Goal: Task Accomplishment & Management: Manage account settings

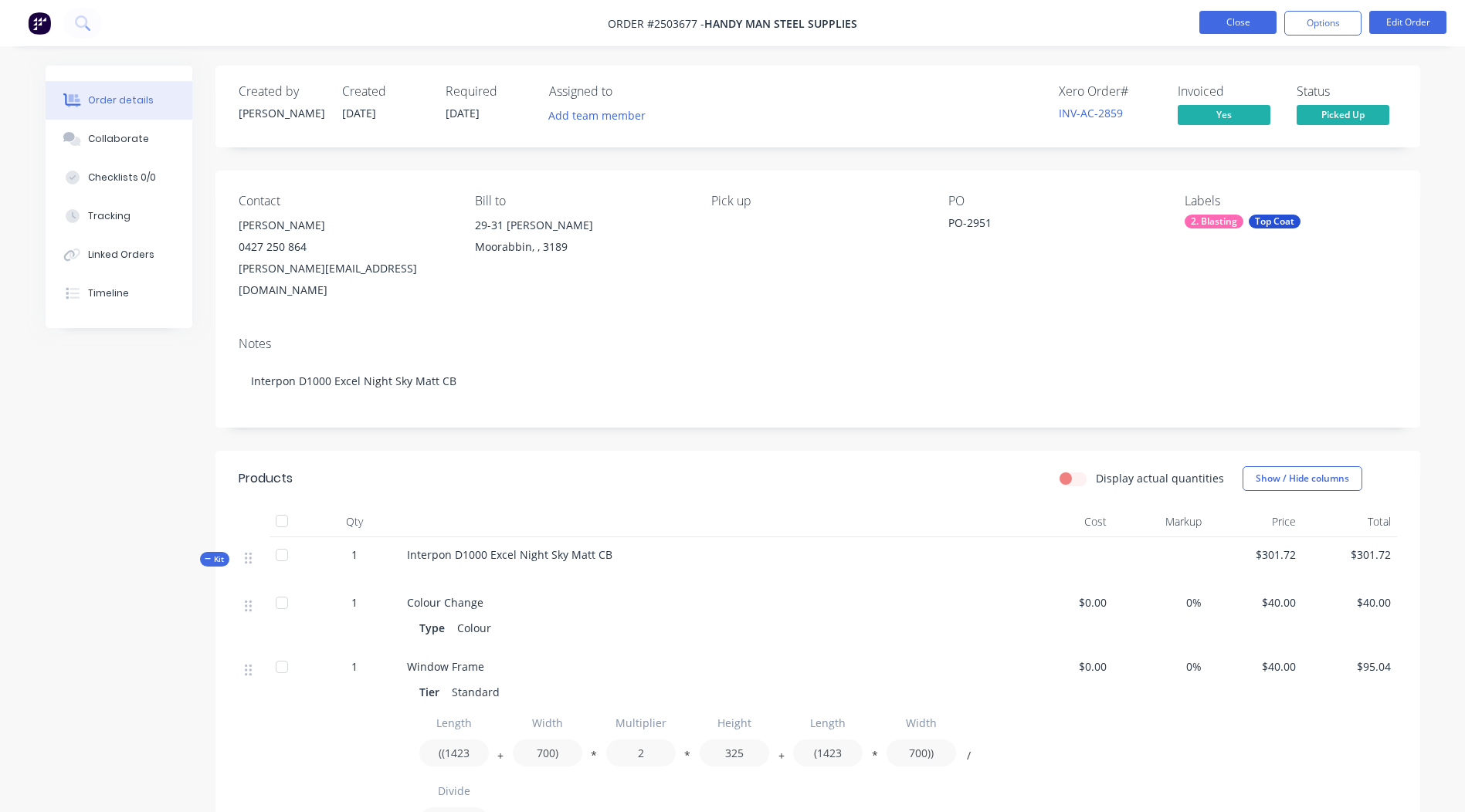
click at [1254, 22] on button "Close" at bounding box center [1238, 22] width 77 height 23
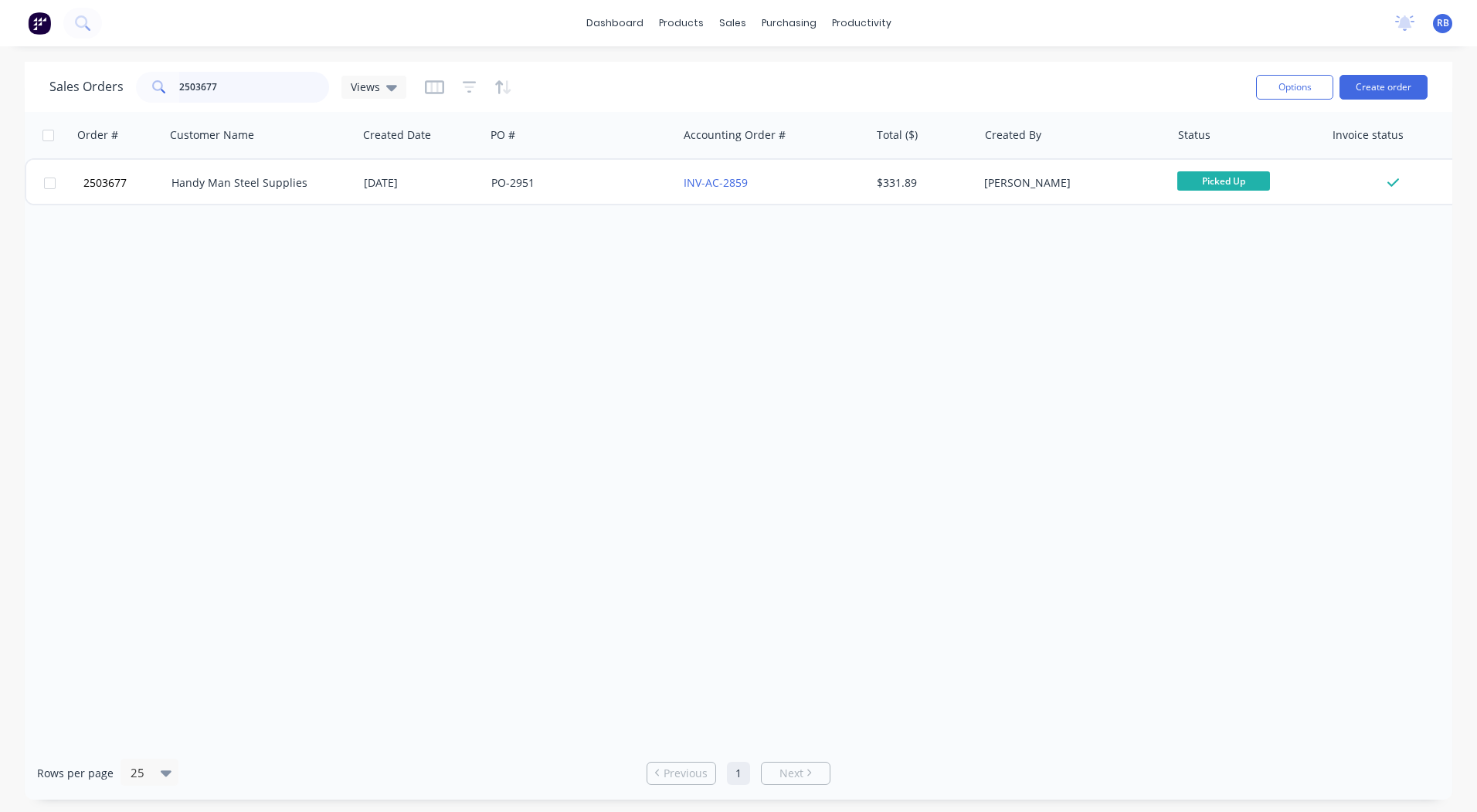
drag, startPoint x: 287, startPoint y: 77, endPoint x: 38, endPoint y: 81, distance: 249.0
click at [38, 81] on div "Sales Orders 2503677 Views Options Create order" at bounding box center [738, 87] width 1427 height 50
type input "2643"
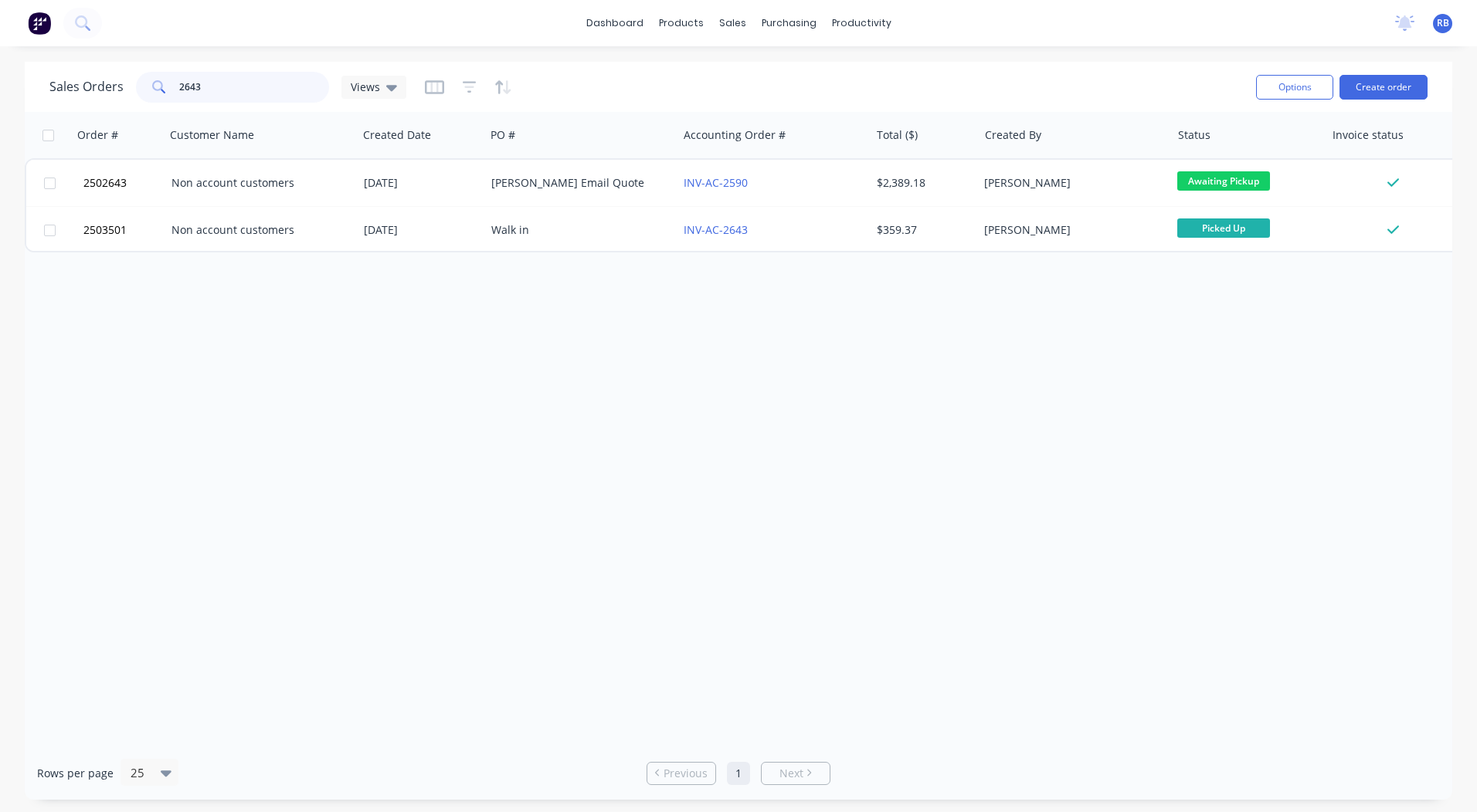
drag, startPoint x: 114, startPoint y: 90, endPoint x: 0, endPoint y: 84, distance: 114.2
click at [0, 84] on html "dashboard products sales purchasing productivity dashboard products Product Cat…" at bounding box center [738, 406] width 1477 height 812
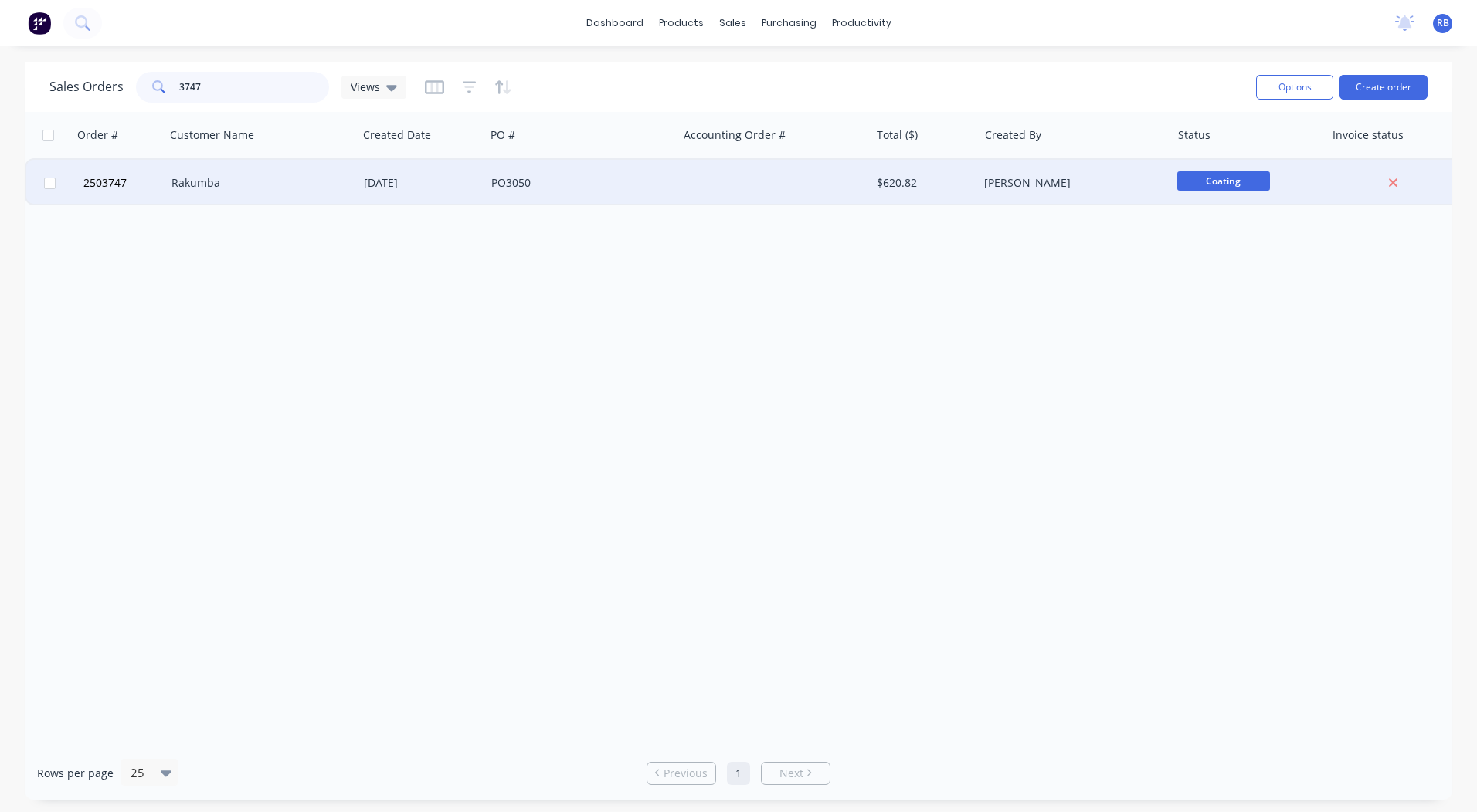
type input "3747"
click at [240, 179] on div "Rakumba" at bounding box center [257, 182] width 172 height 16
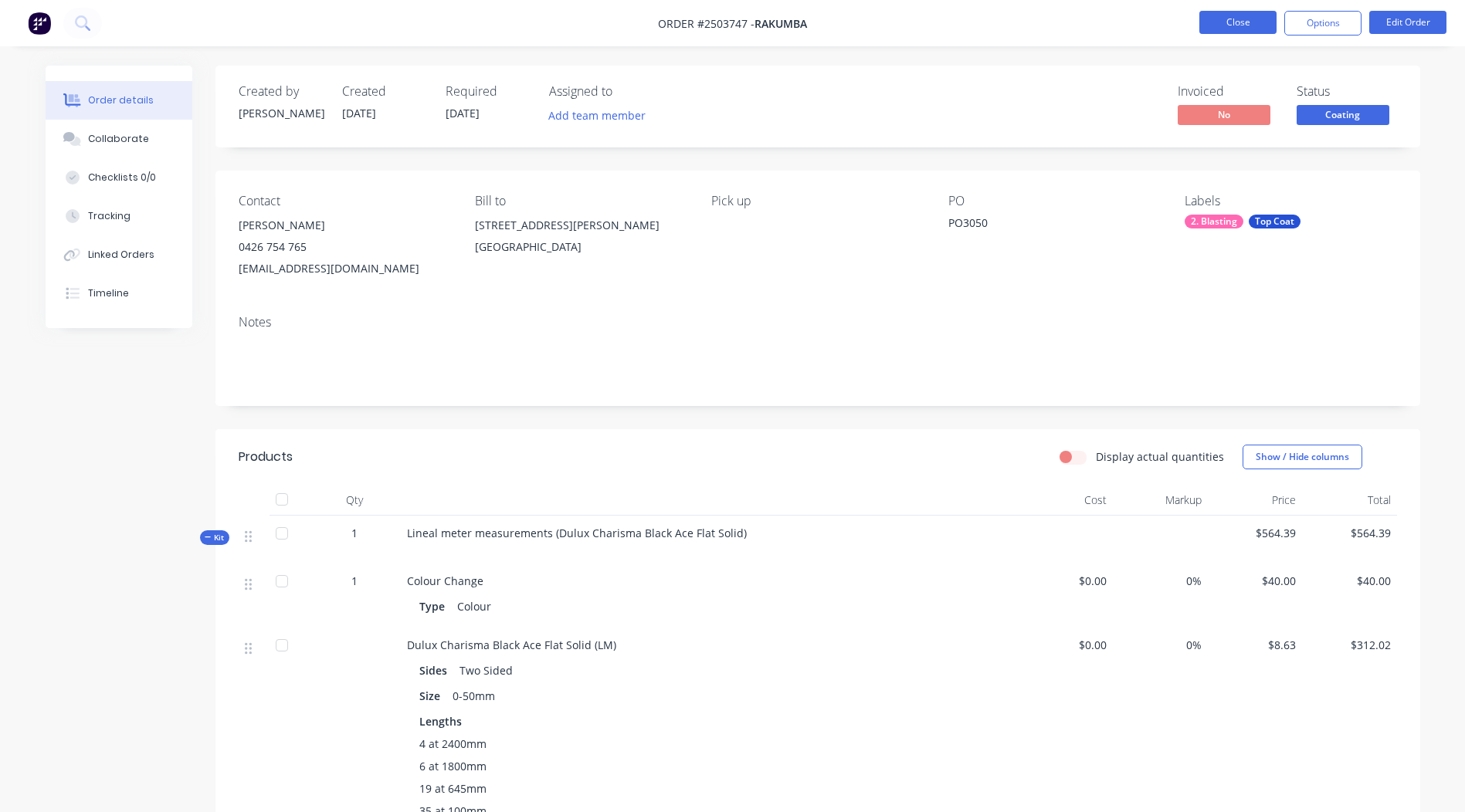
click at [1233, 13] on button "Close" at bounding box center [1238, 22] width 77 height 23
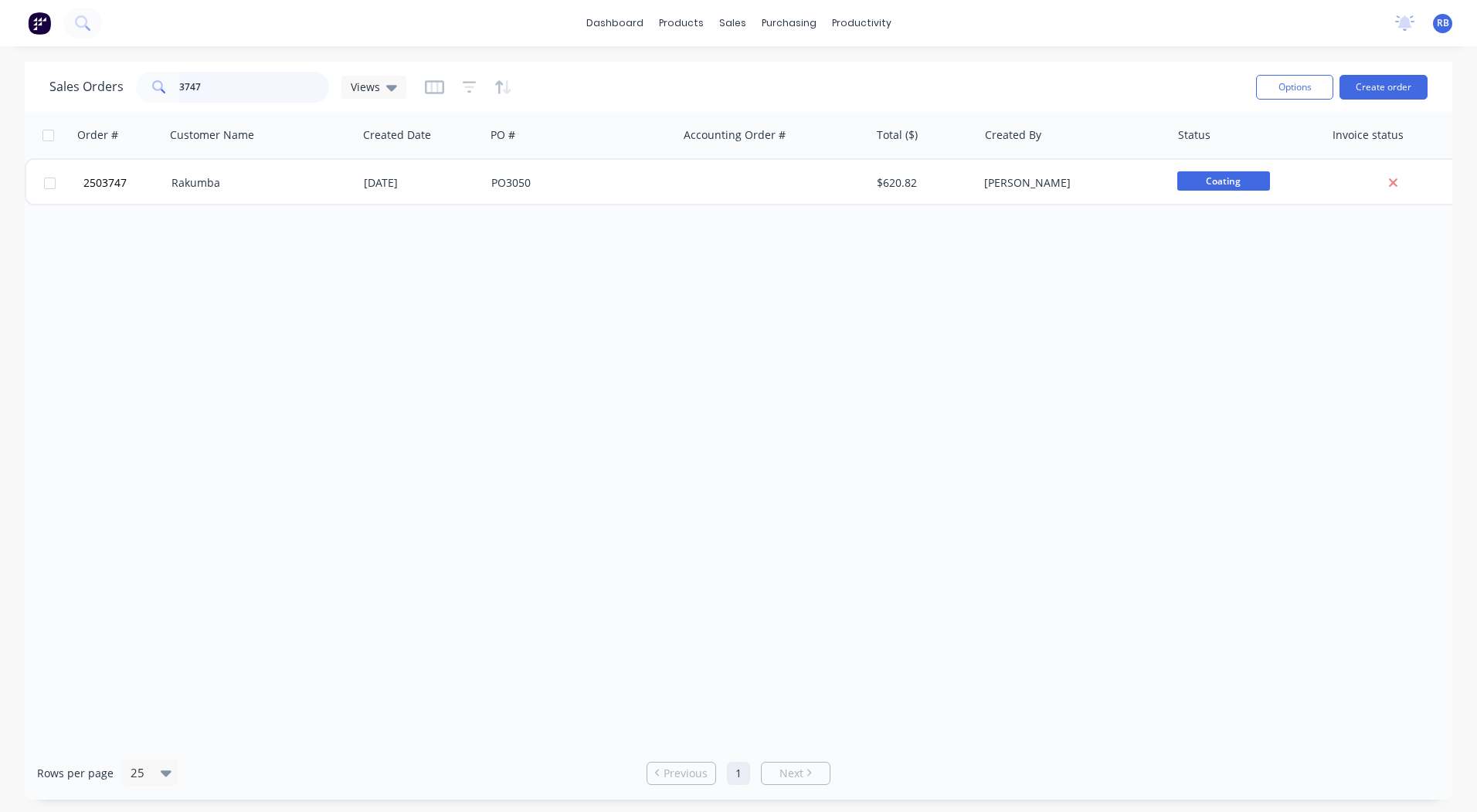
click at [276, 82] on input "3747" at bounding box center [254, 87] width 151 height 31
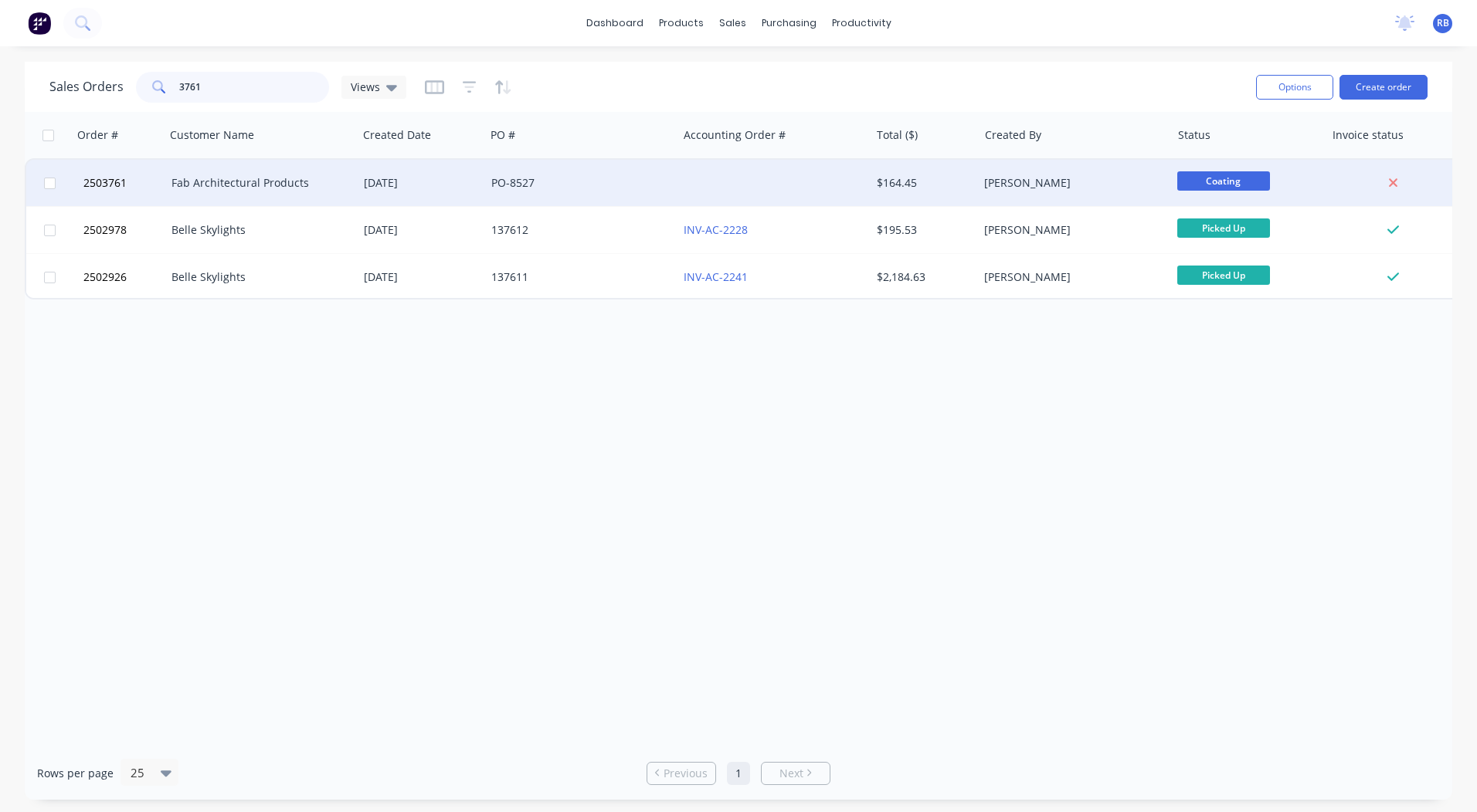
type input "3761"
click at [246, 182] on div "Fab Architectural Products" at bounding box center [257, 182] width 172 height 16
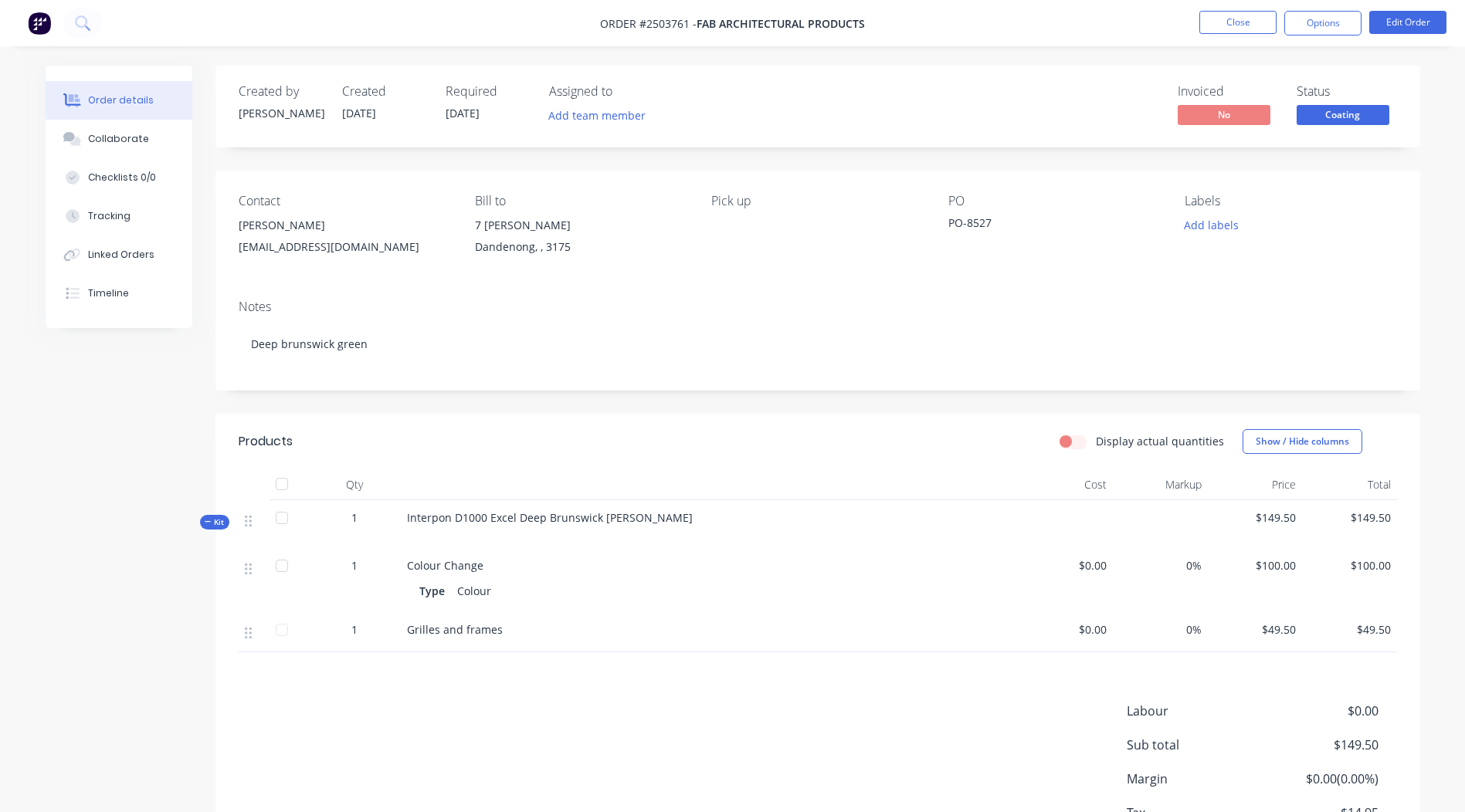
click at [1338, 115] on span "Coating" at bounding box center [1343, 114] width 92 height 19
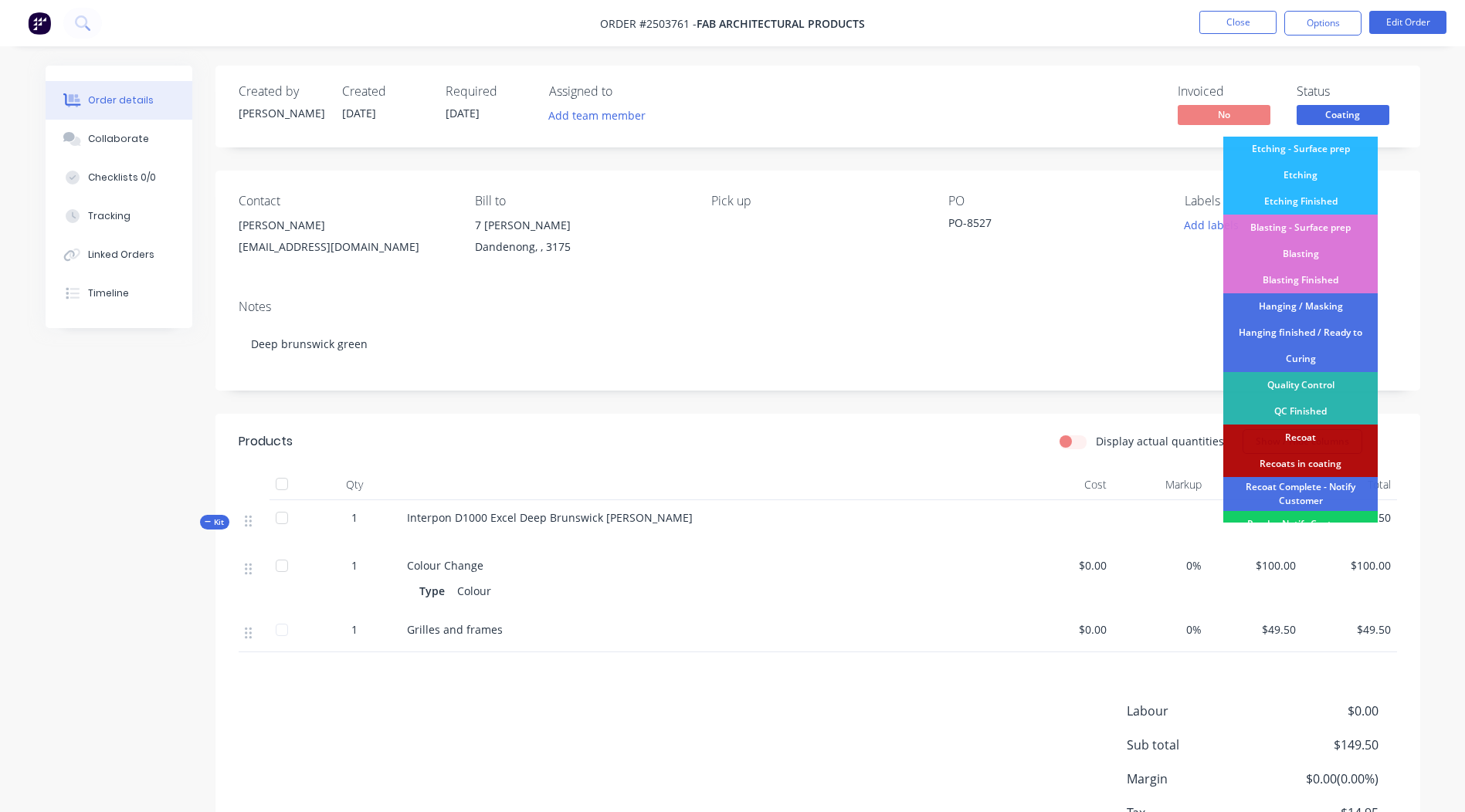
scroll to position [331, 0]
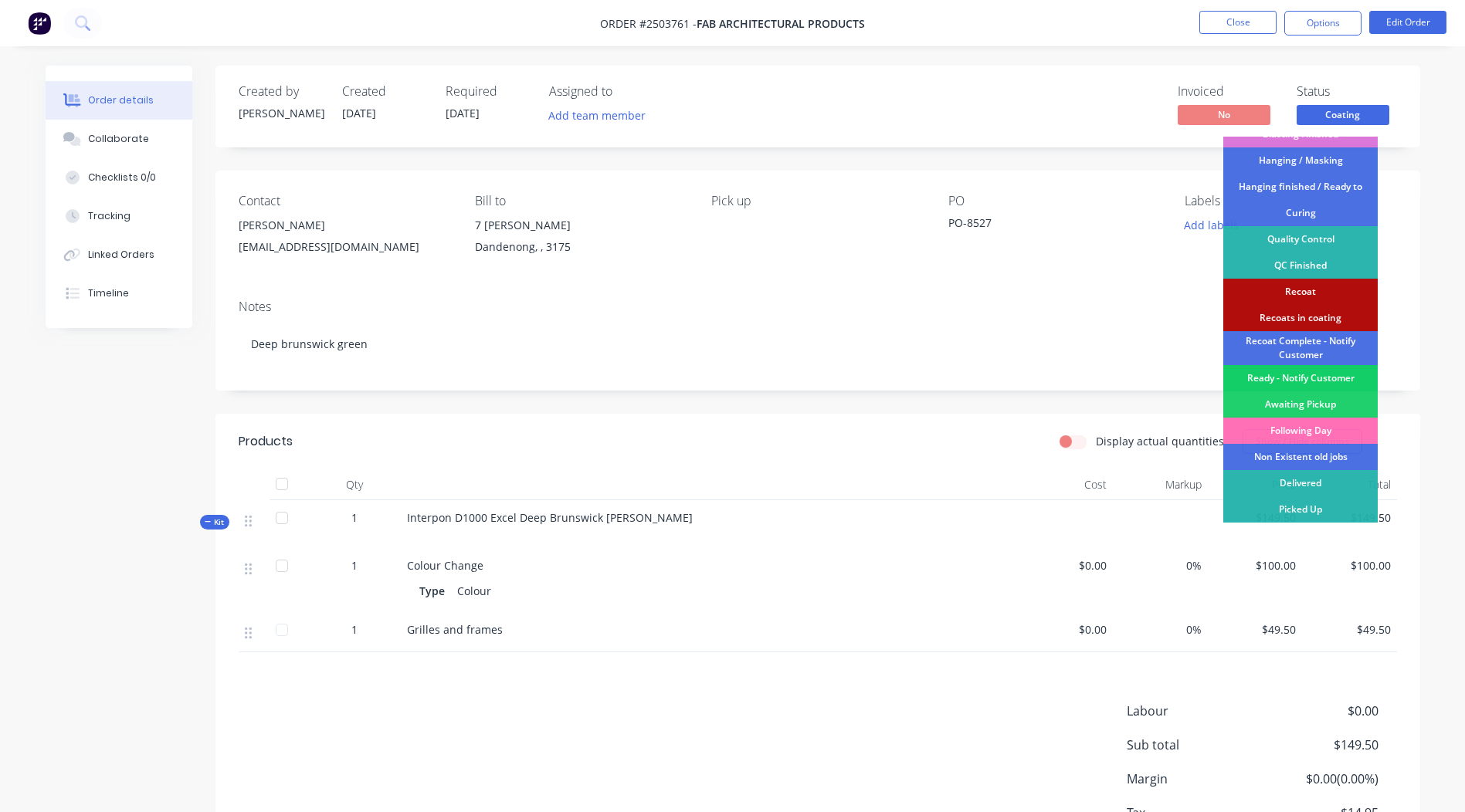
click at [1303, 380] on div "Ready - Notify Customer" at bounding box center [1299, 378] width 154 height 27
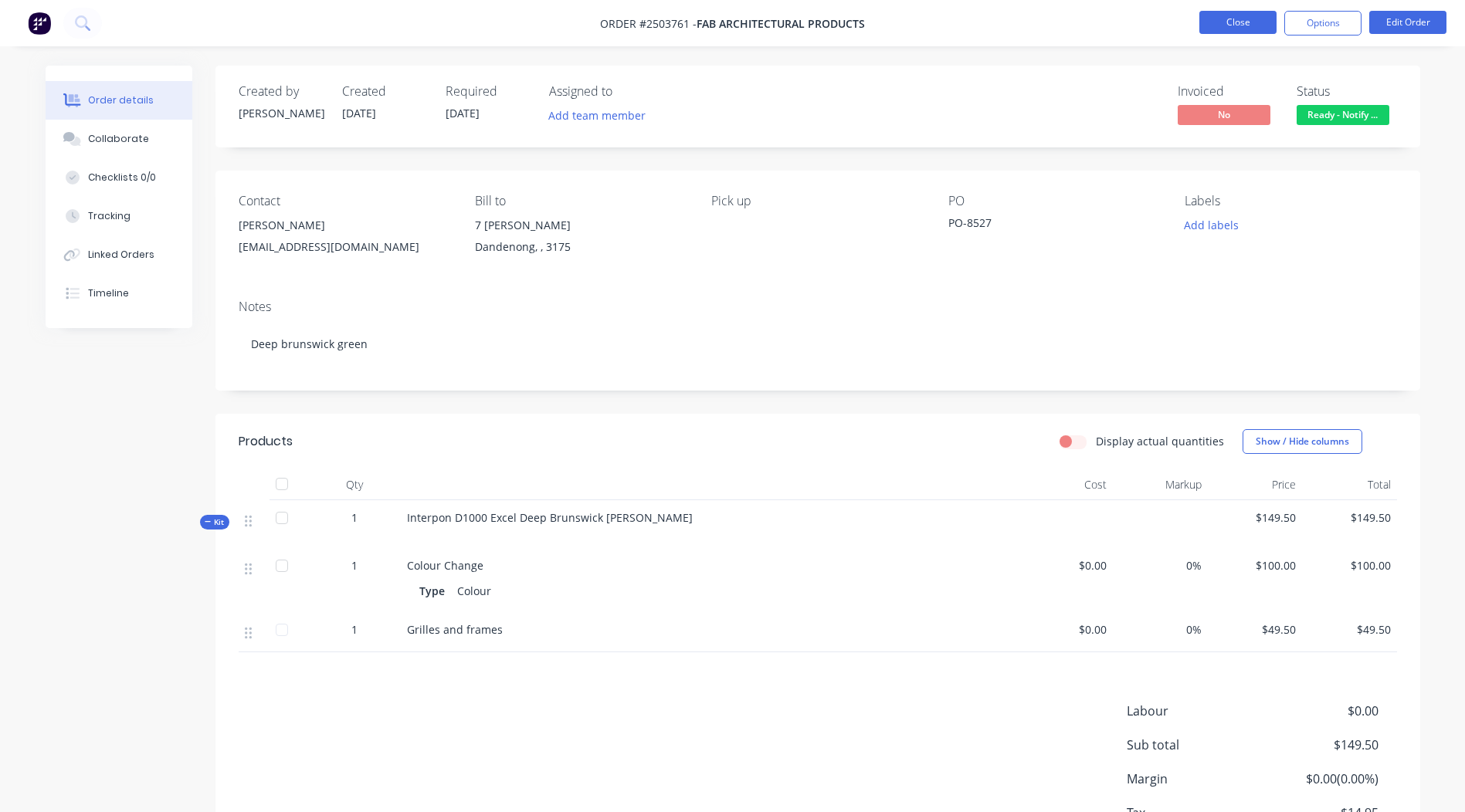
click at [1233, 22] on button "Close" at bounding box center [1238, 22] width 77 height 23
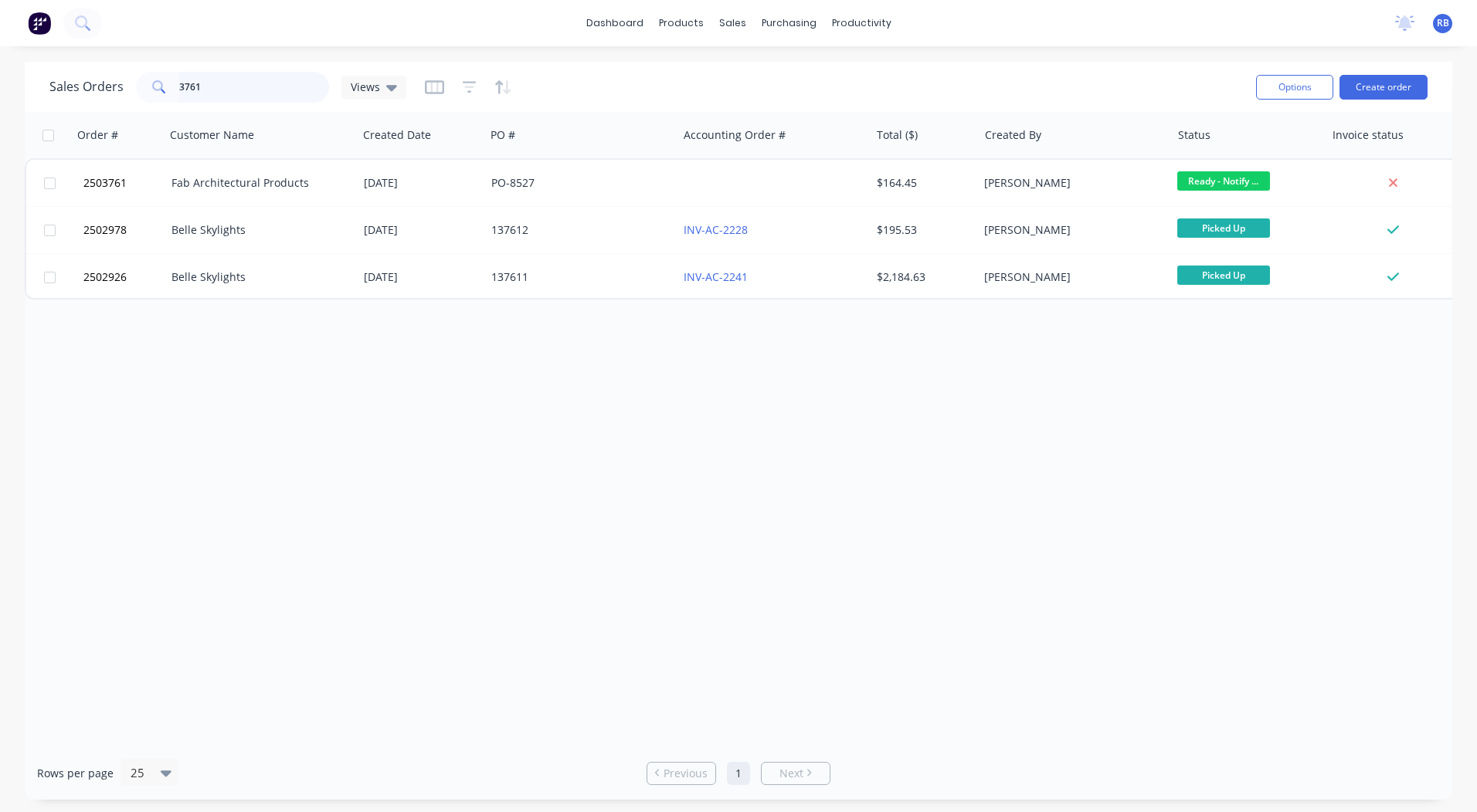
click at [0, 81] on html "dashboard products sales purchasing productivity dashboard products Product Cat…" at bounding box center [738, 406] width 1477 height 812
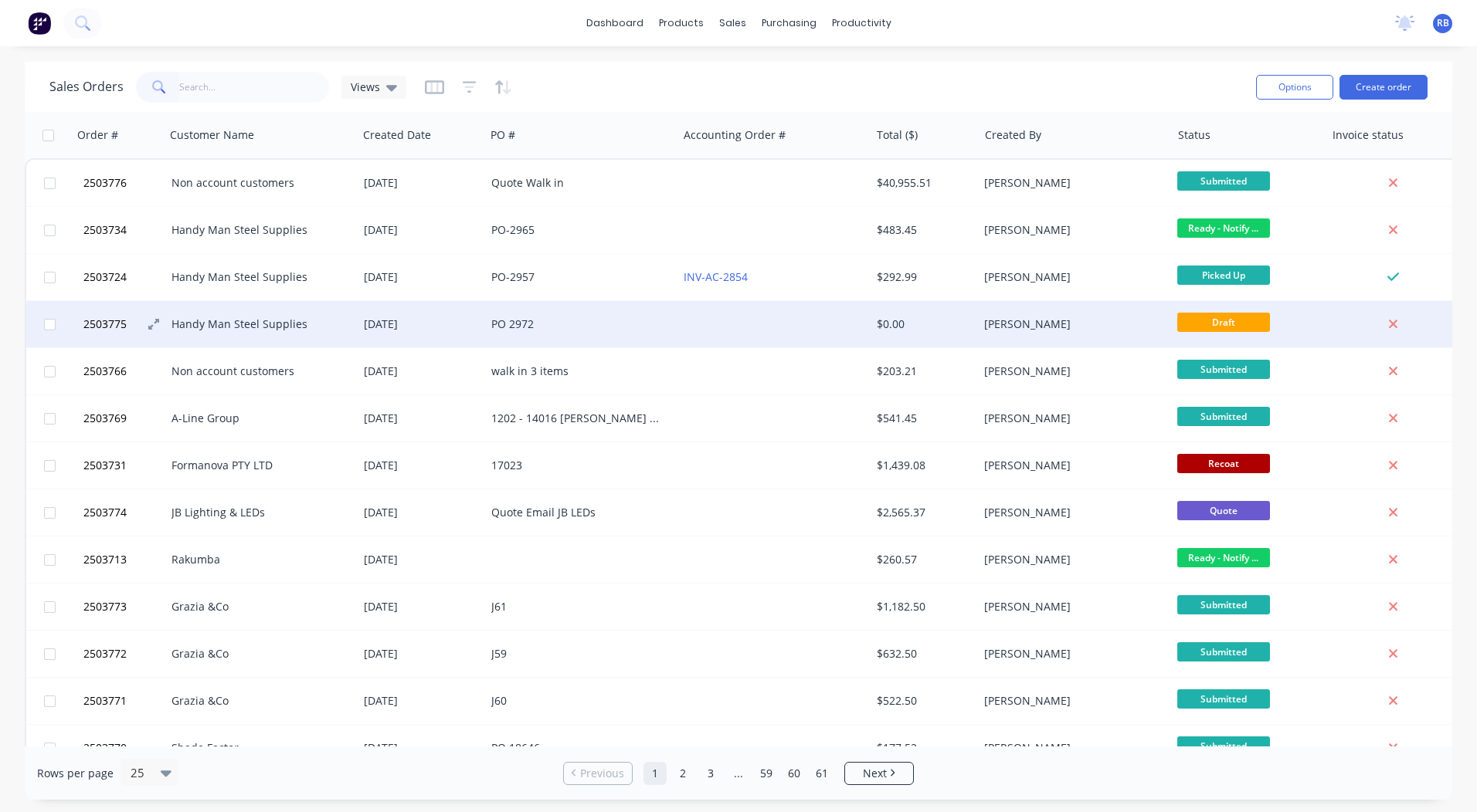
click at [96, 321] on span "2503775" at bounding box center [105, 324] width 43 height 16
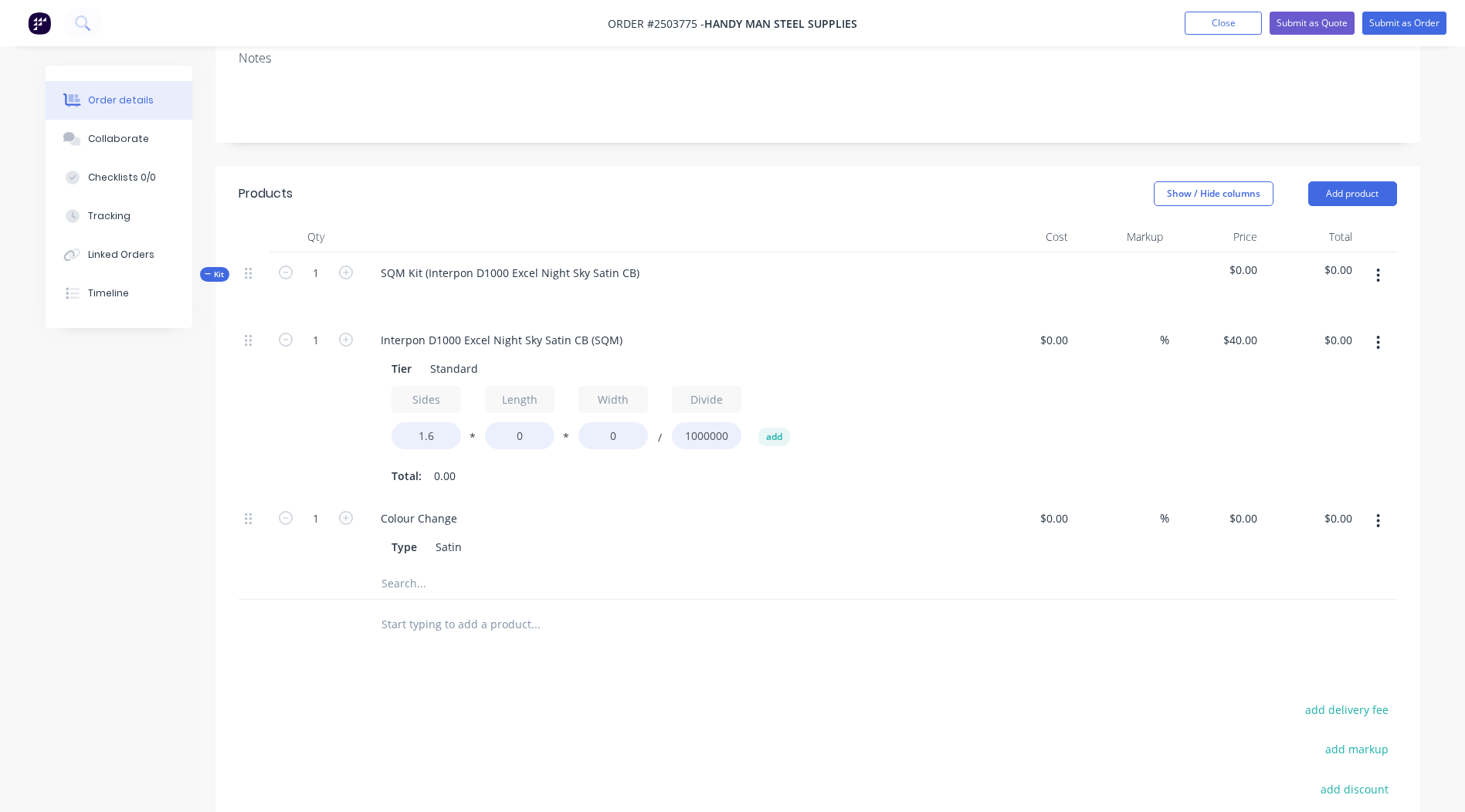
scroll to position [309, 0]
click at [636, 262] on div "SQM Kit (Interpon D1000 Excel Night Sky Satin CB)" at bounding box center [510, 273] width 283 height 22
click at [424, 262] on div "SQM Kit (Interpon D1000 Excel Night Sky Satin CB" at bounding box center [508, 273] width 281 height 22
copy div "Interpon D1000 Excel Night Sky Satin CB"
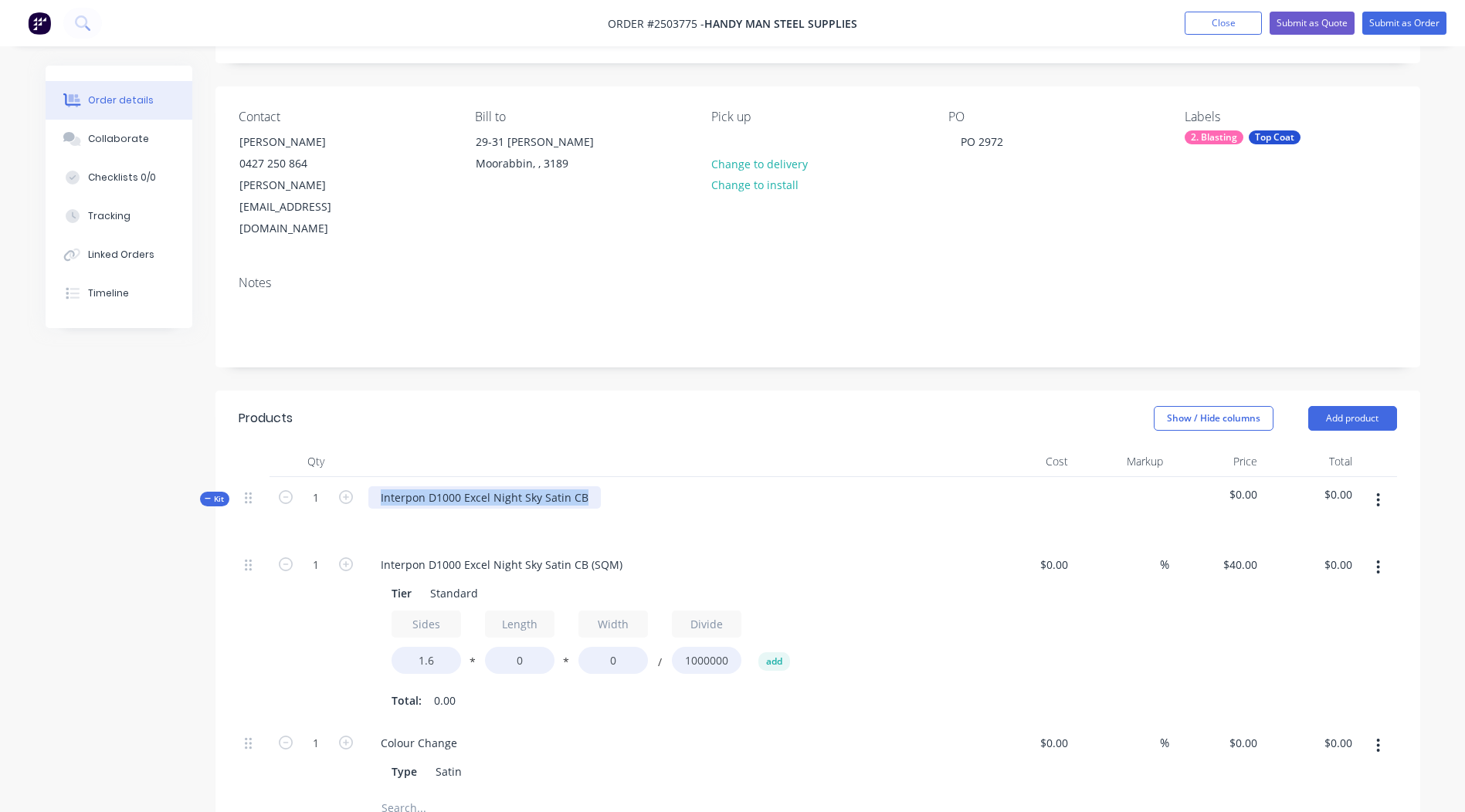
scroll to position [77, 0]
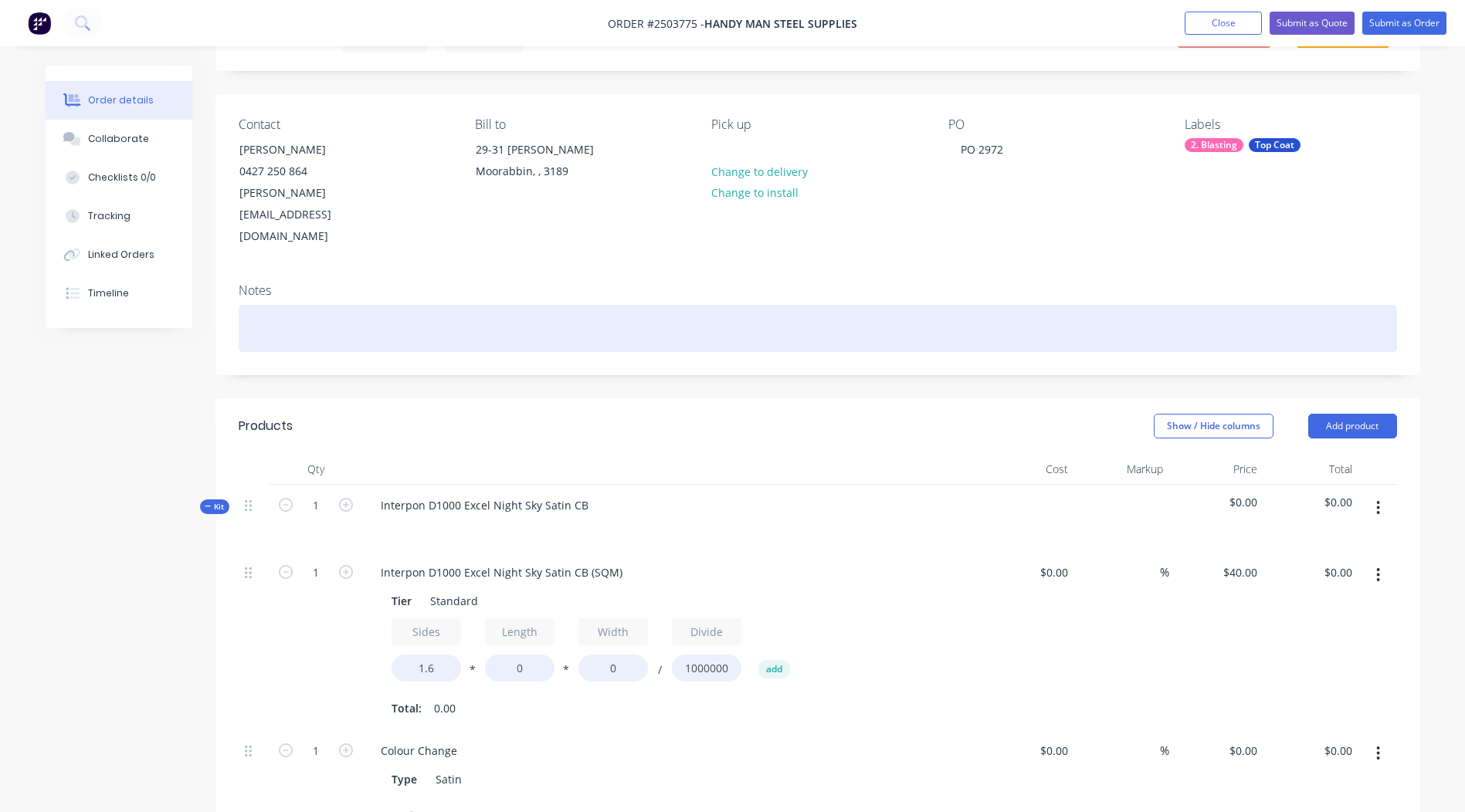
click at [384, 305] on div at bounding box center [817, 328] width 1159 height 47
paste div
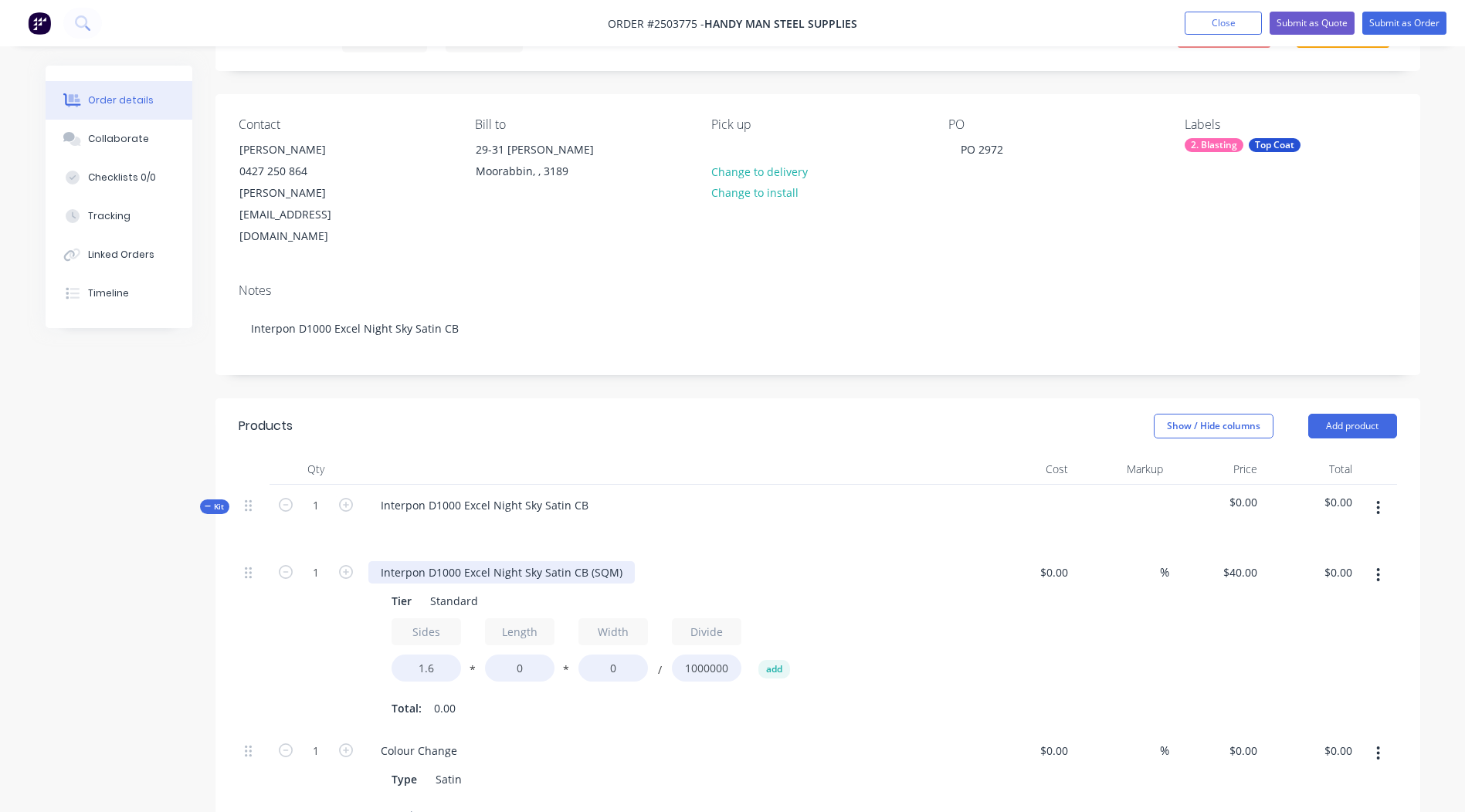
click at [524, 561] on div "Interpon D1000 Excel Night Sky Satin CB (SQM)" at bounding box center [501, 572] width 267 height 22
click at [523, 561] on div "Interpon D1000 Excel Night Sky Satin CB (SQM)" at bounding box center [501, 572] width 267 height 22
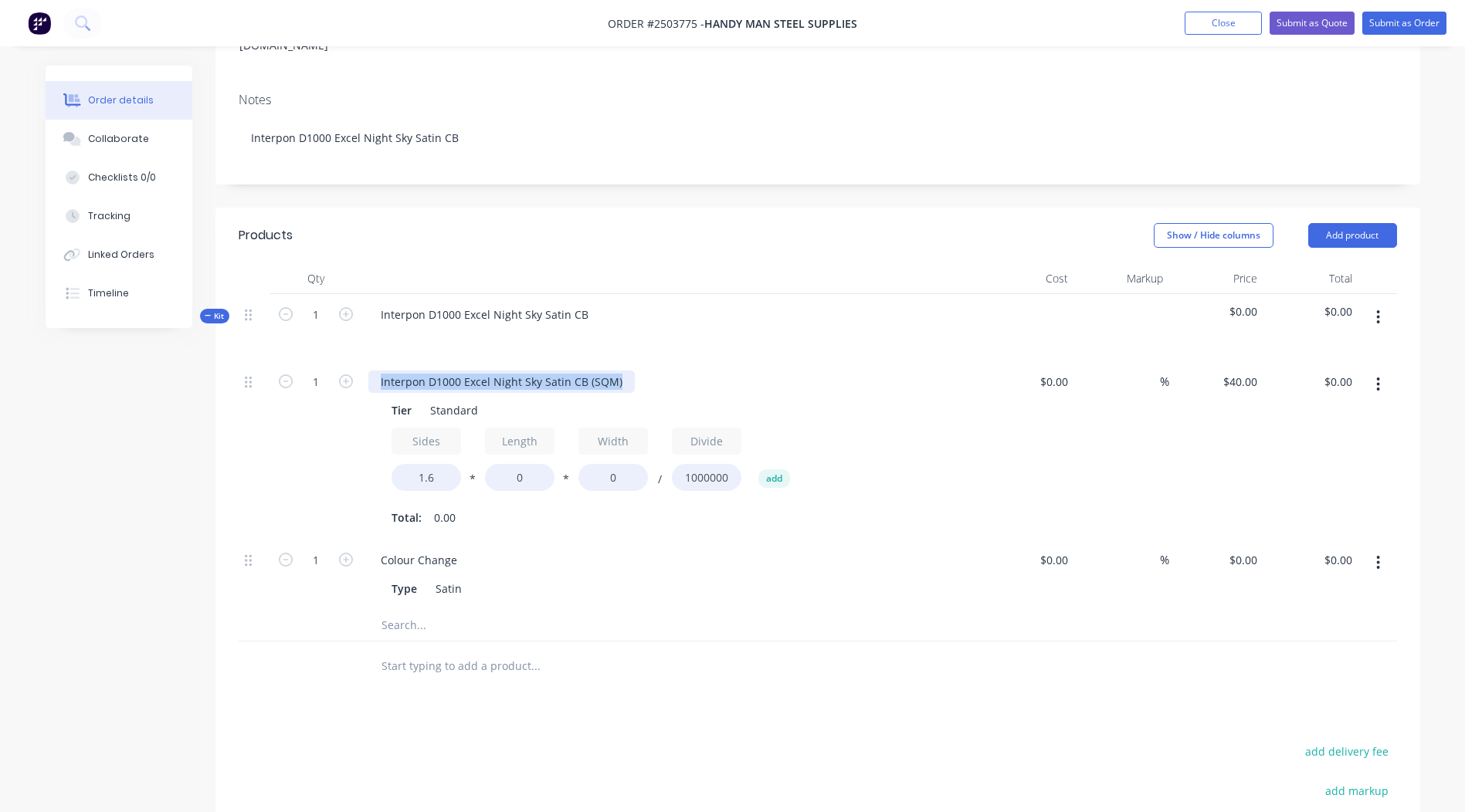
scroll to position [232, 0]
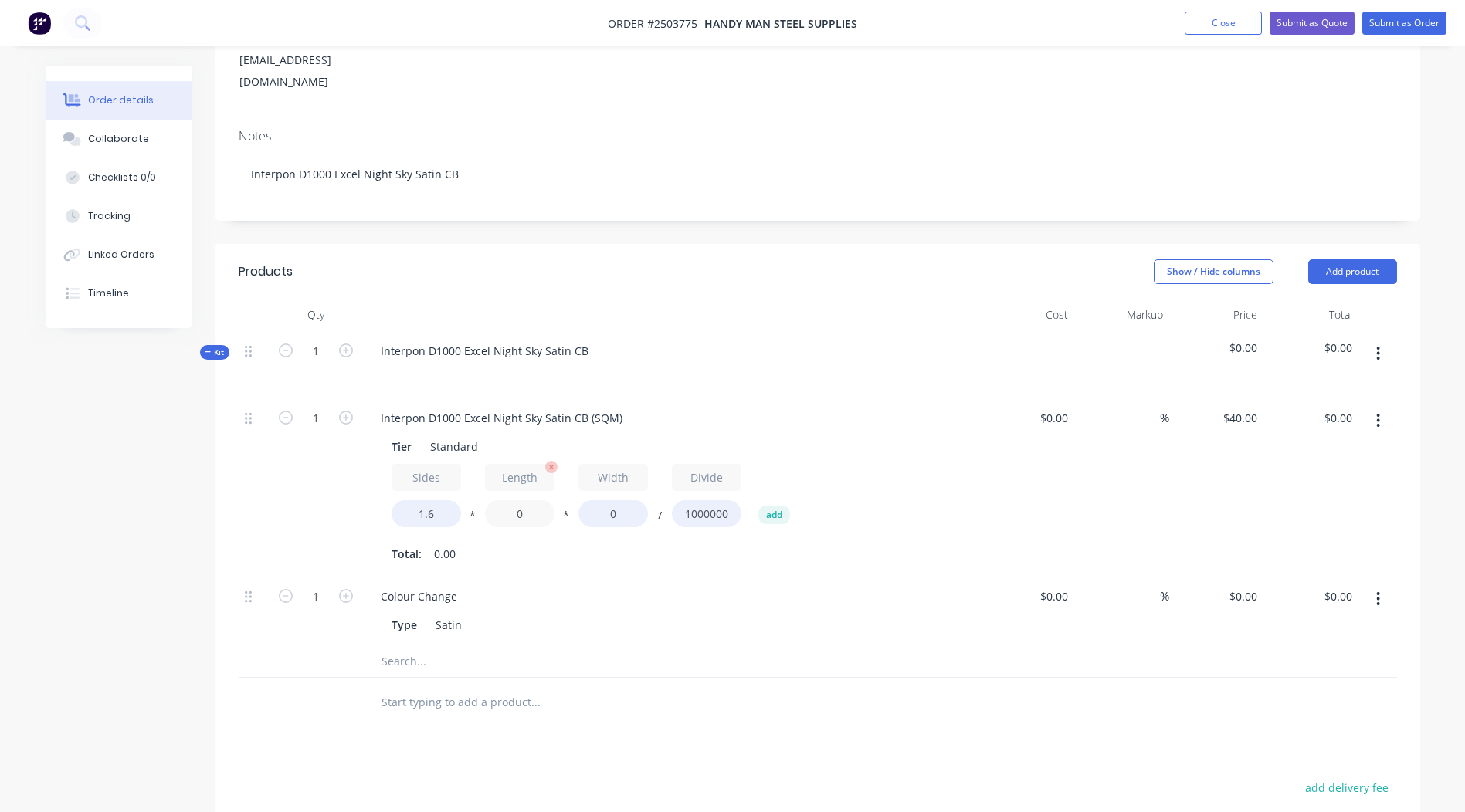
click at [519, 501] on input "0" at bounding box center [519, 514] width 69 height 27
click at [501, 407] on div "Interpon D1000 Excel Night Sky Satin CB (SQM)" at bounding box center [501, 418] width 267 height 22
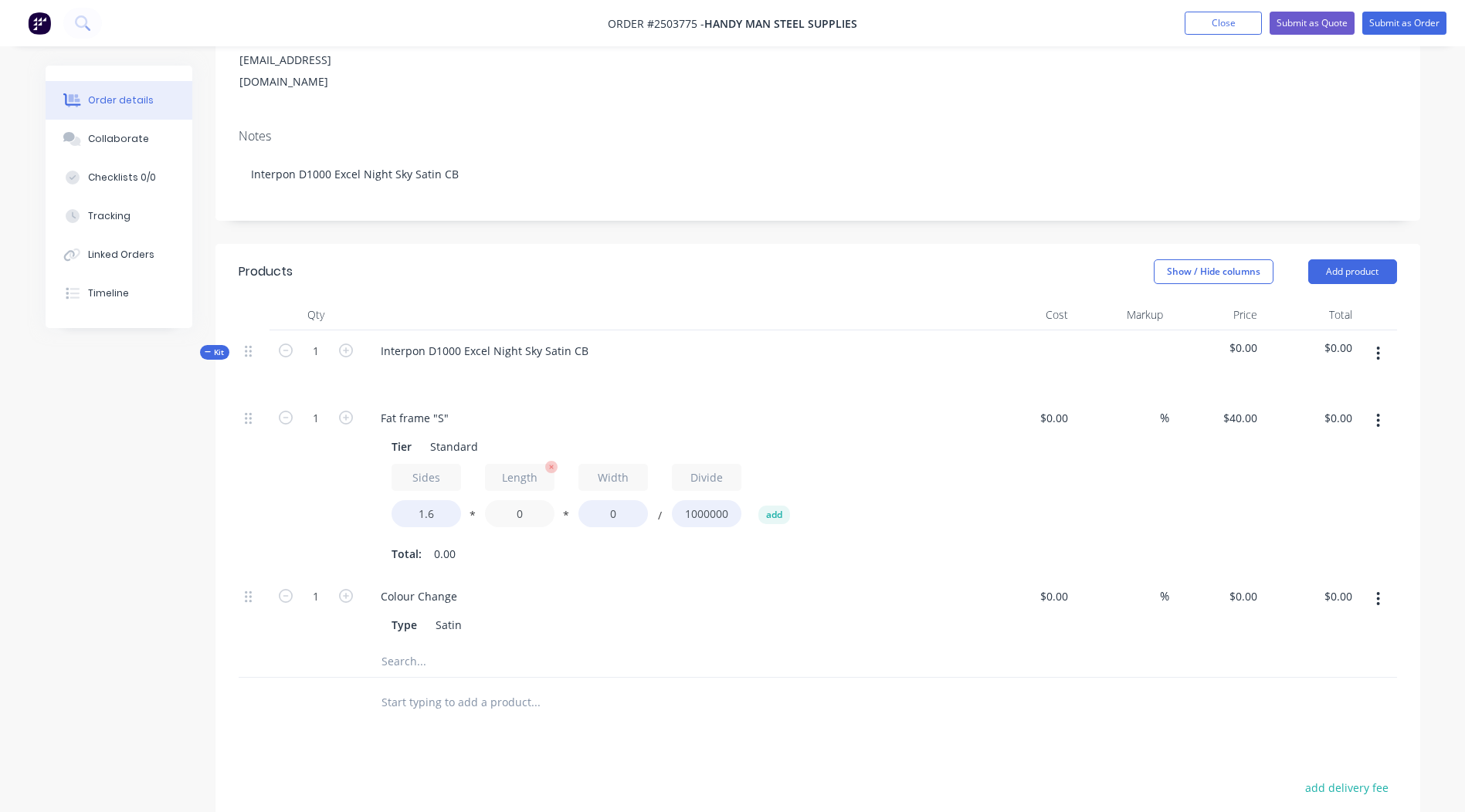
click at [526, 501] on input "0" at bounding box center [519, 514] width 69 height 27
click at [524, 501] on input "0" at bounding box center [519, 514] width 69 height 27
type input "2650"
click at [615, 501] on input "0" at bounding box center [612, 514] width 69 height 27
click at [615, 501] on input "0" at bounding box center [612, 514] width 69 height 27
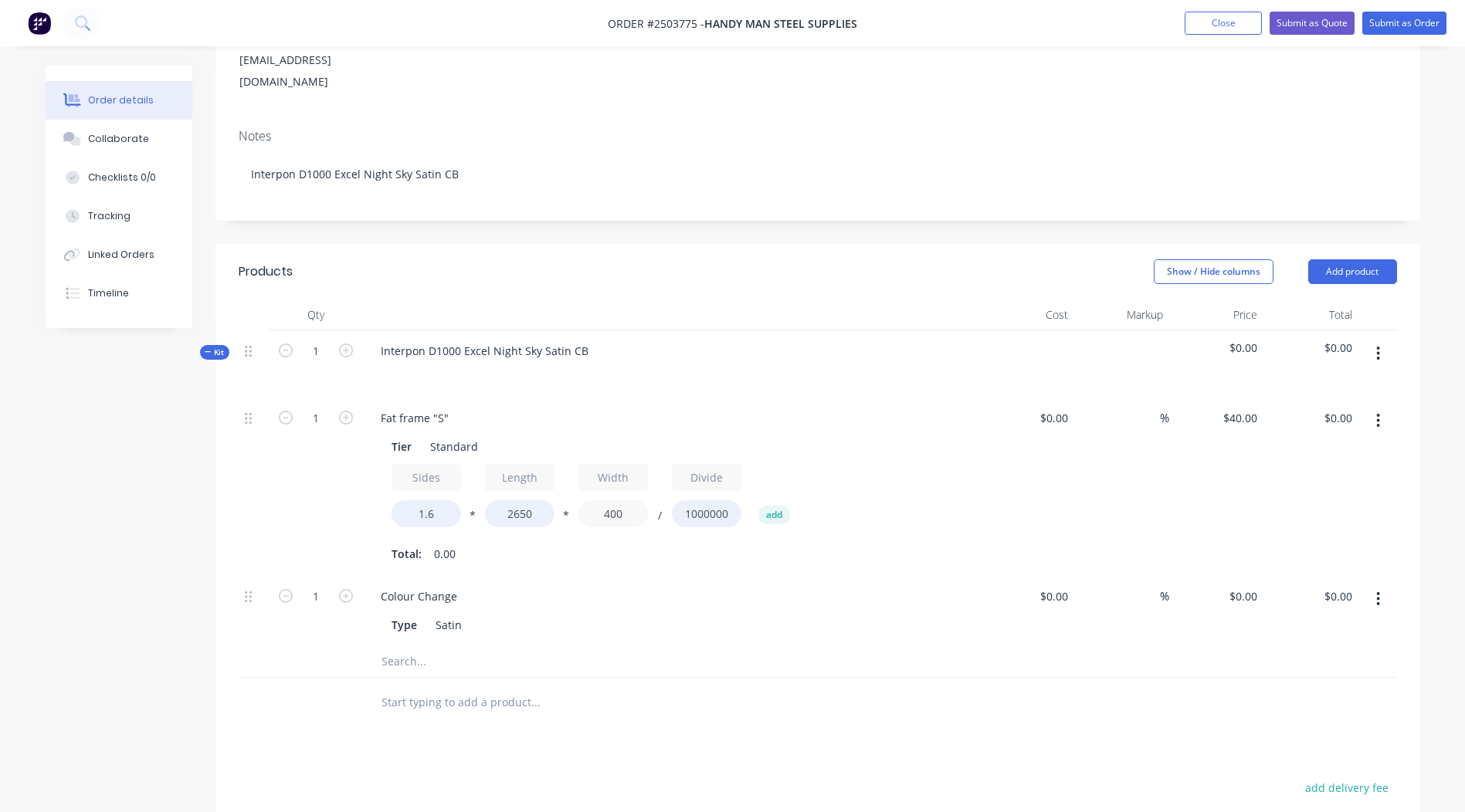
type input "400"
type input "$67.84"
click at [744, 527] on div "Fat frame "S" Tier Standard Sides 1.6 * Length 2650 * Width 400 / Divide 100000…" at bounding box center [671, 486] width 618 height 178
click at [431, 501] on input "1.6" at bounding box center [426, 514] width 69 height 27
click at [1375, 407] on button "button" at bounding box center [1378, 421] width 37 height 27
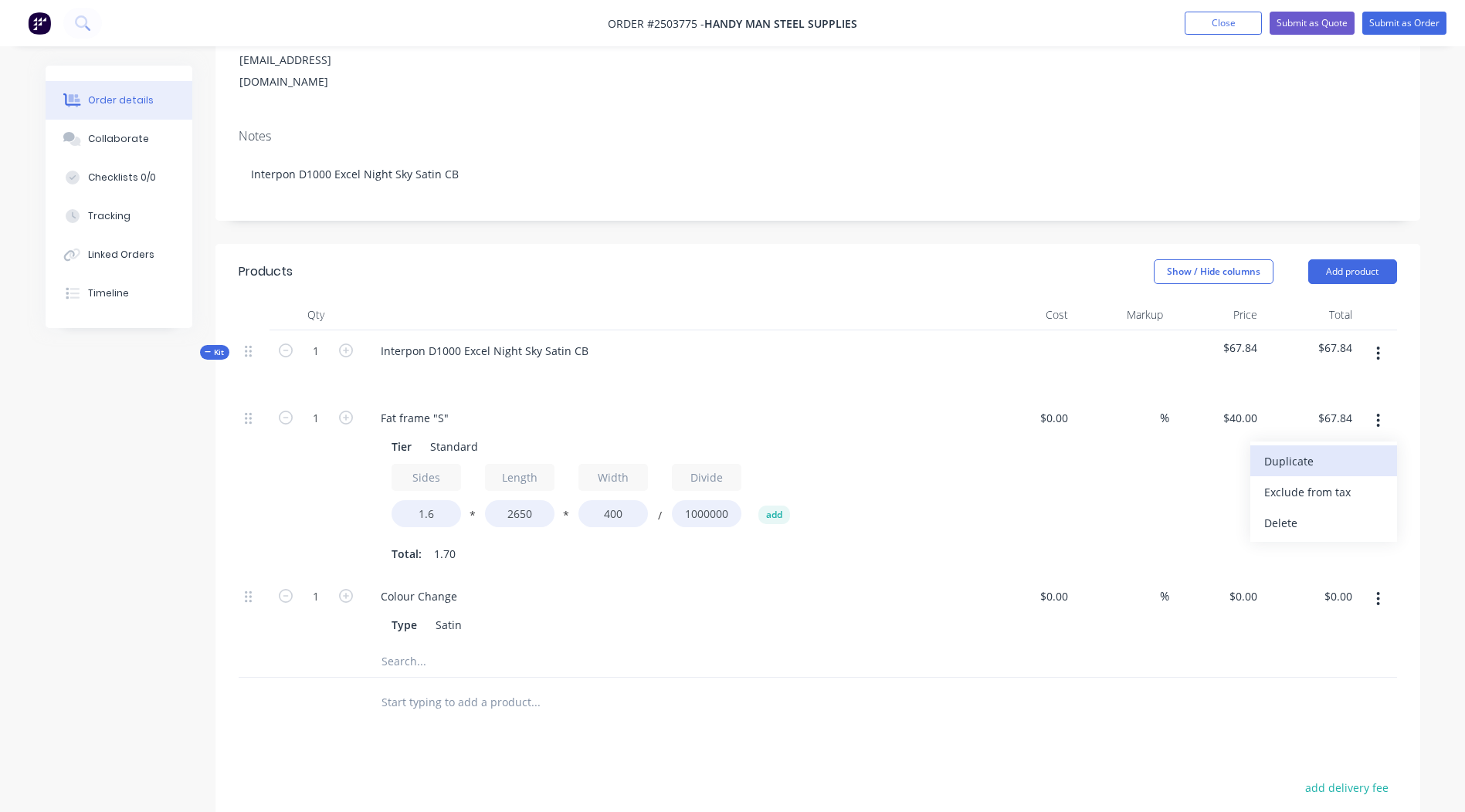
click at [1338, 450] on div "Duplicate" at bounding box center [1323, 461] width 119 height 22
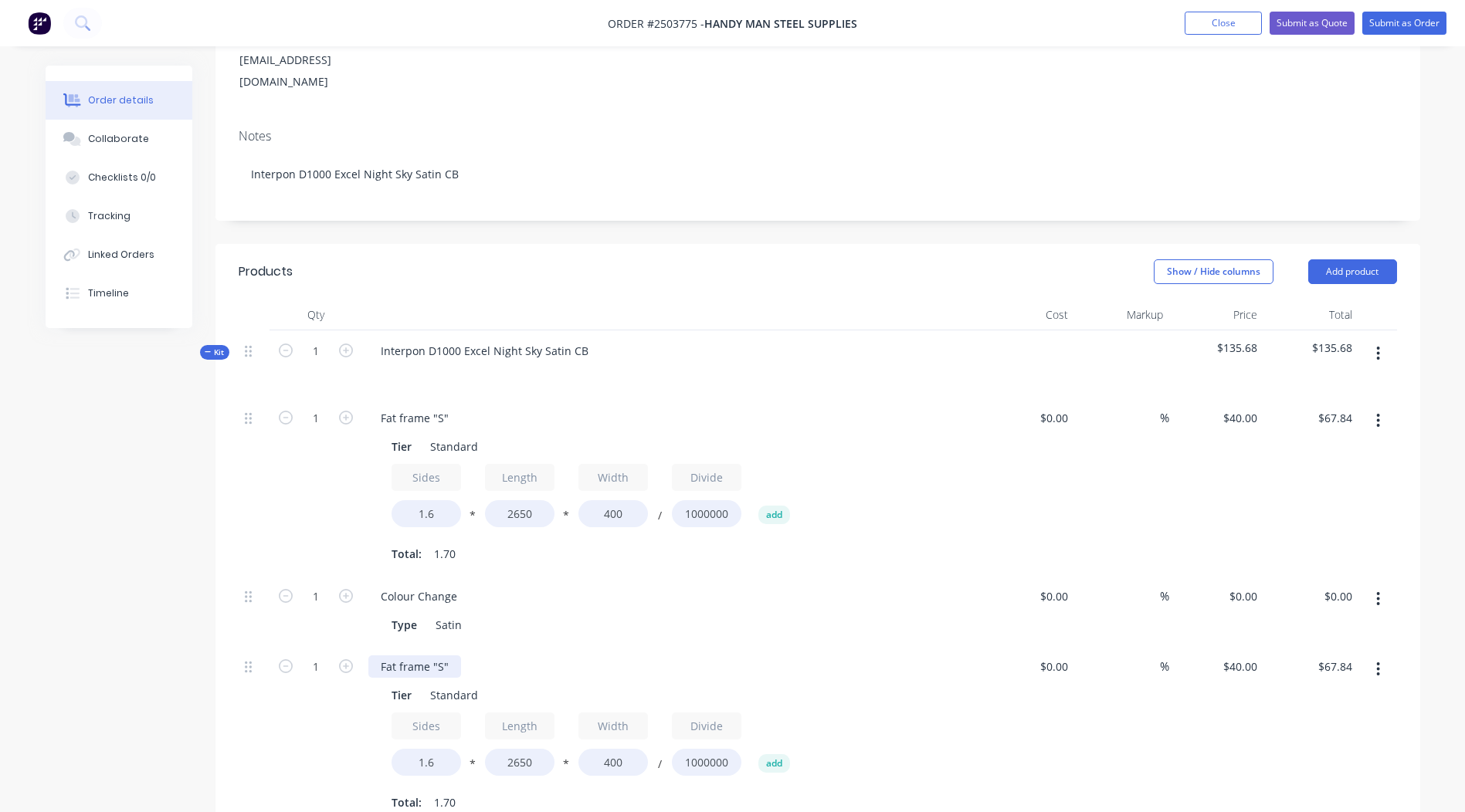
click at [439, 655] on div "Fat frame "S"" at bounding box center [414, 666] width 92 height 22
click at [516, 749] on input "2650" at bounding box center [519, 762] width 69 height 27
click at [608, 749] on input "400" at bounding box center [612, 762] width 69 height 27
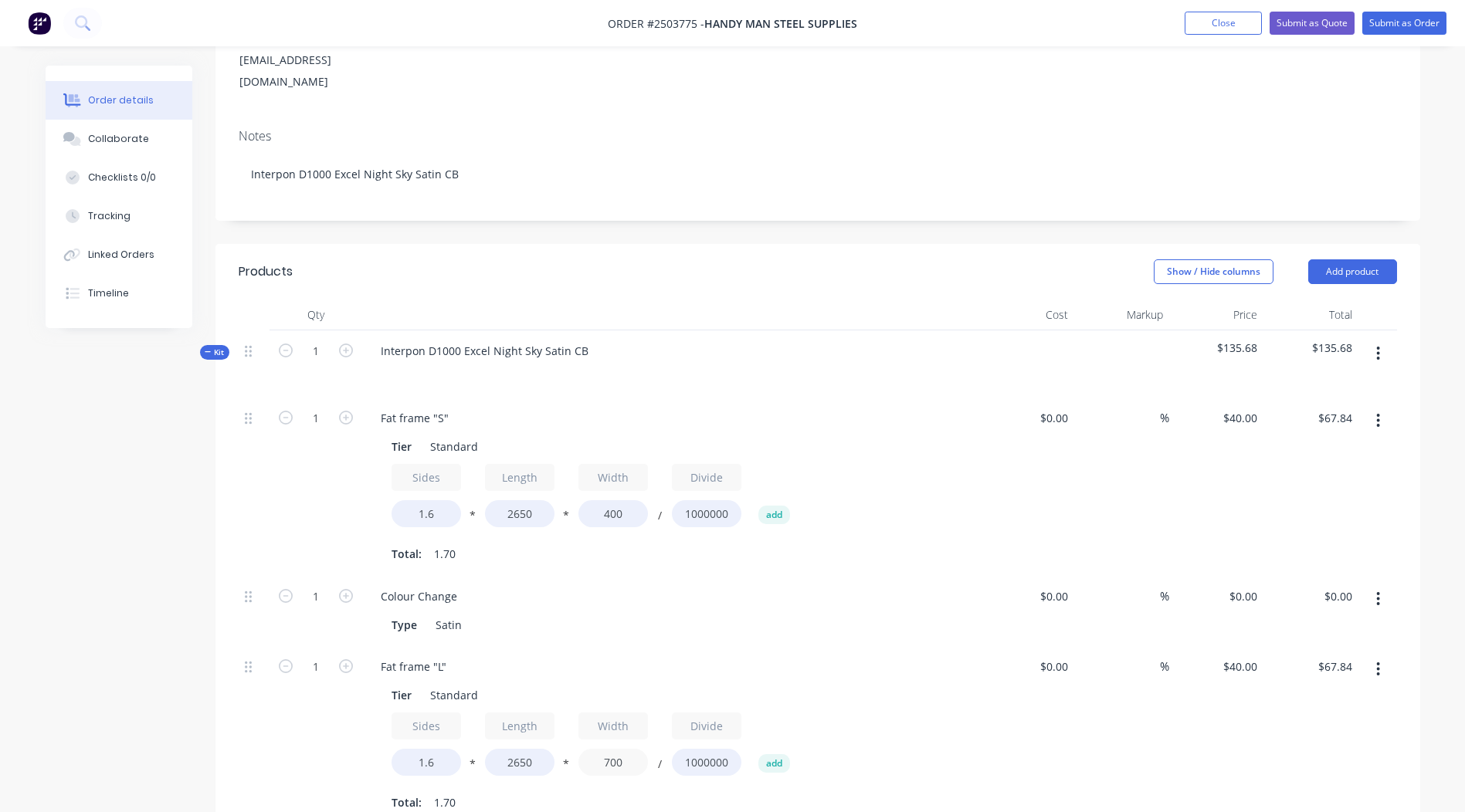
type input "700"
type input "$118.72"
click at [848, 655] on div "Fat frame "L"" at bounding box center [670, 666] width 605 height 22
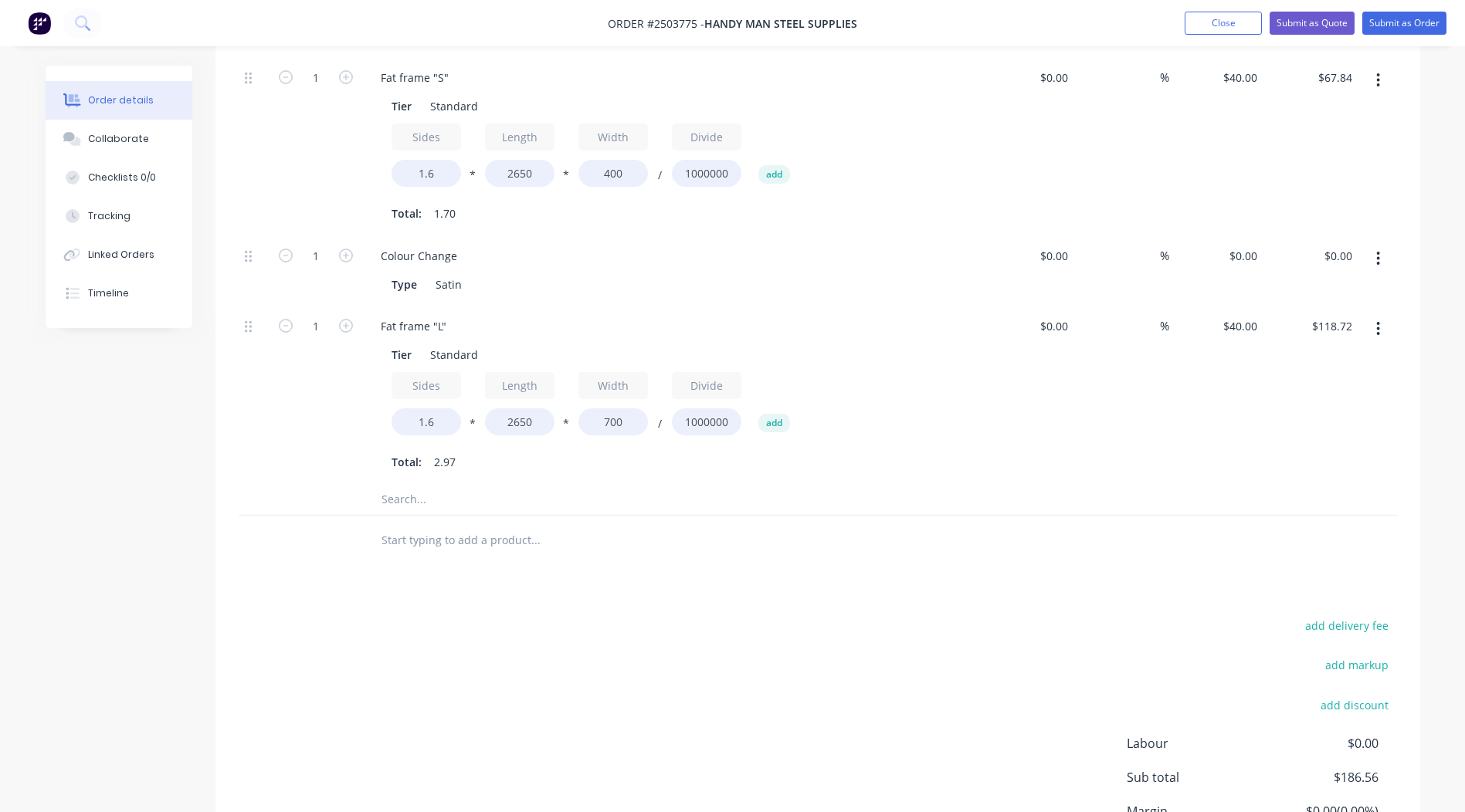
scroll to position [618, 0]
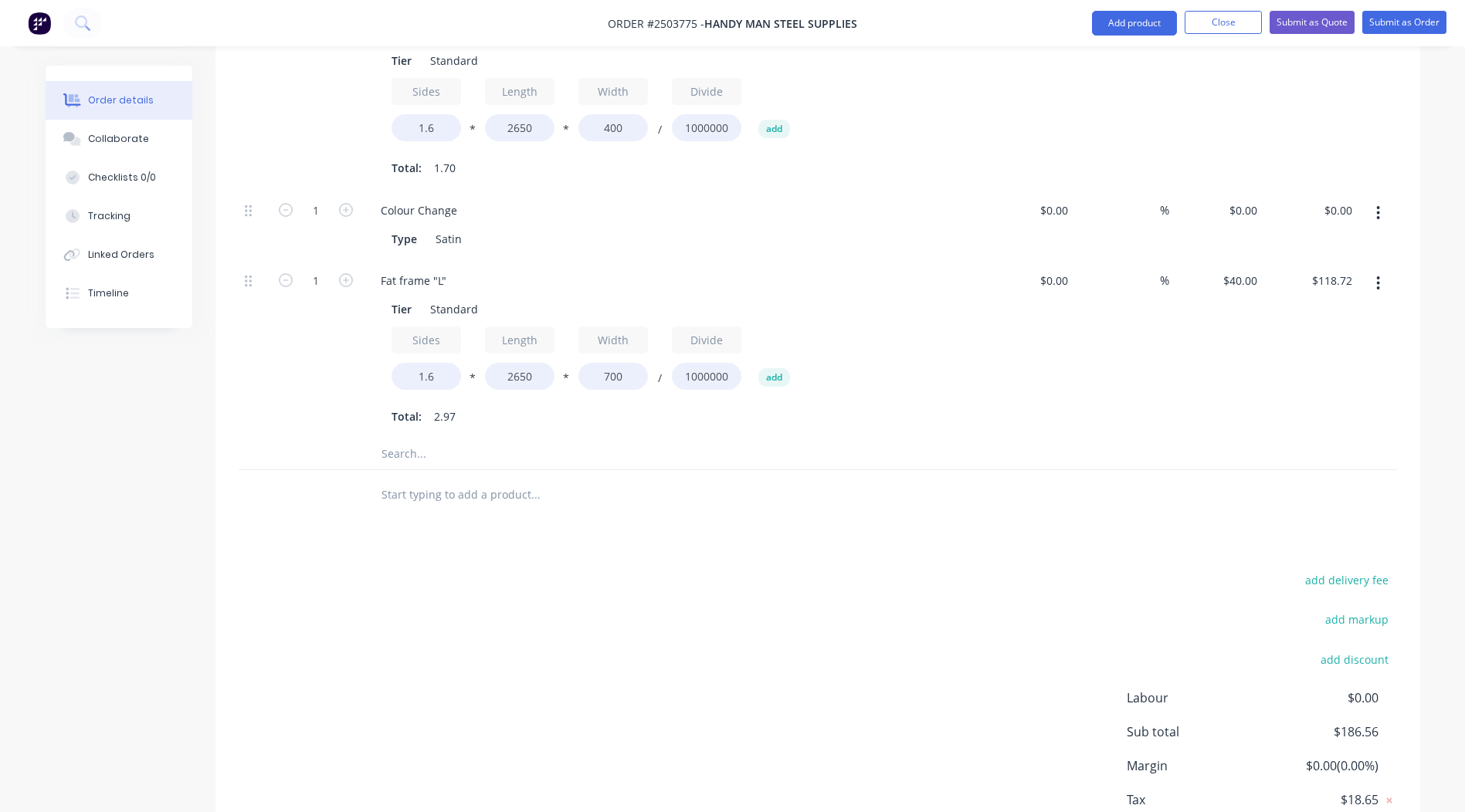
click at [1127, 346] on div "%" at bounding box center [1122, 349] width 95 height 178
click at [1382, 199] on button "button" at bounding box center [1378, 212] width 37 height 27
click at [1308, 304] on div "Delete" at bounding box center [1323, 315] width 119 height 22
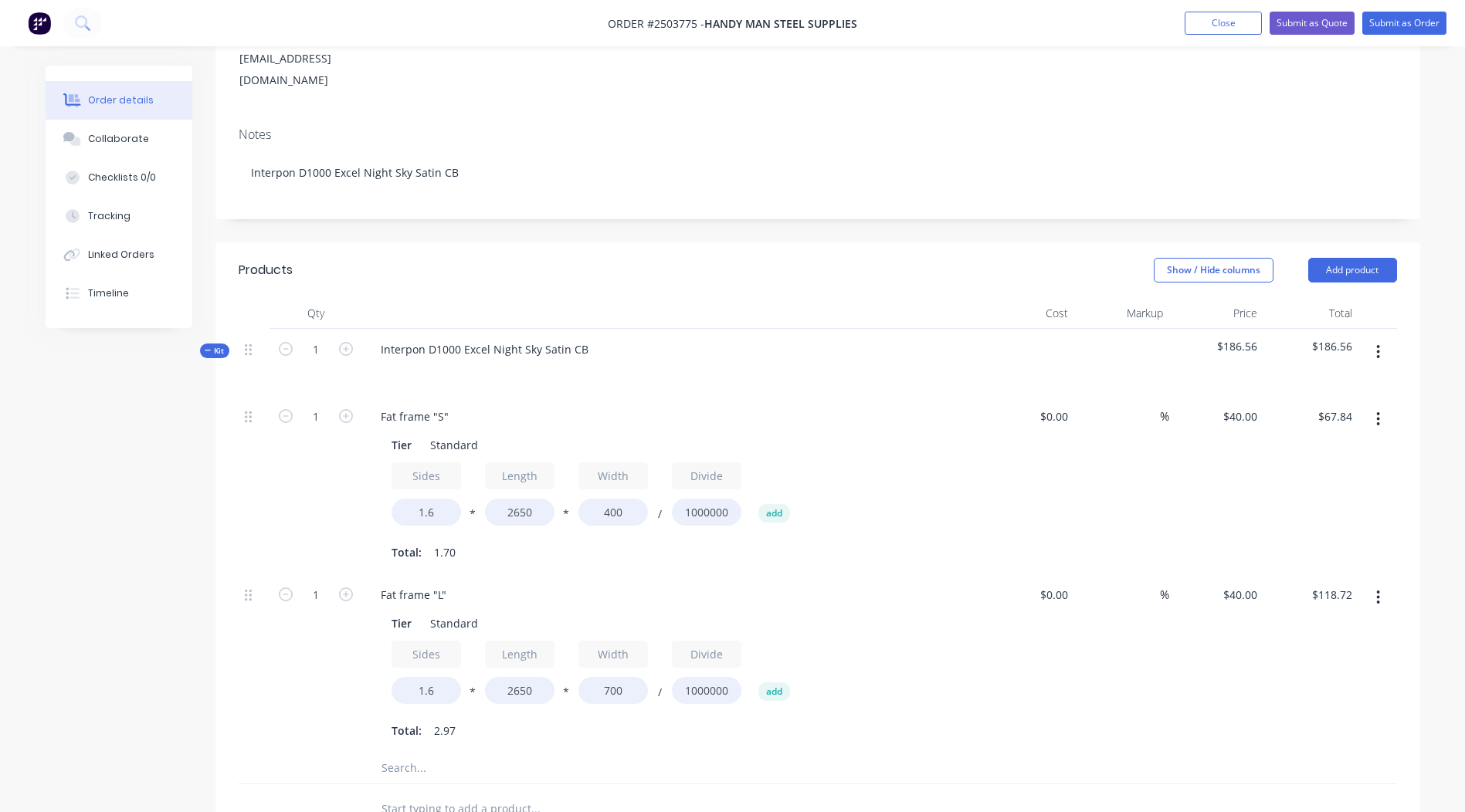
scroll to position [451, 0]
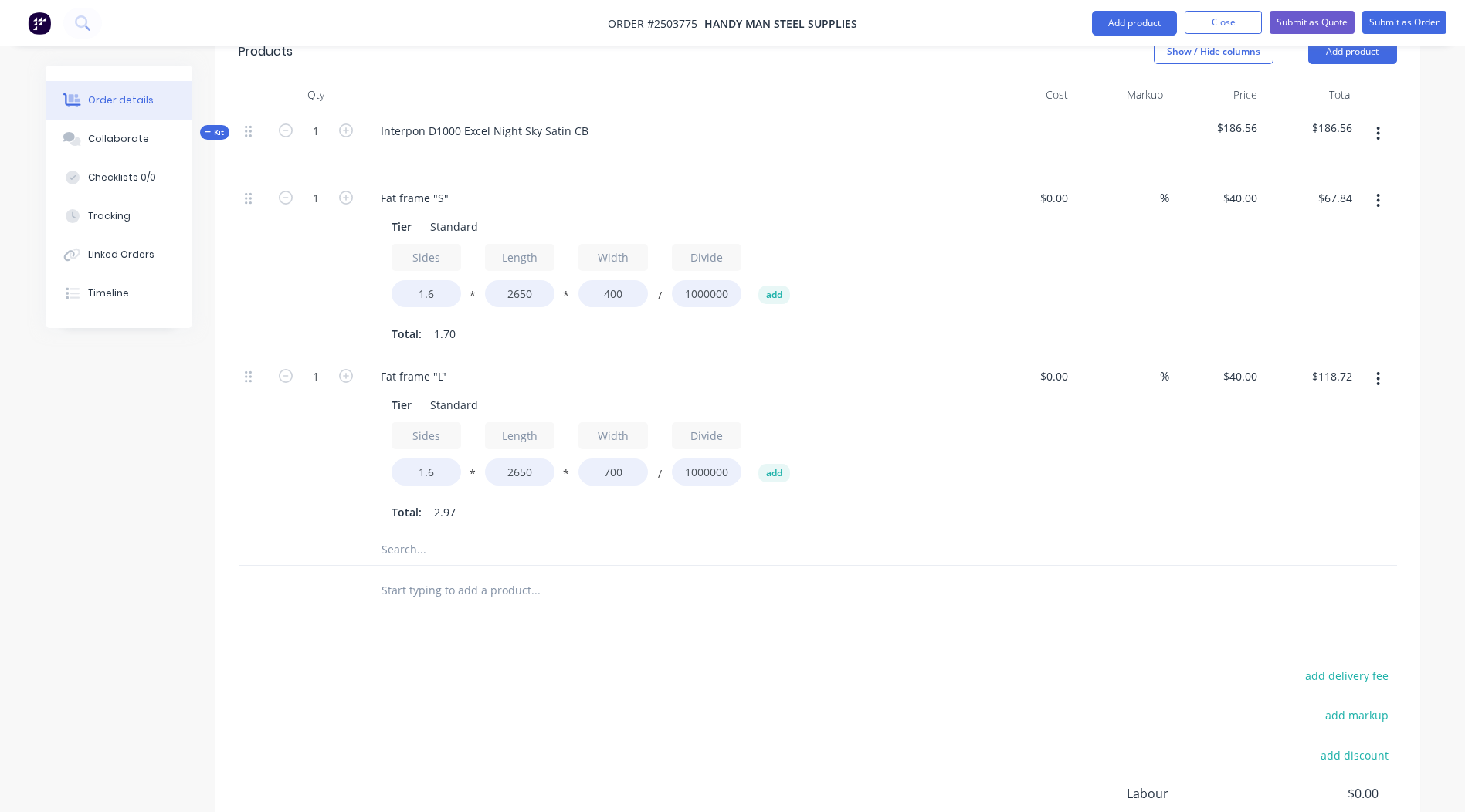
click at [1374, 365] on button "button" at bounding box center [1378, 378] width 37 height 27
click at [1313, 408] on div "Duplicate" at bounding box center [1323, 419] width 119 height 22
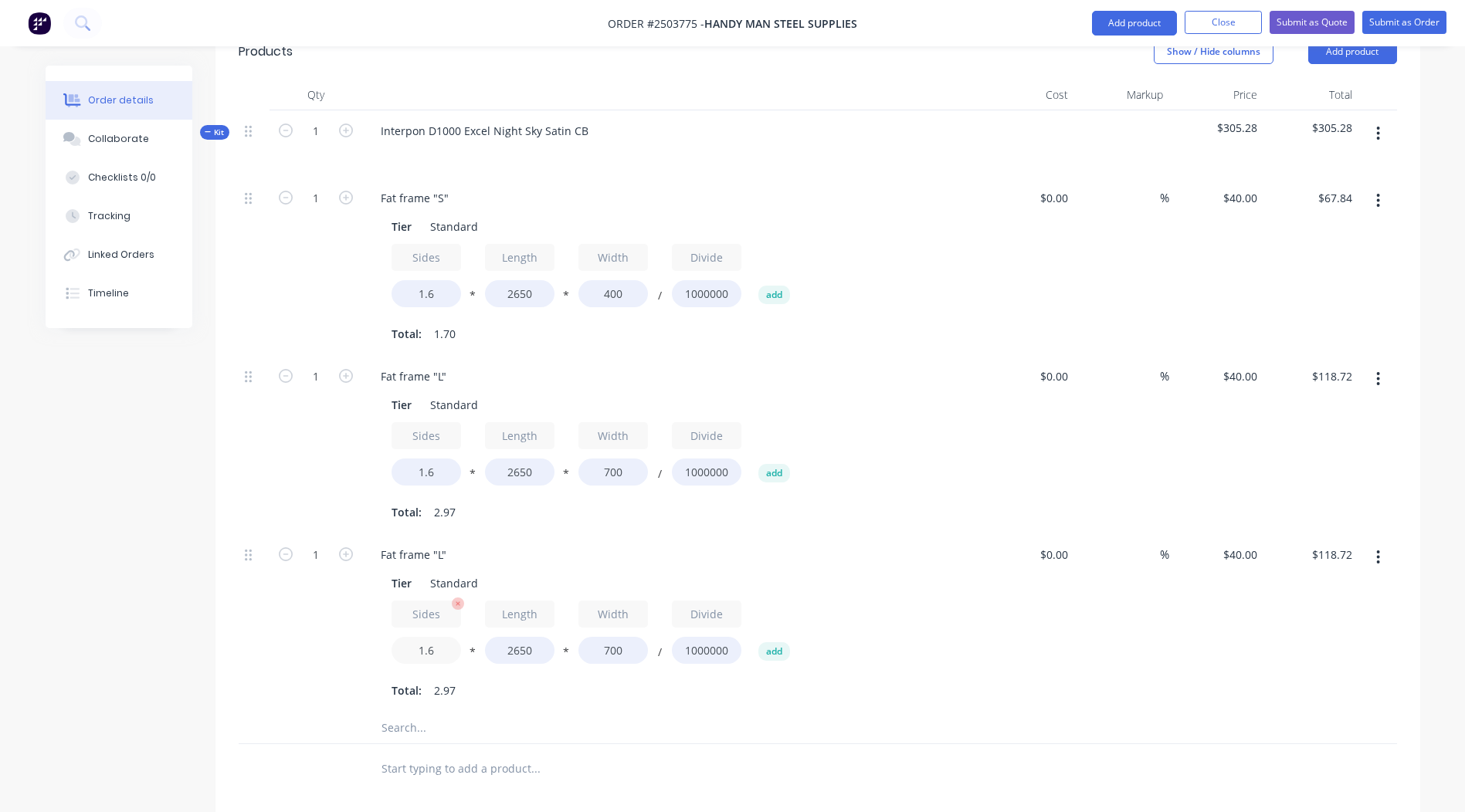
click at [435, 637] on input "1.6" at bounding box center [426, 650] width 69 height 27
type input "1.4"
click at [514, 637] on input "2650" at bounding box center [519, 650] width 69 height 27
type input "$103.88"
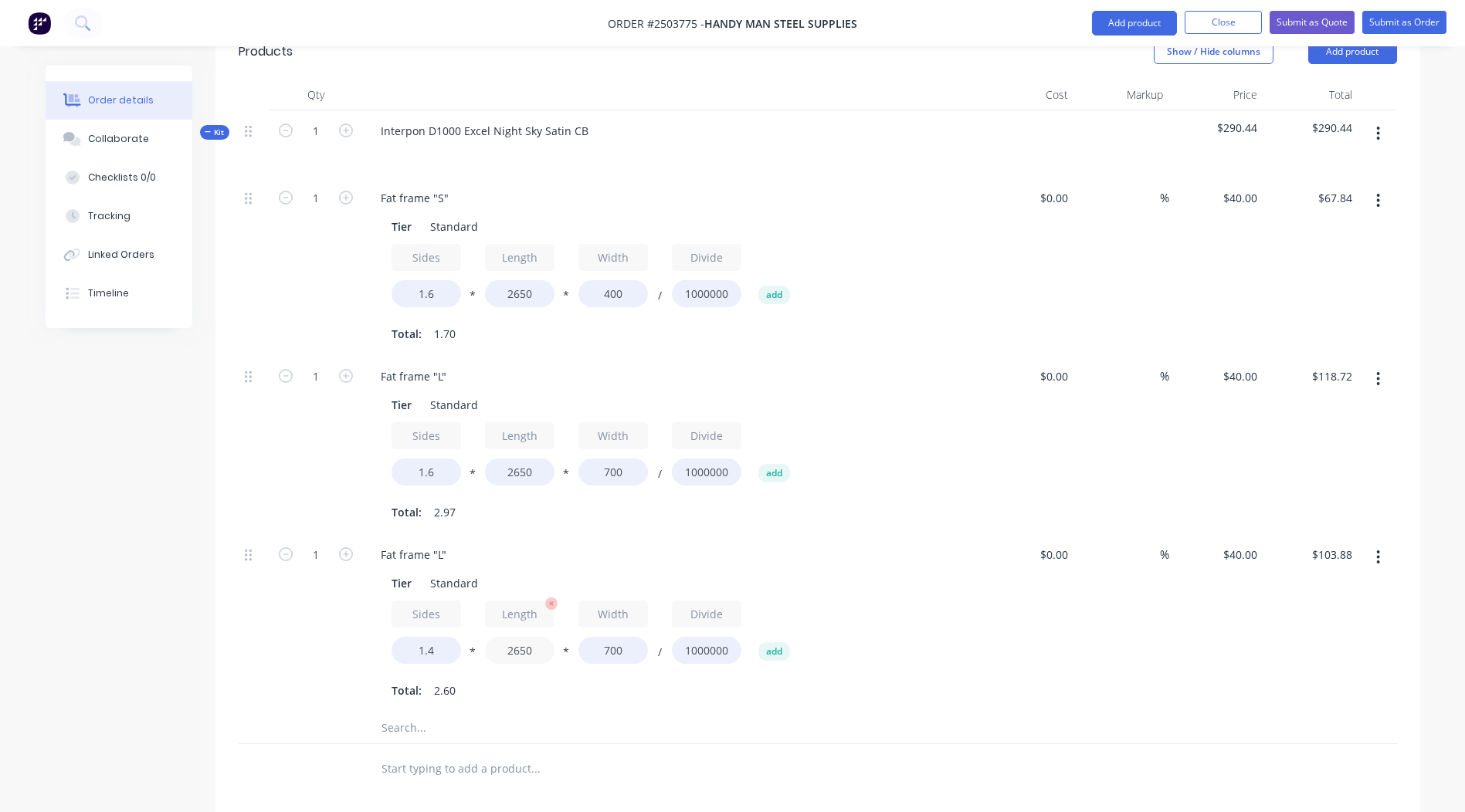
click at [519, 637] on input "2650" at bounding box center [519, 650] width 69 height 27
type input "2410"
click at [621, 637] on input "700" at bounding box center [612, 650] width 69 height 27
type input "$94.47"
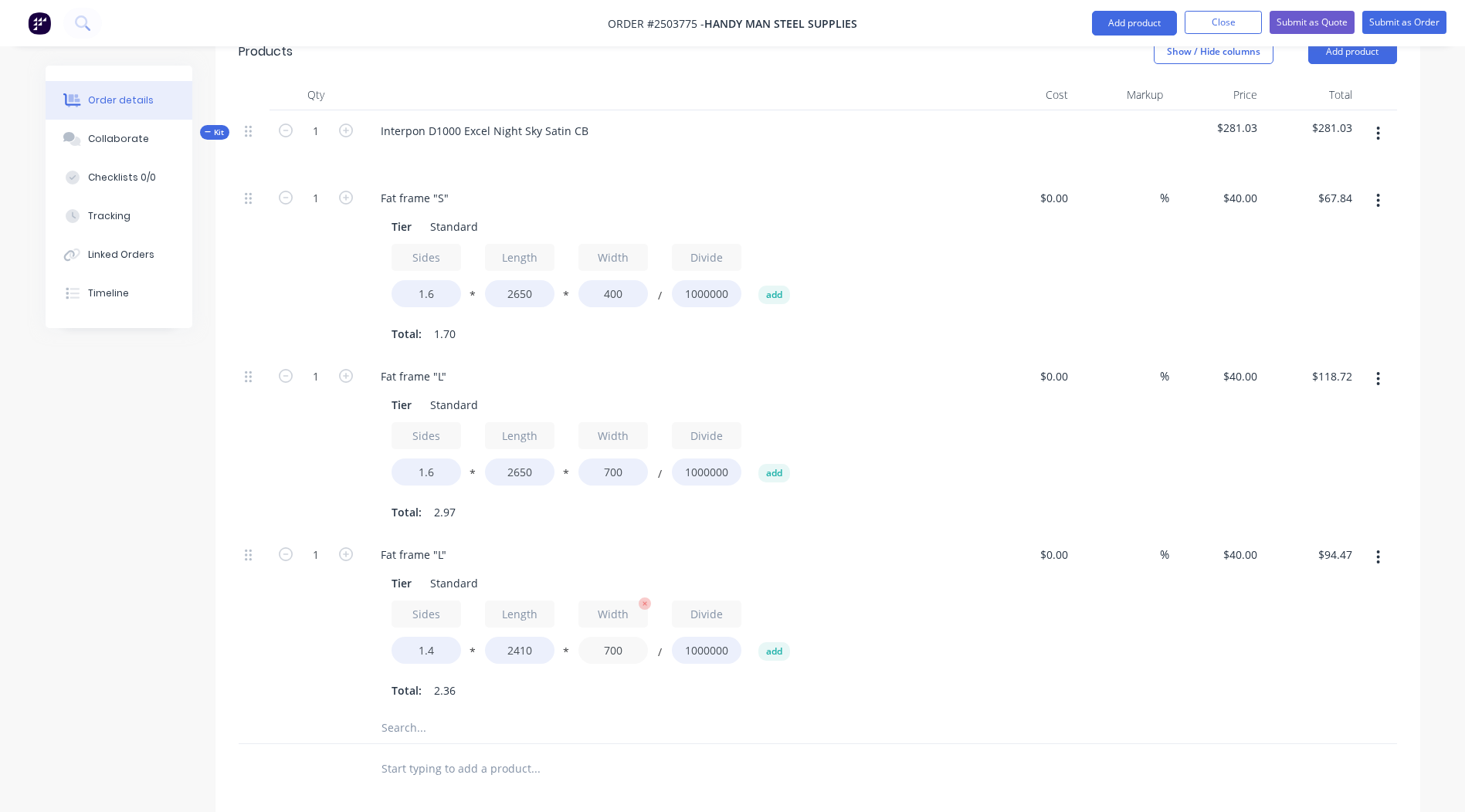
click at [621, 637] on input "700" at bounding box center [612, 650] width 69 height 27
type input "860"
type input "$116.06"
click at [1069, 589] on div "$0.00 $0.00" at bounding box center [1027, 624] width 95 height 178
click at [432, 459] on input "1.6" at bounding box center [426, 472] width 69 height 27
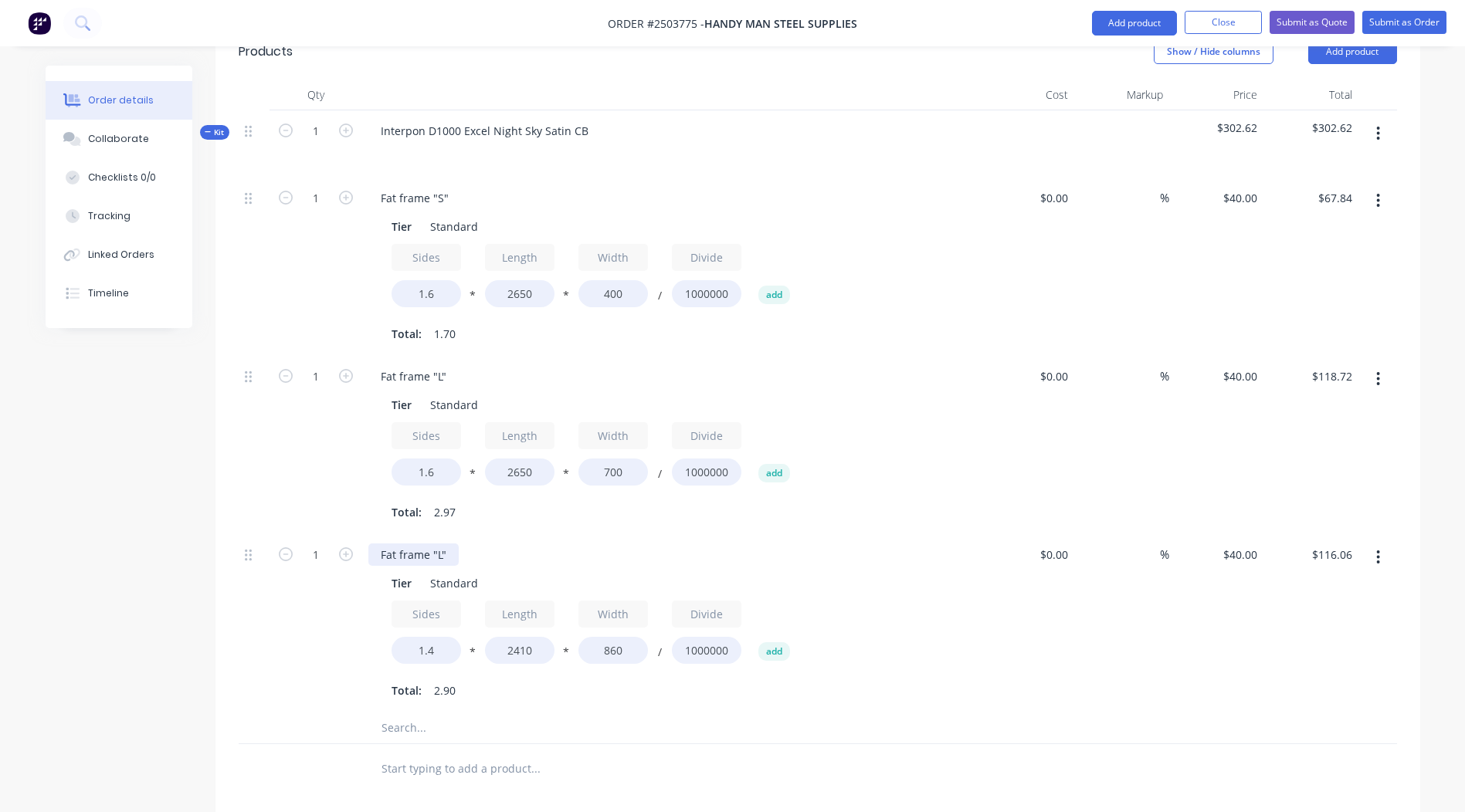
click at [421, 544] on div "Fat frame "L"" at bounding box center [413, 555] width 90 height 22
click at [521, 637] on input "2410" at bounding box center [519, 650] width 69 height 27
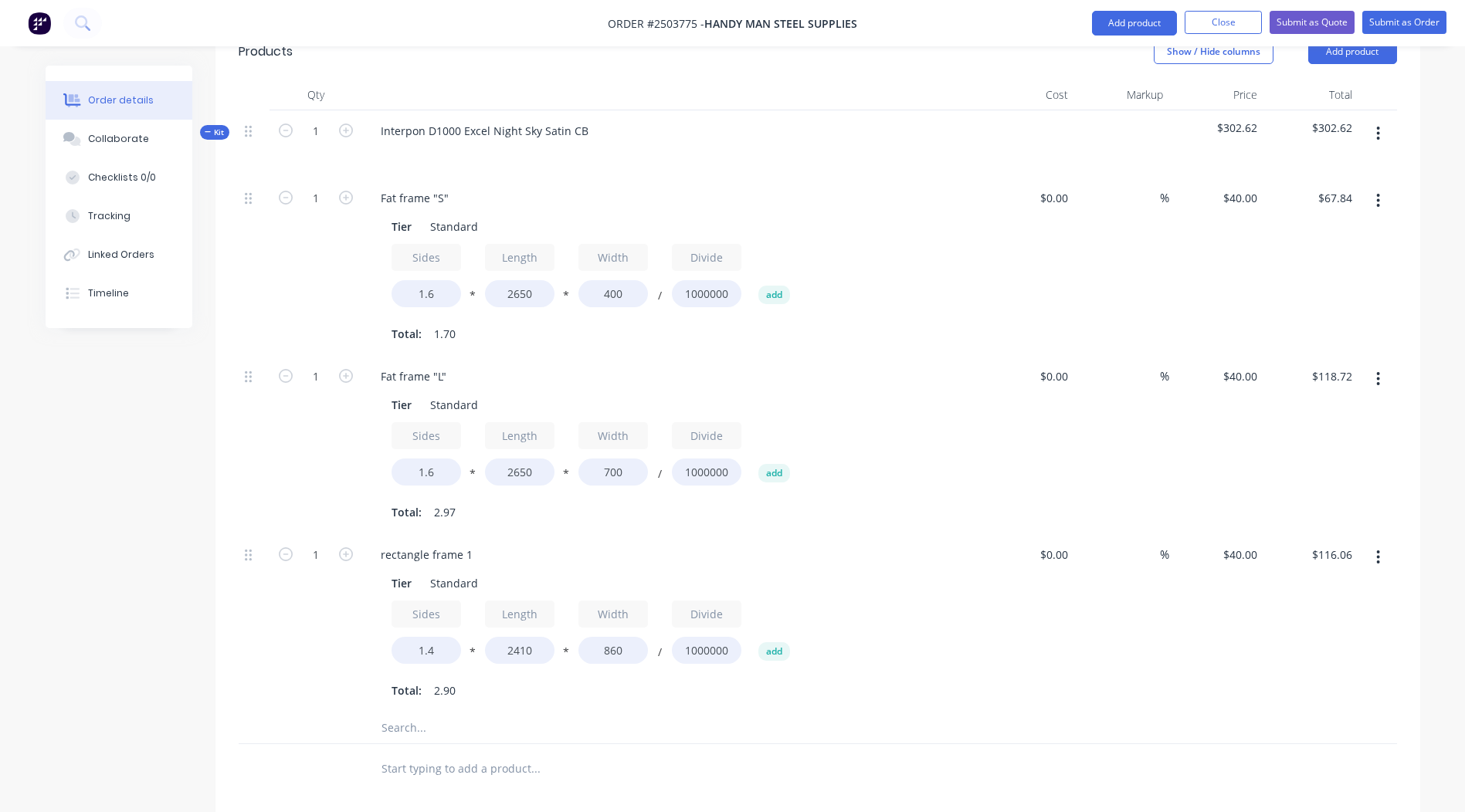
click at [1380, 549] on icon "button" at bounding box center [1378, 557] width 4 height 17
click at [1334, 587] on div "Duplicate" at bounding box center [1323, 598] width 119 height 22
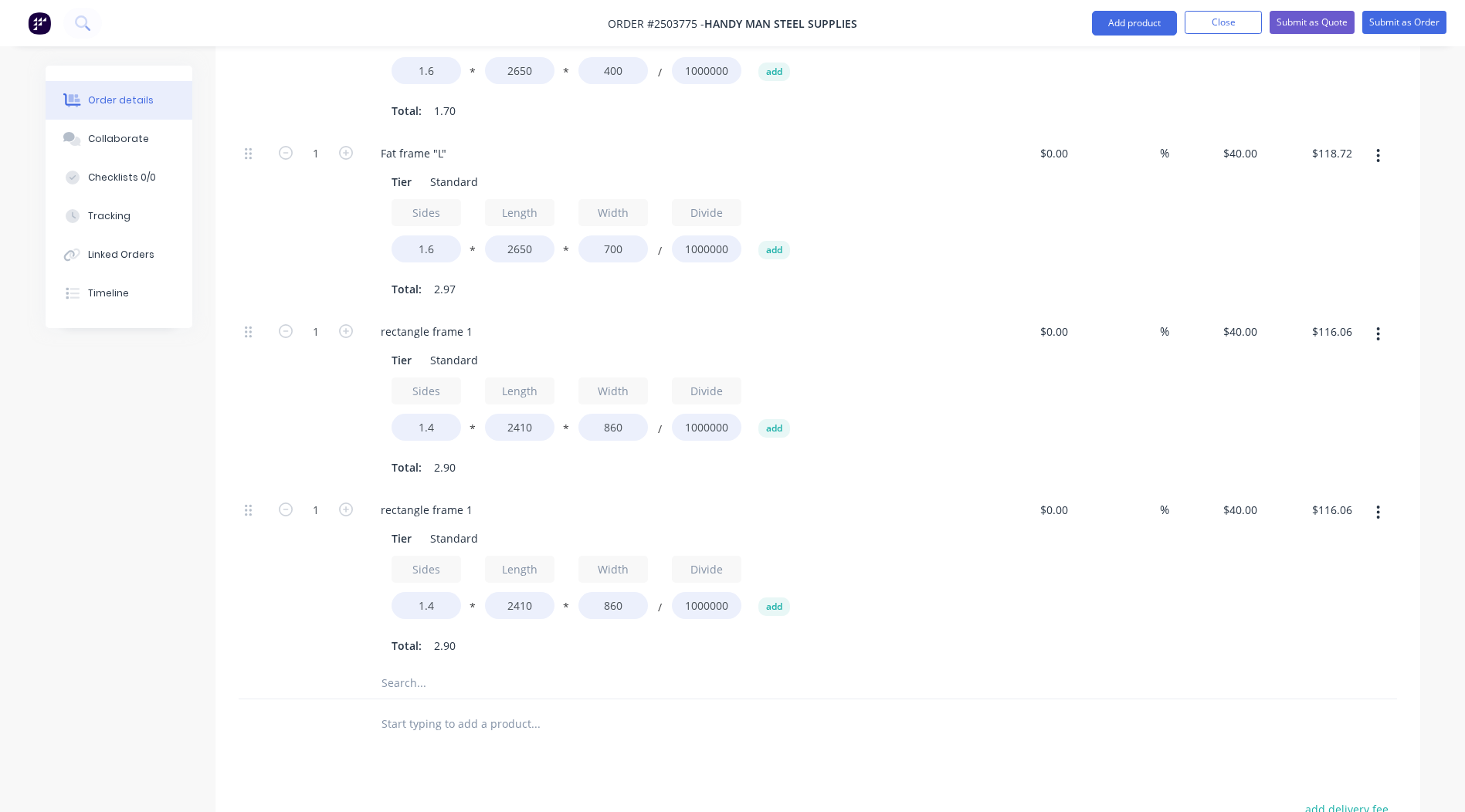
scroll to position [683, 0]
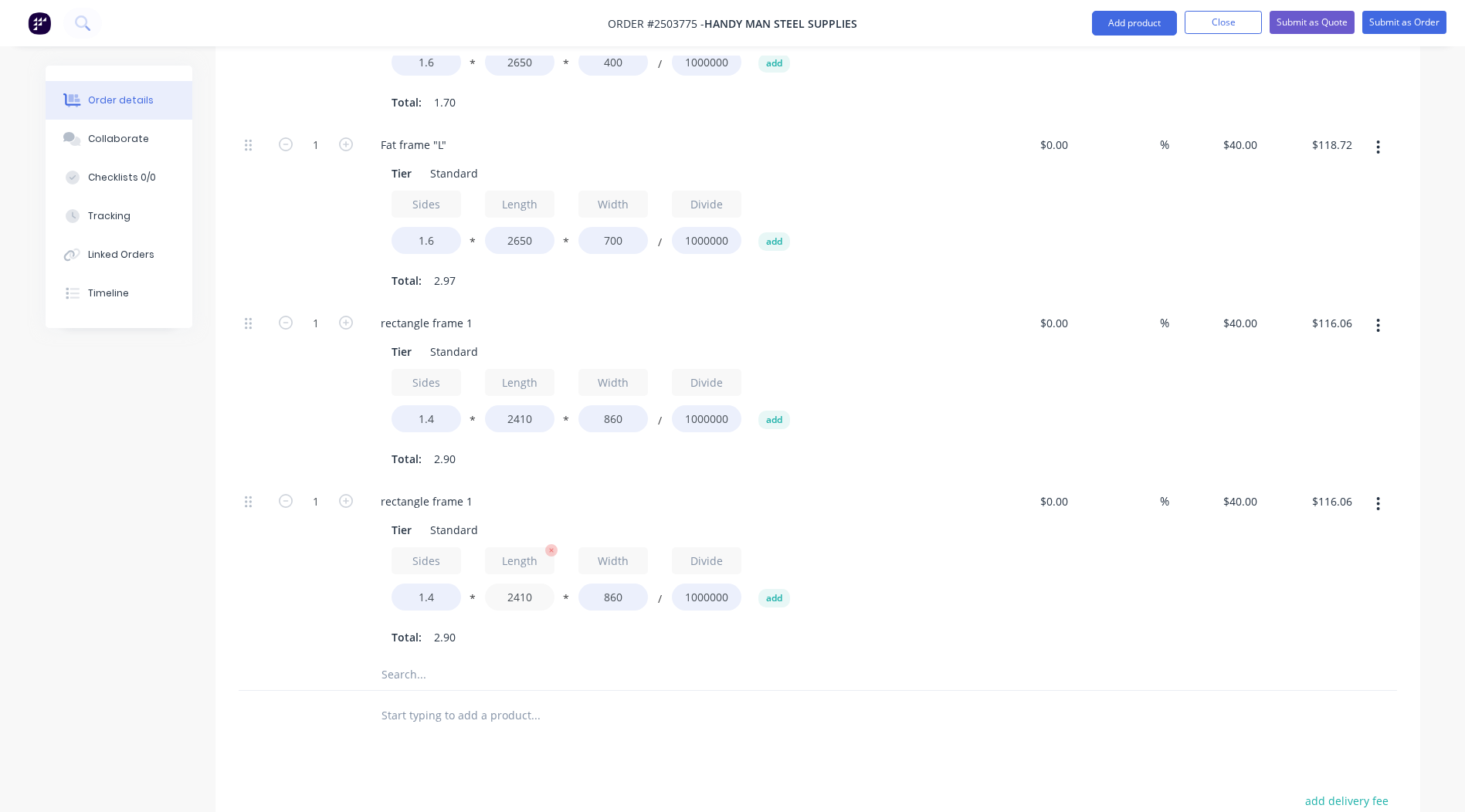
click at [514, 584] on input "2410" at bounding box center [519, 597] width 69 height 27
click at [525, 584] on input "2410" at bounding box center [519, 597] width 69 height 27
type input "2440"
type input "$117.51"
click at [616, 584] on input "860" at bounding box center [612, 597] width 69 height 27
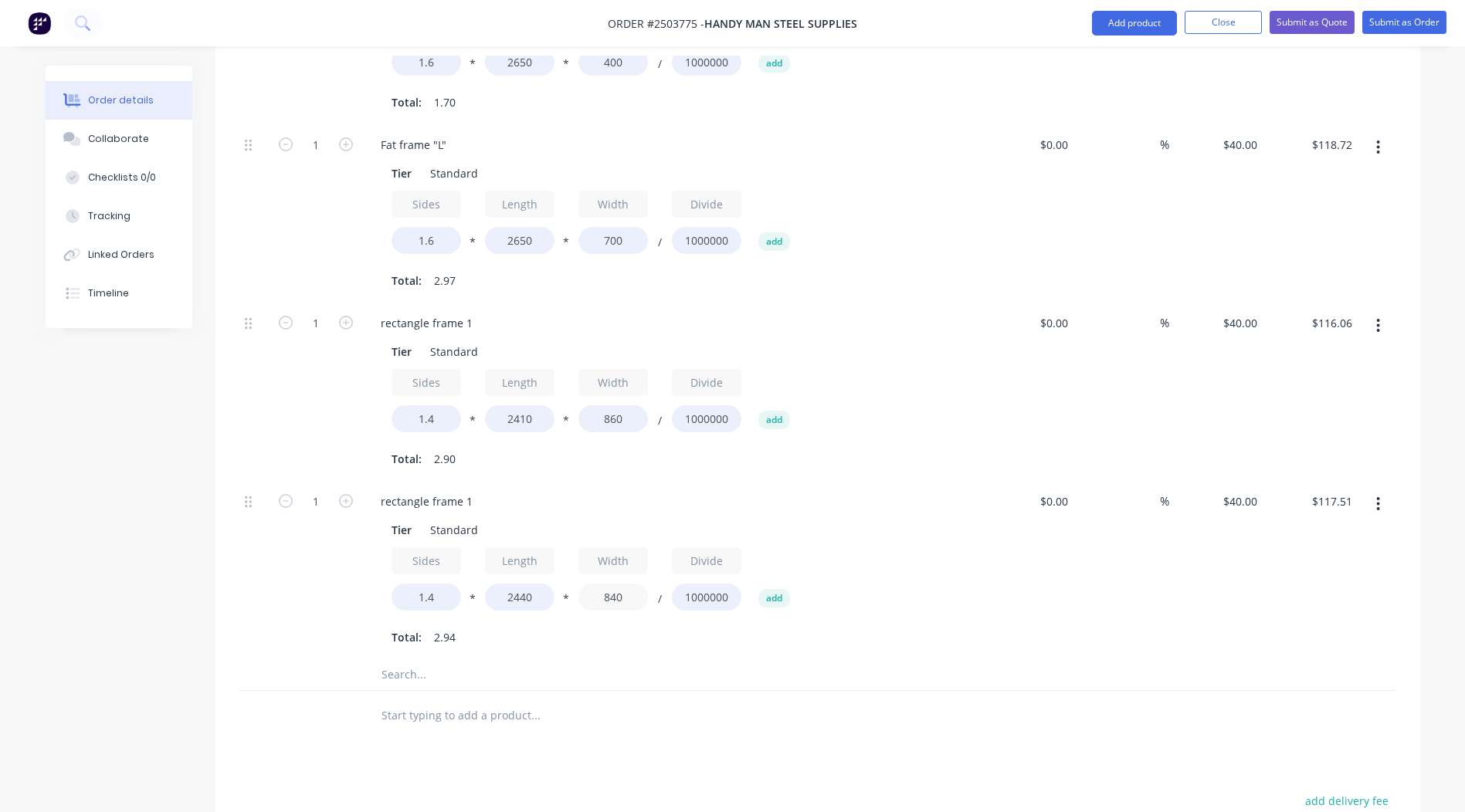
type input "840"
type input "$114.78"
click at [969, 595] on div "Tier Standard Sides 1.4 * Length 2440 * Width 840 / Divide 1000000 add Total: 2…" at bounding box center [670, 582] width 605 height 133
click at [1378, 496] on icon "button" at bounding box center [1378, 504] width 4 height 17
click at [1323, 534] on div "Duplicate" at bounding box center [1323, 545] width 119 height 22
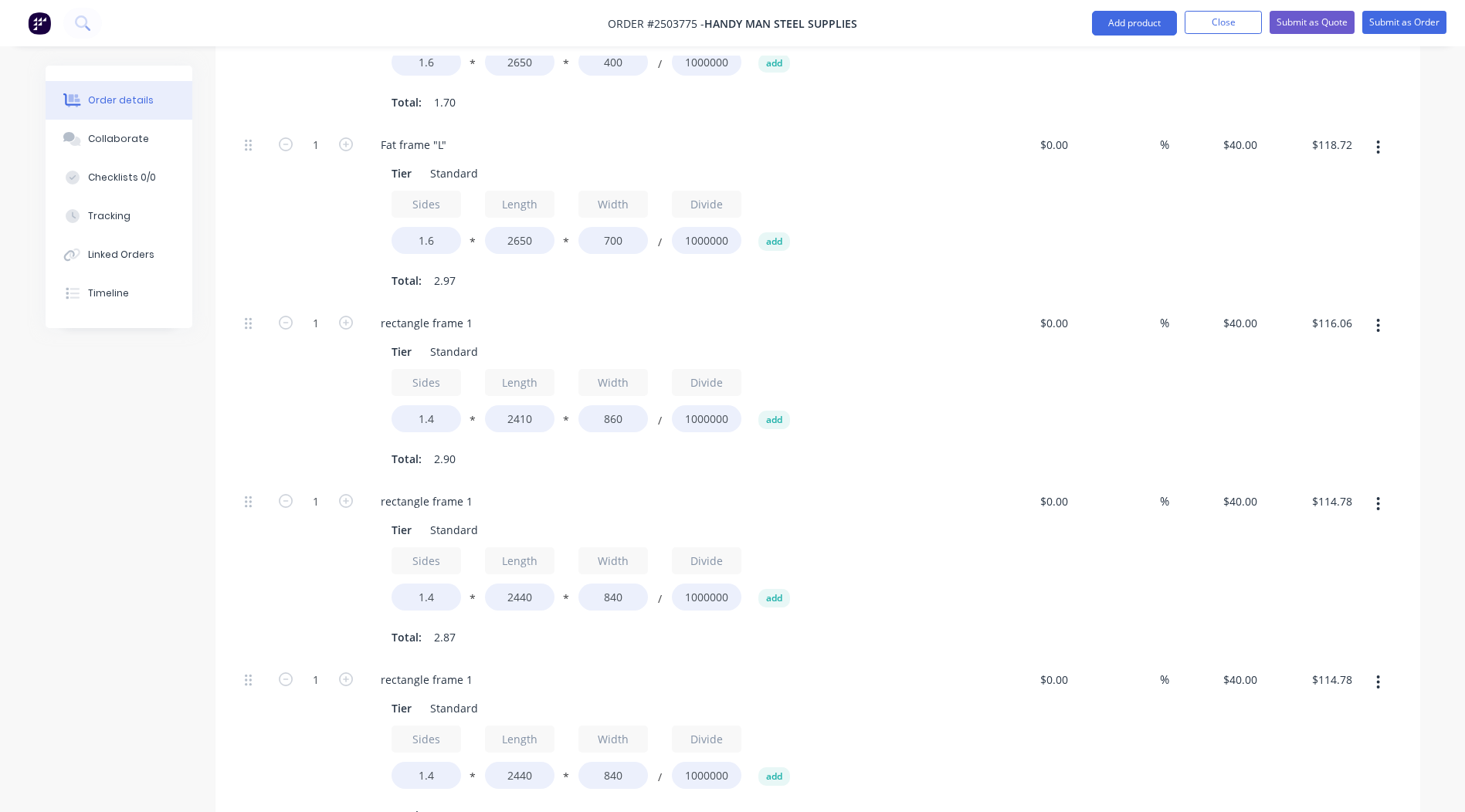
click at [744, 660] on div "rectangle frame 1 Tier Standard Sides 1.4 * Length 2440 * Width 840 / Divide 10…" at bounding box center [671, 749] width 618 height 178
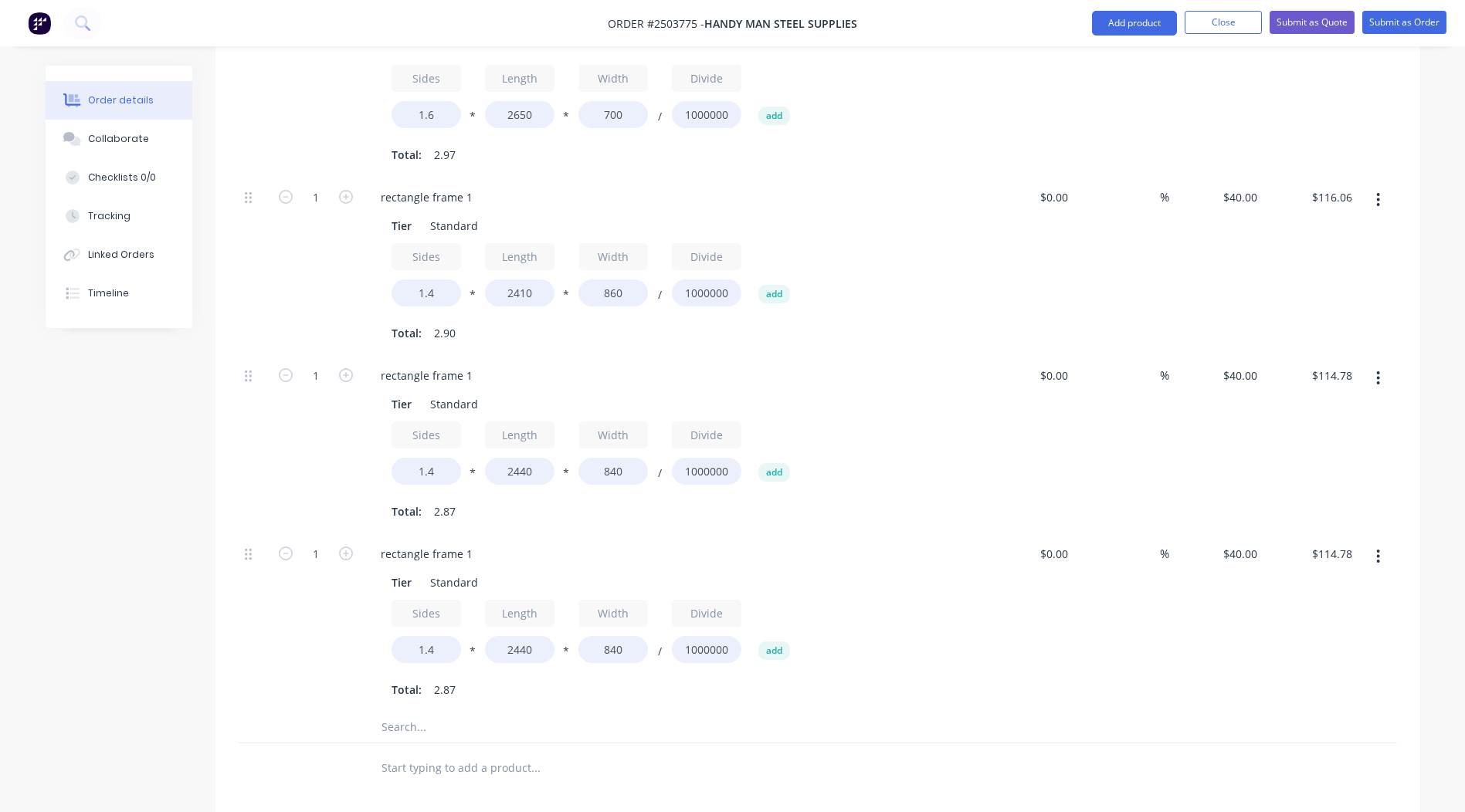
scroll to position [838, 0]
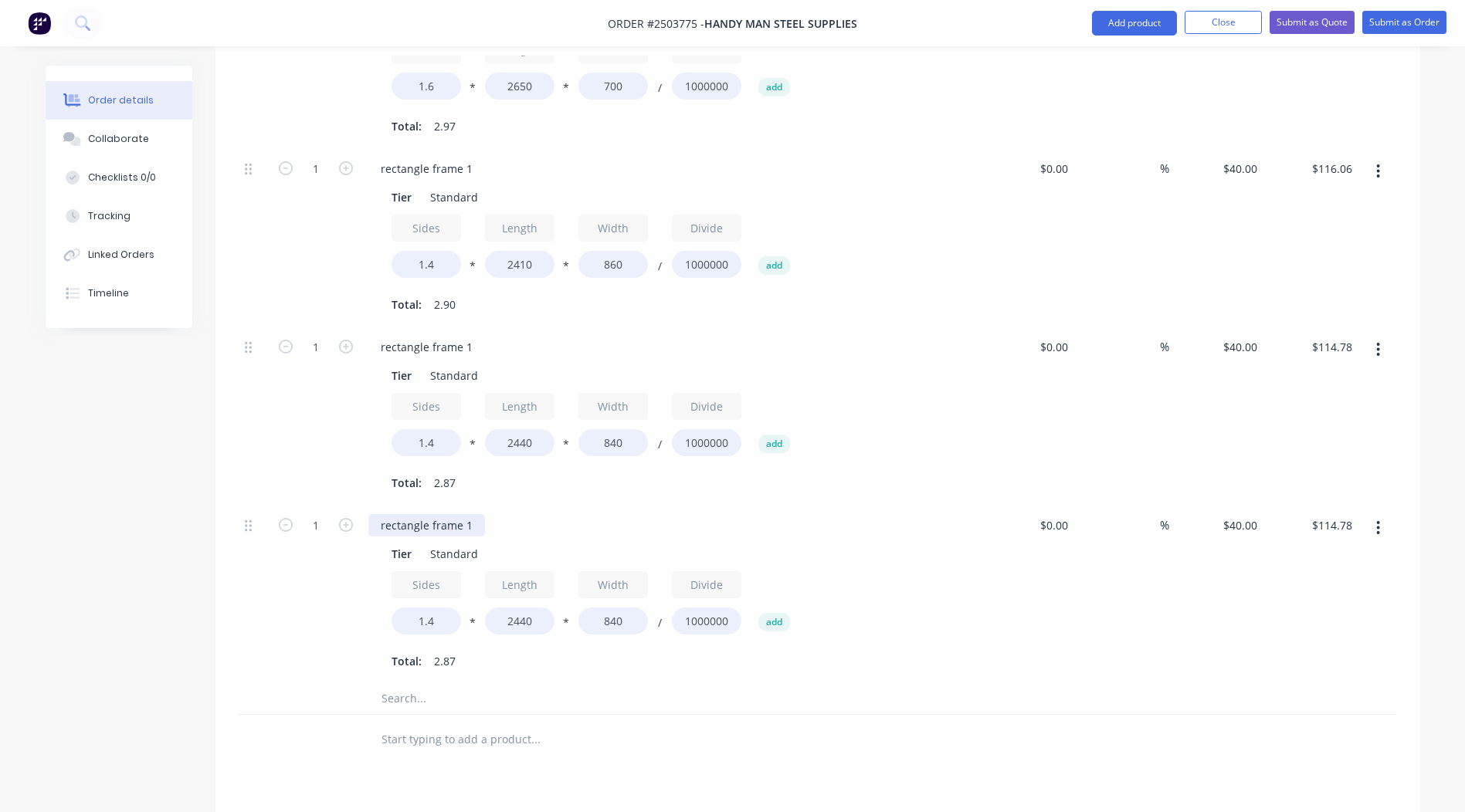
click at [472, 514] on div "rectangle frame 1" at bounding box center [426, 525] width 117 height 22
click at [520, 608] on input "2440" at bounding box center [519, 621] width 69 height 27
type input "2240"
type input "$105.37"
drag, startPoint x: 1037, startPoint y: 588, endPoint x: 1047, endPoint y: 577, distance: 14.9
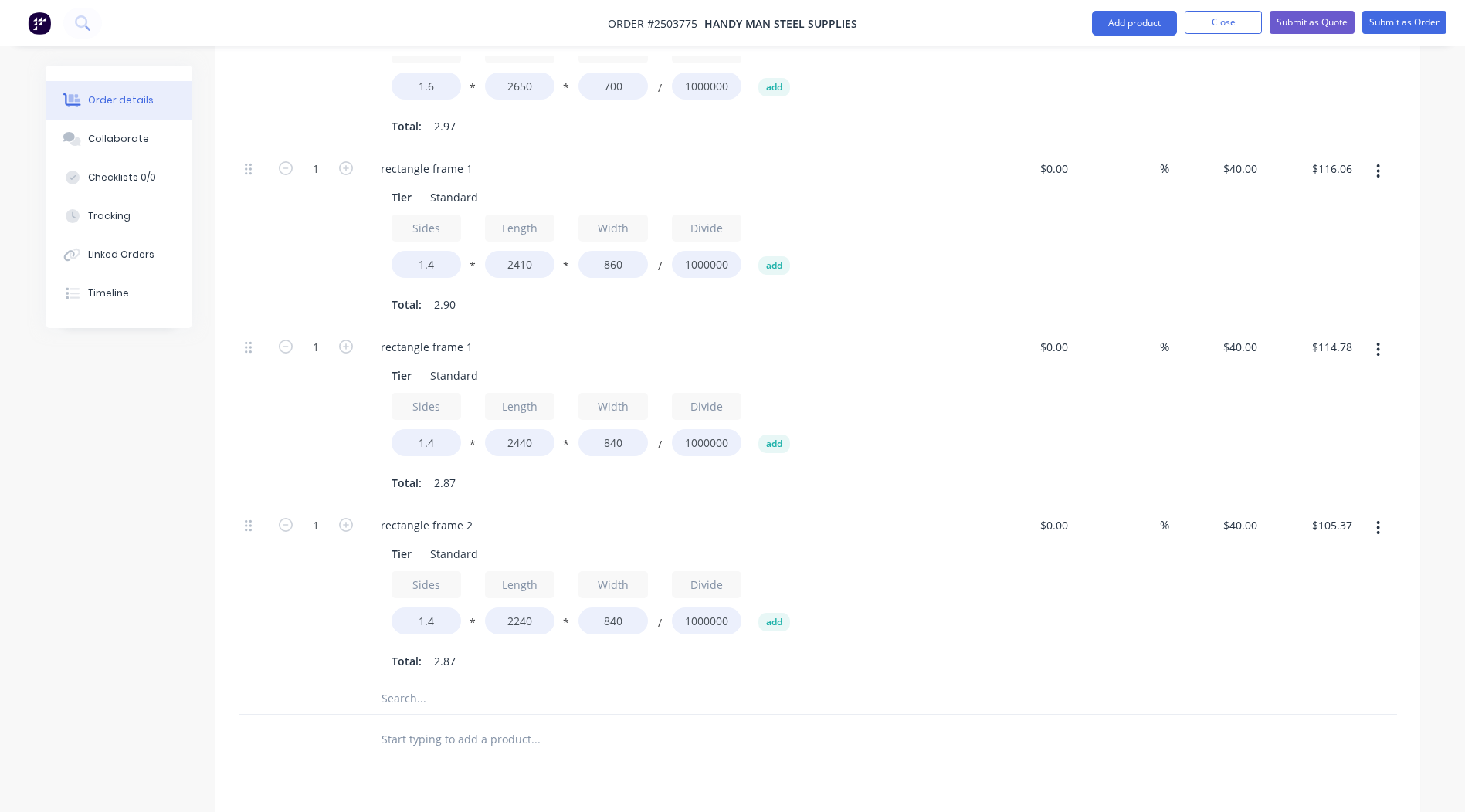
click at [1038, 588] on div "$0.00 $0.00" at bounding box center [1027, 594] width 95 height 178
click at [1376, 520] on icon "button" at bounding box center [1378, 528] width 4 height 17
click at [1332, 557] on div "Duplicate" at bounding box center [1323, 568] width 119 height 22
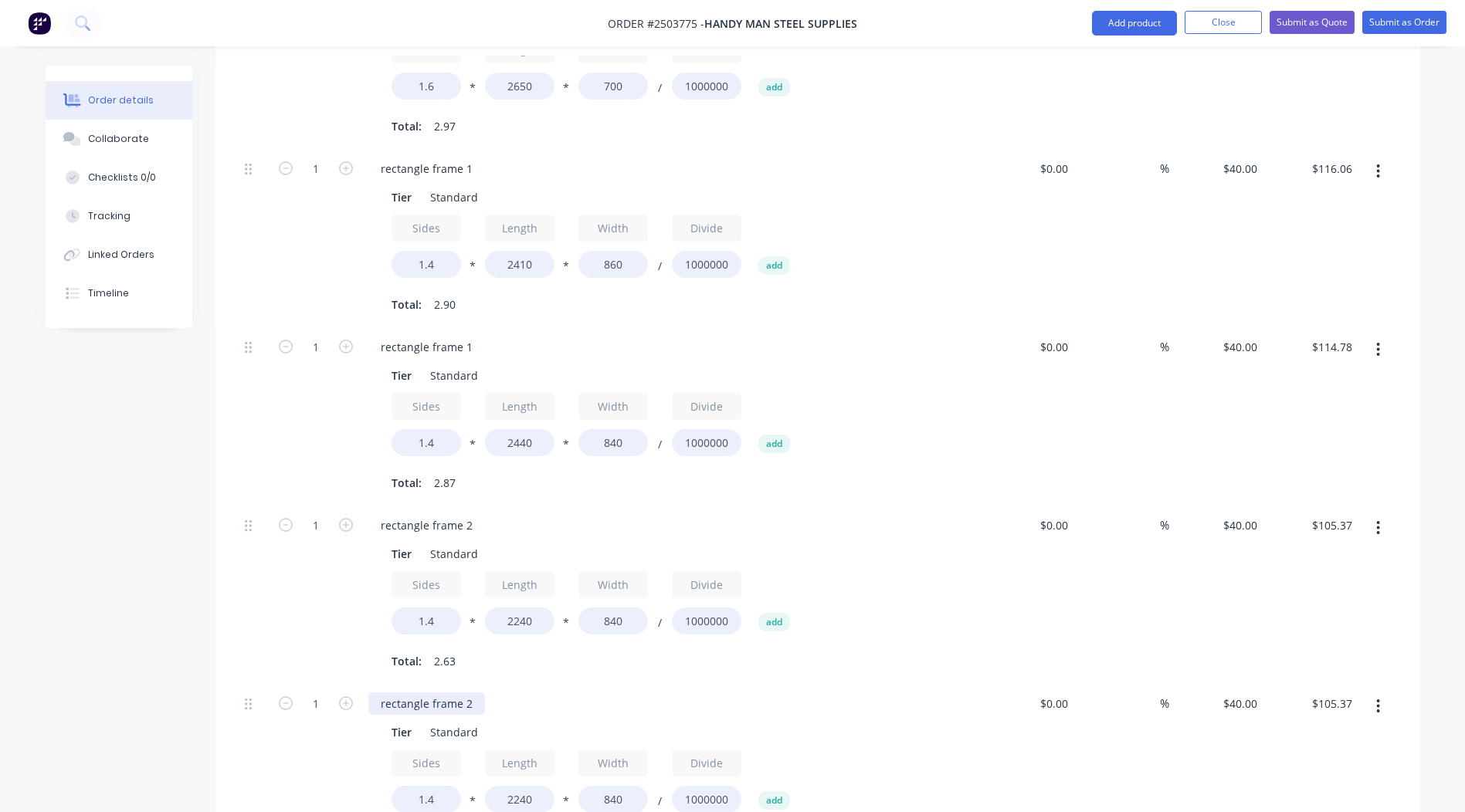
click at [466, 693] on div "rectangle frame 2" at bounding box center [426, 704] width 117 height 22
click at [467, 693] on div "rectangle frame 2" at bounding box center [426, 704] width 117 height 22
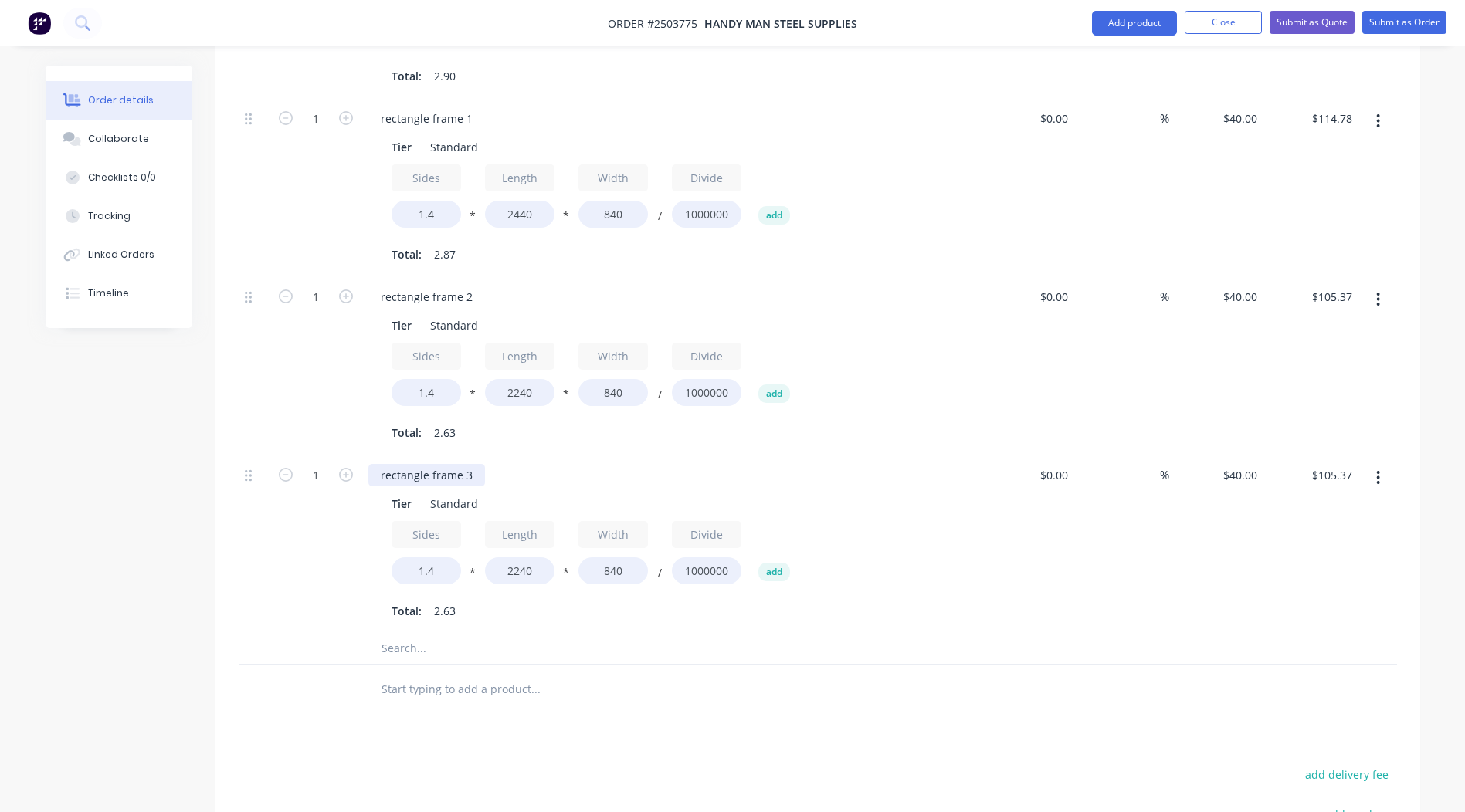
scroll to position [1147, 0]
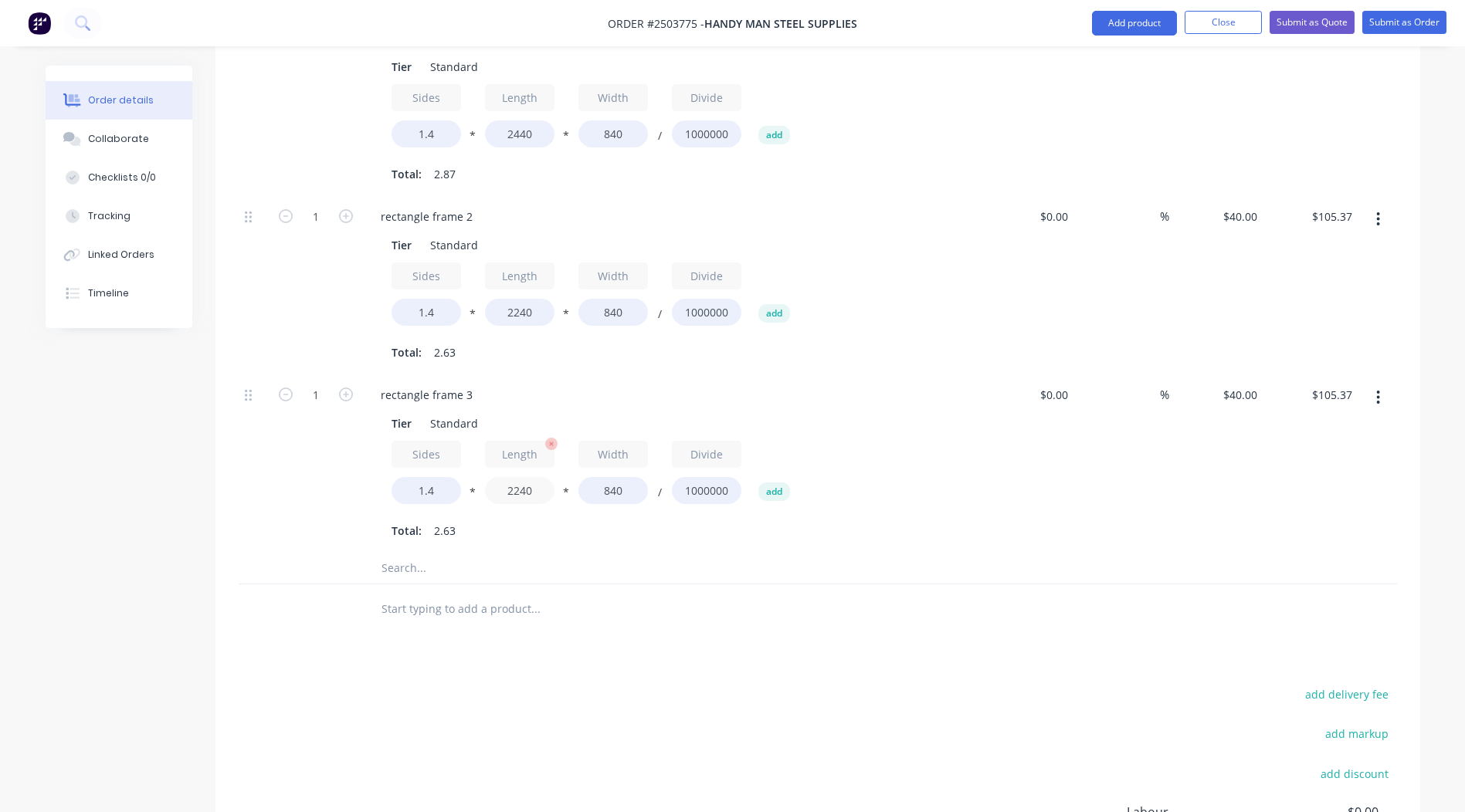
click at [514, 477] on input "2240" at bounding box center [519, 491] width 69 height 27
click at [518, 477] on input "2240" at bounding box center [519, 491] width 69 height 27
type input "1900"
type input "$89.38"
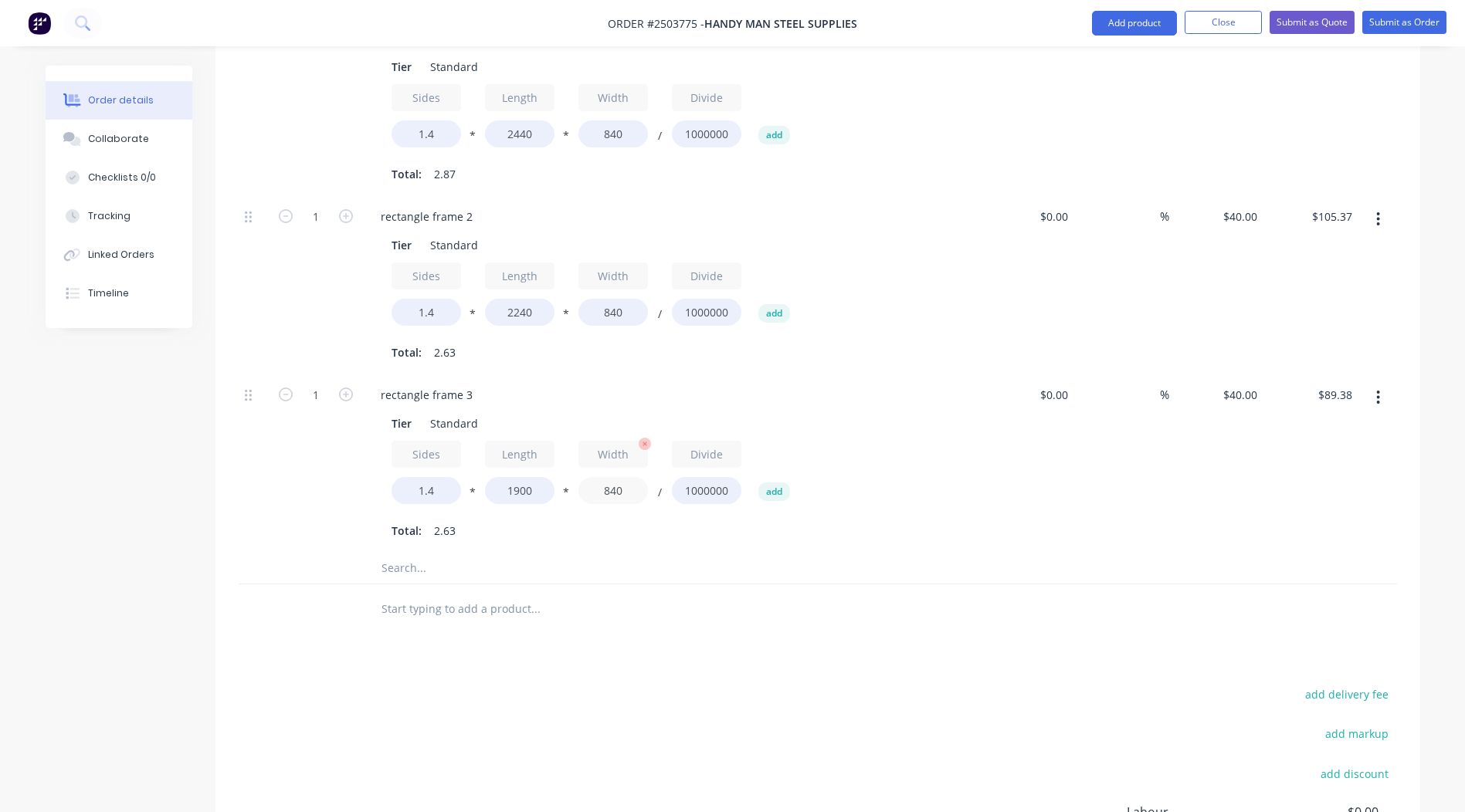
click at [611, 477] on input "840" at bounding box center [612, 491] width 69 height 27
type input "1000"
type input "$106.40"
click at [777, 520] on div "Total: 2.23" at bounding box center [670, 531] width 559 height 23
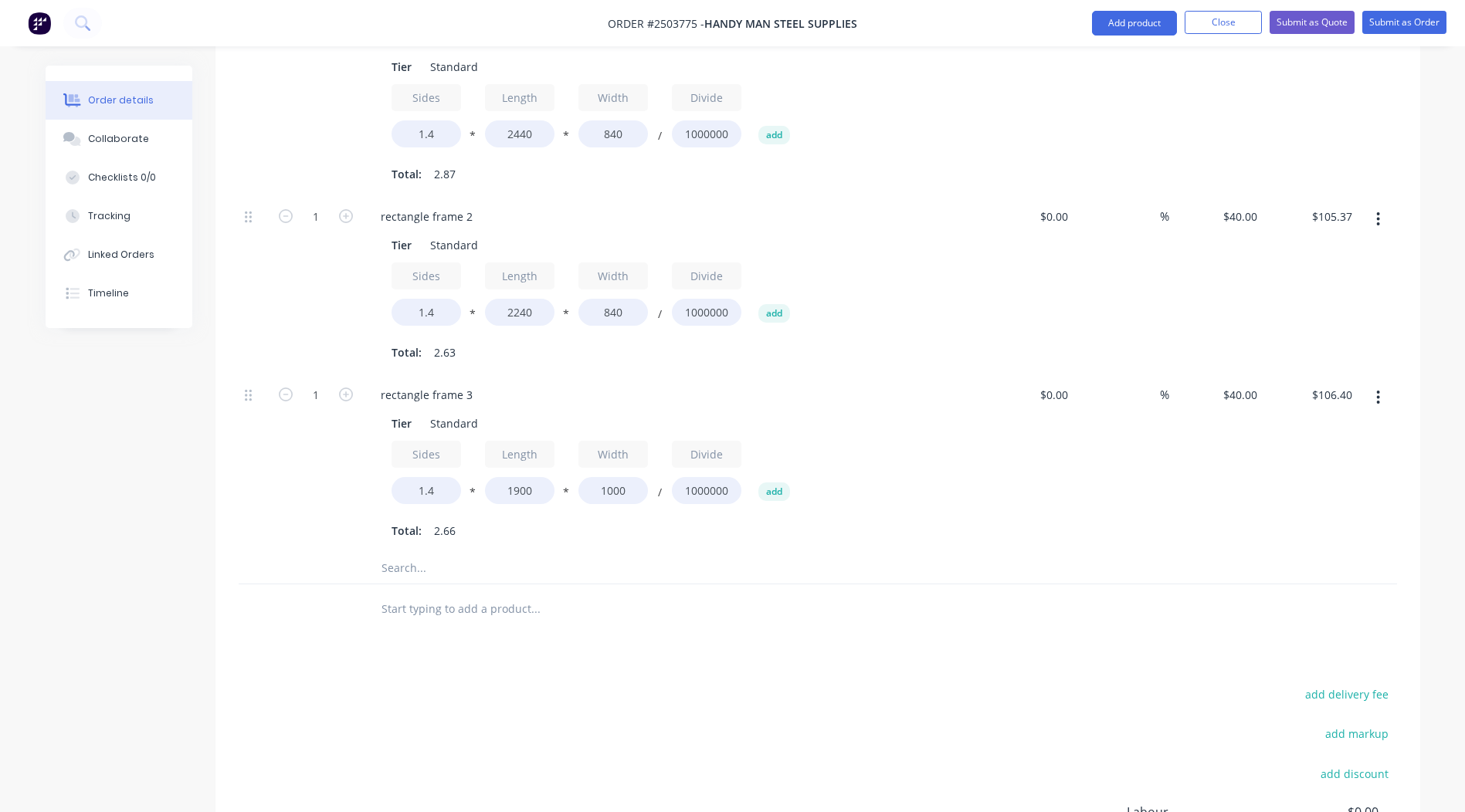
drag, startPoint x: 777, startPoint y: 494, endPoint x: 903, endPoint y: 436, distance: 138.7
click at [903, 441] on div "Sides 1.4 * Length 1900 * Width 1000 / Divide 1000000 add" at bounding box center [670, 475] width 559 height 69
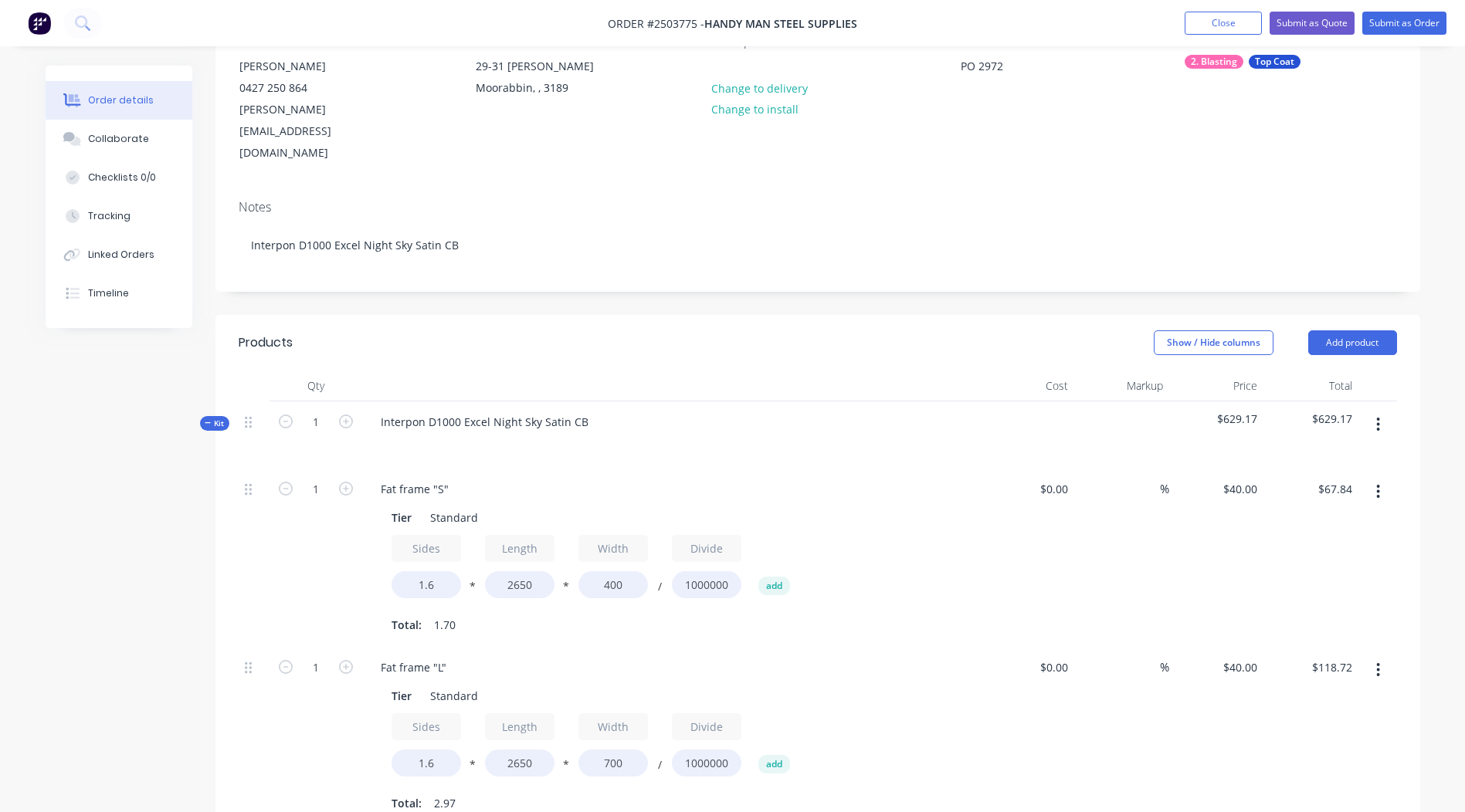
scroll to position [143, 0]
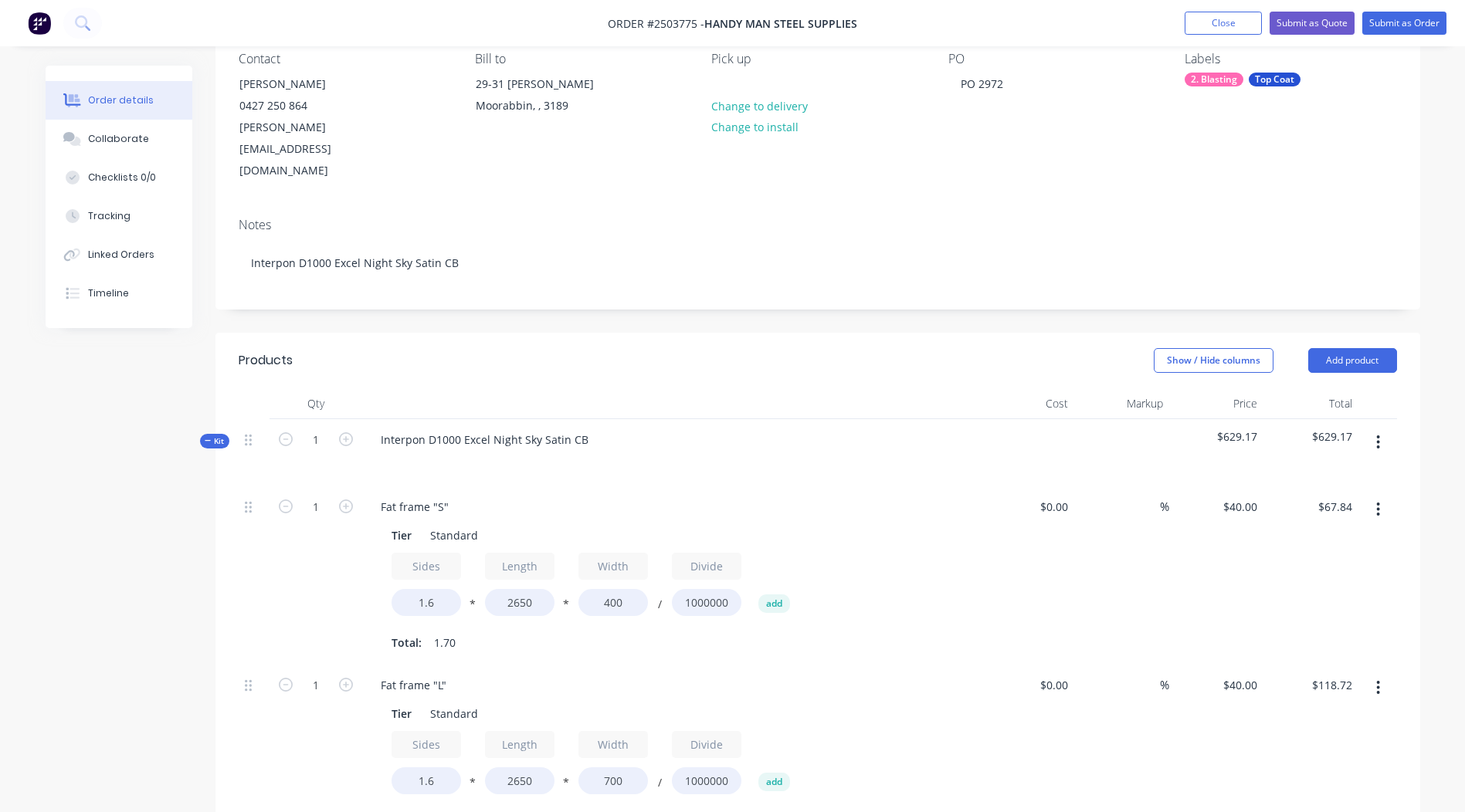
click at [1375, 429] on button "button" at bounding box center [1378, 442] width 37 height 27
click at [1340, 471] on div "Add product to kit" at bounding box center [1323, 482] width 119 height 22
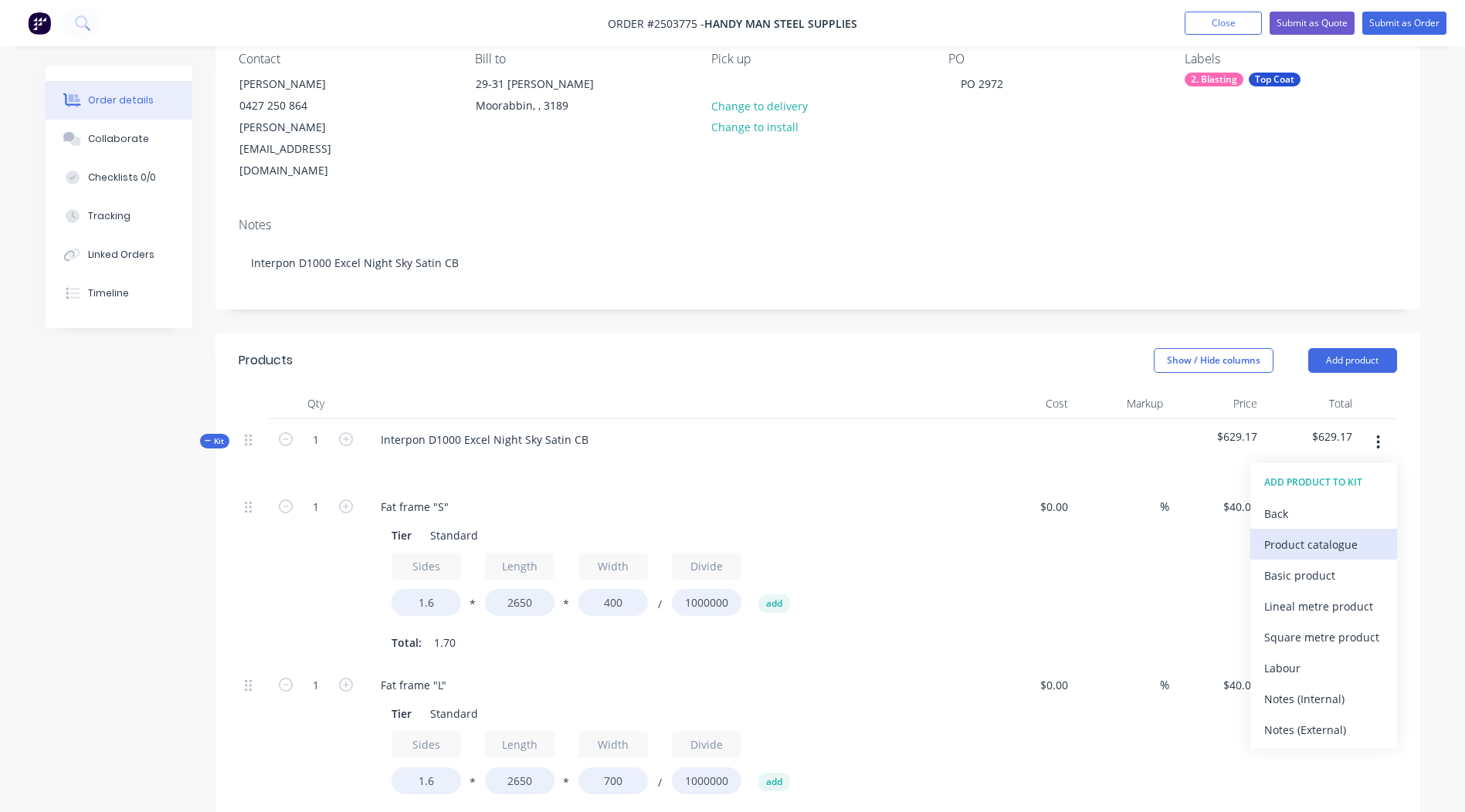
click at [1286, 534] on div "Product catalogue" at bounding box center [1323, 545] width 119 height 22
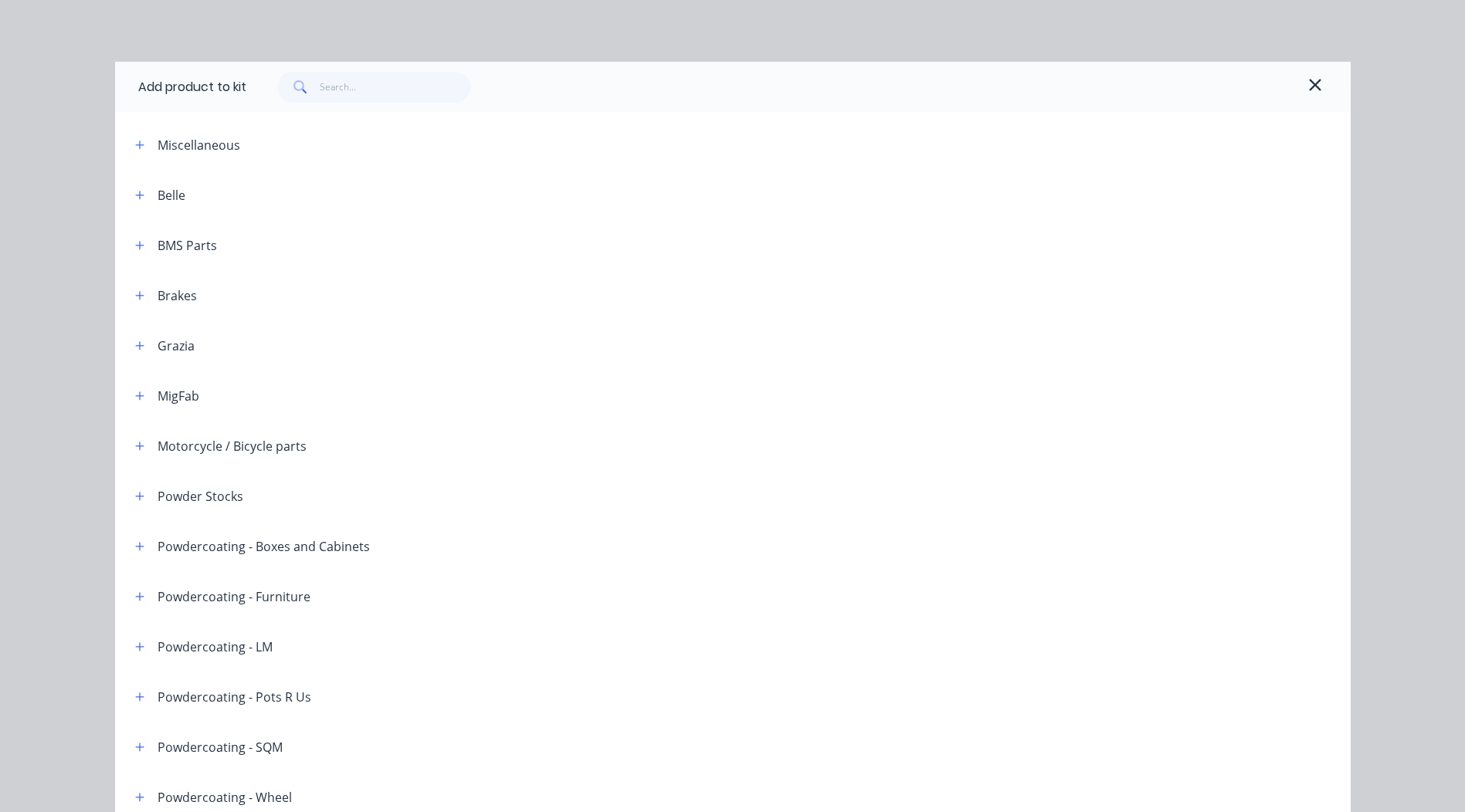
scroll to position [41, 0]
click at [373, 81] on input "text" at bounding box center [395, 87] width 151 height 31
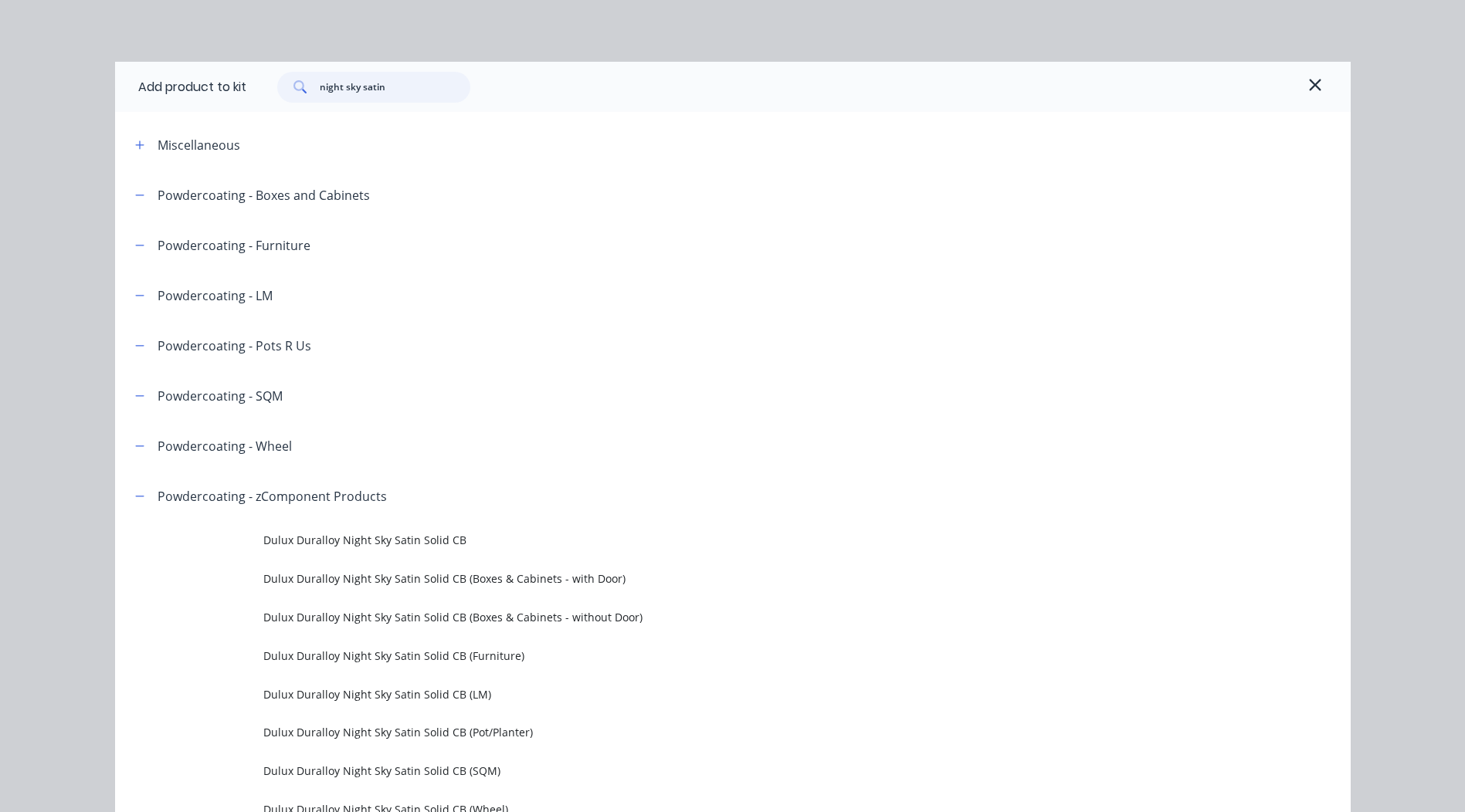
type input "night sky satin"
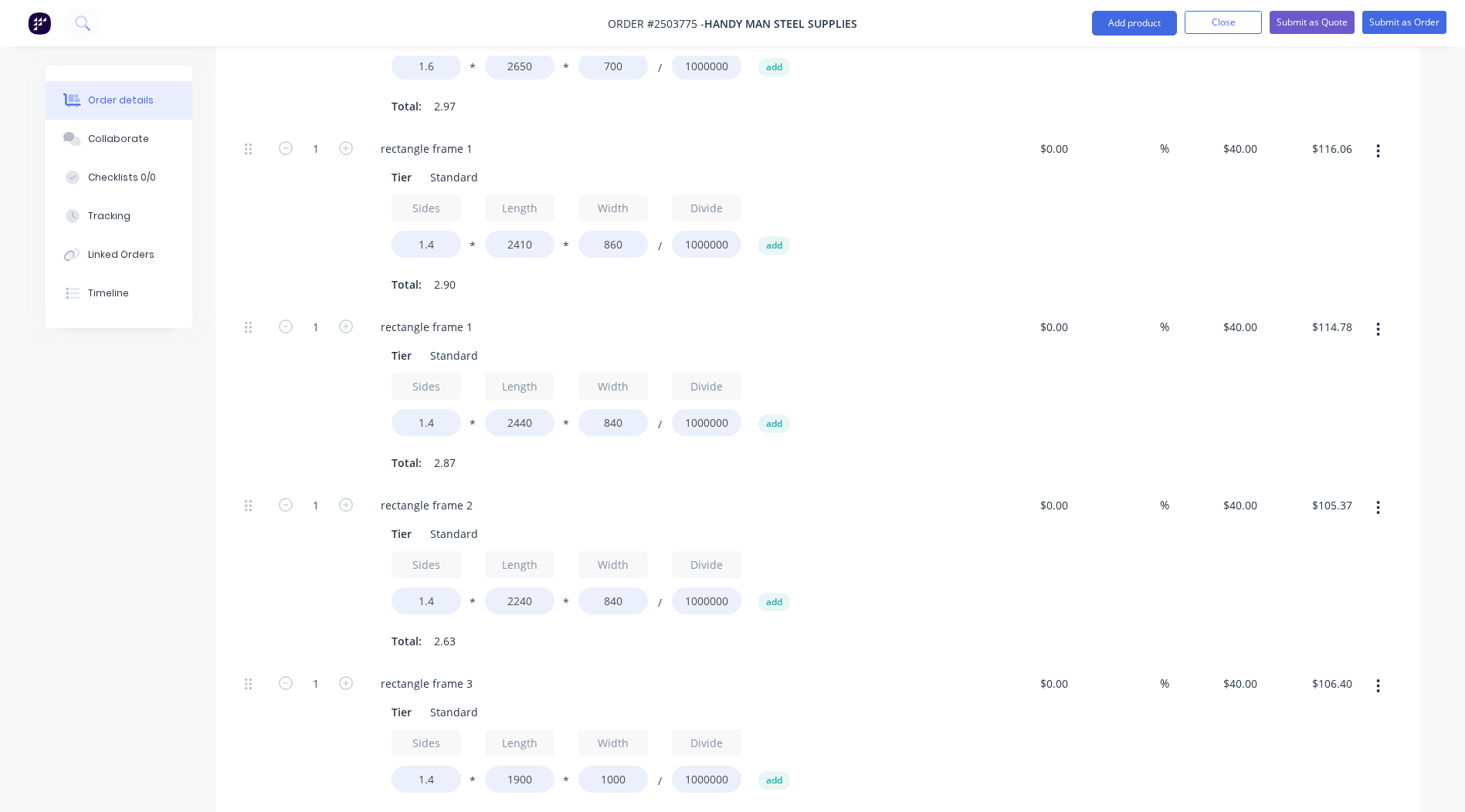
scroll to position [1431, 0]
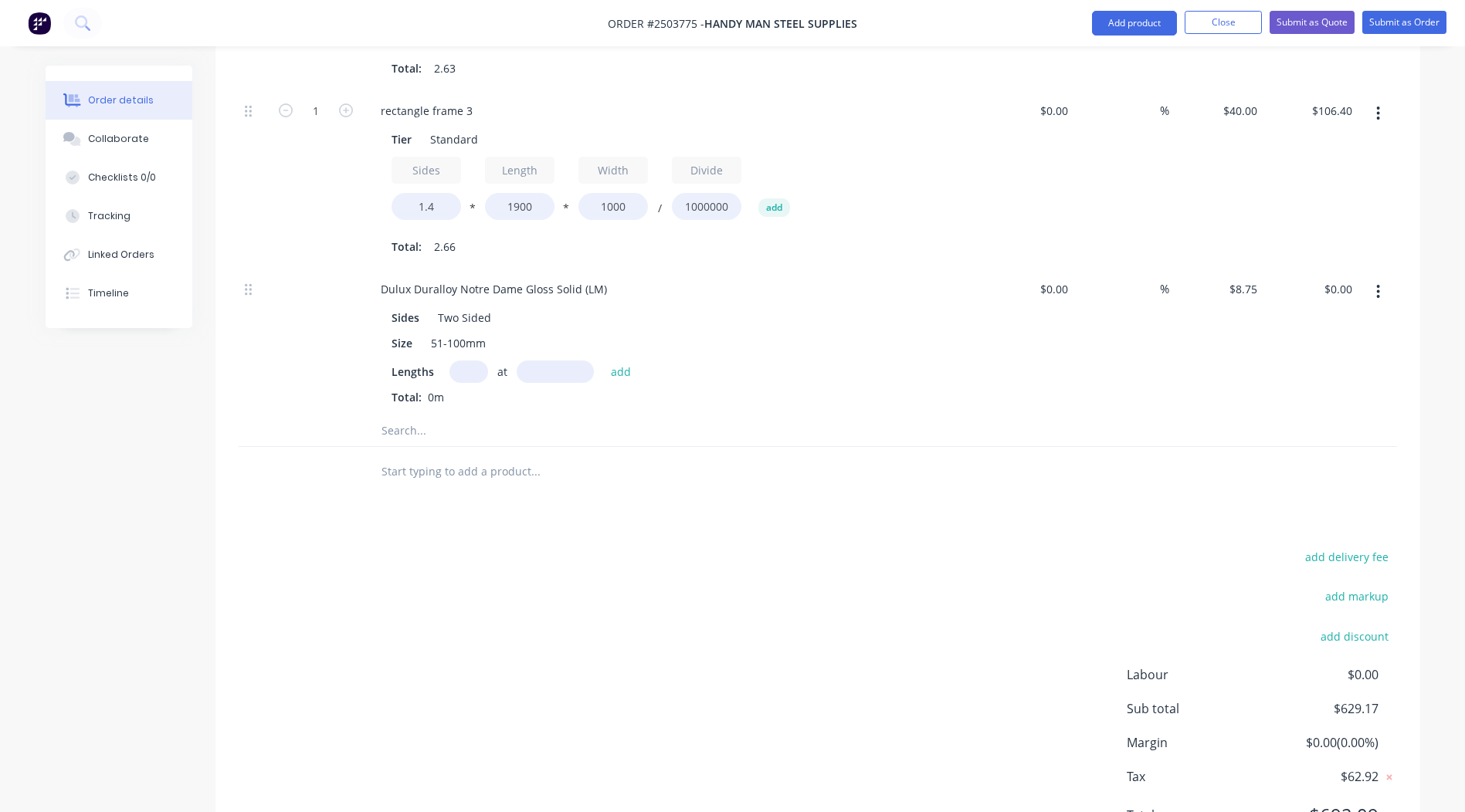
click at [467, 361] on input "text" at bounding box center [469, 371] width 38 height 22
type input "2"
click at [988, 546] on div "add delivery fee add markup add discount Labour $0.00 Sub total $629.17 Margin …" at bounding box center [817, 695] width 1159 height 298
type input "2400mm"
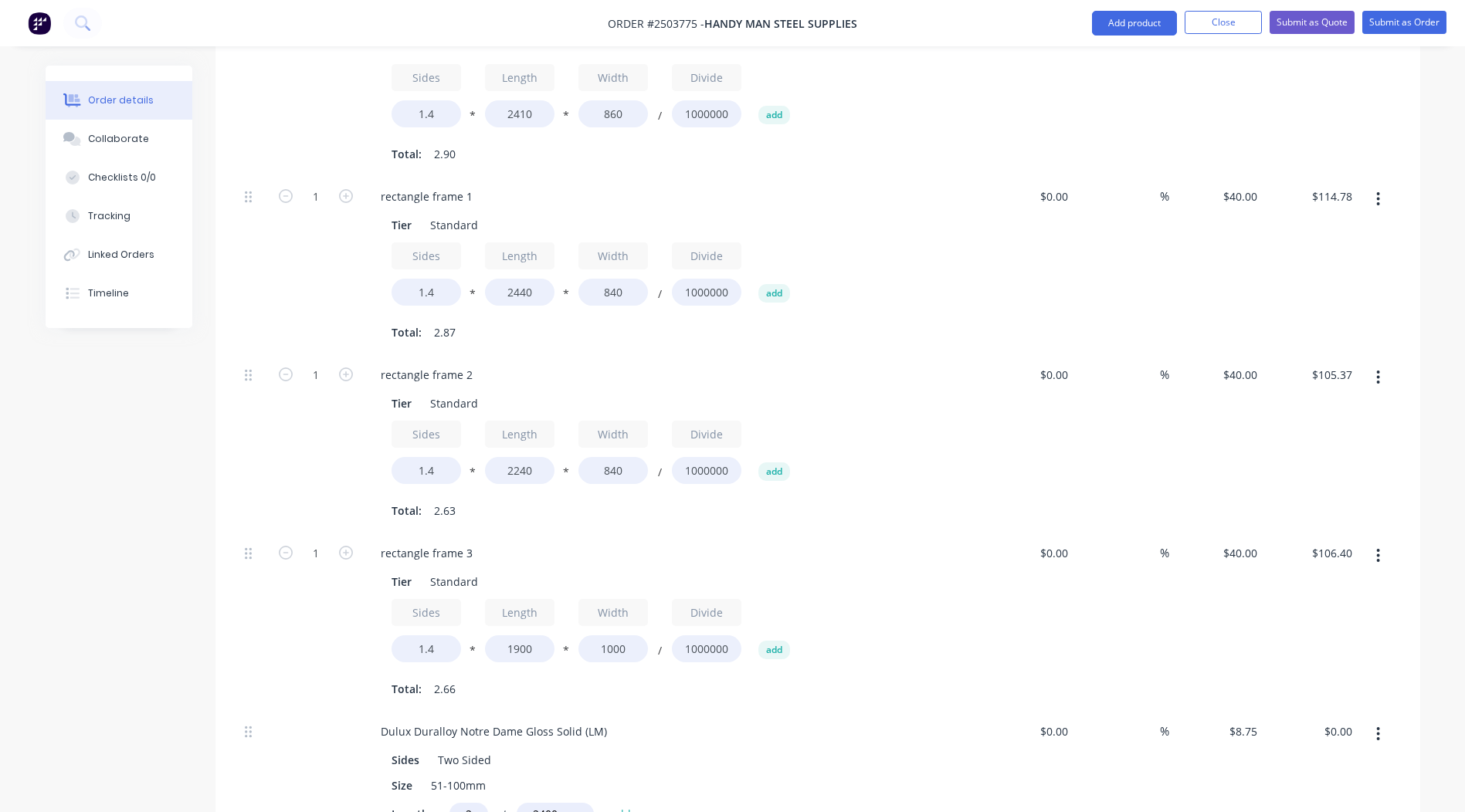
scroll to position [1276, 0]
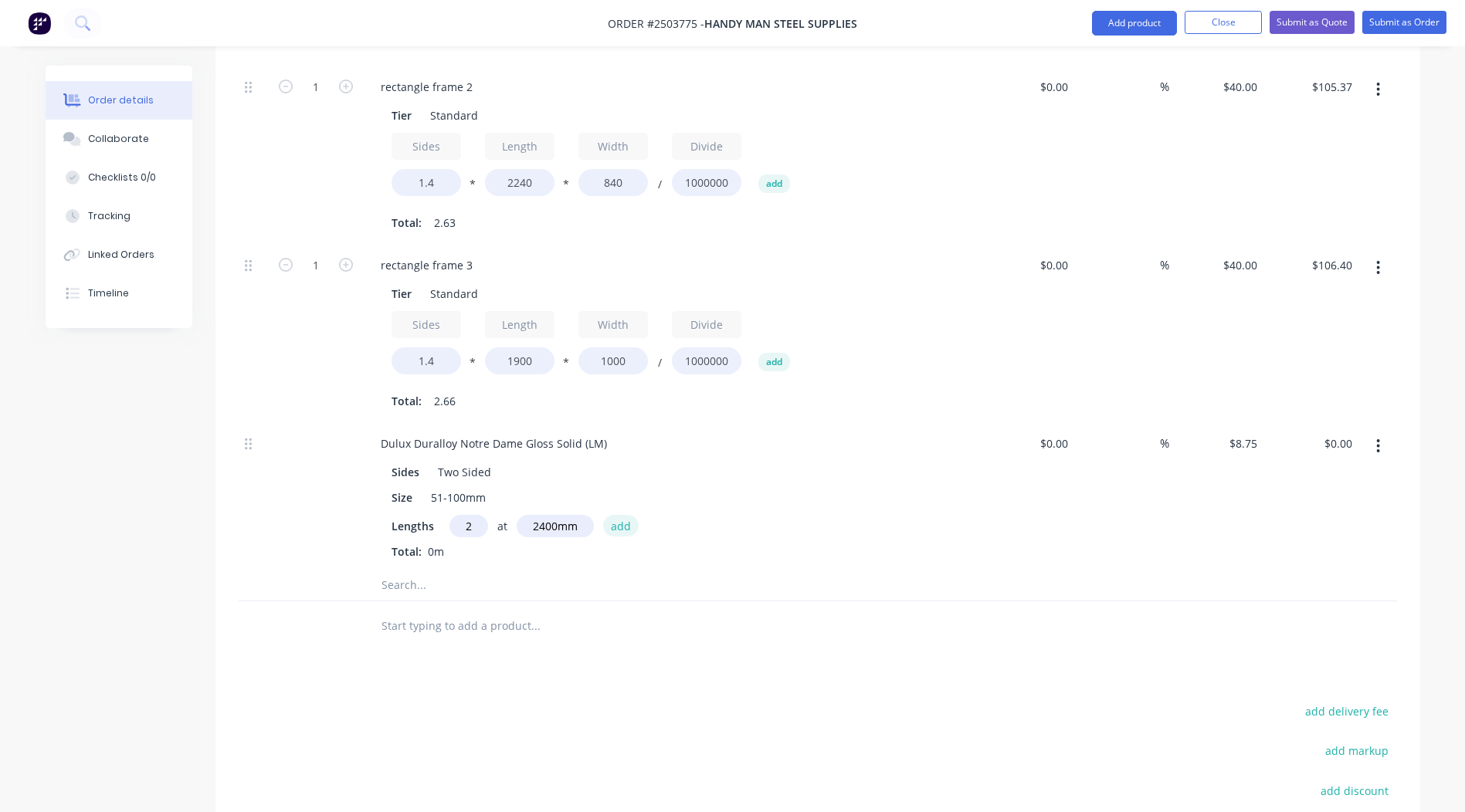
click at [618, 515] on button "add" at bounding box center [621, 525] width 37 height 21
type input "$42.00"
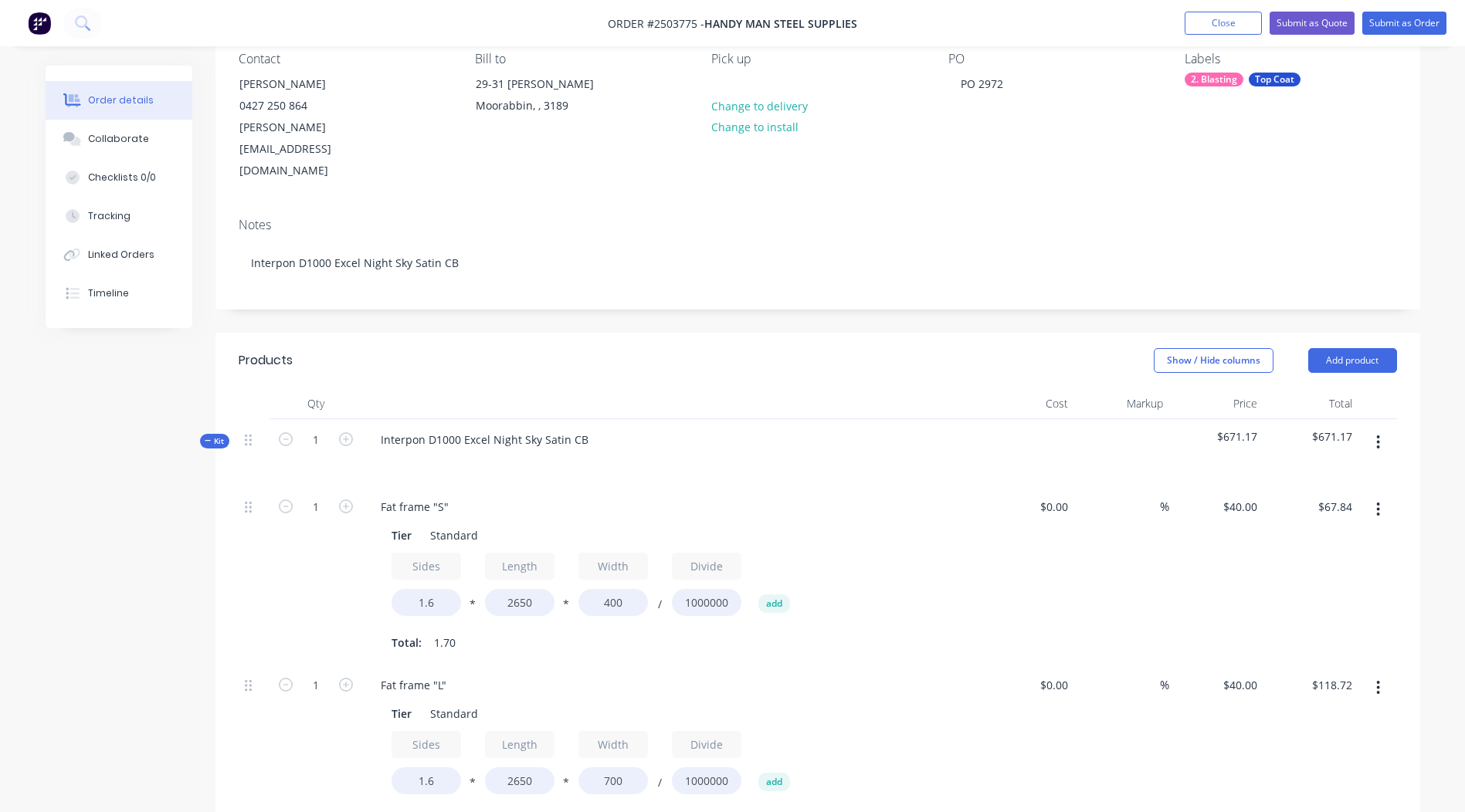
scroll to position [0, 0]
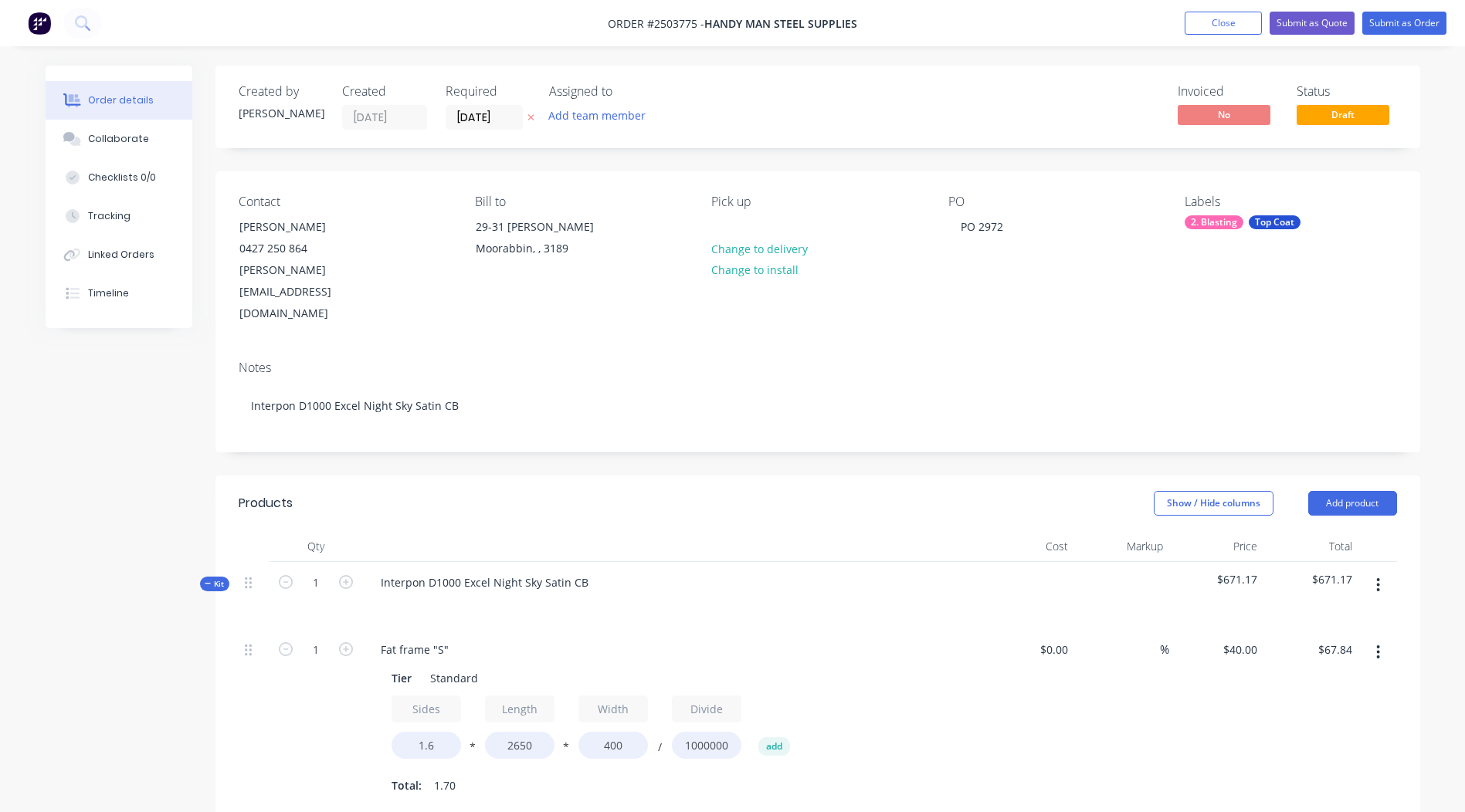
click at [1376, 577] on icon "button" at bounding box center [1378, 585] width 4 height 17
click at [1328, 615] on div "Add product to kit" at bounding box center [1323, 625] width 119 height 22
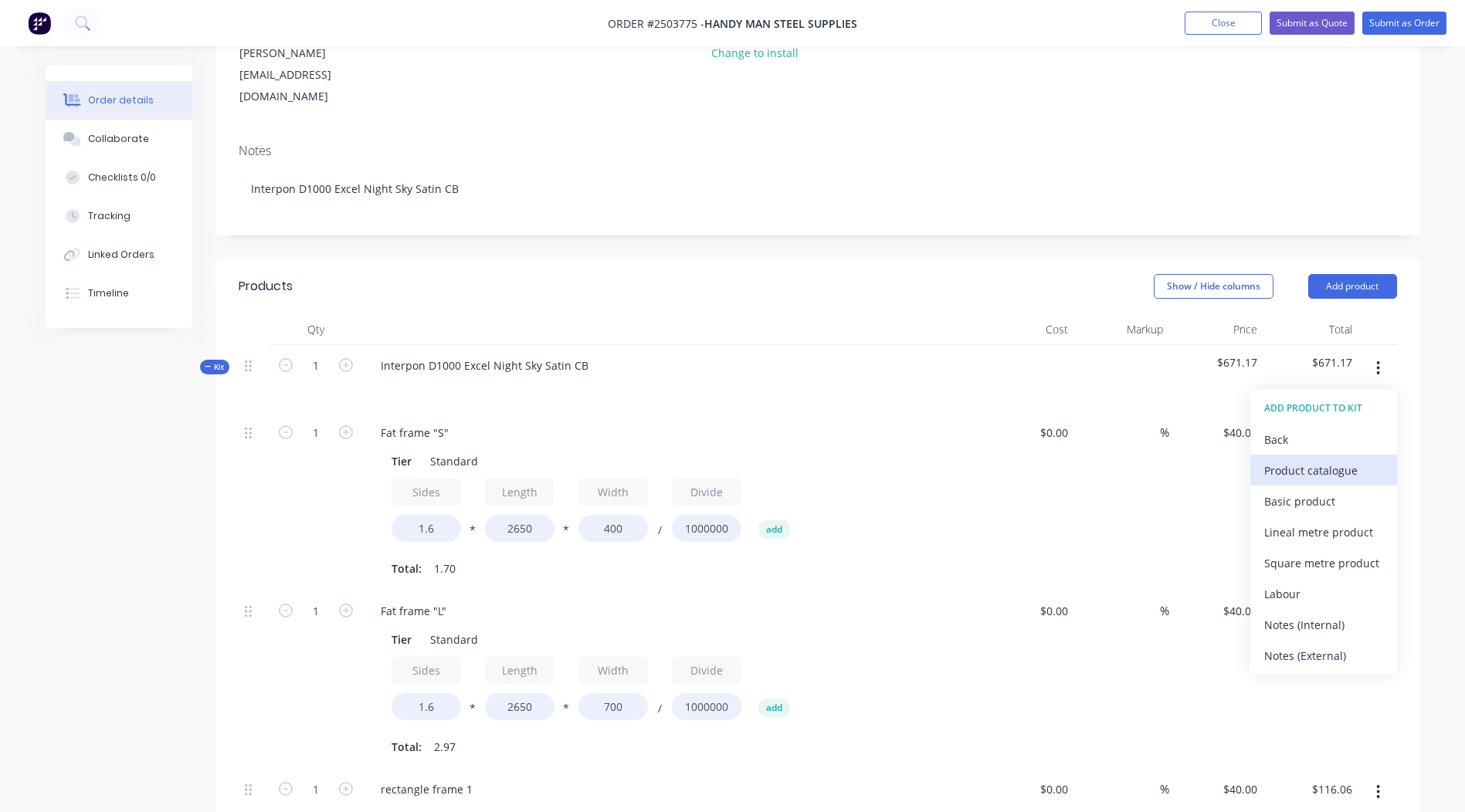
scroll to position [232, 0]
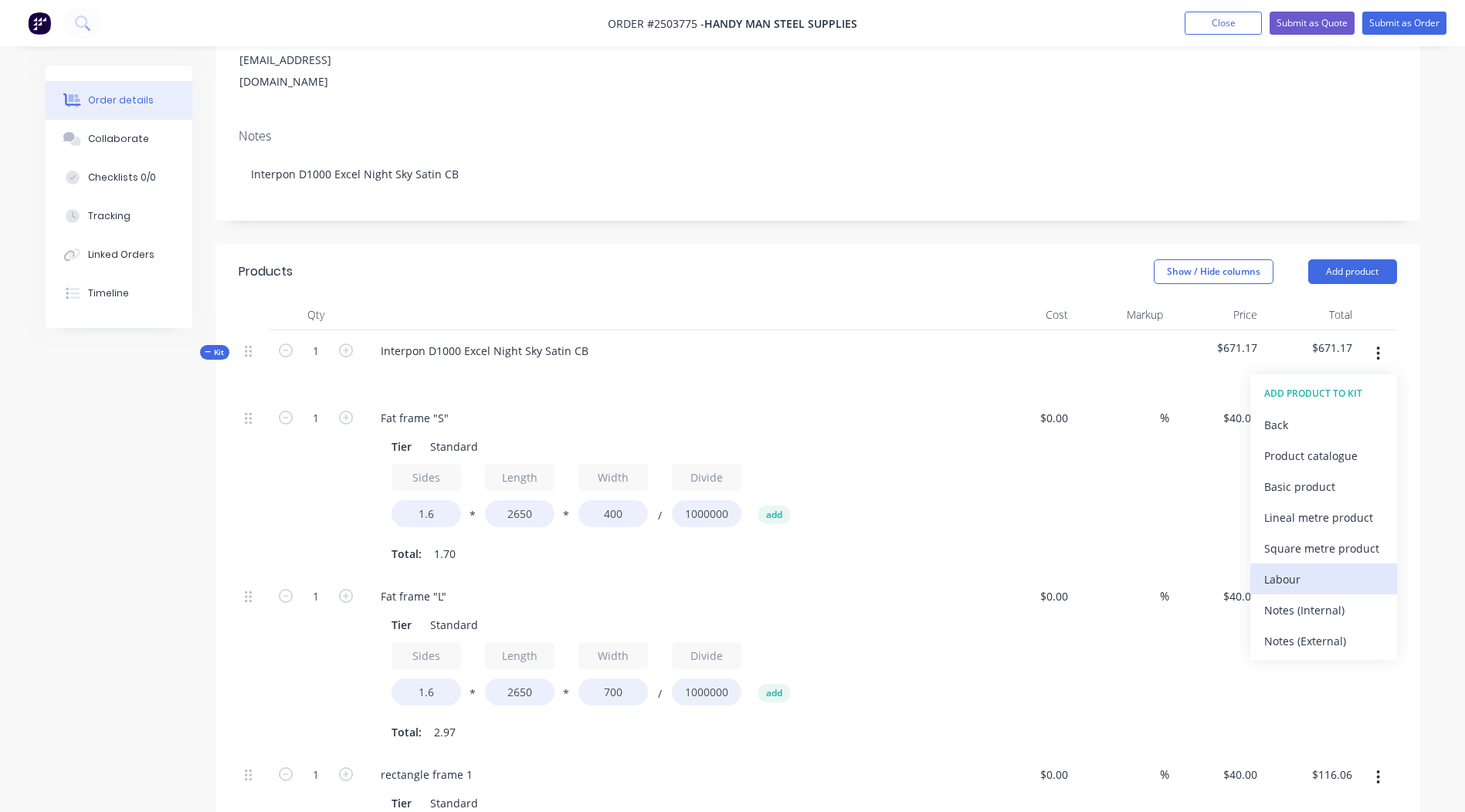
click at [1290, 568] on div "Labour" at bounding box center [1323, 579] width 119 height 22
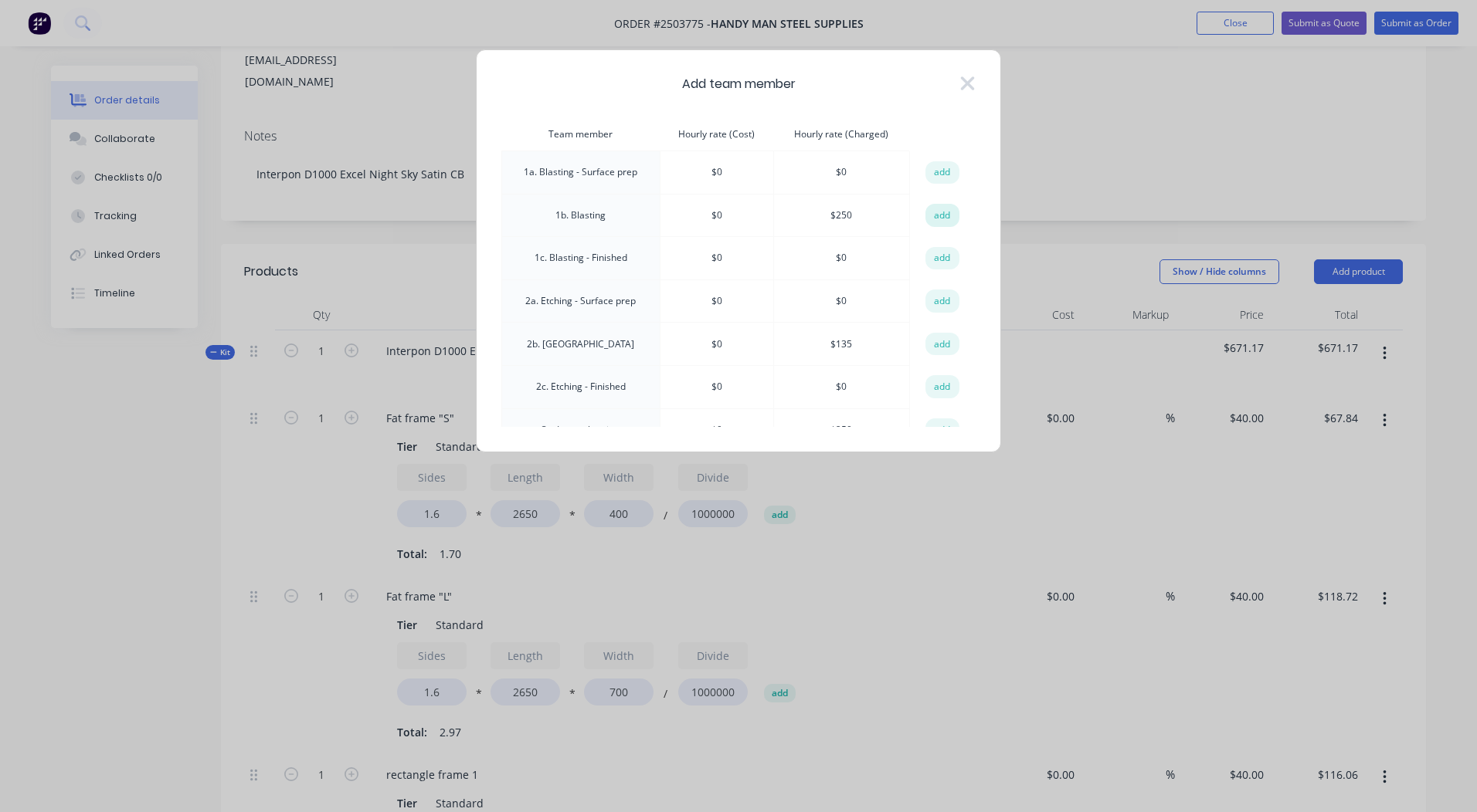
click at [934, 207] on button "add" at bounding box center [942, 216] width 34 height 23
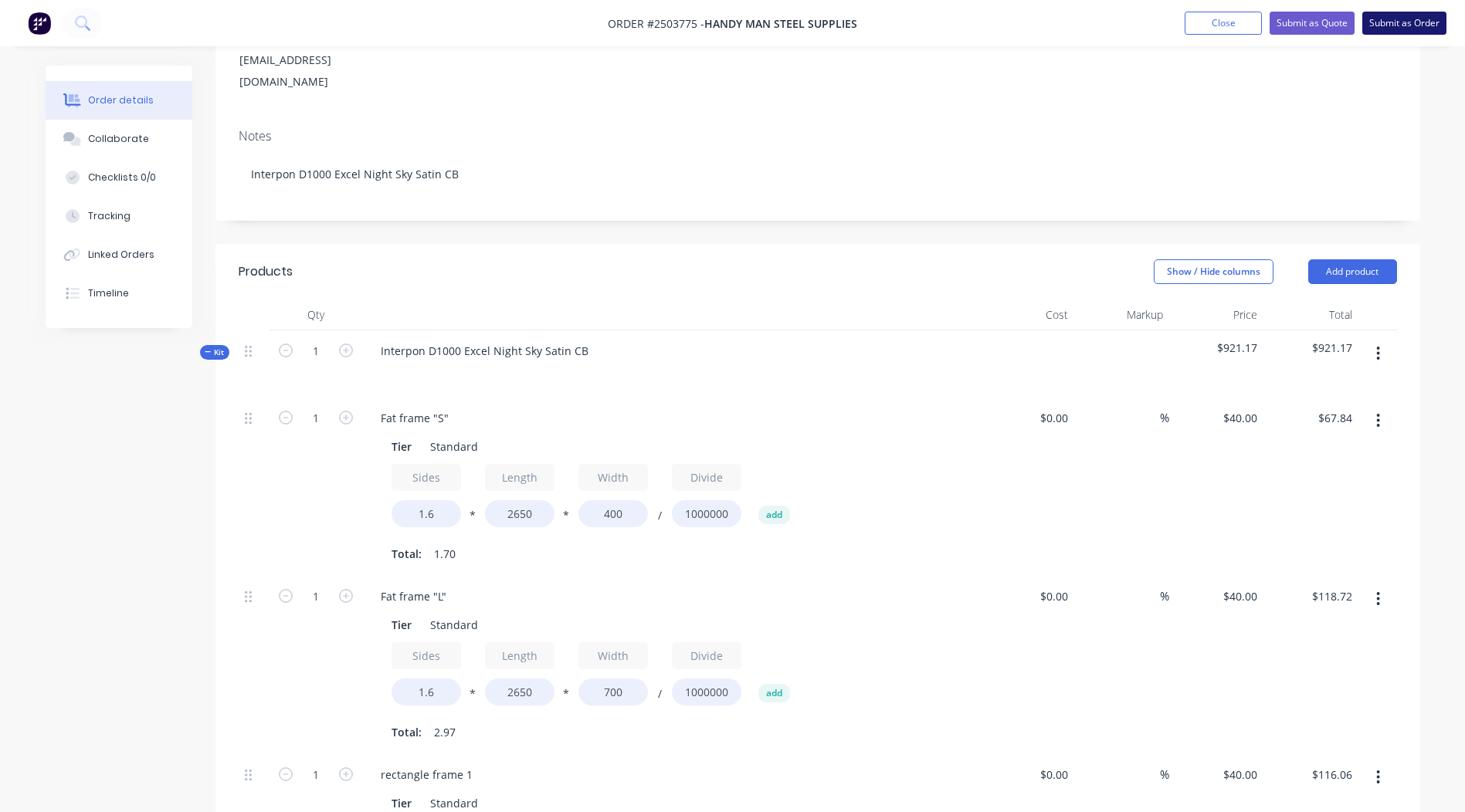
click at [1405, 23] on button "Submit as Order" at bounding box center [1403, 23] width 84 height 23
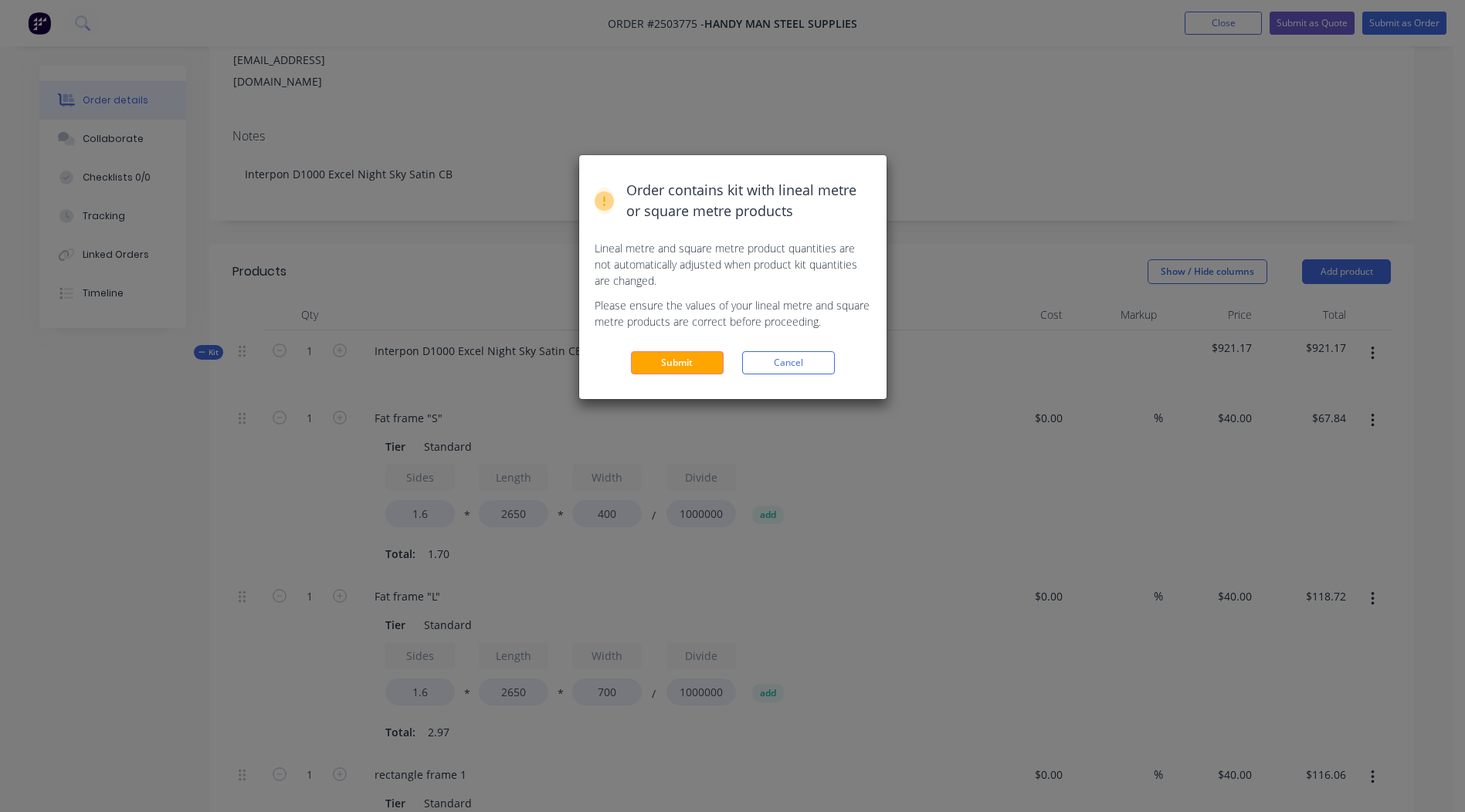
click at [696, 356] on button "Submit" at bounding box center [676, 363] width 92 height 23
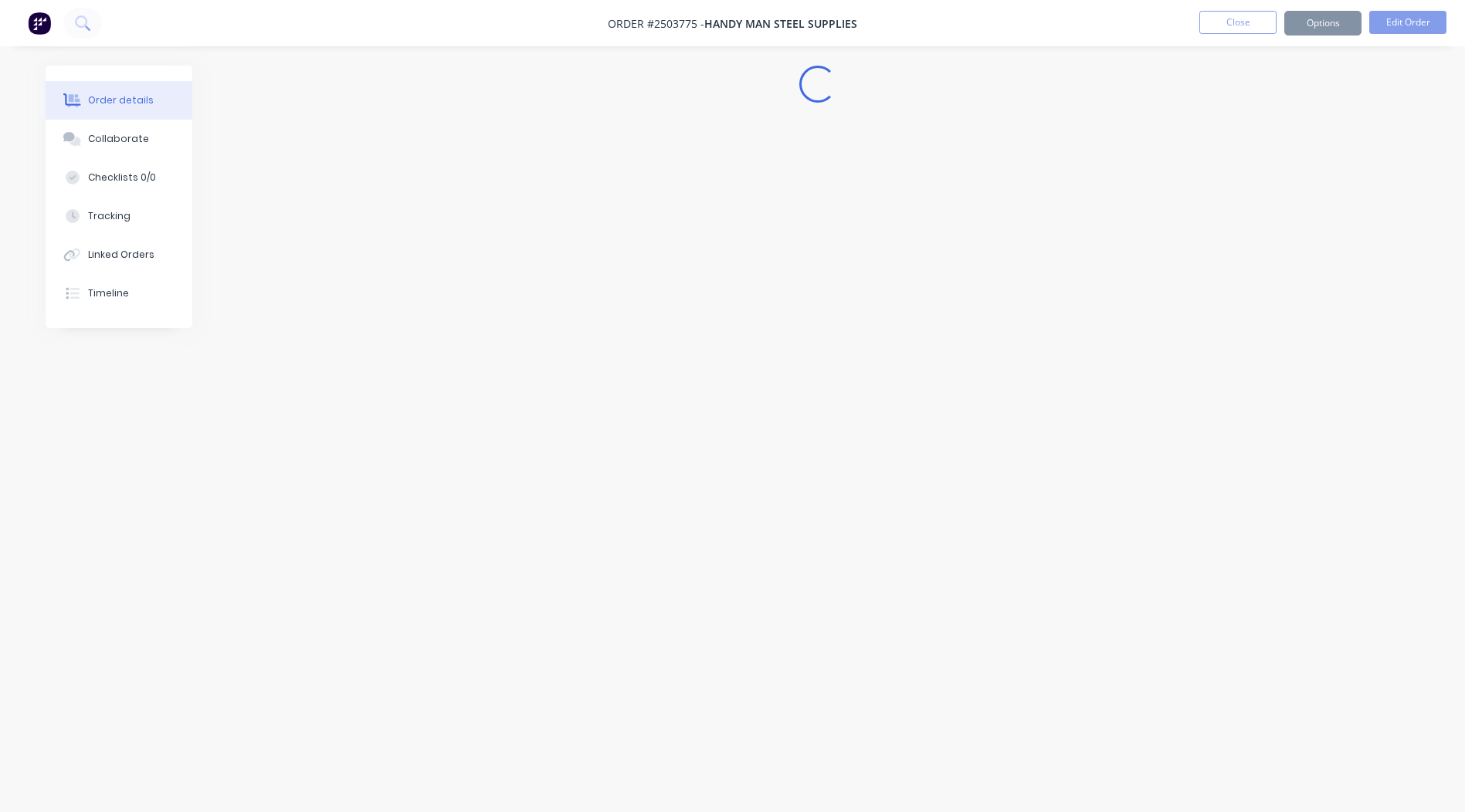
scroll to position [0, 0]
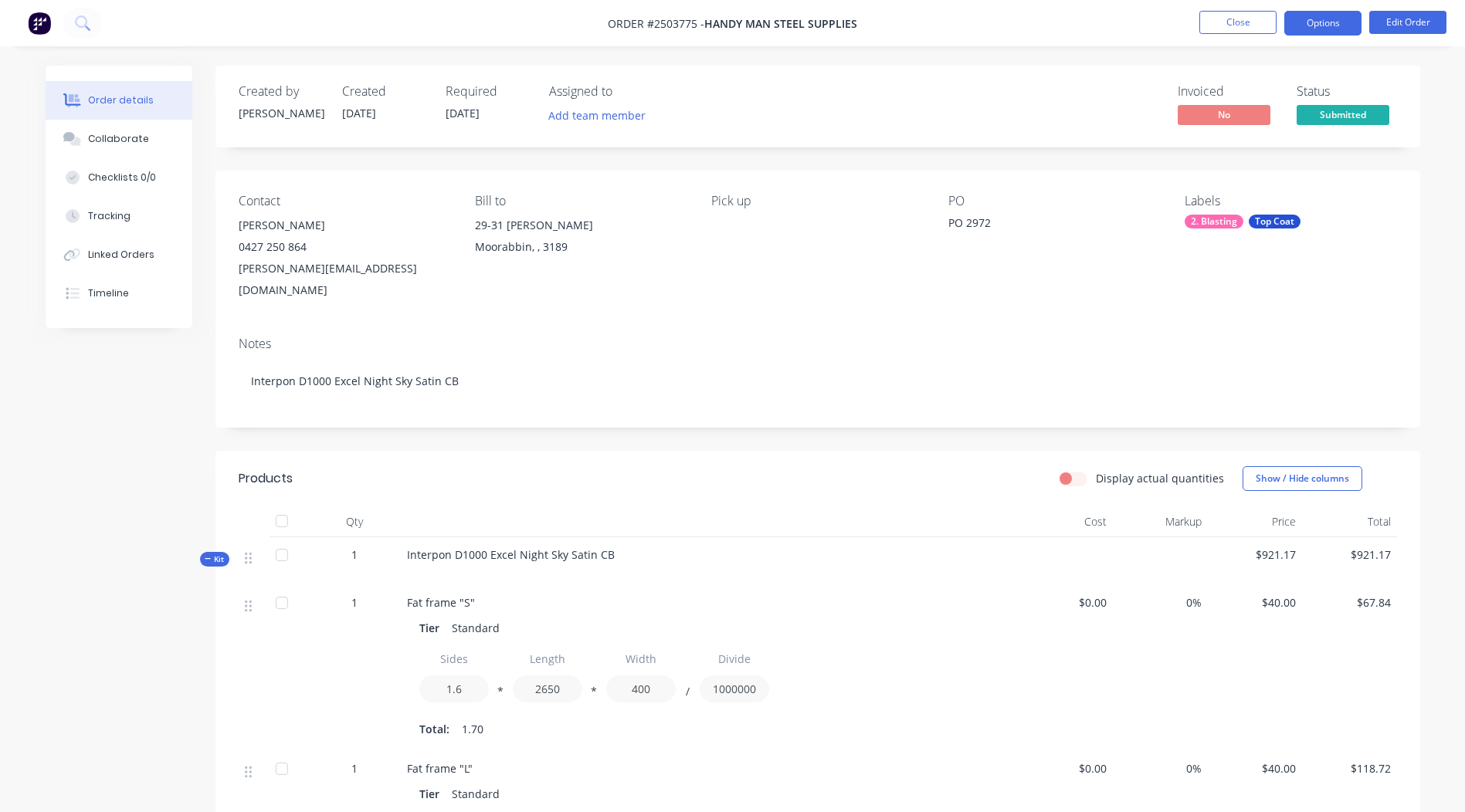
click at [1315, 23] on button "Options" at bounding box center [1323, 23] width 77 height 25
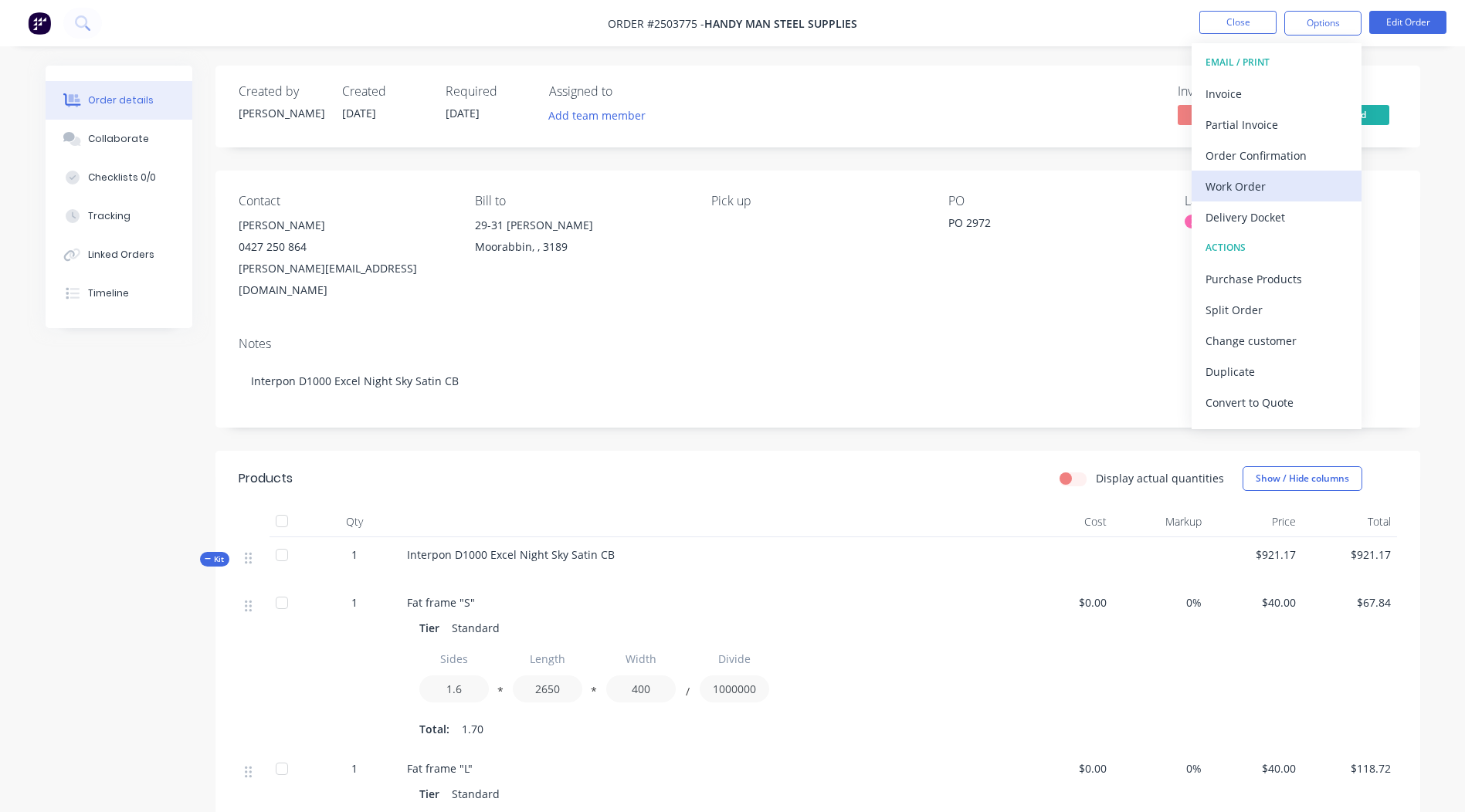
click at [1242, 190] on div "Work Order" at bounding box center [1276, 186] width 142 height 22
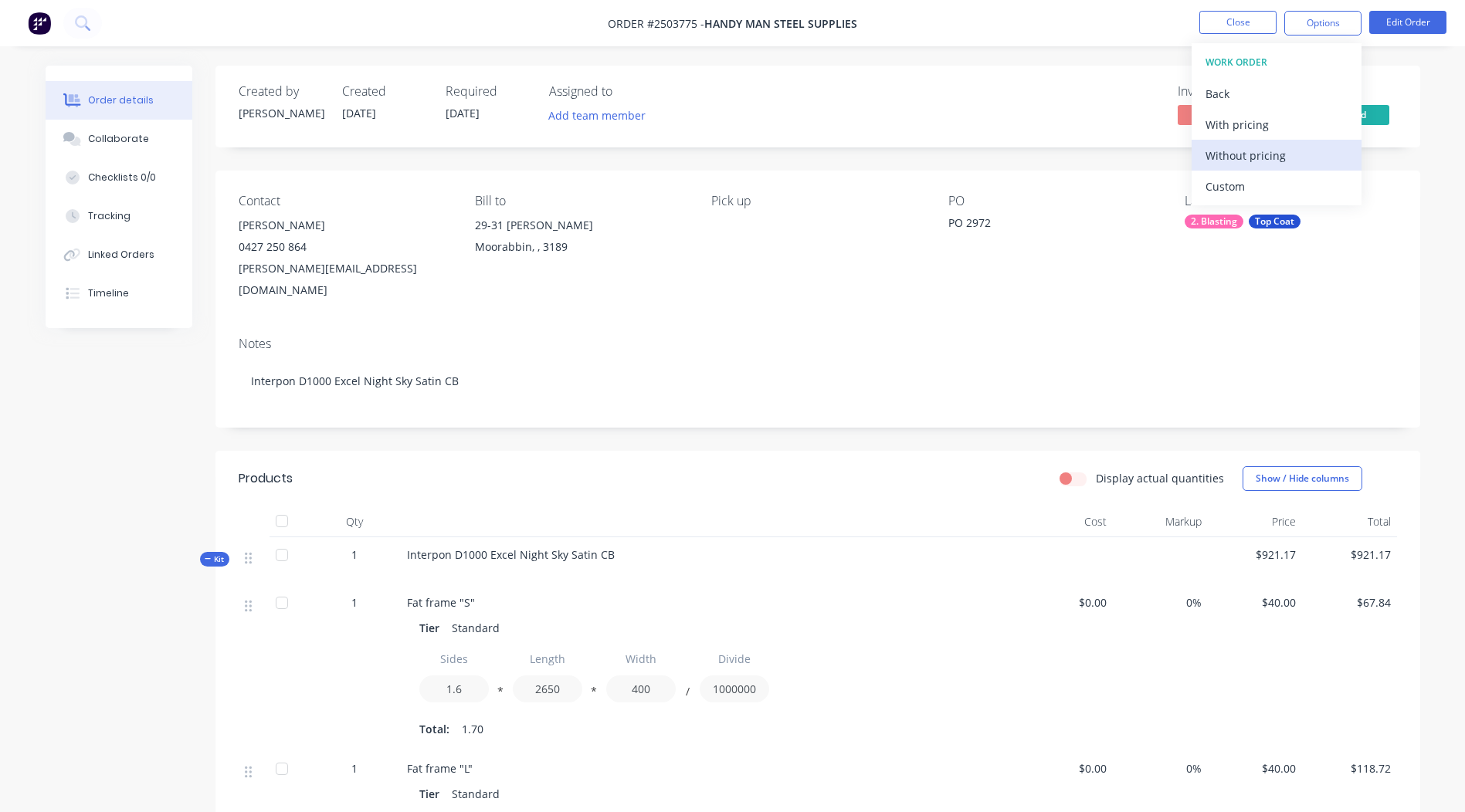
click at [1233, 164] on div "Without pricing" at bounding box center [1276, 155] width 142 height 22
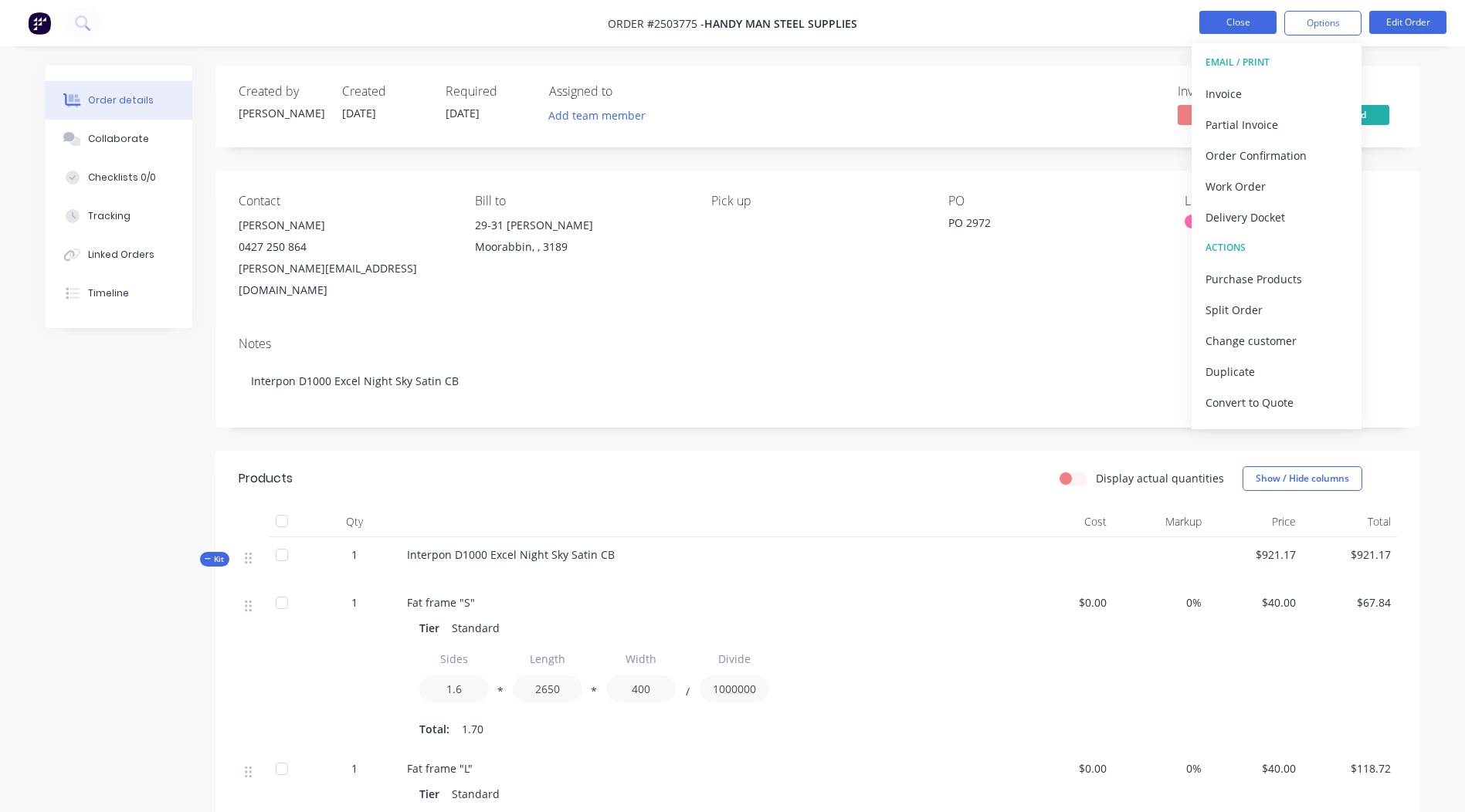
click at [1246, 17] on button "Close" at bounding box center [1238, 22] width 77 height 23
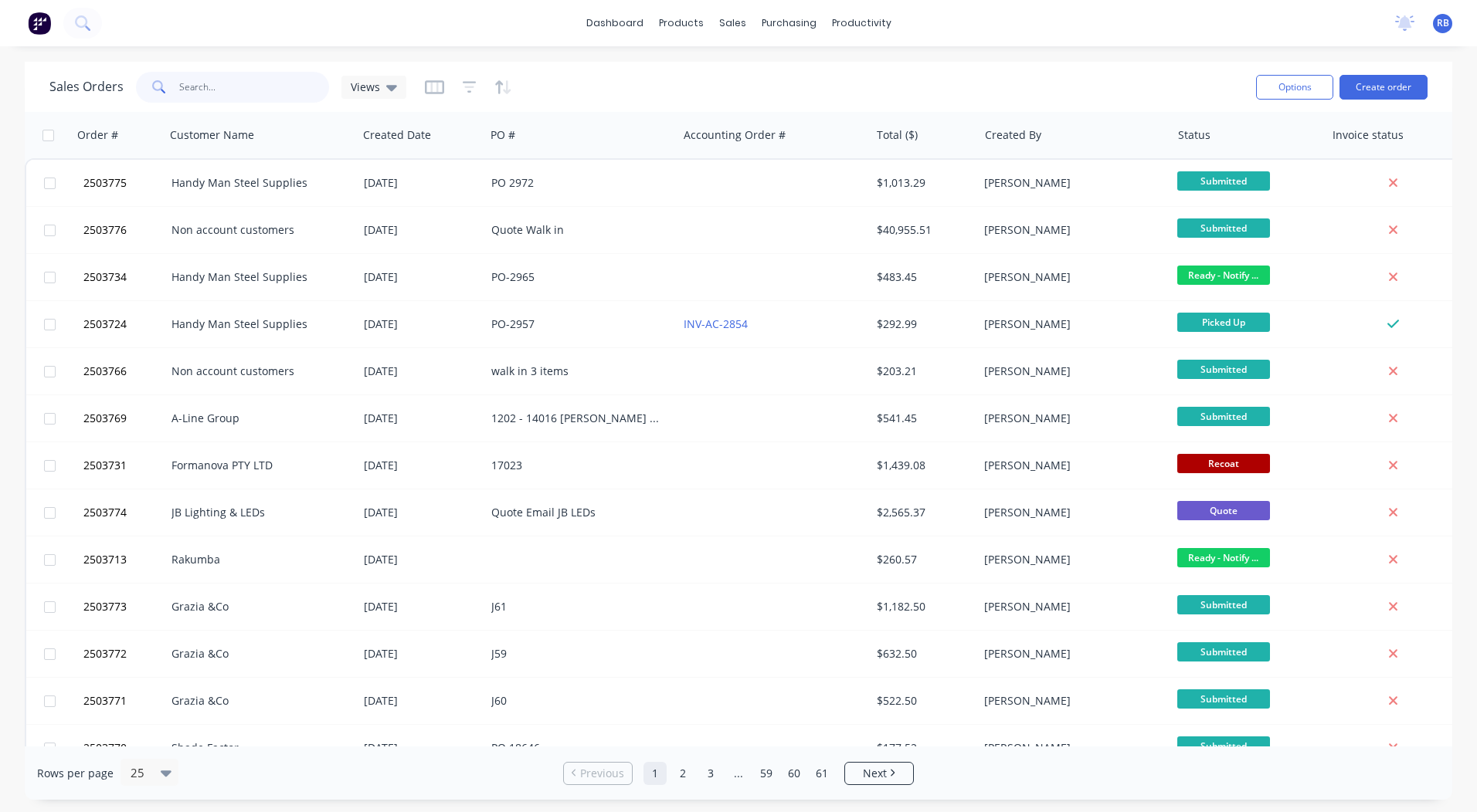
click at [193, 85] on input "text" at bounding box center [254, 87] width 151 height 31
type input "2503664"
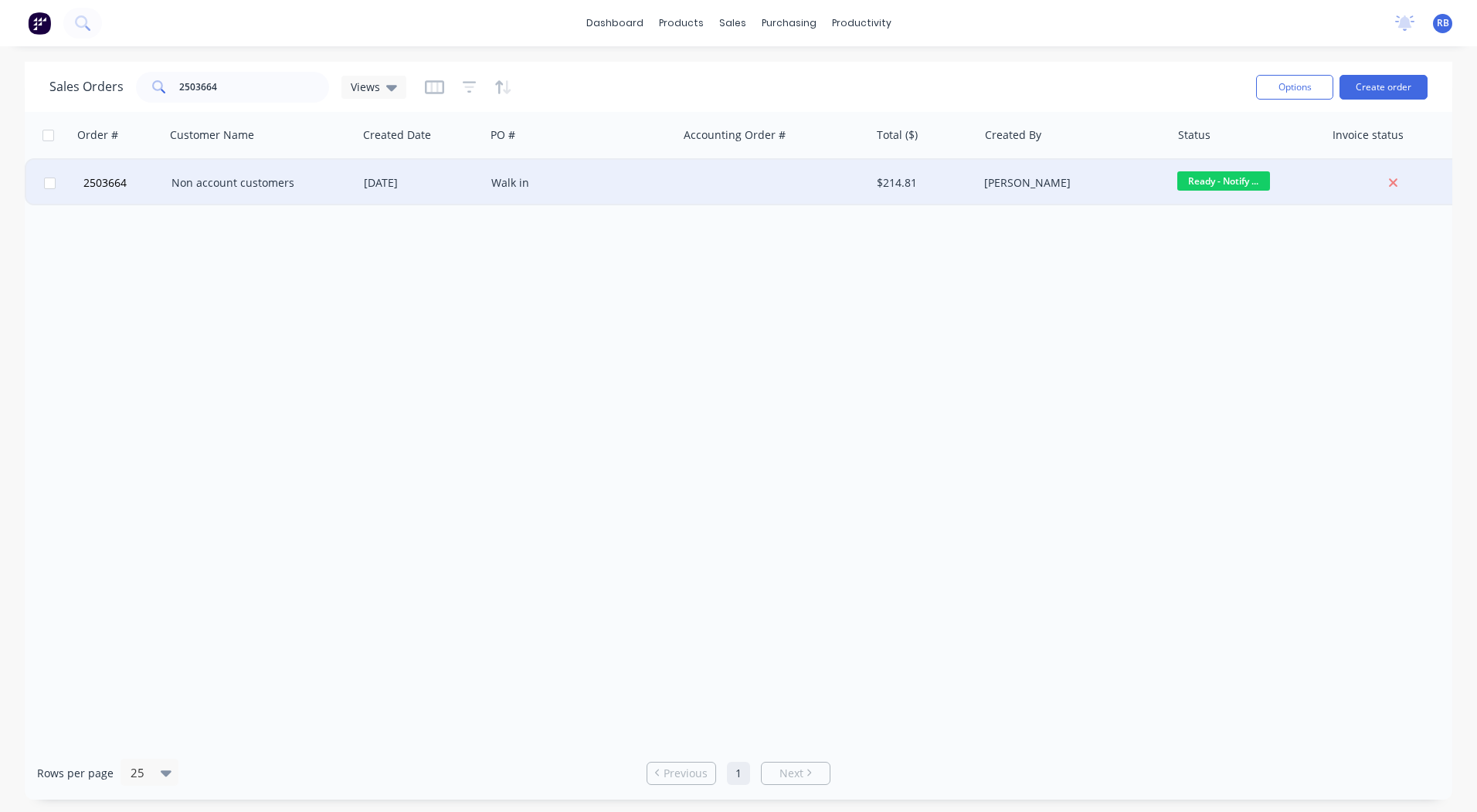
click at [254, 187] on div "Non account customers" at bounding box center [257, 182] width 172 height 16
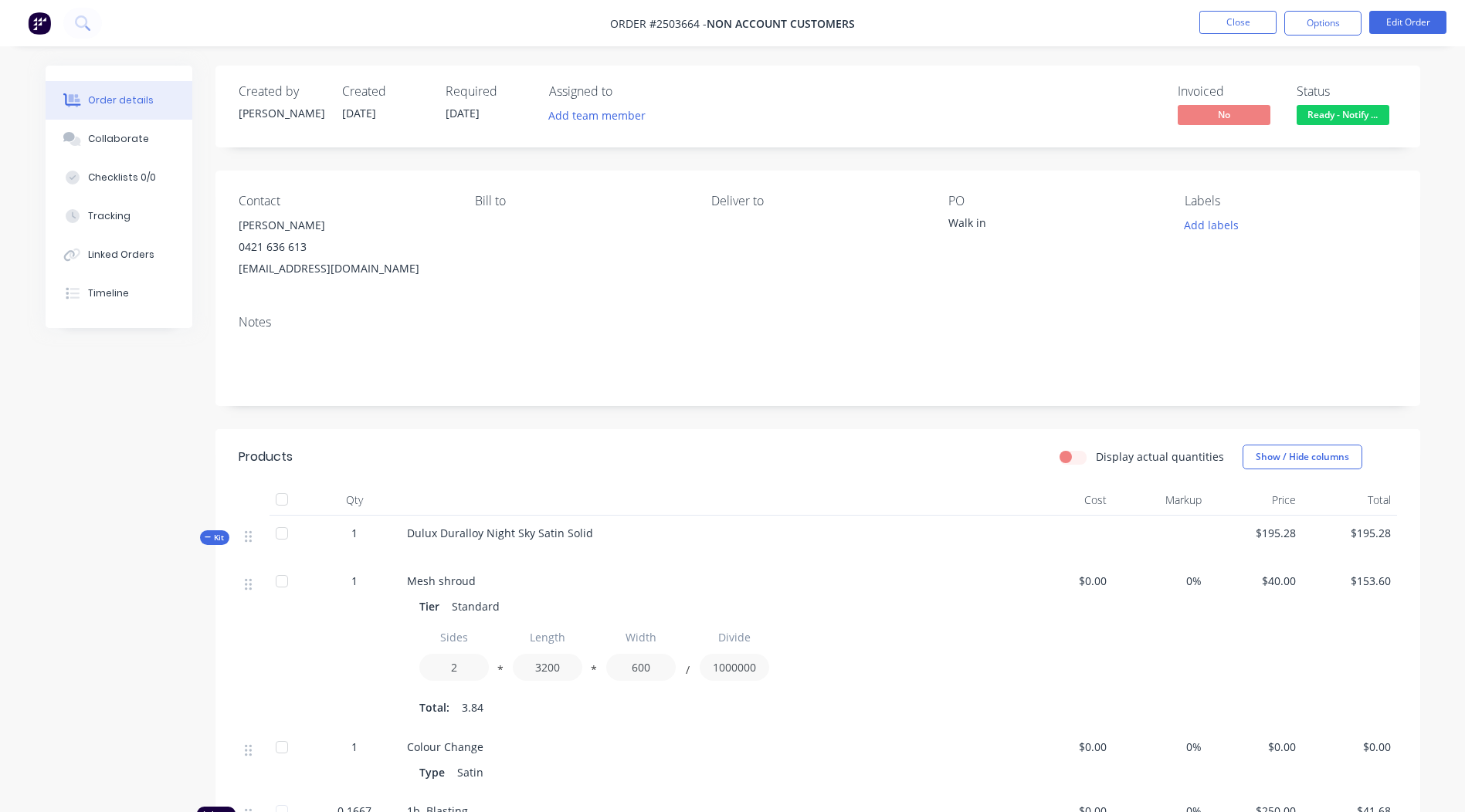
click at [535, 536] on span "Dulux Duralloy Night Sky Satin Solid" at bounding box center [500, 533] width 186 height 15
click at [535, 535] on span "Dulux Duralloy Night Sky Satin Solid" at bounding box center [500, 533] width 186 height 15
copy div "Dulux Duralloy Night Sky Satin Solid"
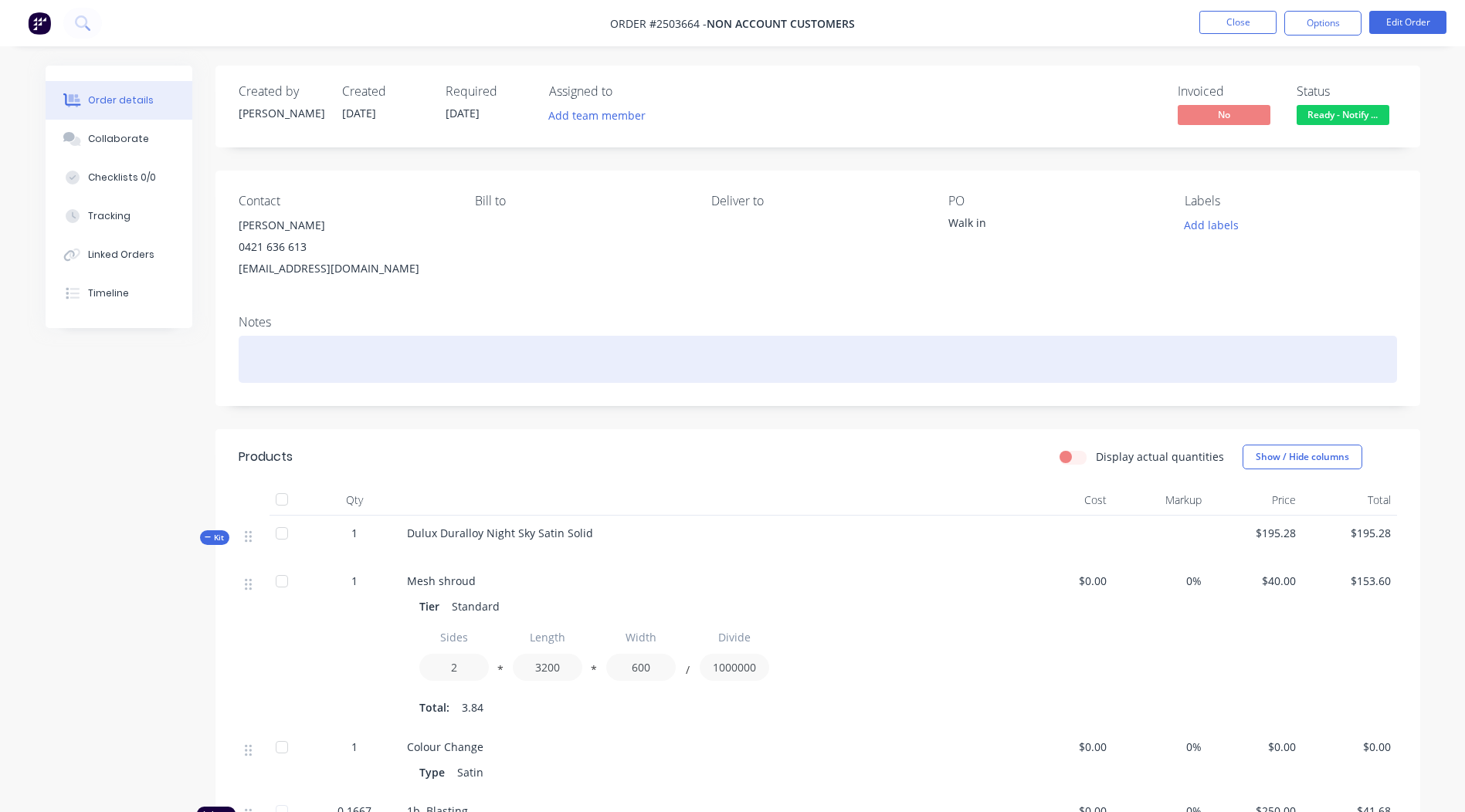
paste div
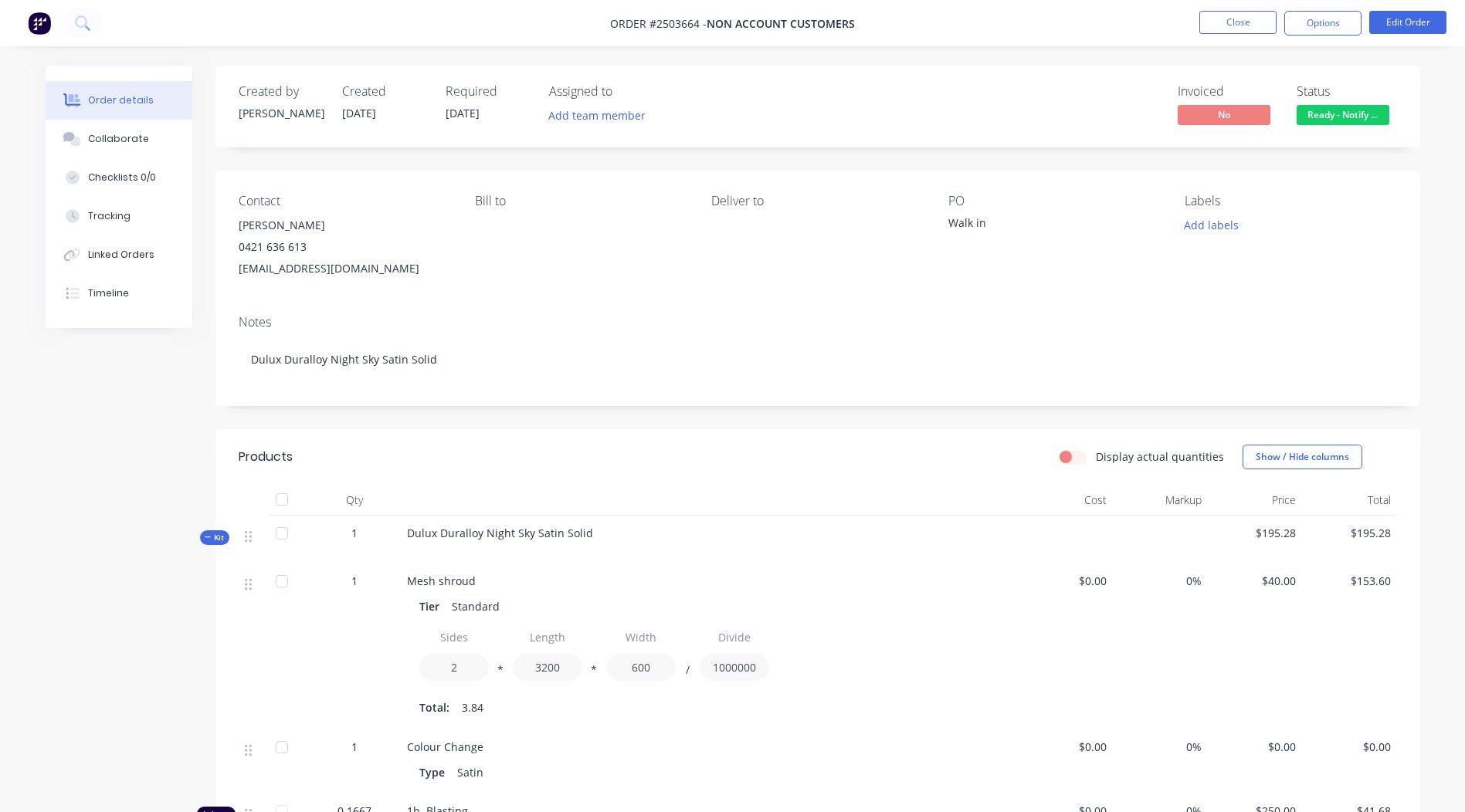
click at [1350, 180] on div "Contact [PERSON_NAME] [PHONE_NUMBER] [EMAIL_ADDRESS][DOMAIN_NAME] Bill to Deliv…" at bounding box center [818, 237] width 1204 height 132
click at [1346, 116] on span "Ready - Notify ..." at bounding box center [1343, 114] width 92 height 19
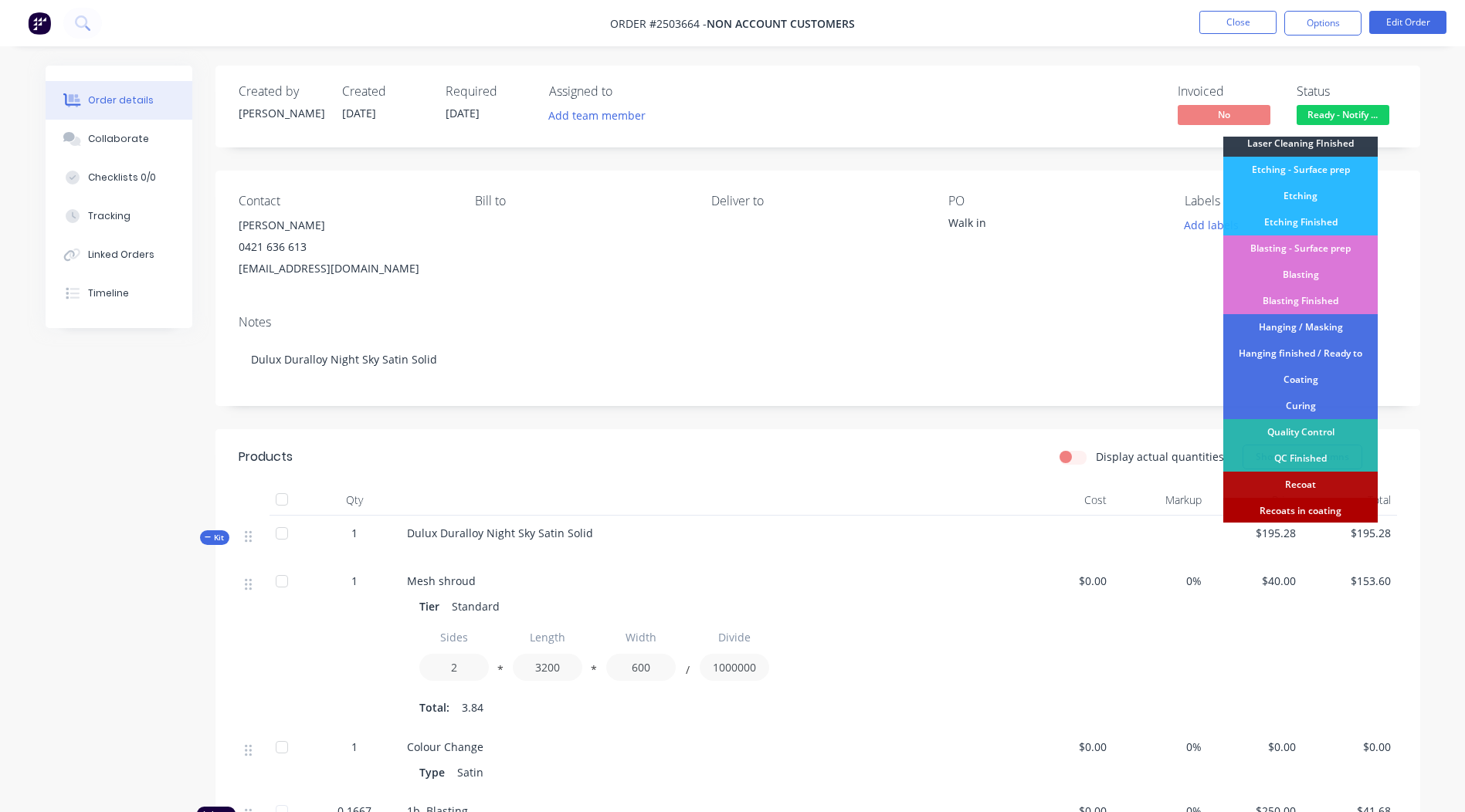
scroll to position [331, 0]
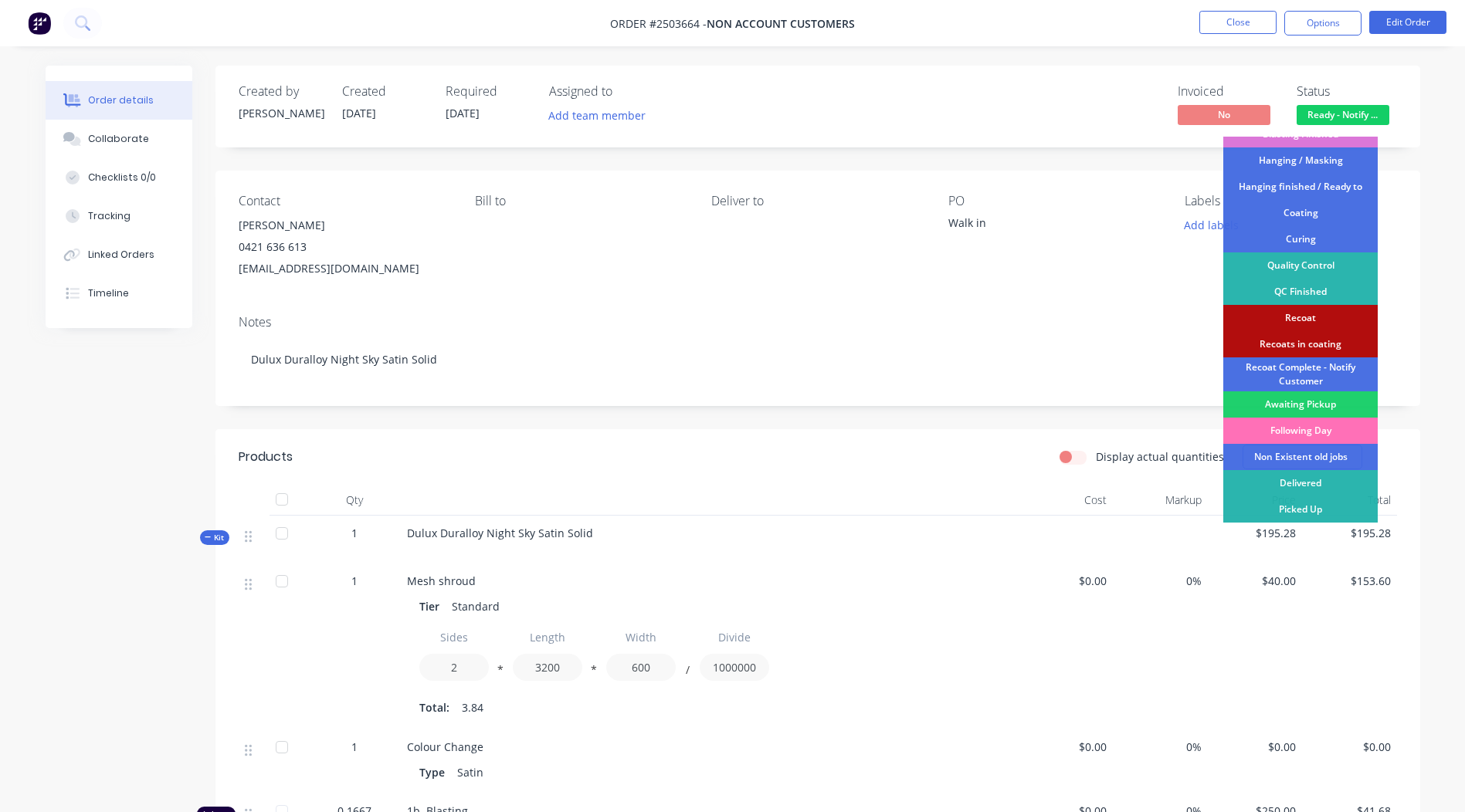
click at [1309, 508] on div "Picked Up" at bounding box center [1299, 510] width 154 height 27
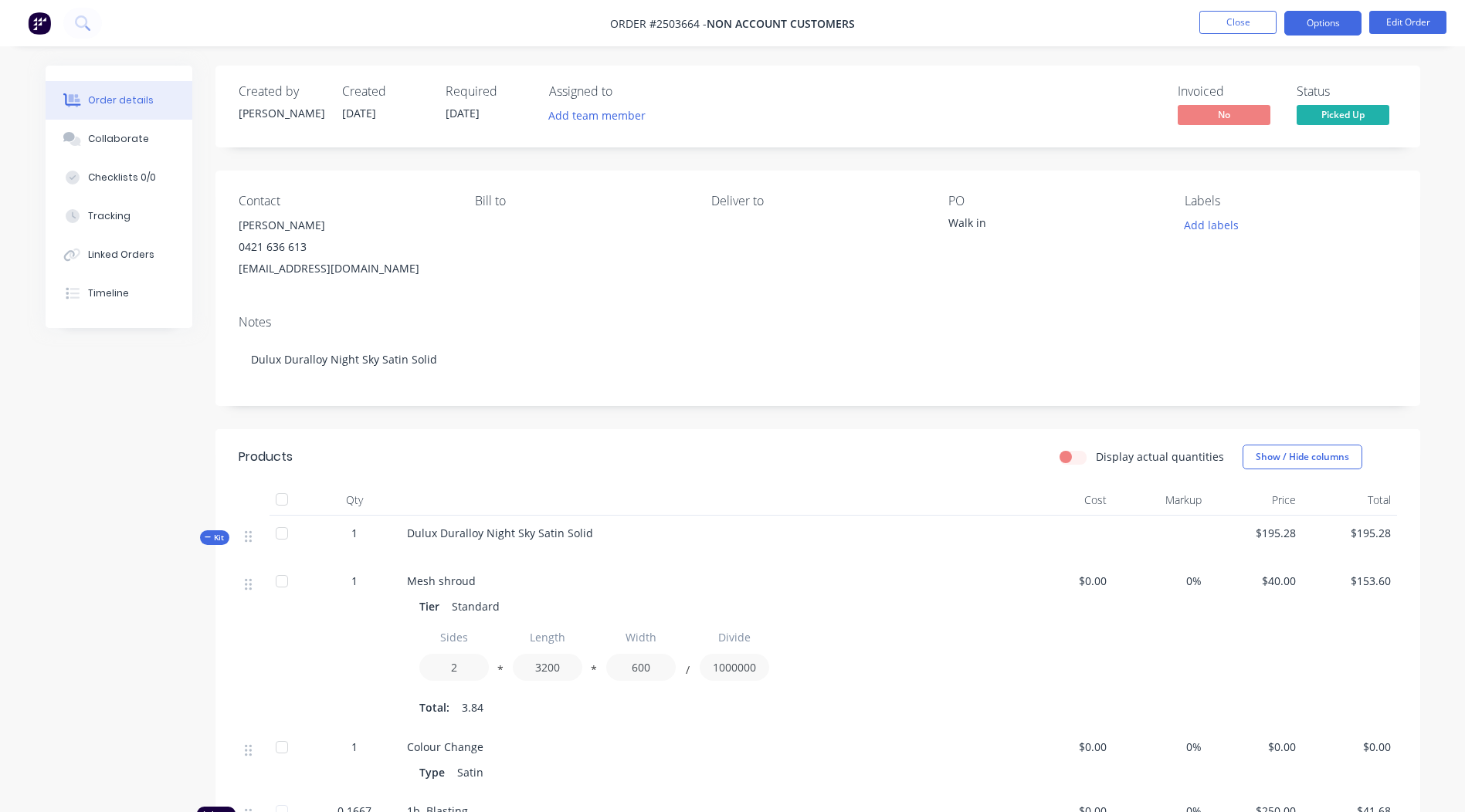
click at [1320, 26] on button "Options" at bounding box center [1323, 23] width 77 height 25
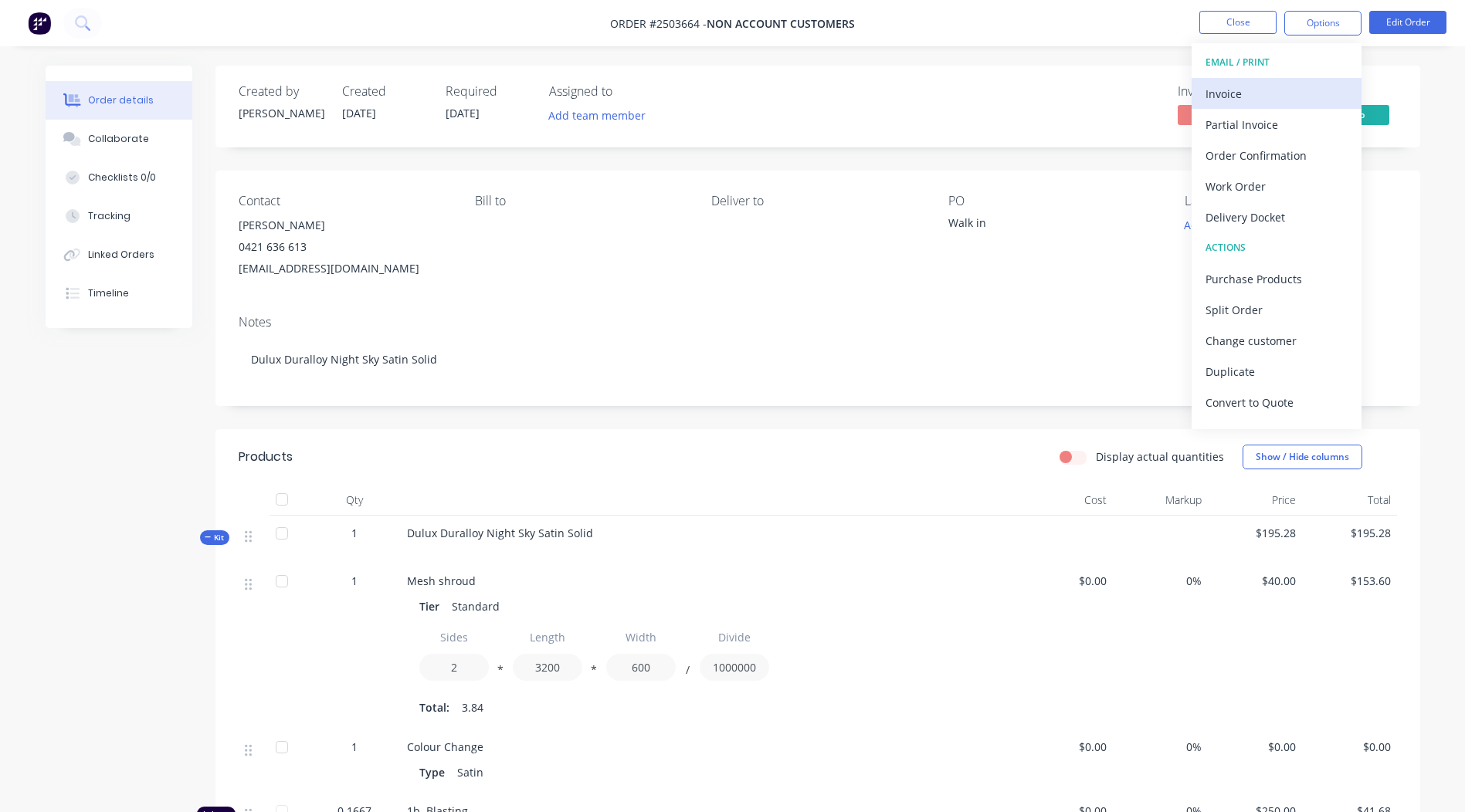
click at [1268, 98] on div "Invoice" at bounding box center [1276, 93] width 142 height 22
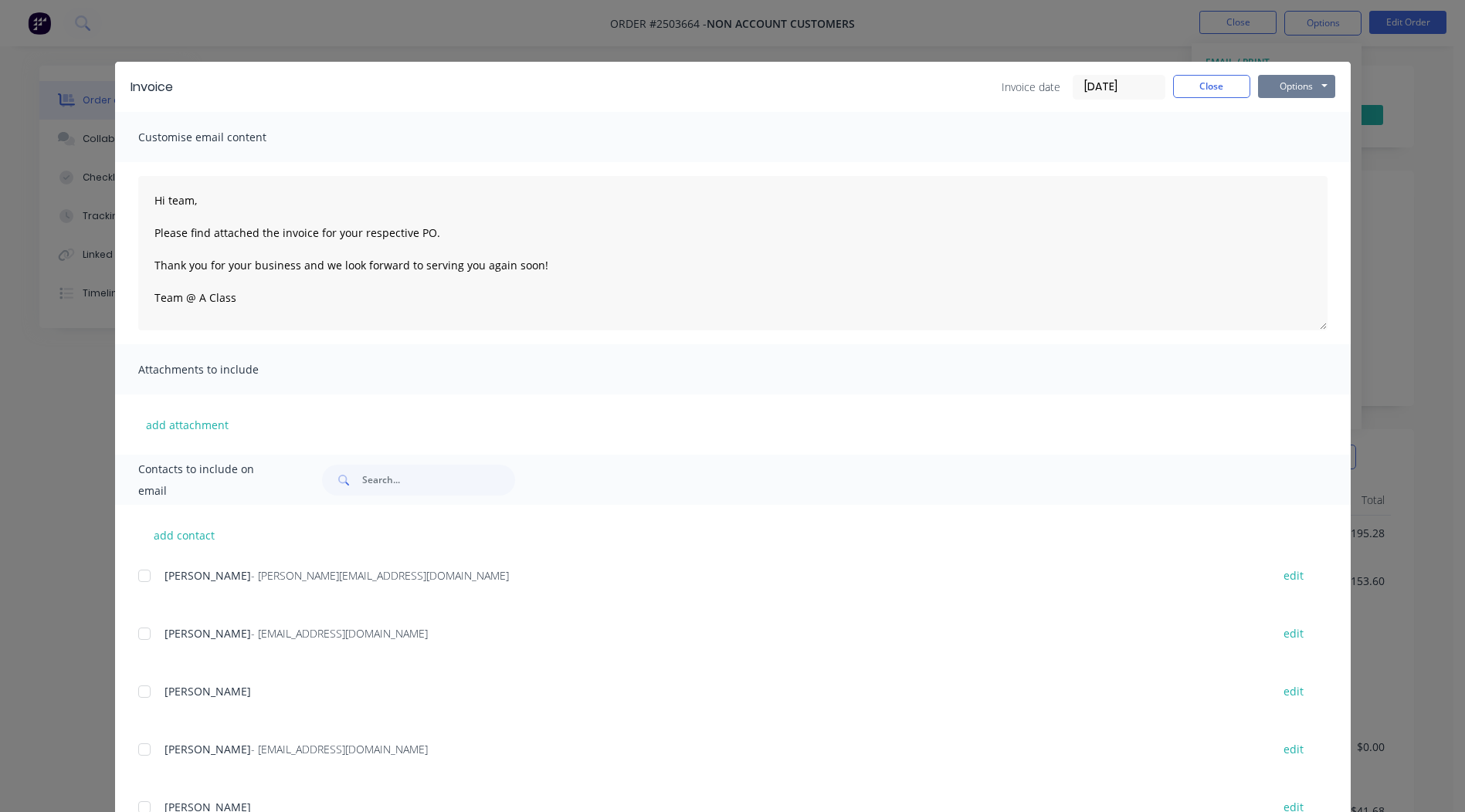
click at [1282, 89] on button "Options" at bounding box center [1296, 87] width 77 height 23
click at [1295, 139] on button "Print" at bounding box center [1307, 139] width 99 height 26
click at [1198, 88] on button "Close" at bounding box center [1211, 87] width 77 height 23
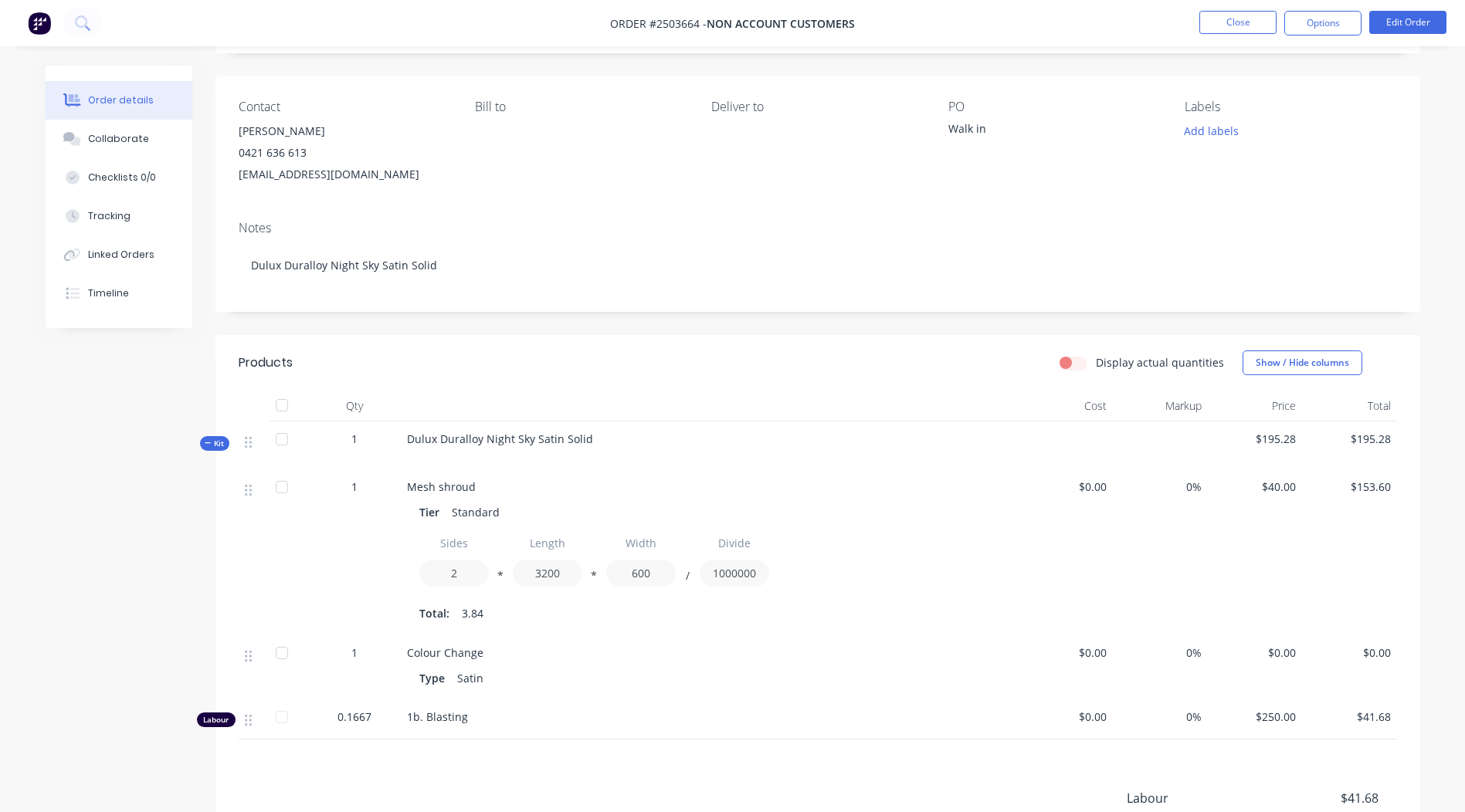
scroll to position [0, 0]
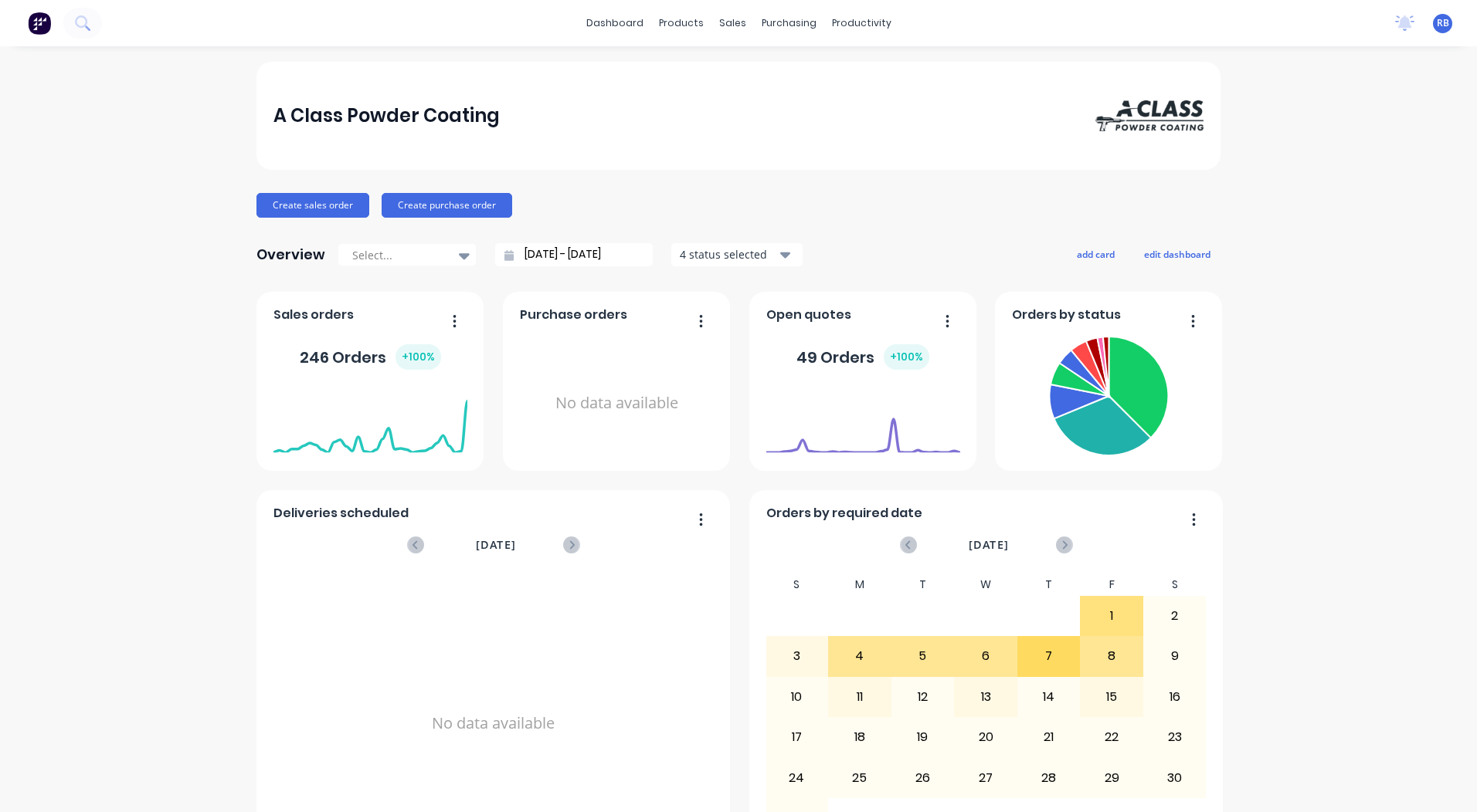
click at [1298, 207] on div "A Class Powder Coating Create sales order Create purchase order Overview Select…" at bounding box center [738, 762] width 1477 height 1402
click at [729, 25] on div "sales" at bounding box center [732, 23] width 42 height 23
click at [761, 62] on button "Sales Orders" at bounding box center [808, 73] width 205 height 31
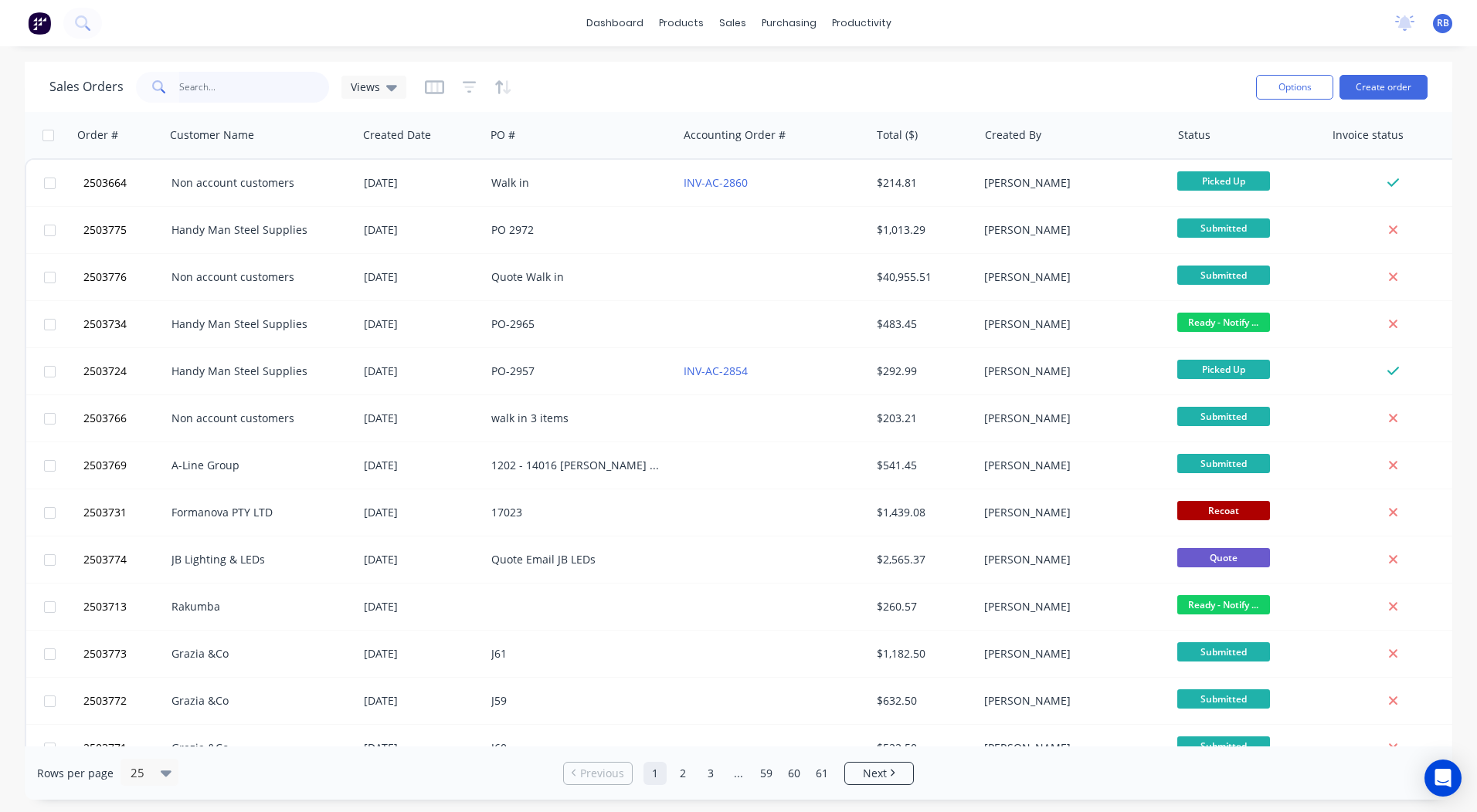
click at [253, 89] on input "text" at bounding box center [254, 87] width 151 height 31
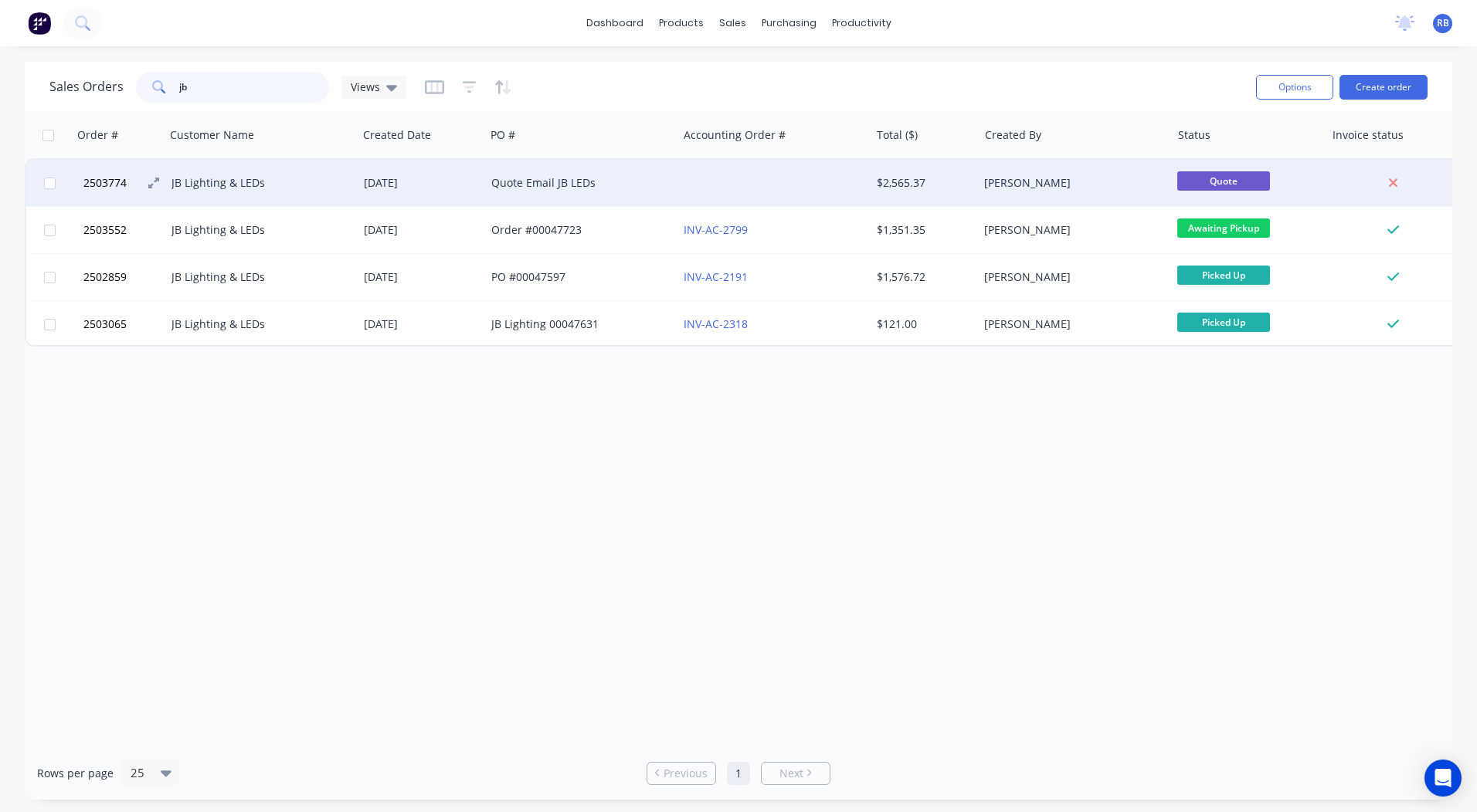
type input "jb"
click at [107, 177] on span "2503774" at bounding box center [105, 182] width 43 height 16
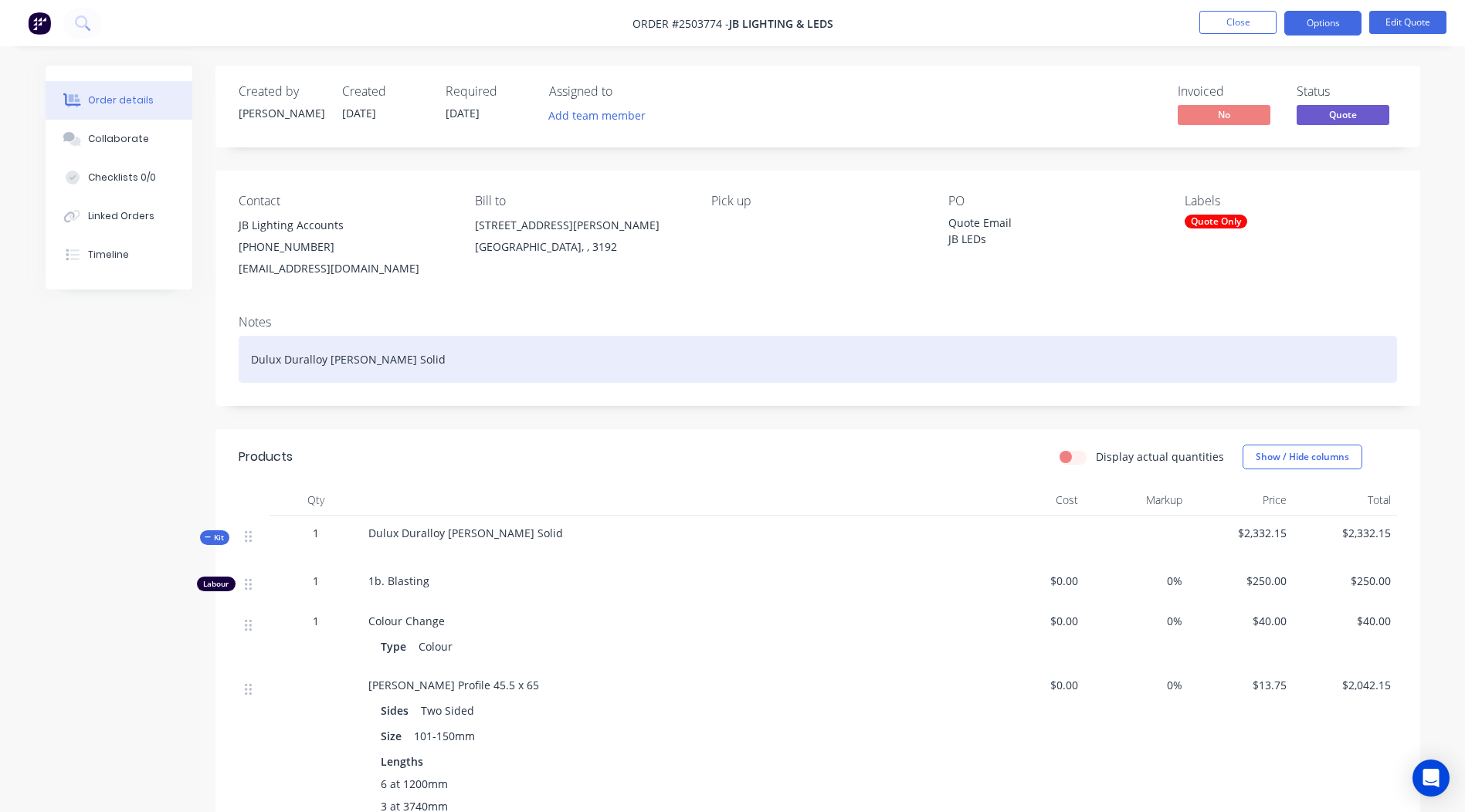
click at [1213, 344] on div "Dulux Duralloy White Matt Solid" at bounding box center [817, 359] width 1159 height 47
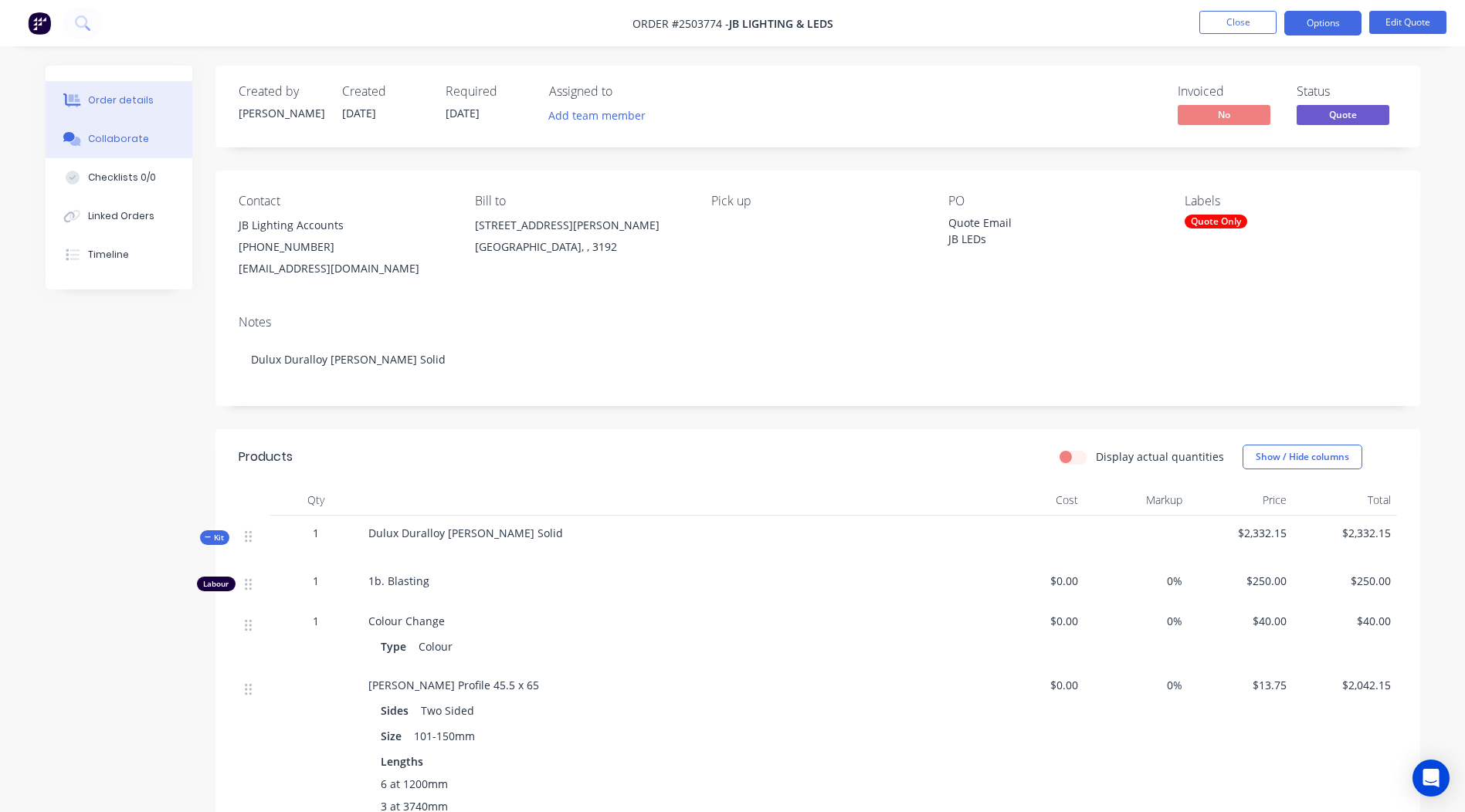
click at [122, 139] on div "Collaborate" at bounding box center [118, 139] width 61 height 14
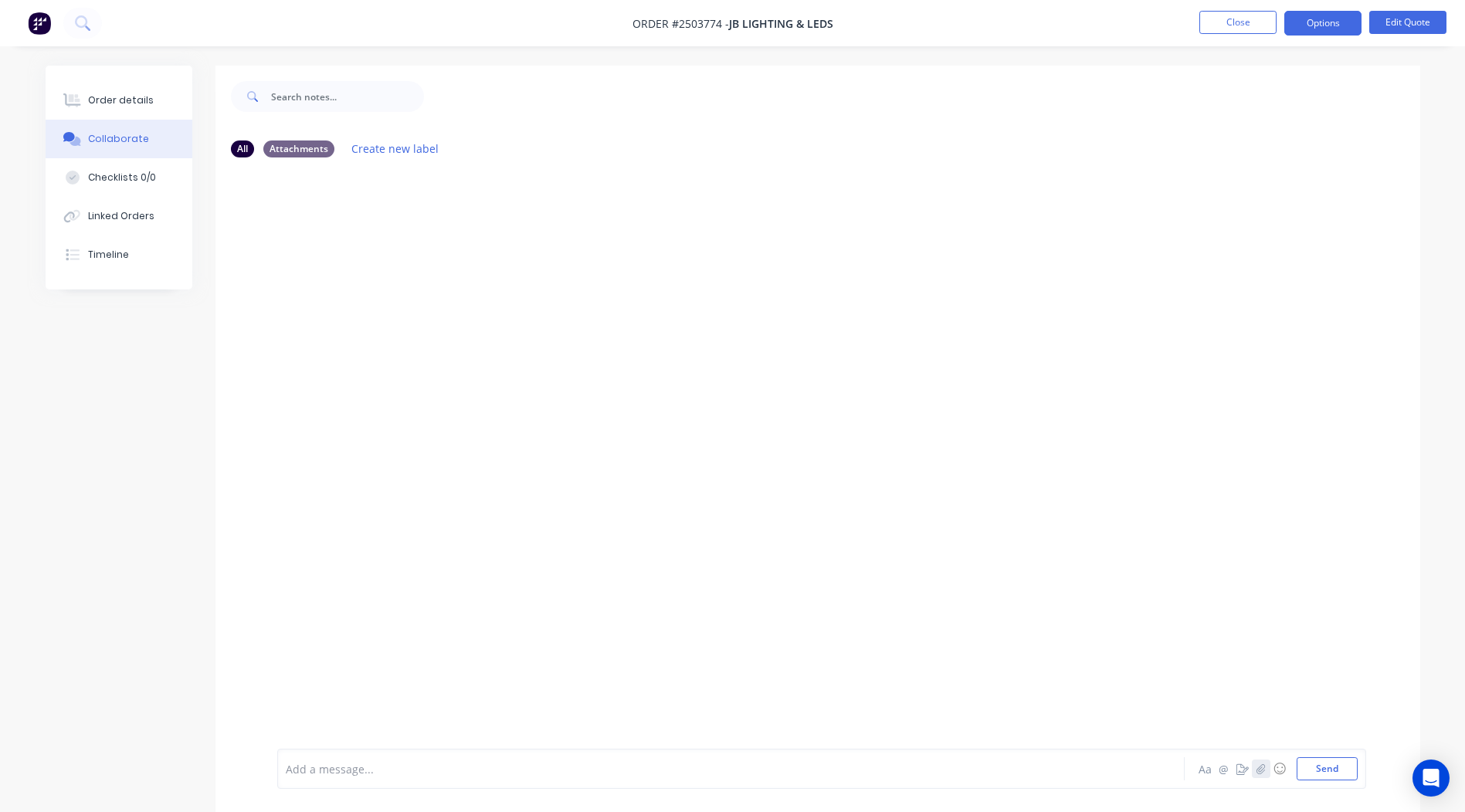
click at [1260, 773] on icon "button" at bounding box center [1259, 769] width 9 height 11
drag, startPoint x: 1335, startPoint y: 768, endPoint x: 1337, endPoint y: 752, distance: 16.1
click at [1335, 767] on button "Send" at bounding box center [1327, 769] width 61 height 23
click at [126, 108] on button "Order details" at bounding box center [119, 100] width 147 height 38
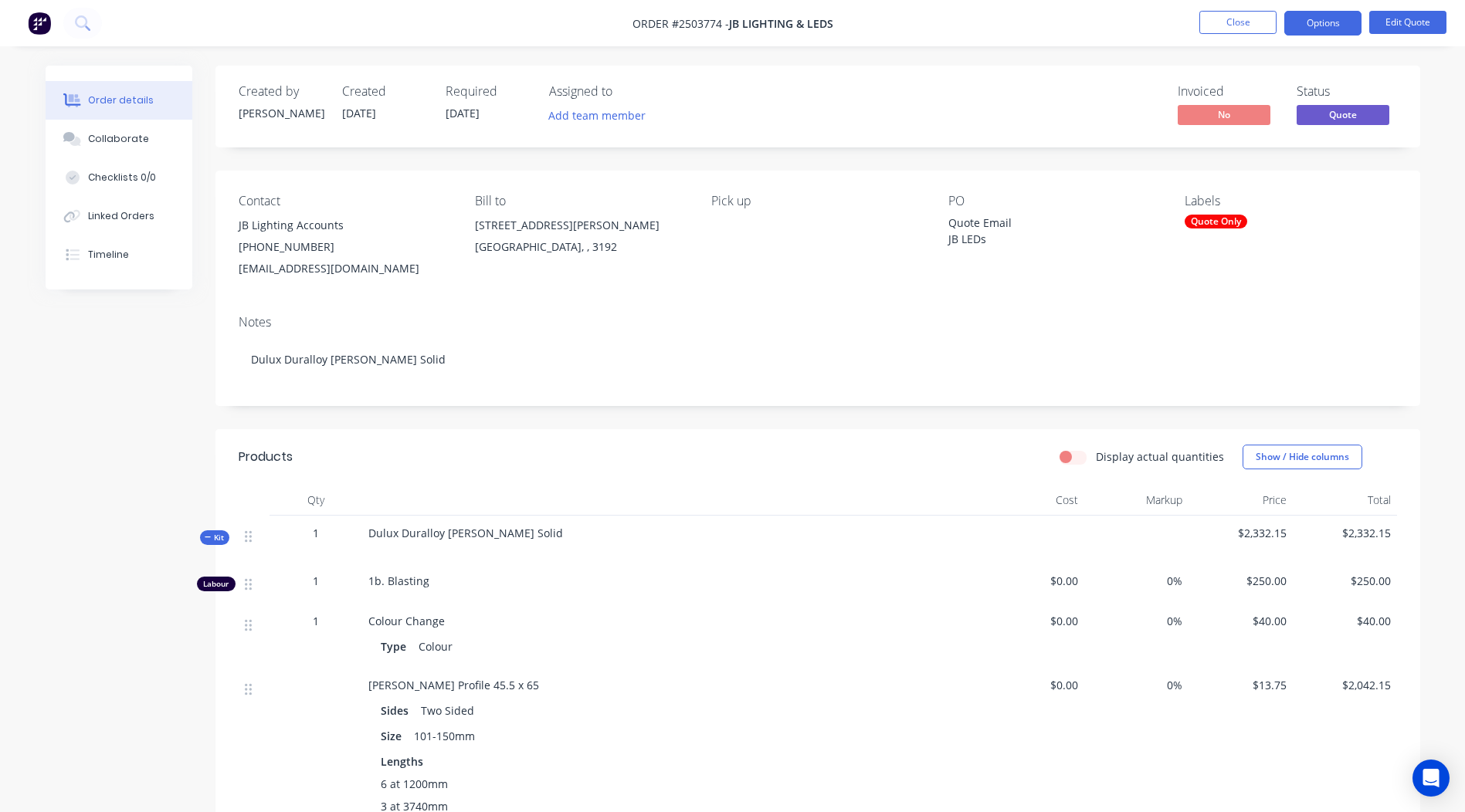
click at [1218, 222] on div "Quote Only" at bounding box center [1215, 222] width 62 height 14
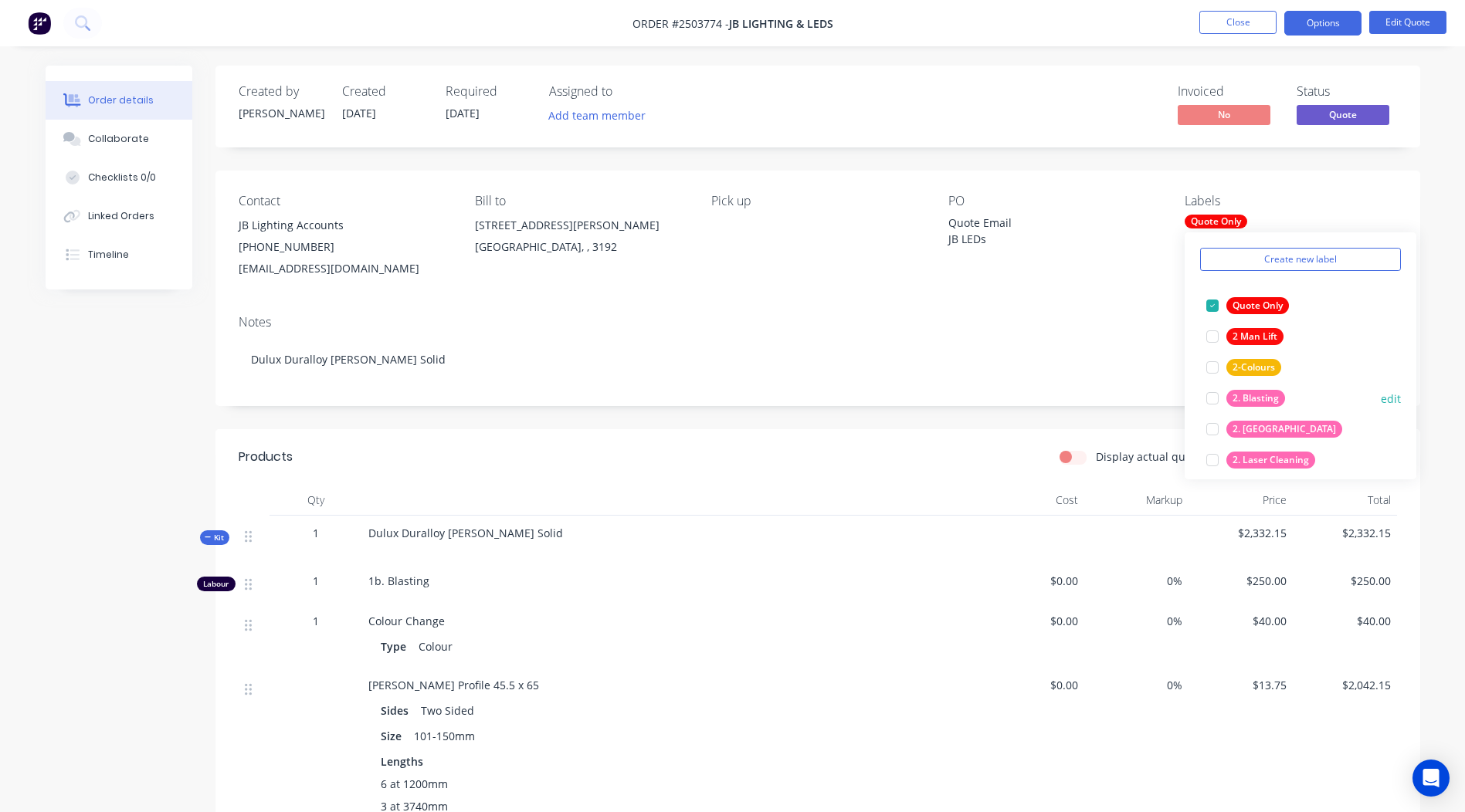
scroll to position [77, 0]
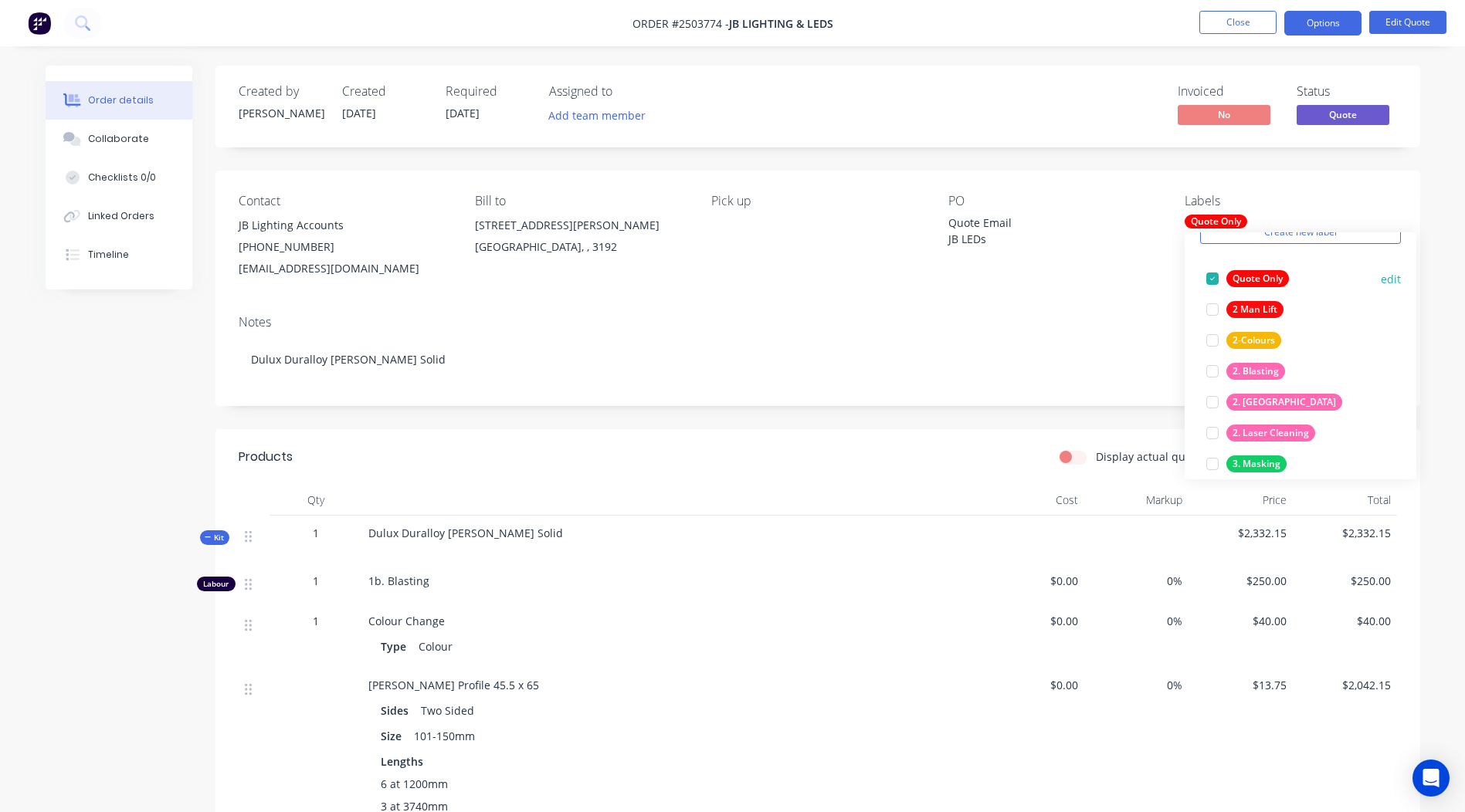
click at [1208, 281] on div at bounding box center [1212, 278] width 31 height 31
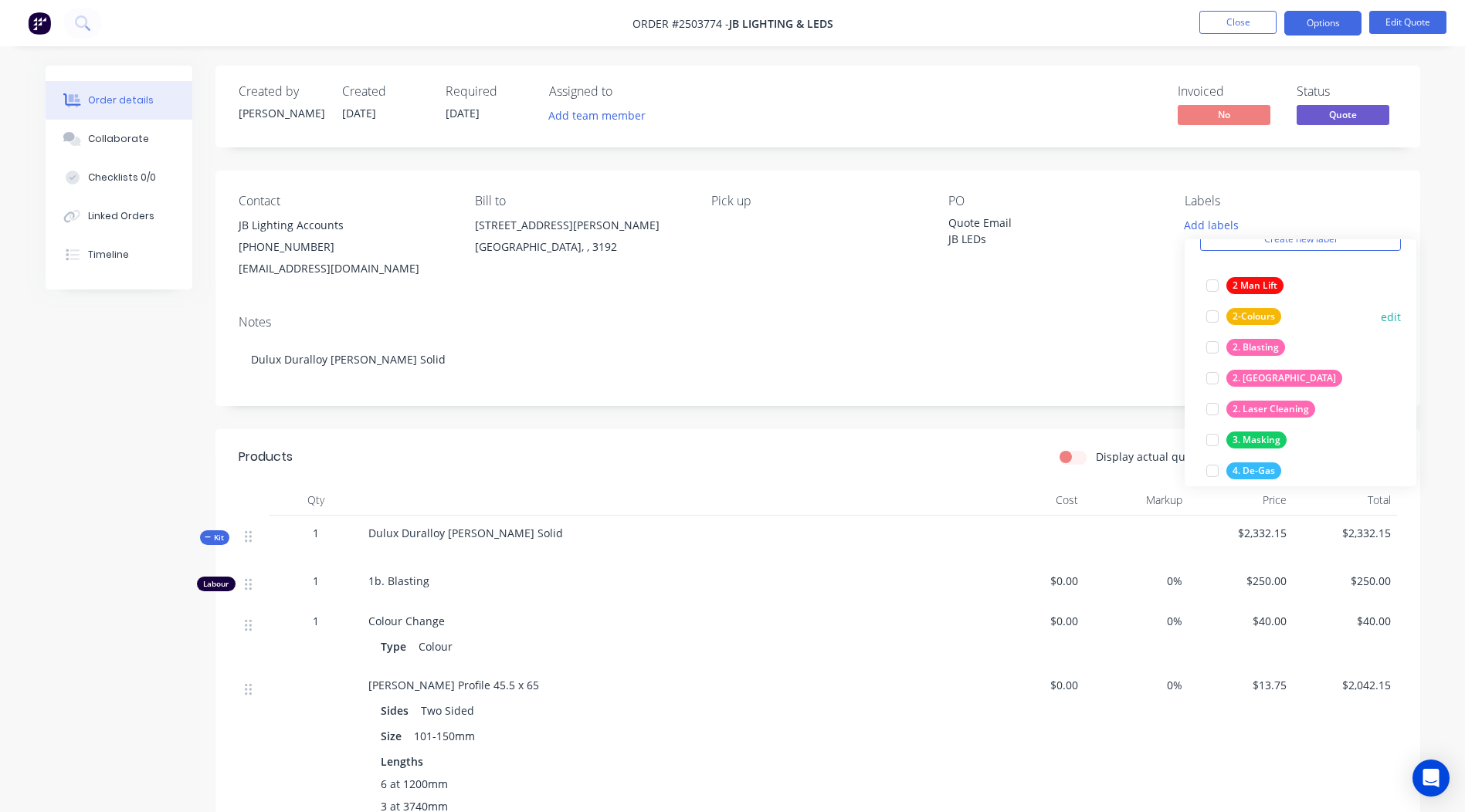
click at [1211, 344] on div at bounding box center [1212, 347] width 31 height 31
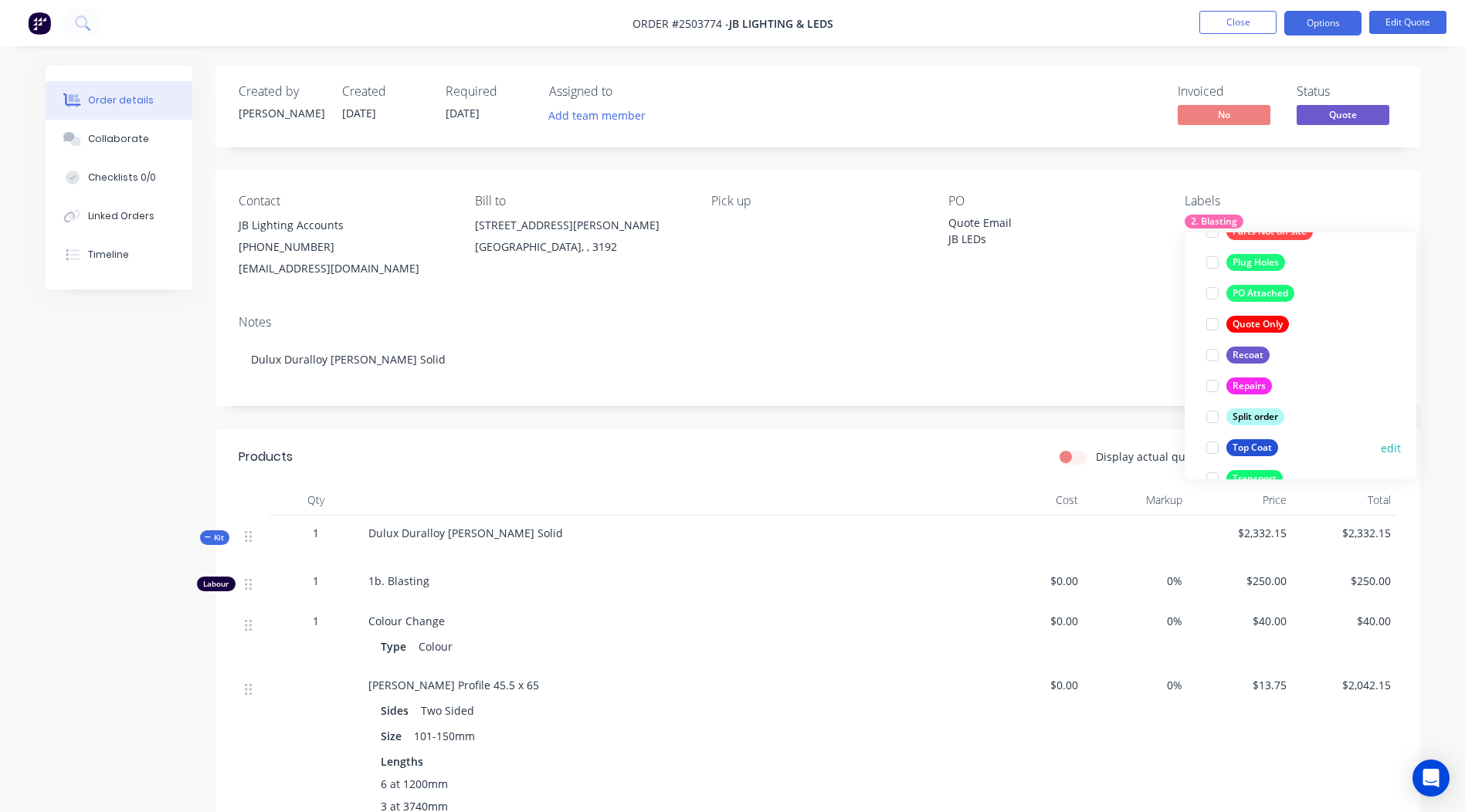
scroll to position [1019, 0]
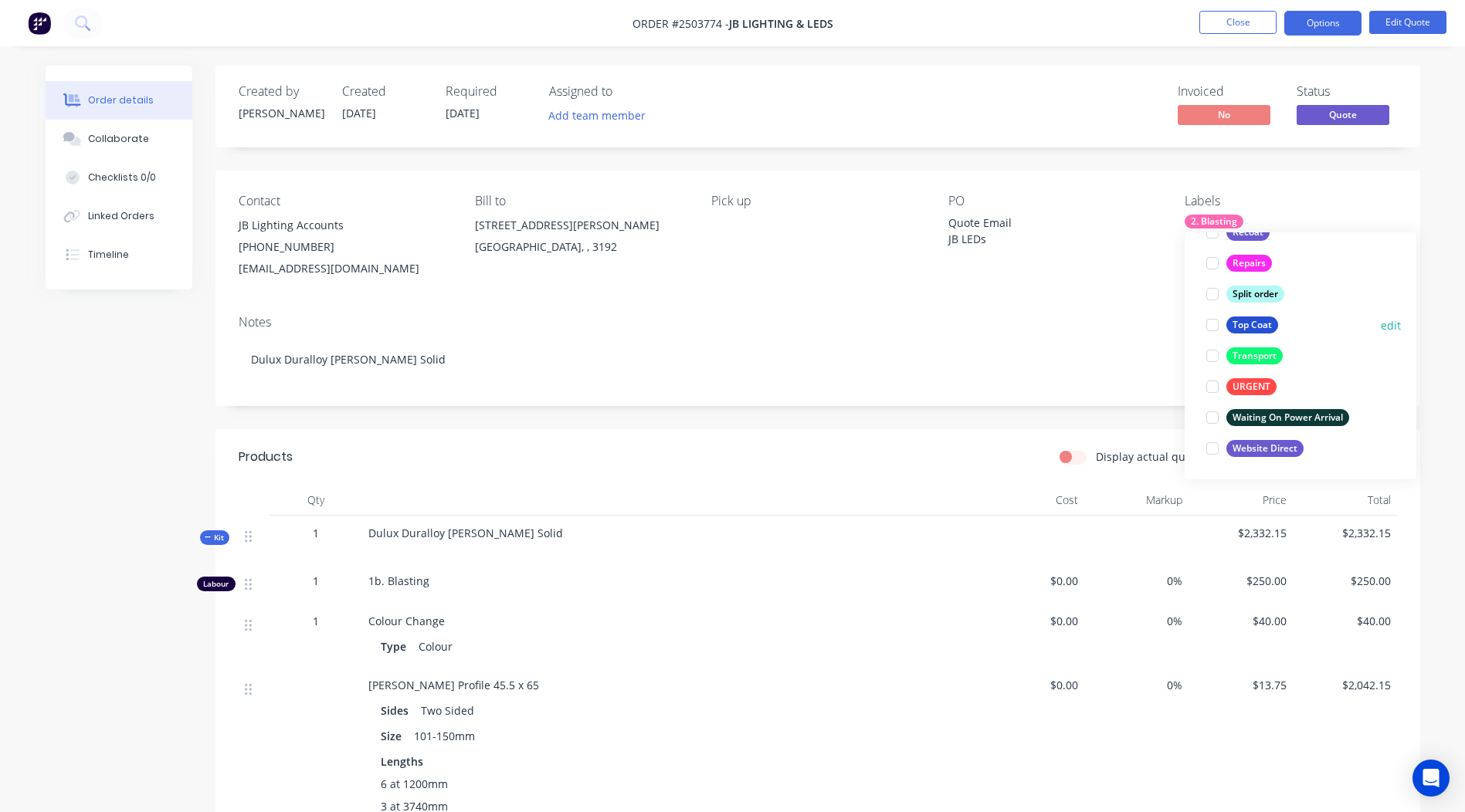
click at [1213, 323] on div at bounding box center [1212, 325] width 31 height 31
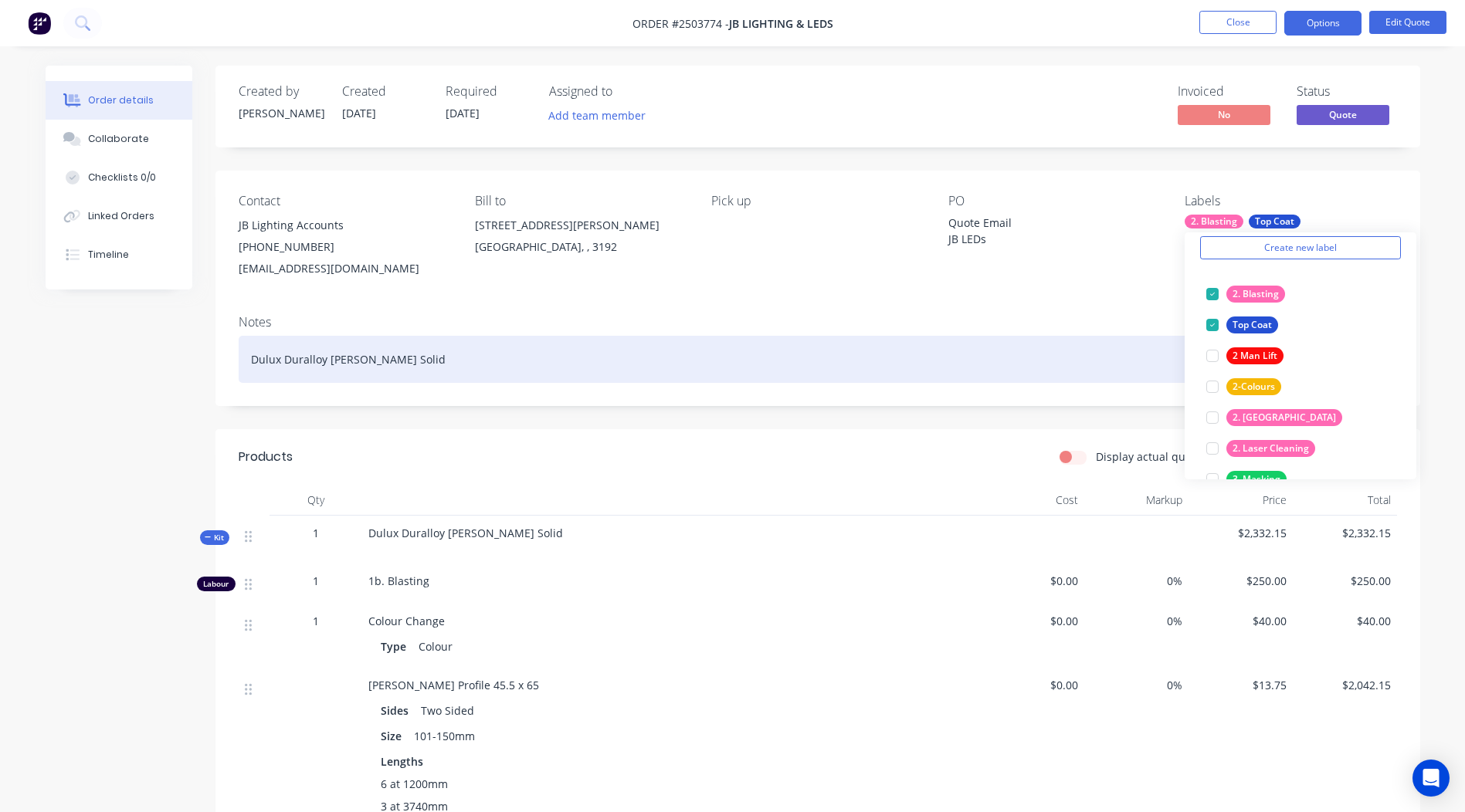
click at [501, 353] on div "Dulux Duralloy White Matt Solid" at bounding box center [817, 359] width 1159 height 47
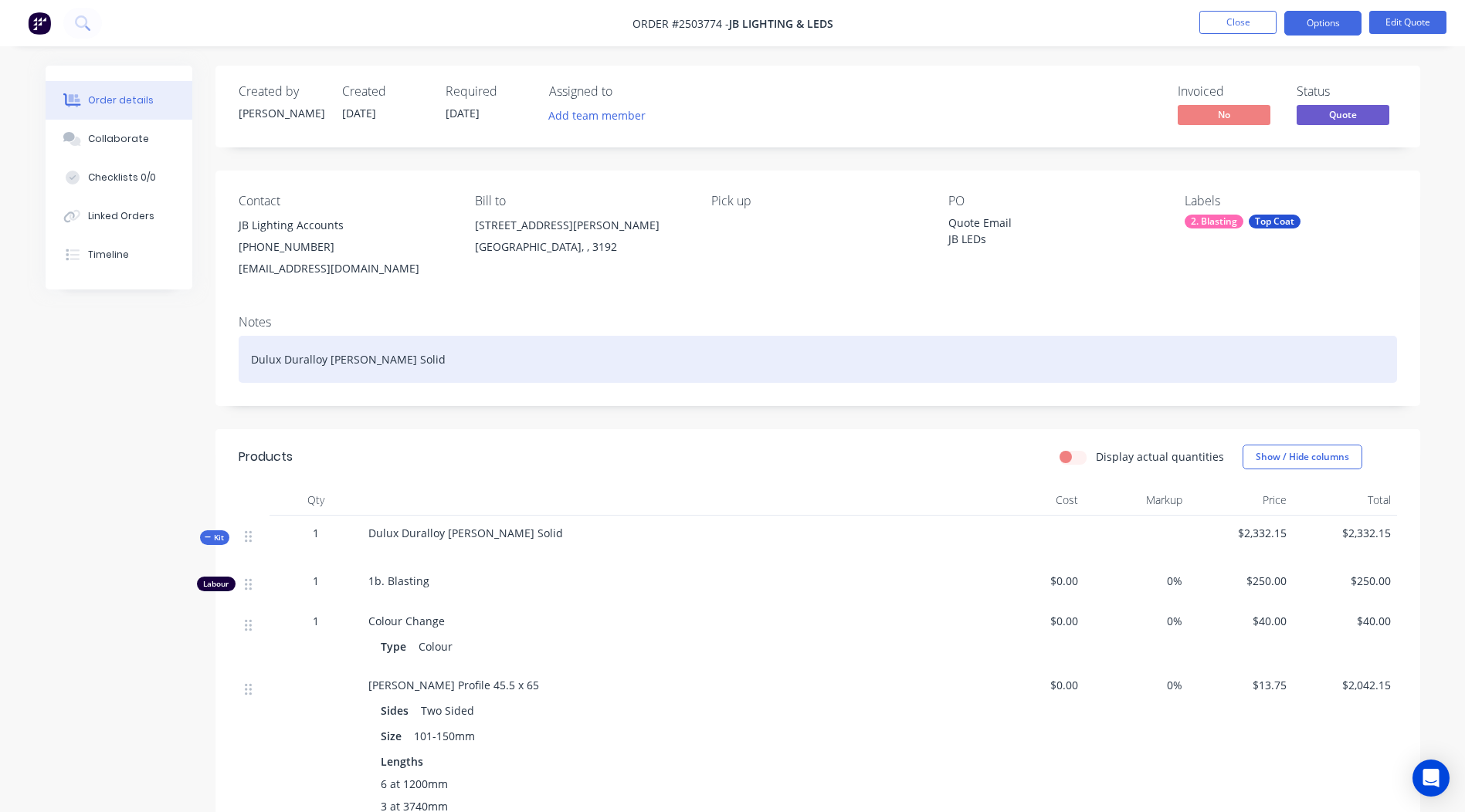
click at [657, 356] on div "Dulux Duralloy White Matt Solid" at bounding box center [817, 359] width 1159 height 47
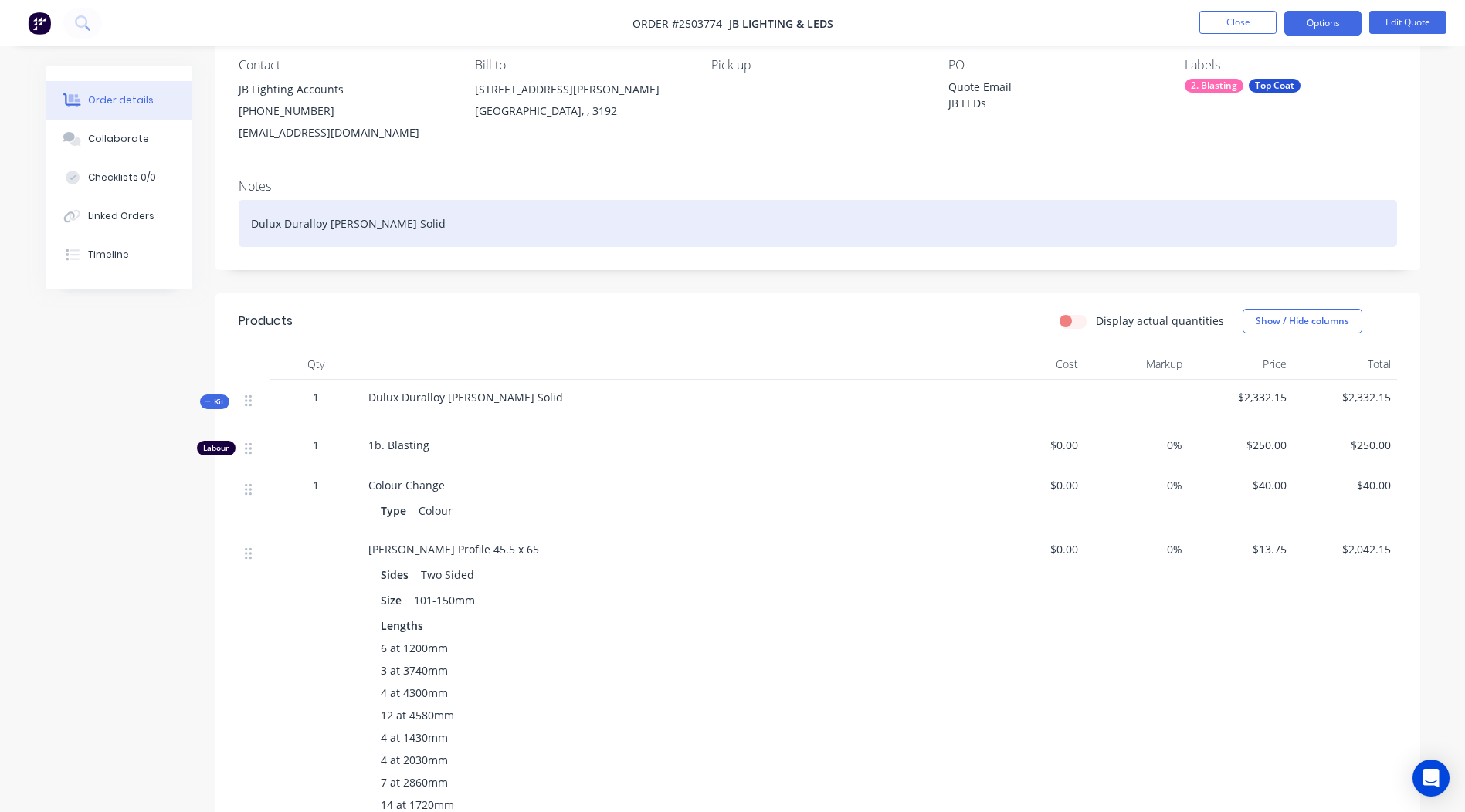
scroll to position [444, 0]
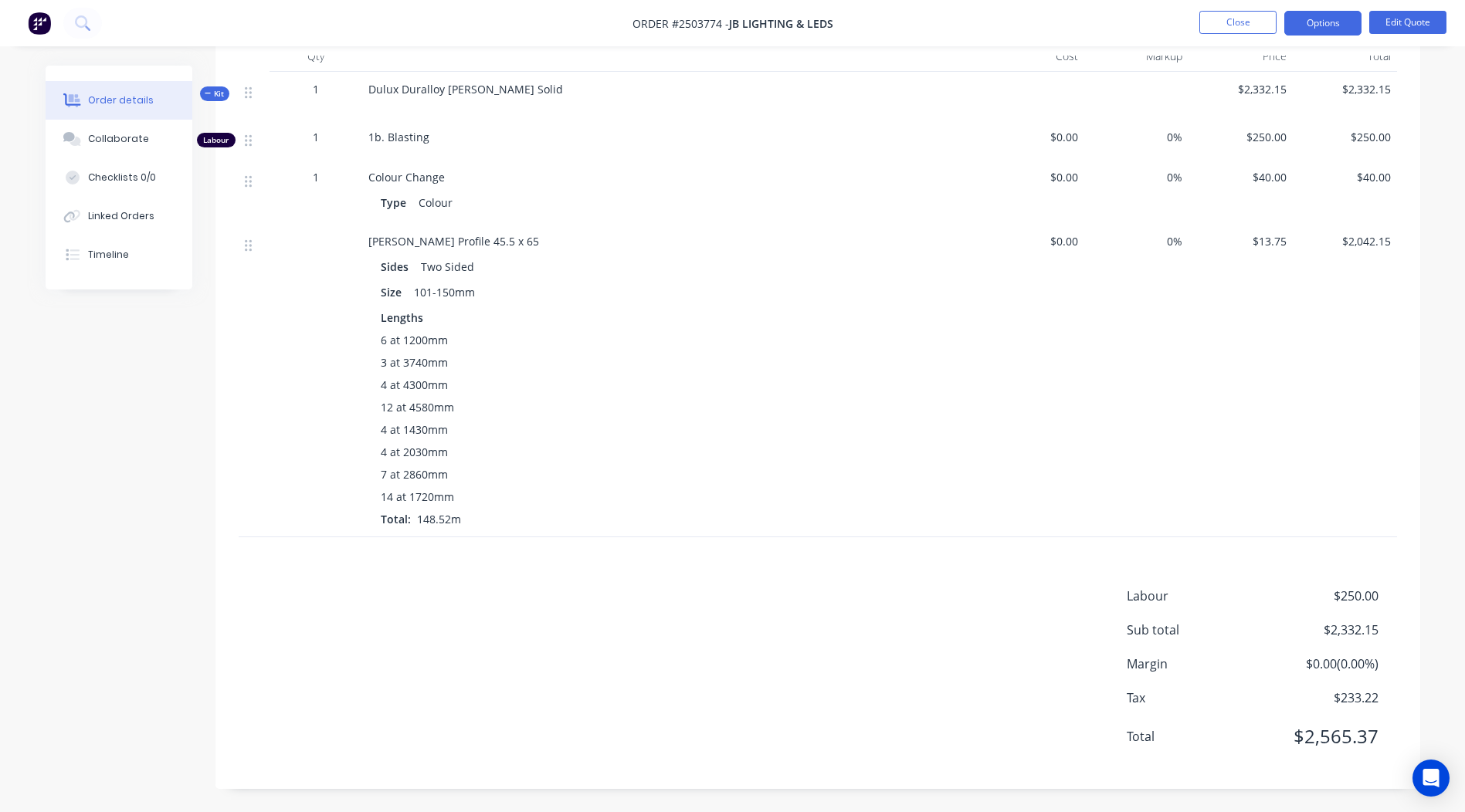
drag, startPoint x: 686, startPoint y: 475, endPoint x: 693, endPoint y: 451, distance: 25.0
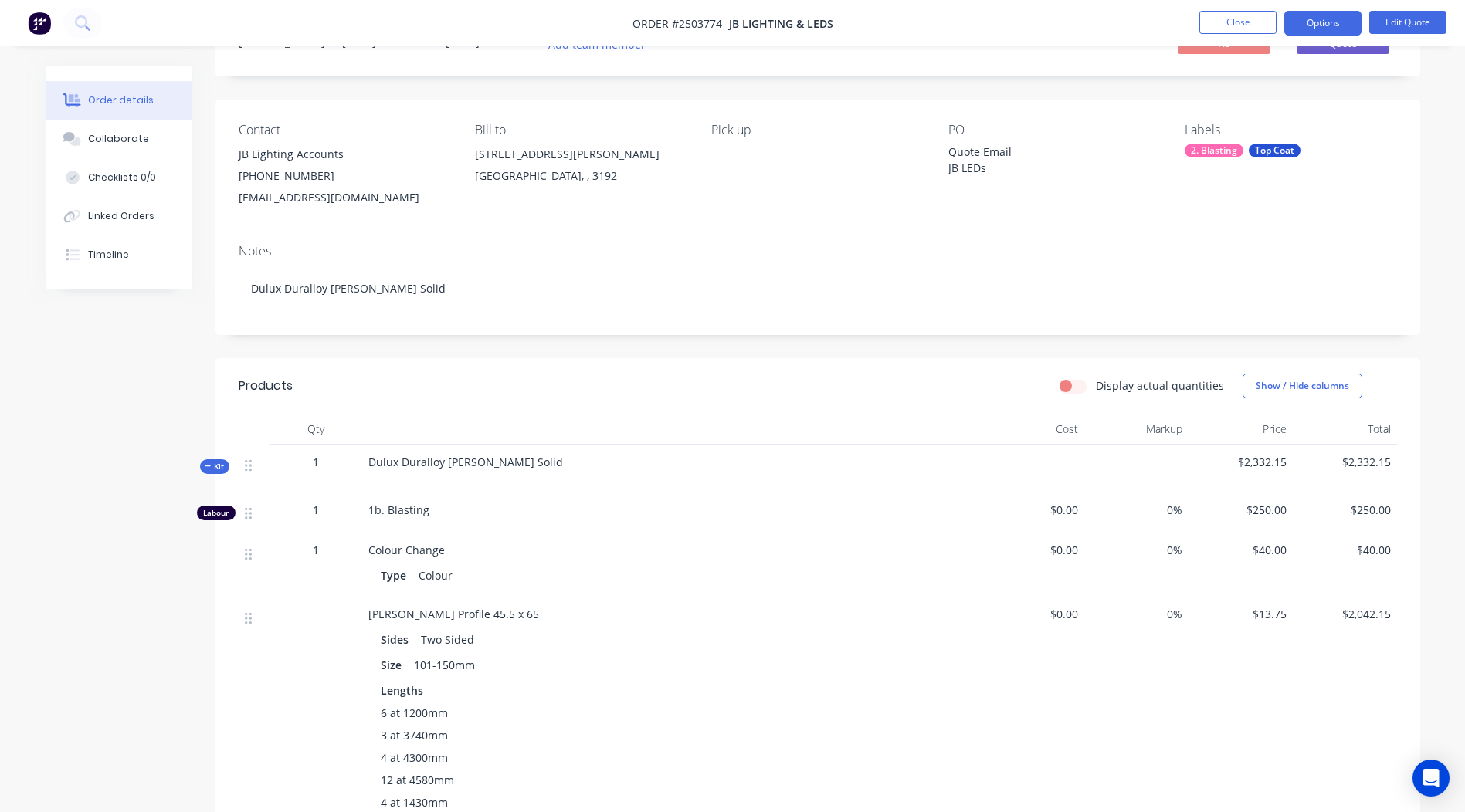
scroll to position [0, 0]
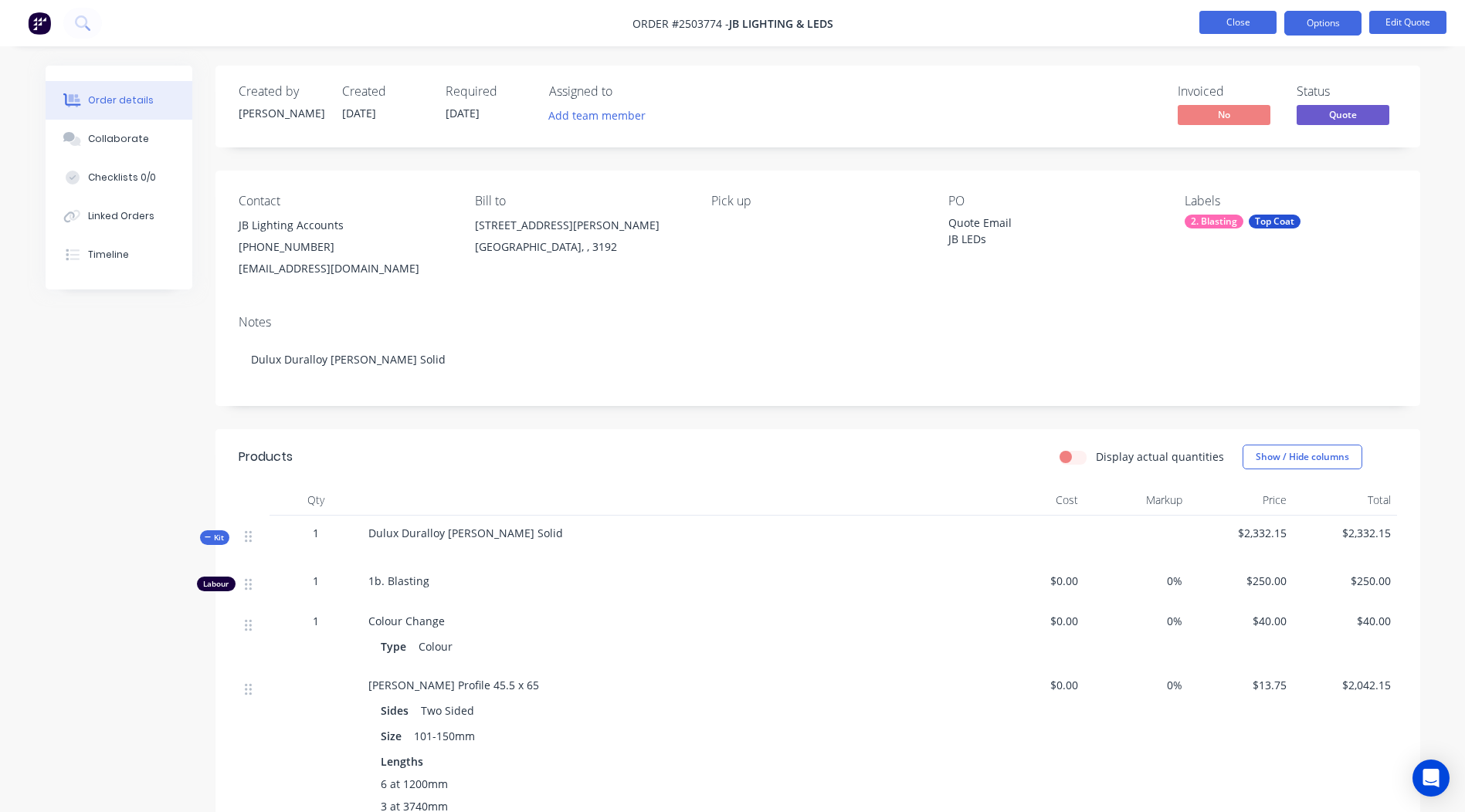
click at [1225, 19] on button "Close" at bounding box center [1238, 22] width 77 height 23
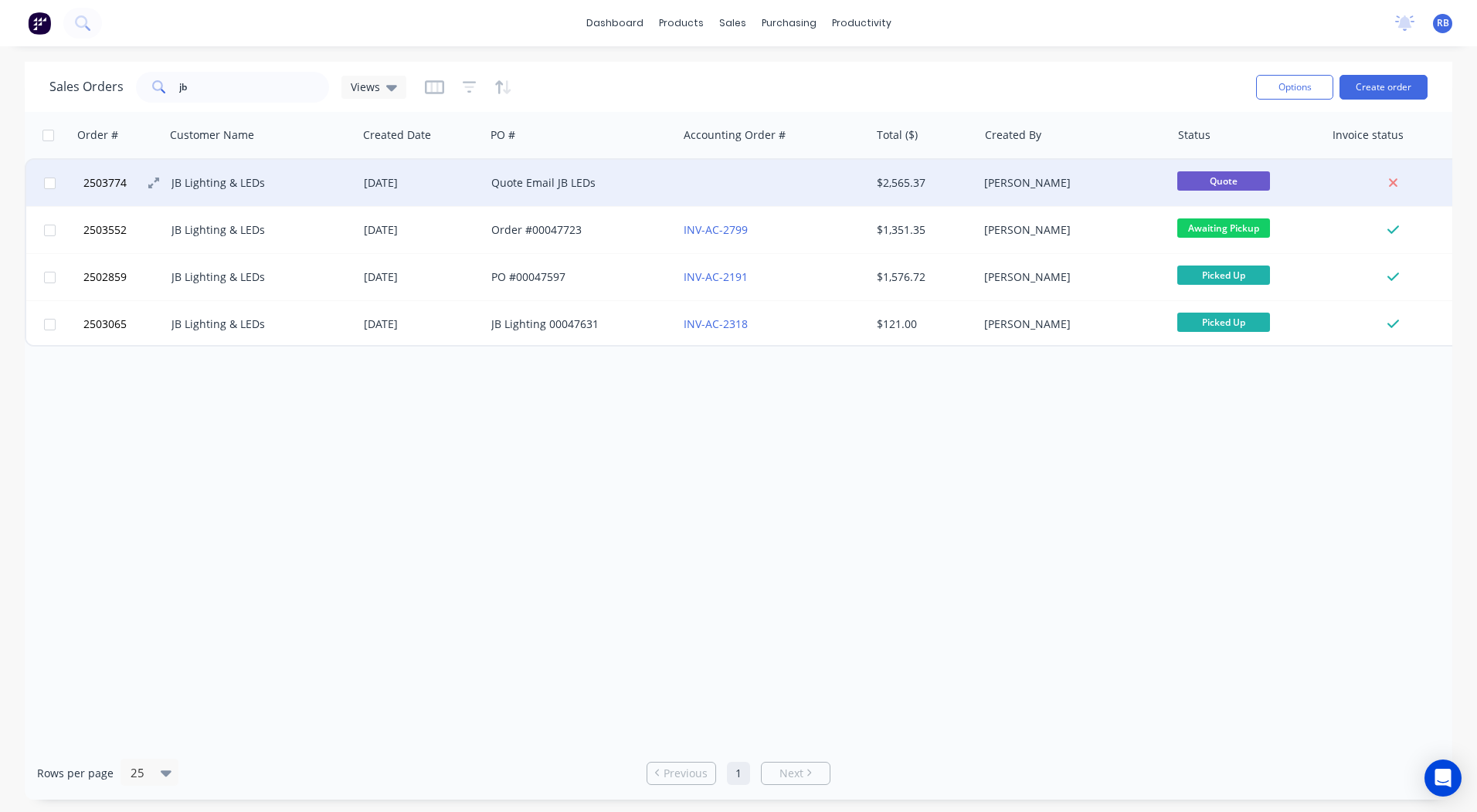
click at [89, 177] on span "2503774" at bounding box center [105, 182] width 43 height 16
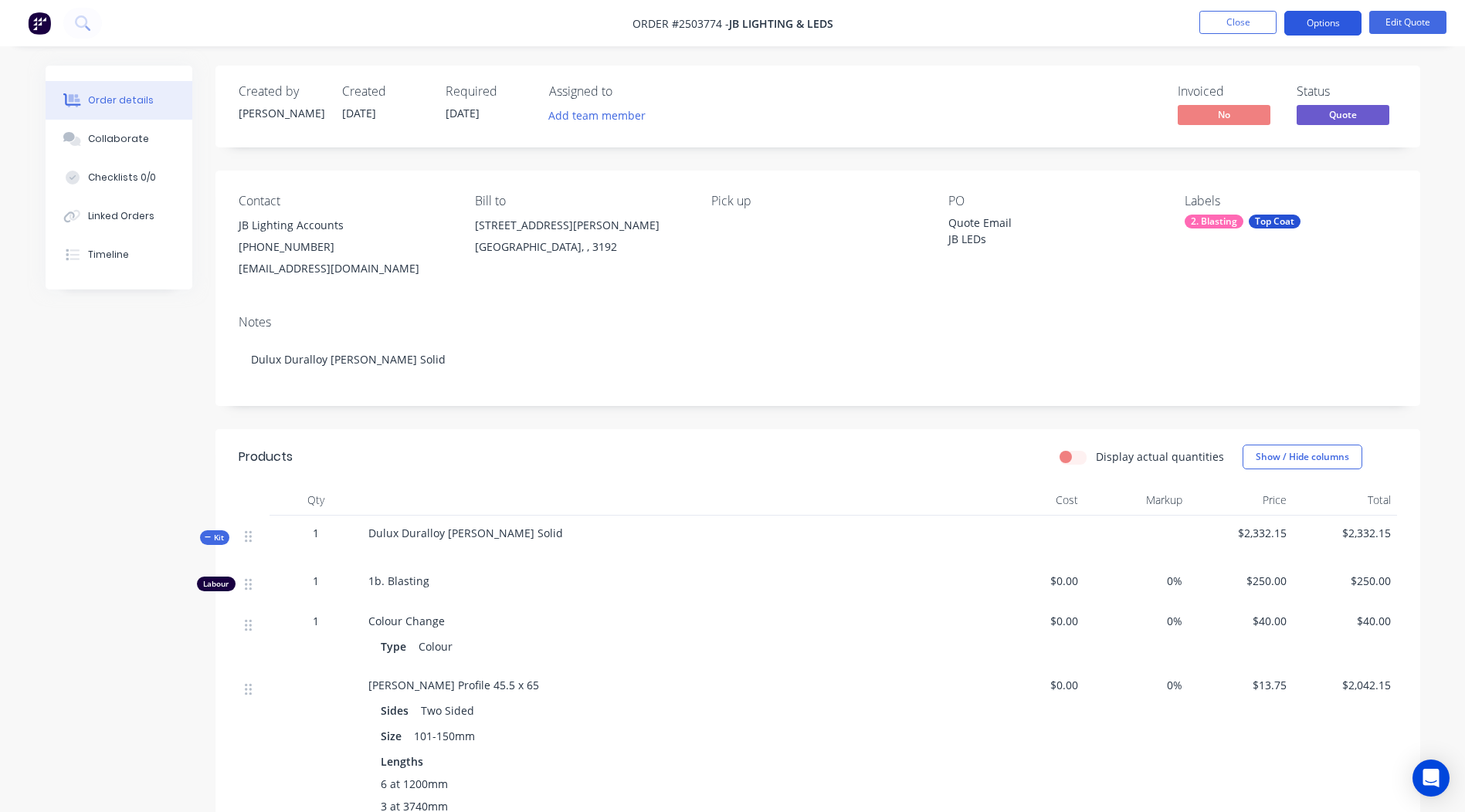
click at [1332, 22] on button "Options" at bounding box center [1323, 23] width 77 height 25
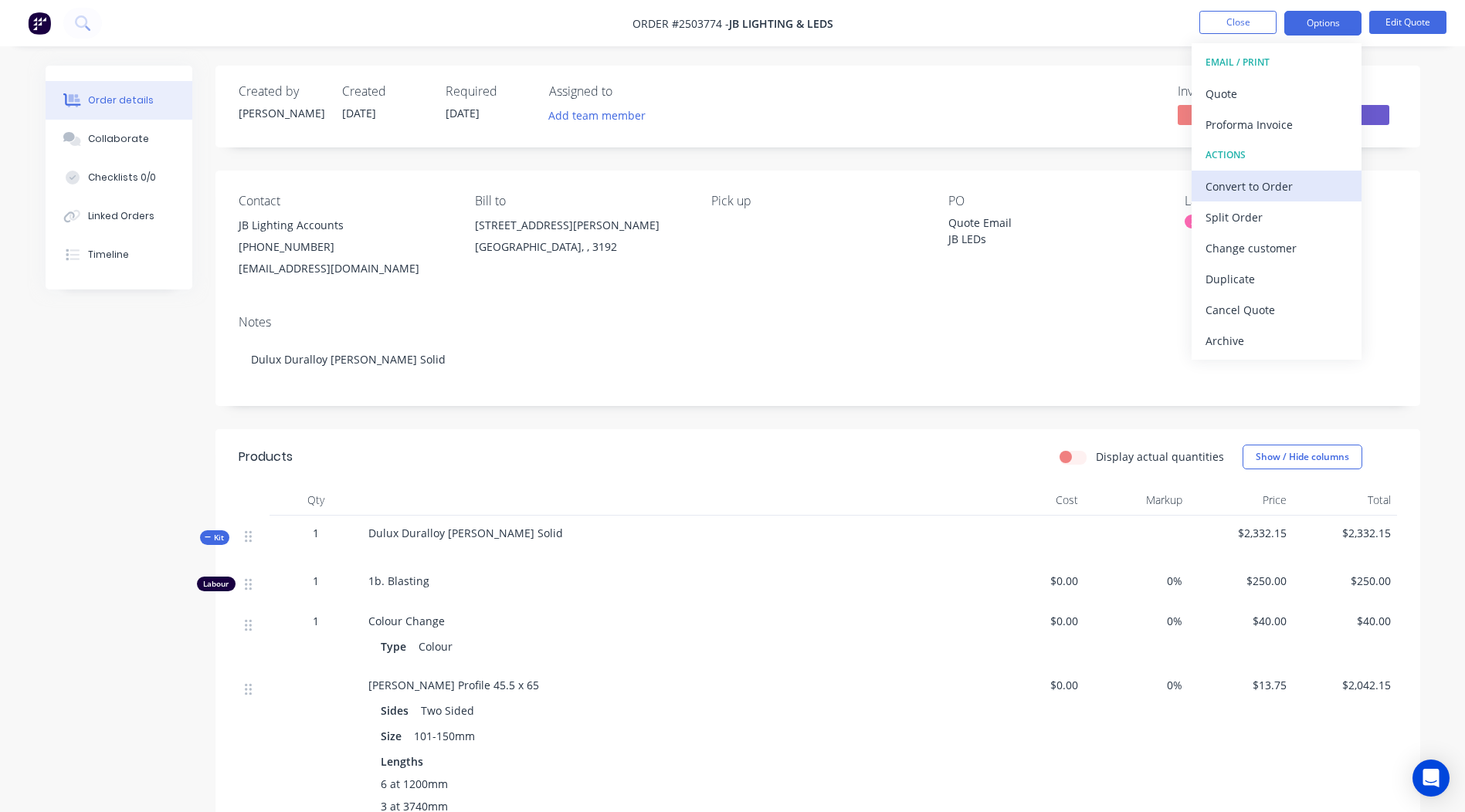
click at [1254, 194] on div "Convert to Order" at bounding box center [1276, 186] width 142 height 22
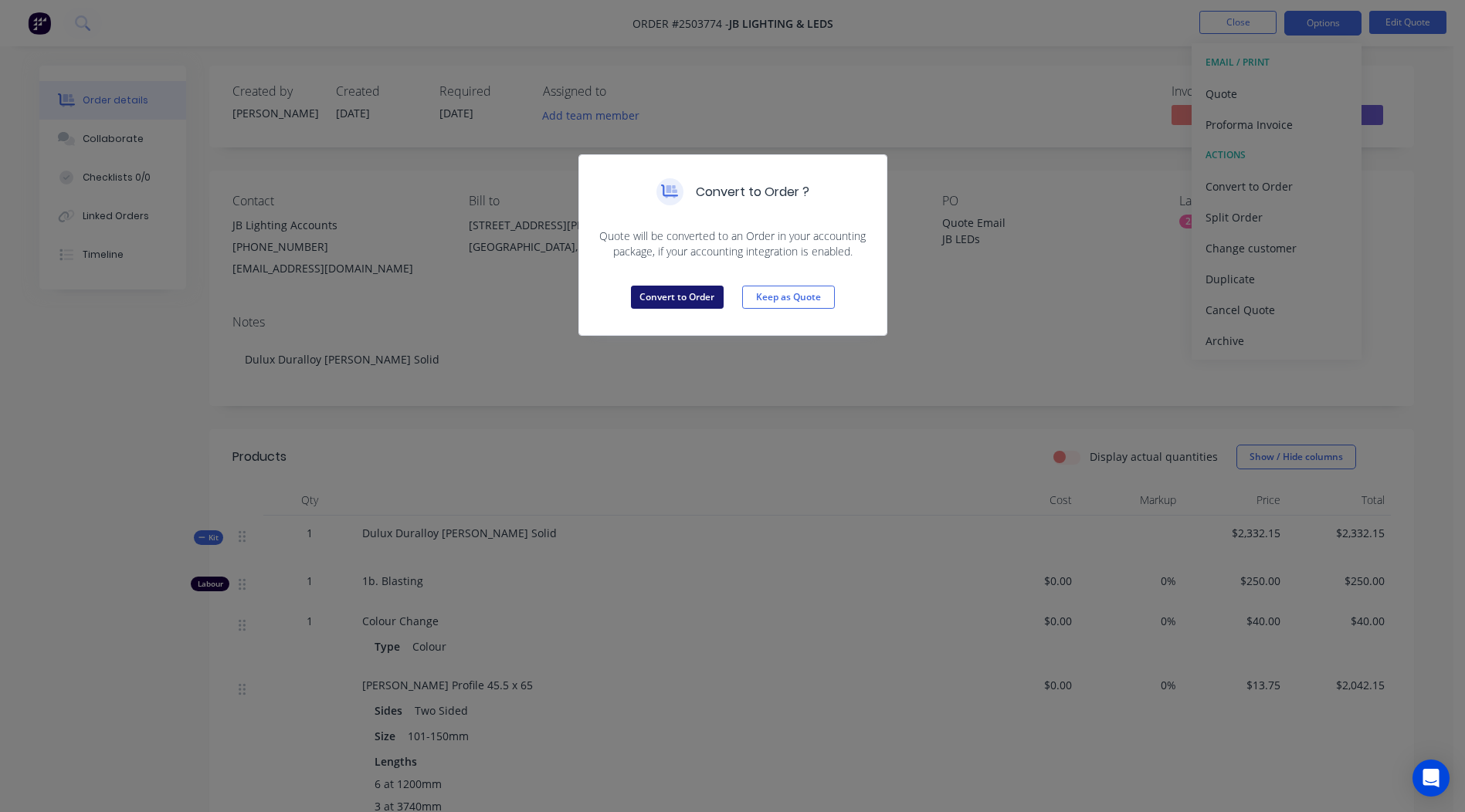
click at [704, 290] on button "Convert to Order" at bounding box center [676, 297] width 92 height 23
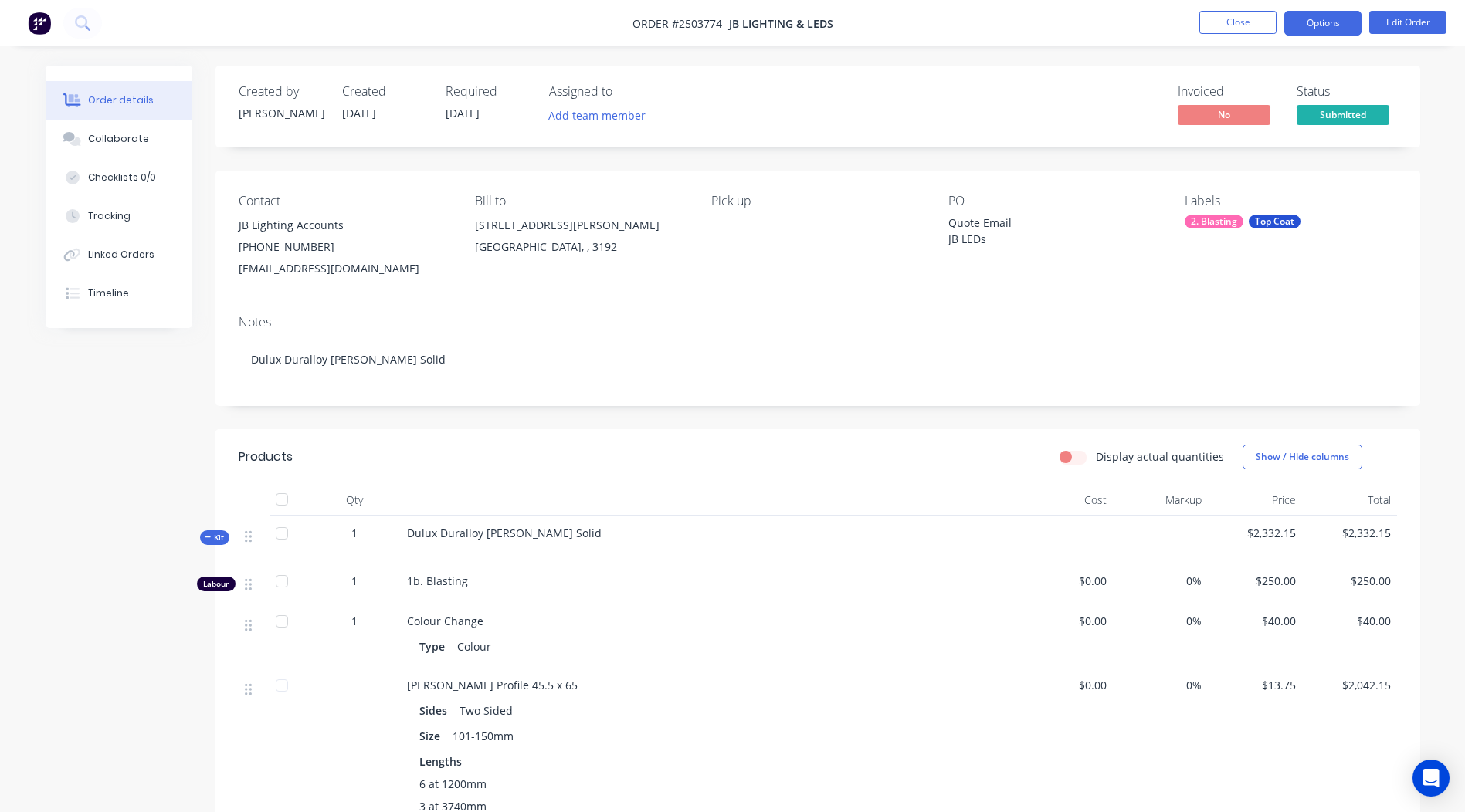
click at [1320, 30] on button "Options" at bounding box center [1323, 23] width 77 height 25
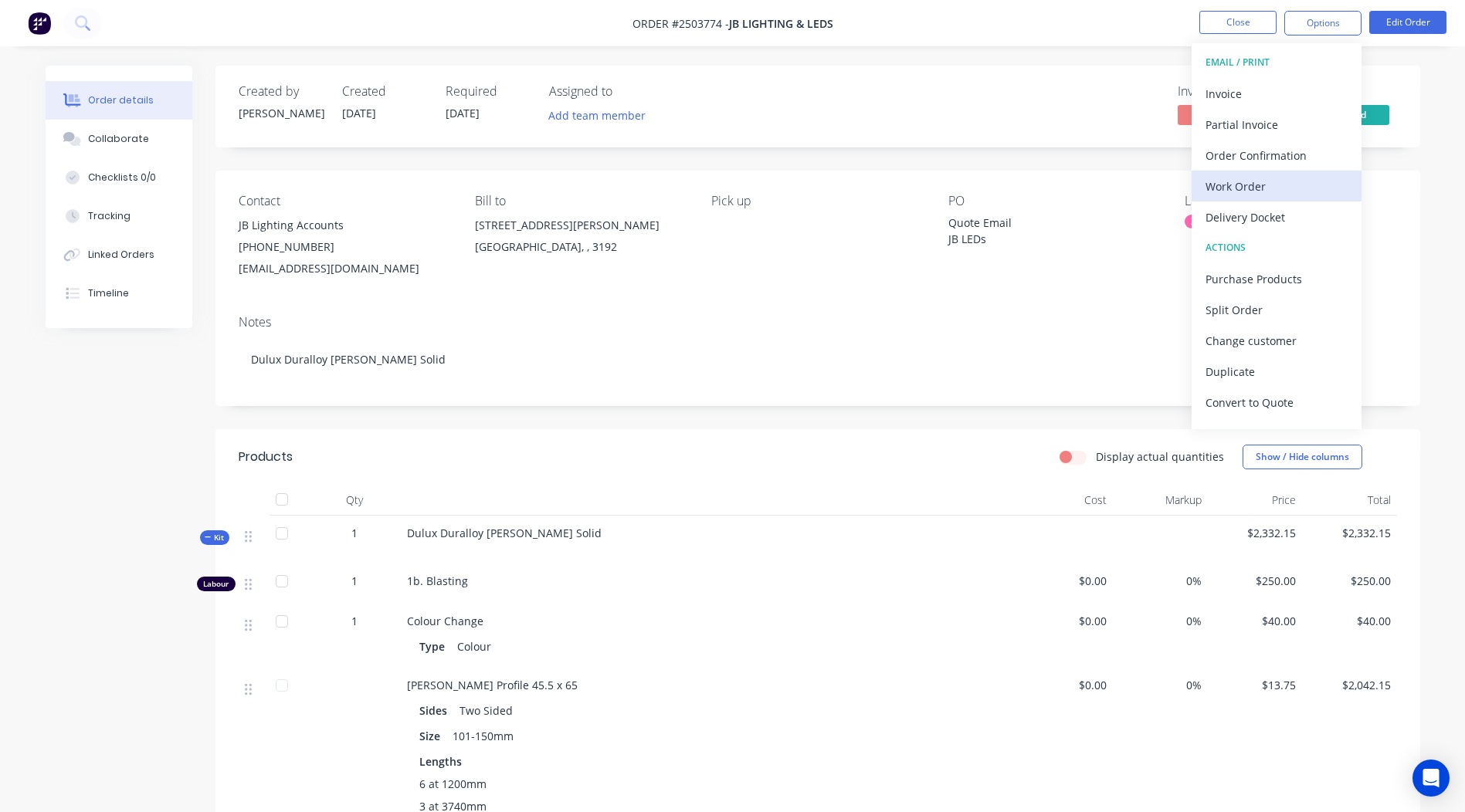
click at [1290, 185] on div "Work Order" at bounding box center [1276, 186] width 142 height 22
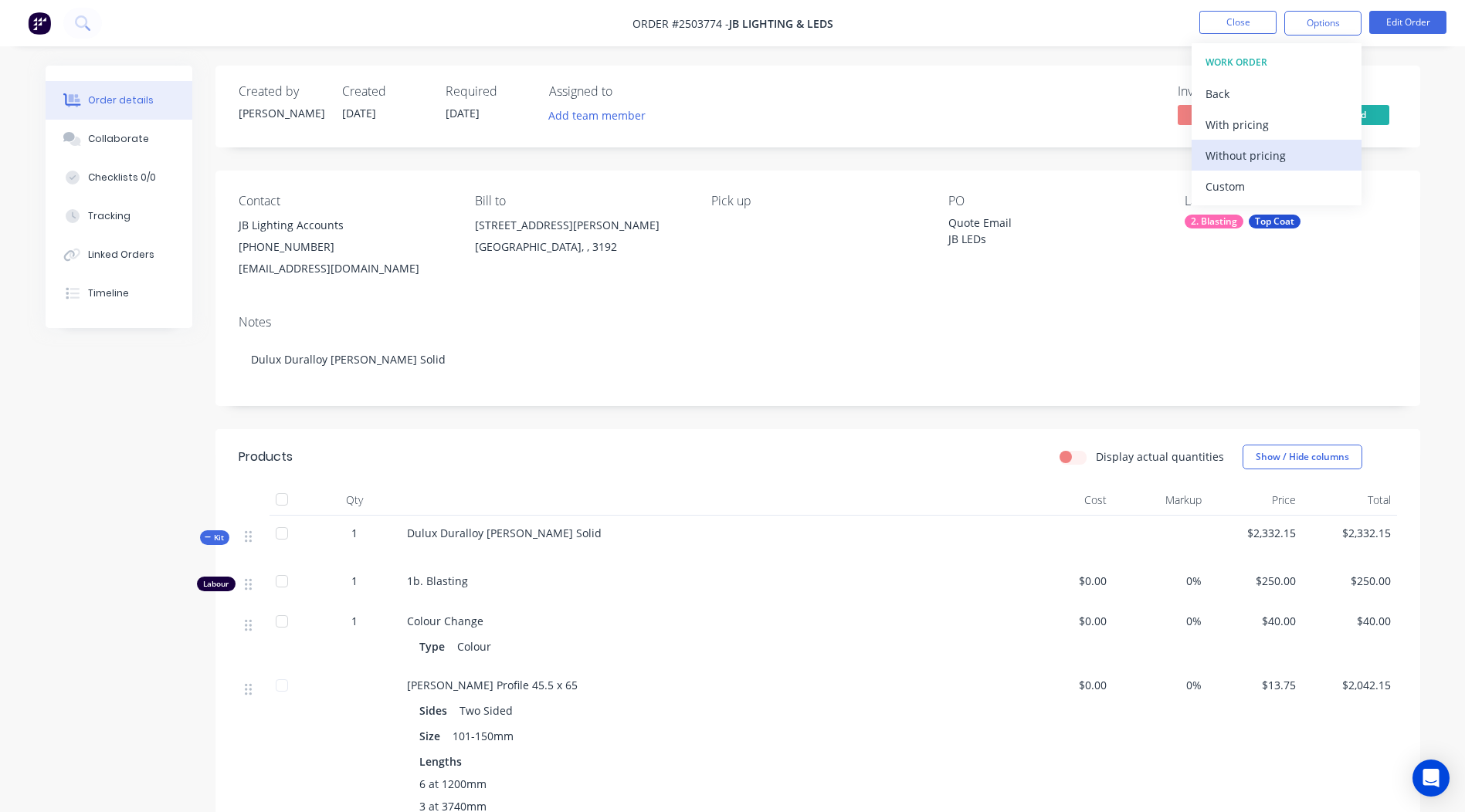
click at [1237, 153] on div "Without pricing" at bounding box center [1276, 155] width 142 height 22
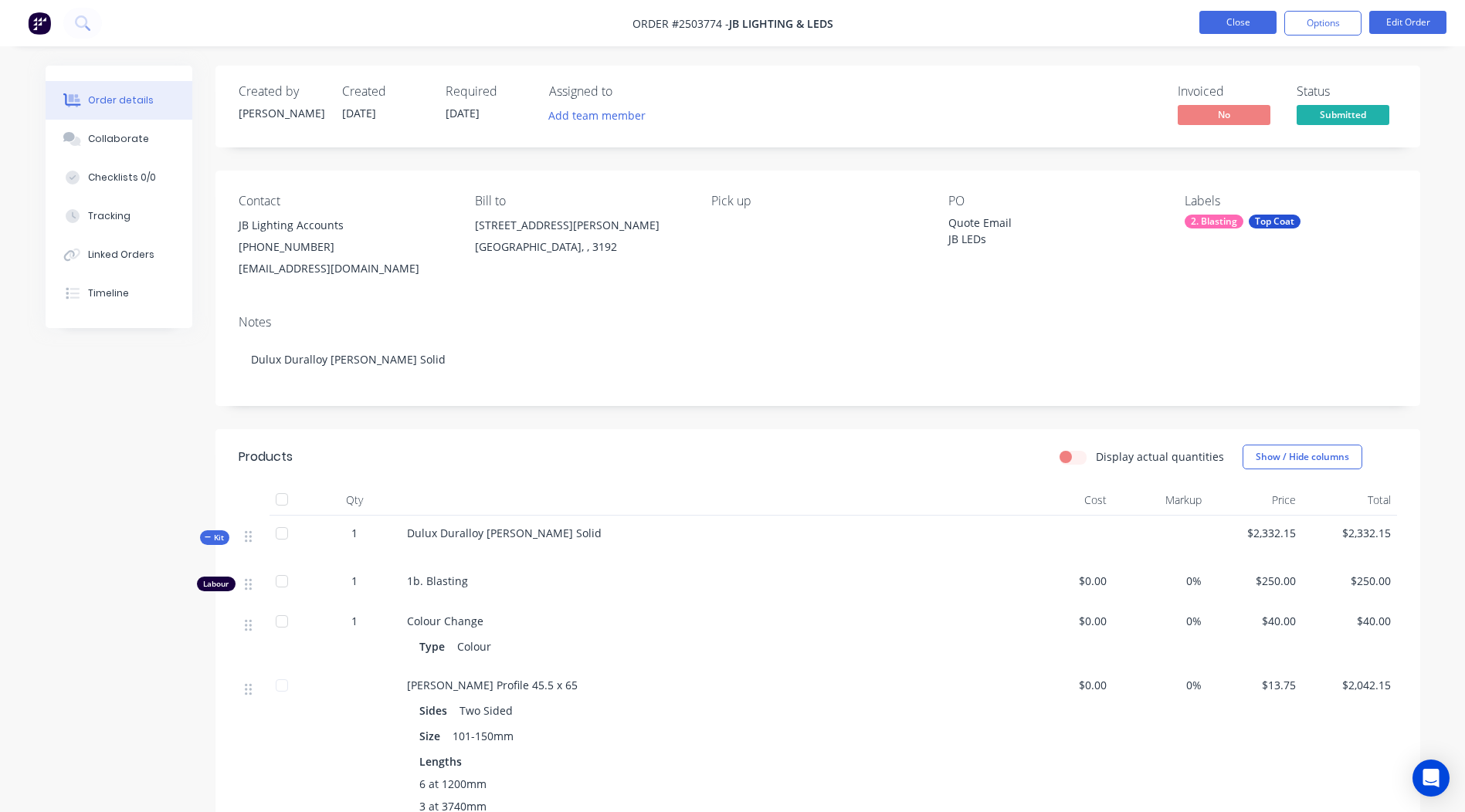
click at [1234, 26] on button "Close" at bounding box center [1238, 22] width 77 height 23
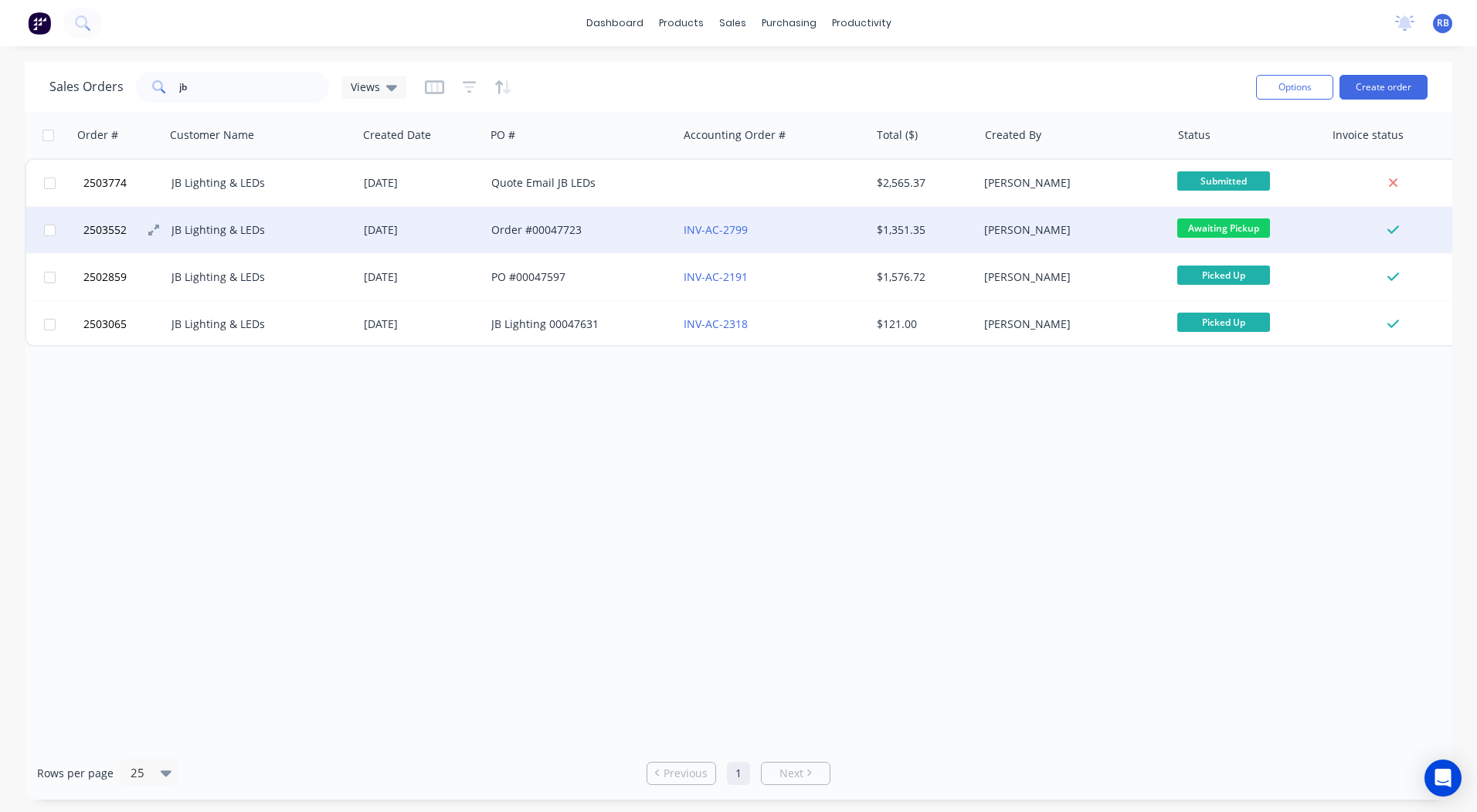
click at [95, 229] on span "2503552" at bounding box center [105, 230] width 43 height 16
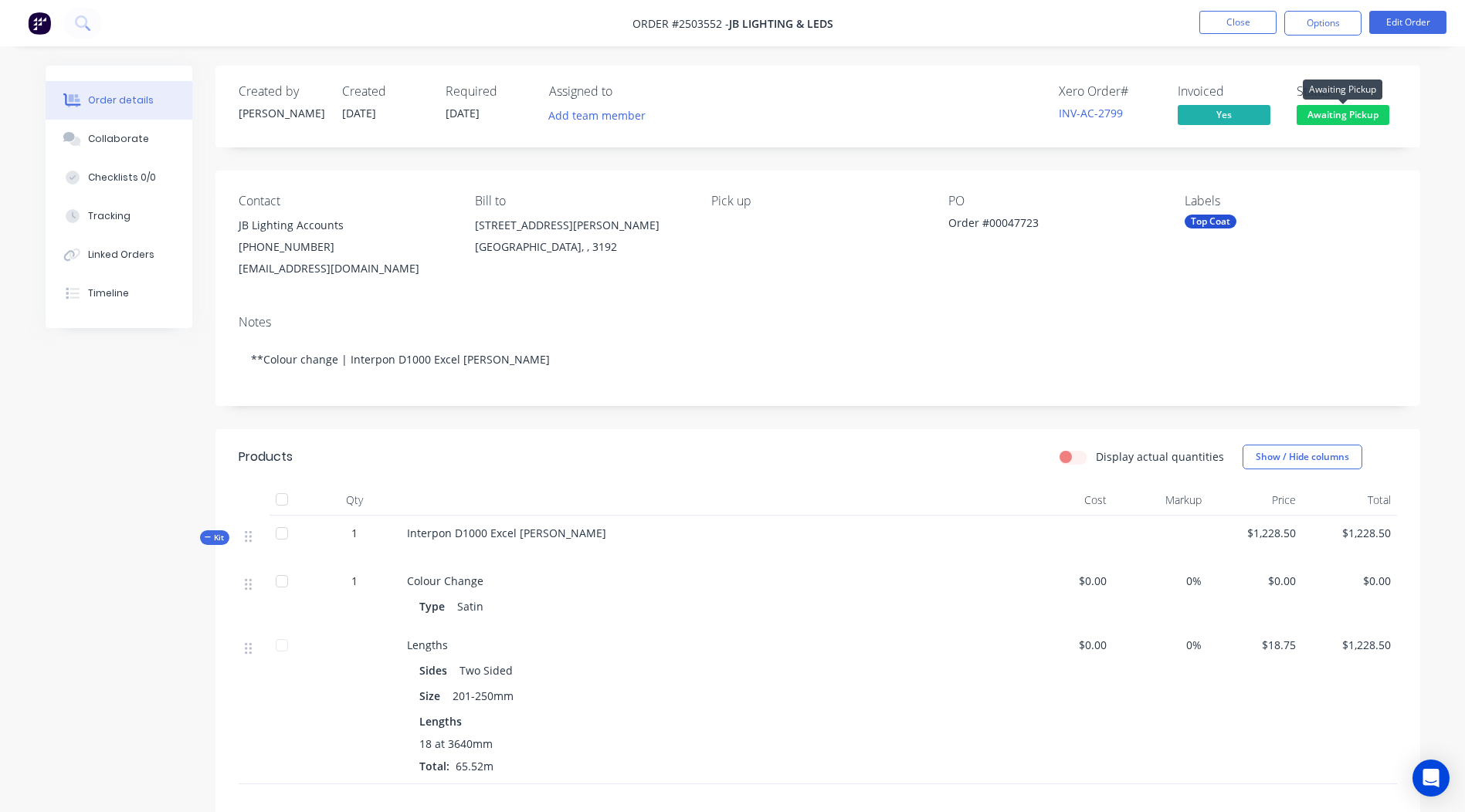
click at [1348, 111] on span "Awaiting Pickup" at bounding box center [1343, 114] width 92 height 19
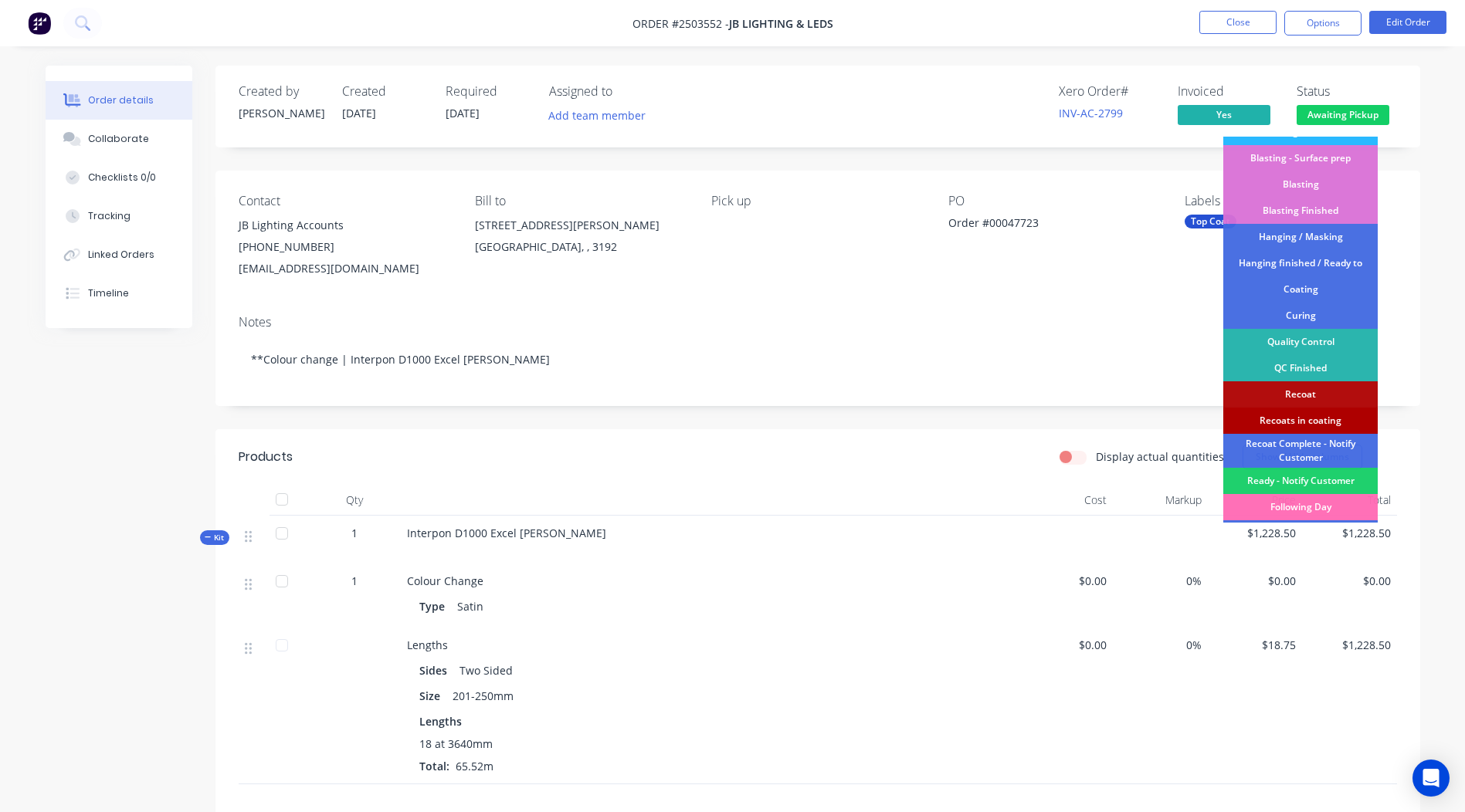
scroll to position [331, 0]
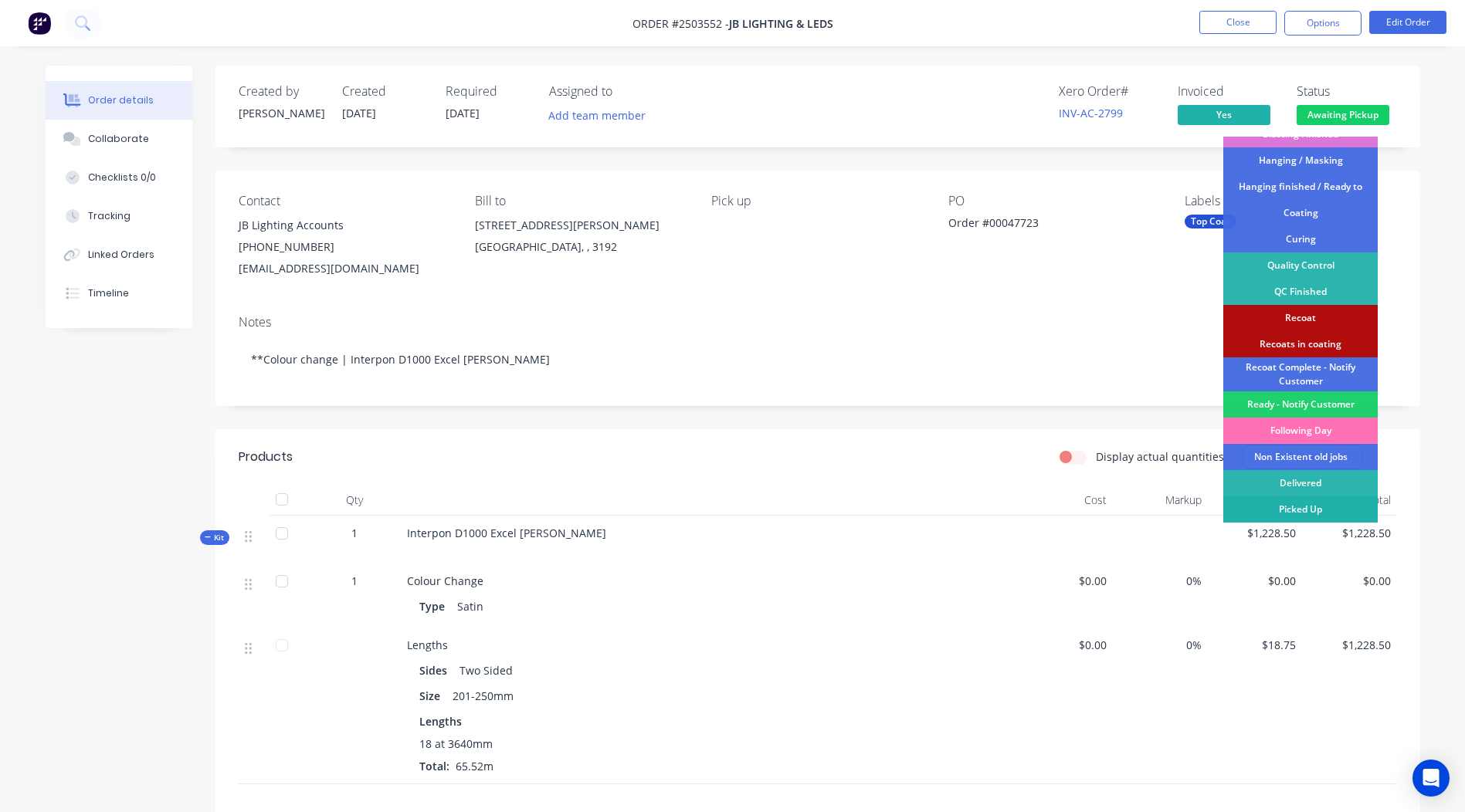
click at [1305, 510] on div "Picked Up" at bounding box center [1299, 510] width 154 height 27
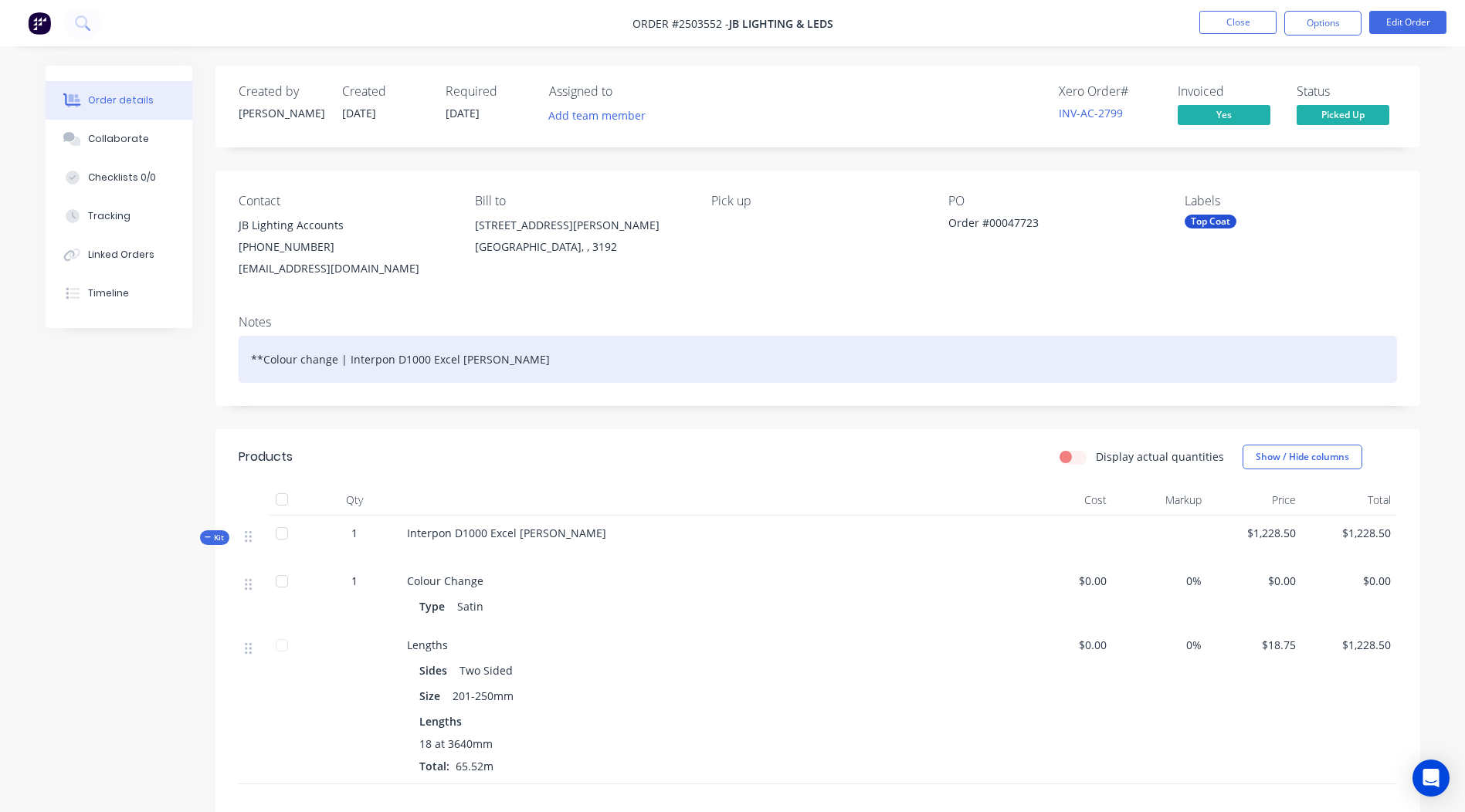
click at [1042, 368] on div "**Colour change | Interpon D1000 Excel White MATT" at bounding box center [817, 359] width 1159 height 47
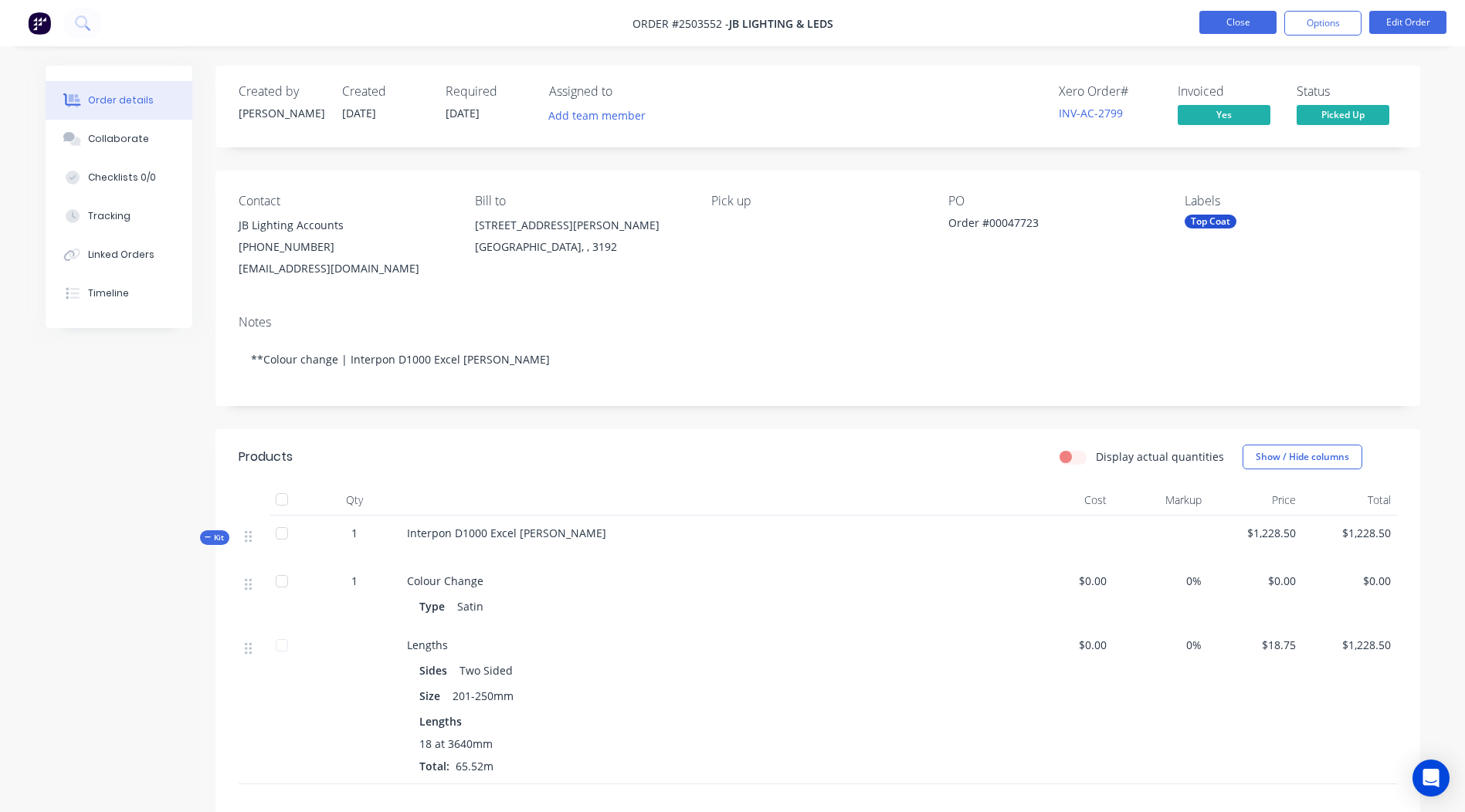
click at [1233, 22] on button "Close" at bounding box center [1238, 22] width 77 height 23
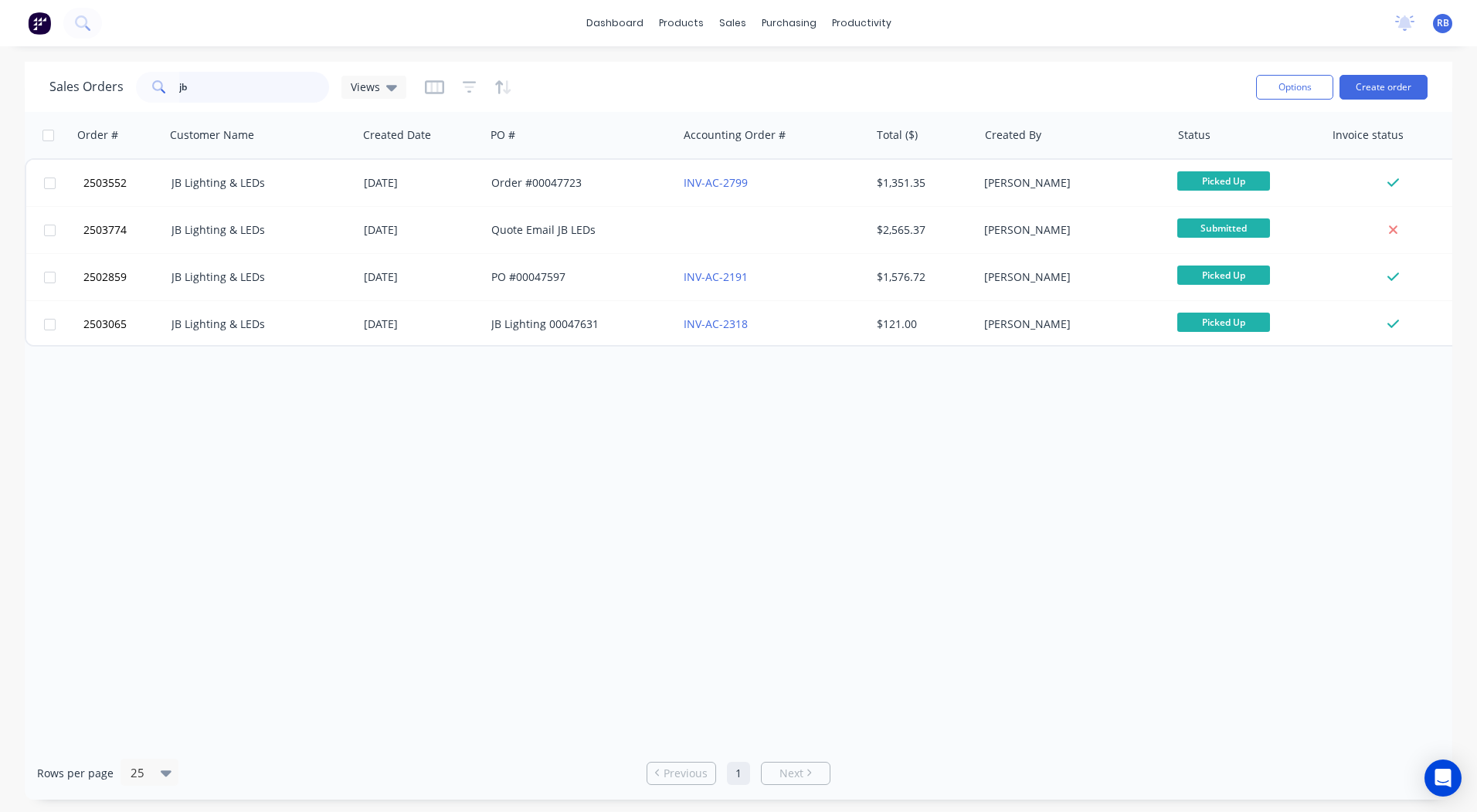
click at [221, 79] on input "jb" at bounding box center [254, 87] width 151 height 31
click at [221, 80] on input "jb" at bounding box center [254, 87] width 151 height 31
type input "j"
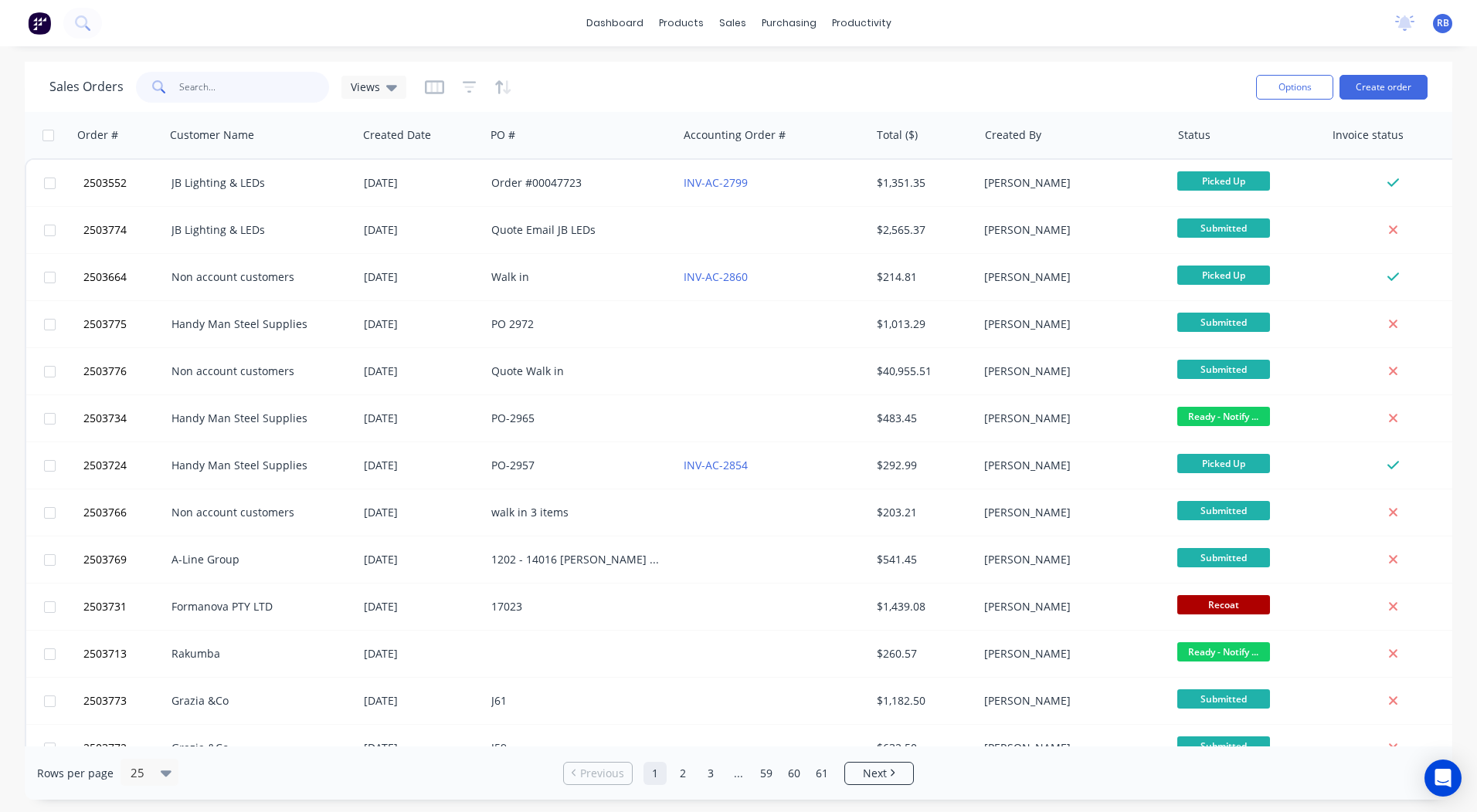
click at [299, 85] on input "text" at bounding box center [254, 87] width 151 height 31
type input "2503740"
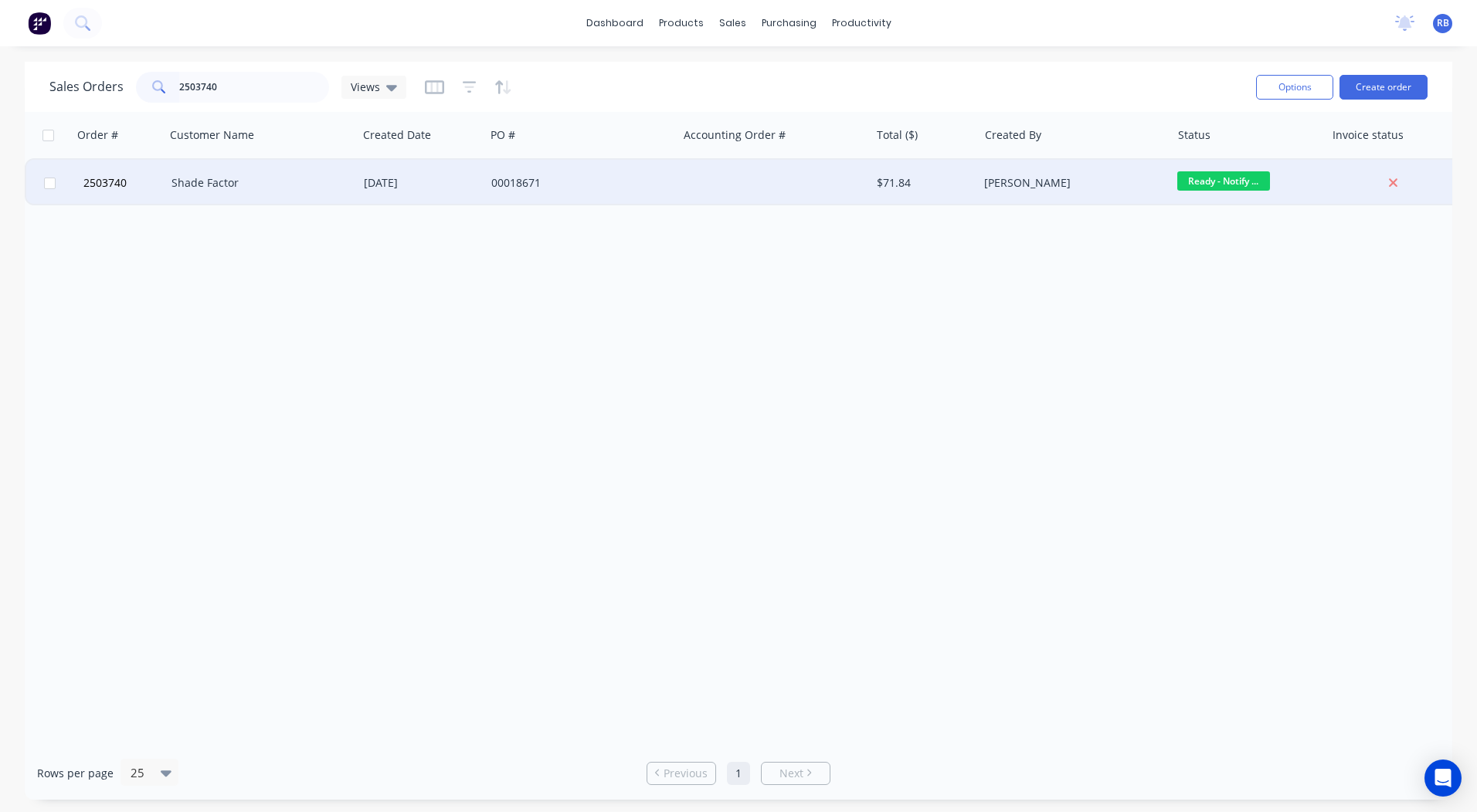
click at [193, 182] on div "Shade Factor" at bounding box center [257, 182] width 172 height 16
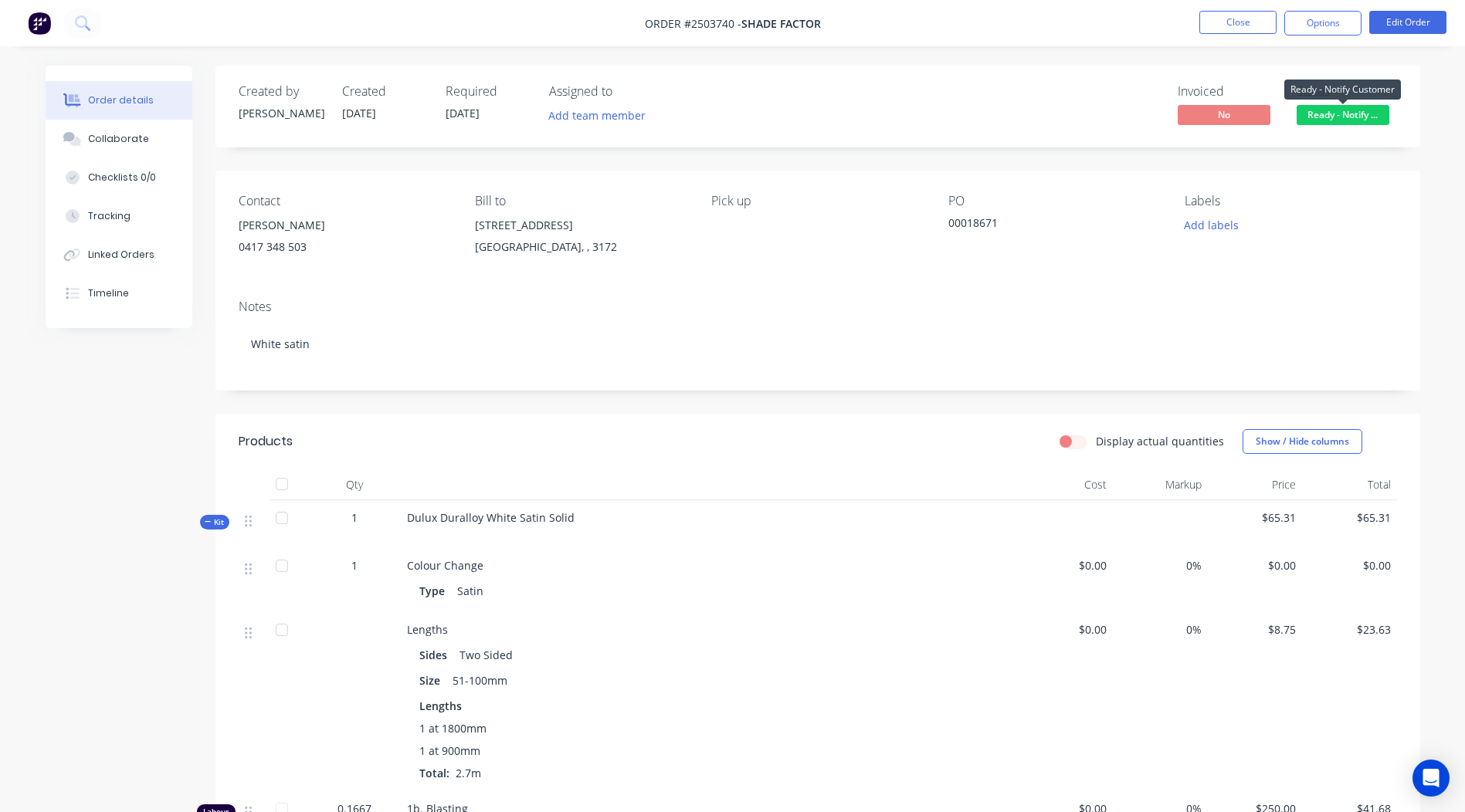
click at [1348, 113] on span "Ready - Notify ..." at bounding box center [1343, 114] width 92 height 19
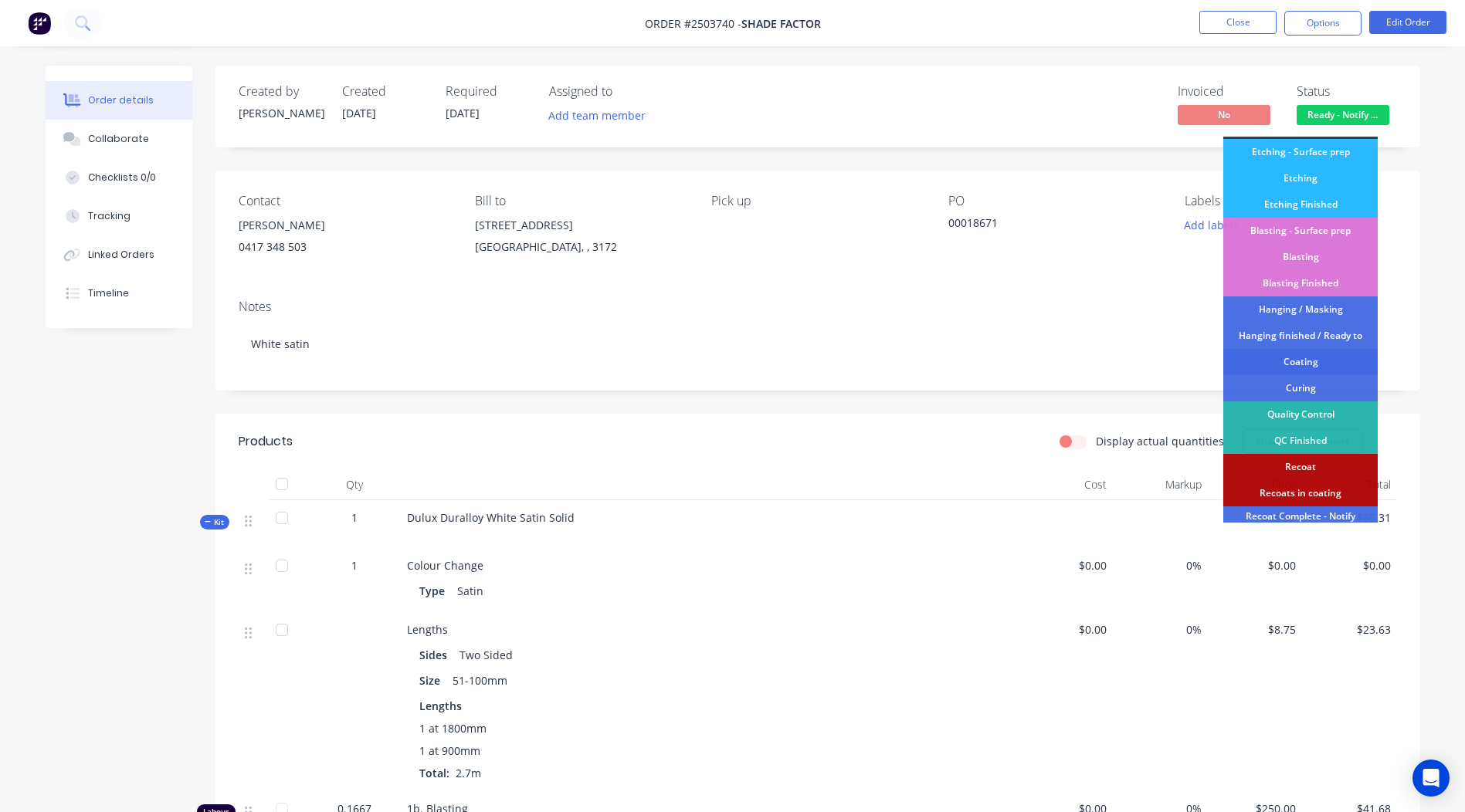
scroll to position [331, 0]
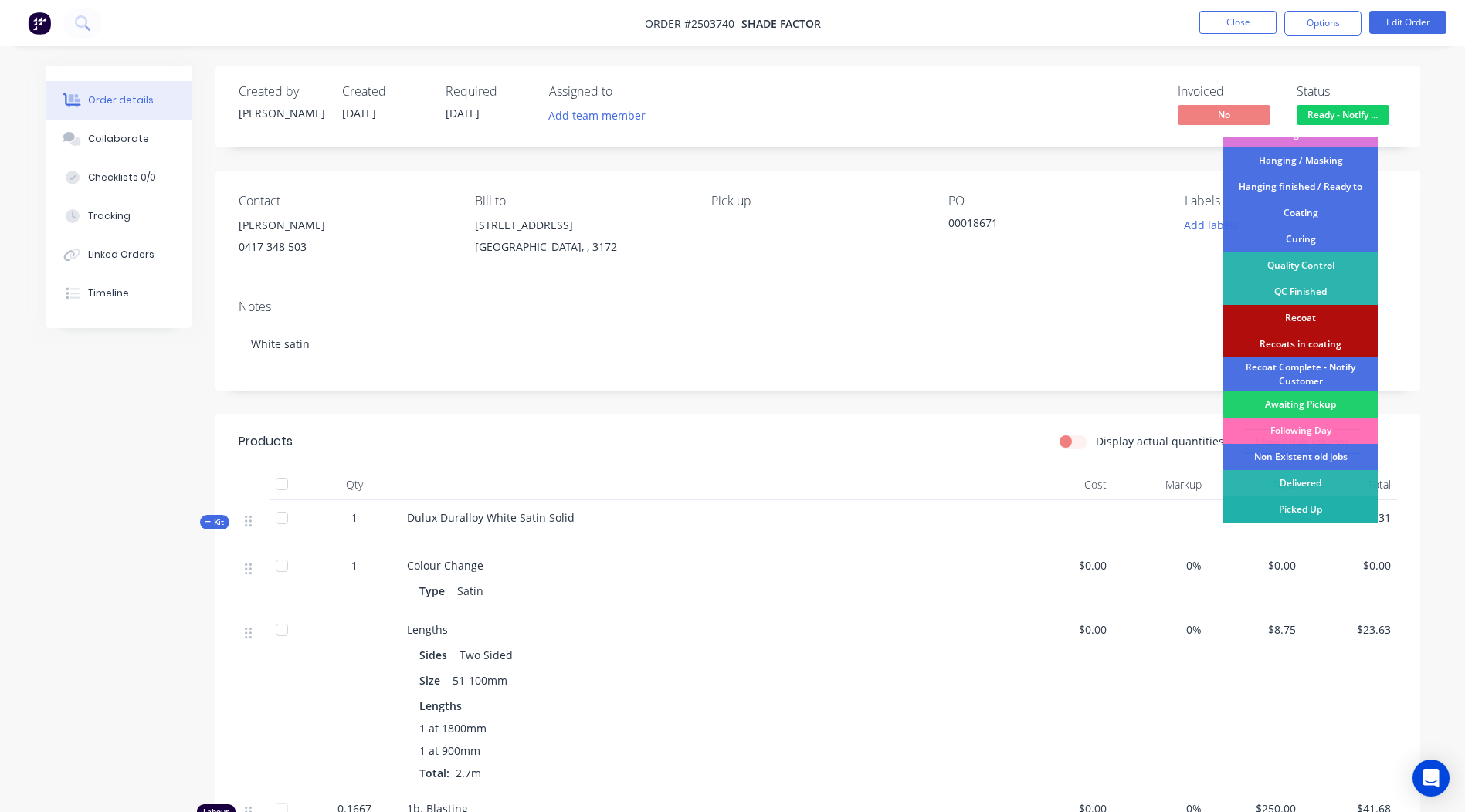
click at [1306, 510] on div "Picked Up" at bounding box center [1299, 510] width 154 height 27
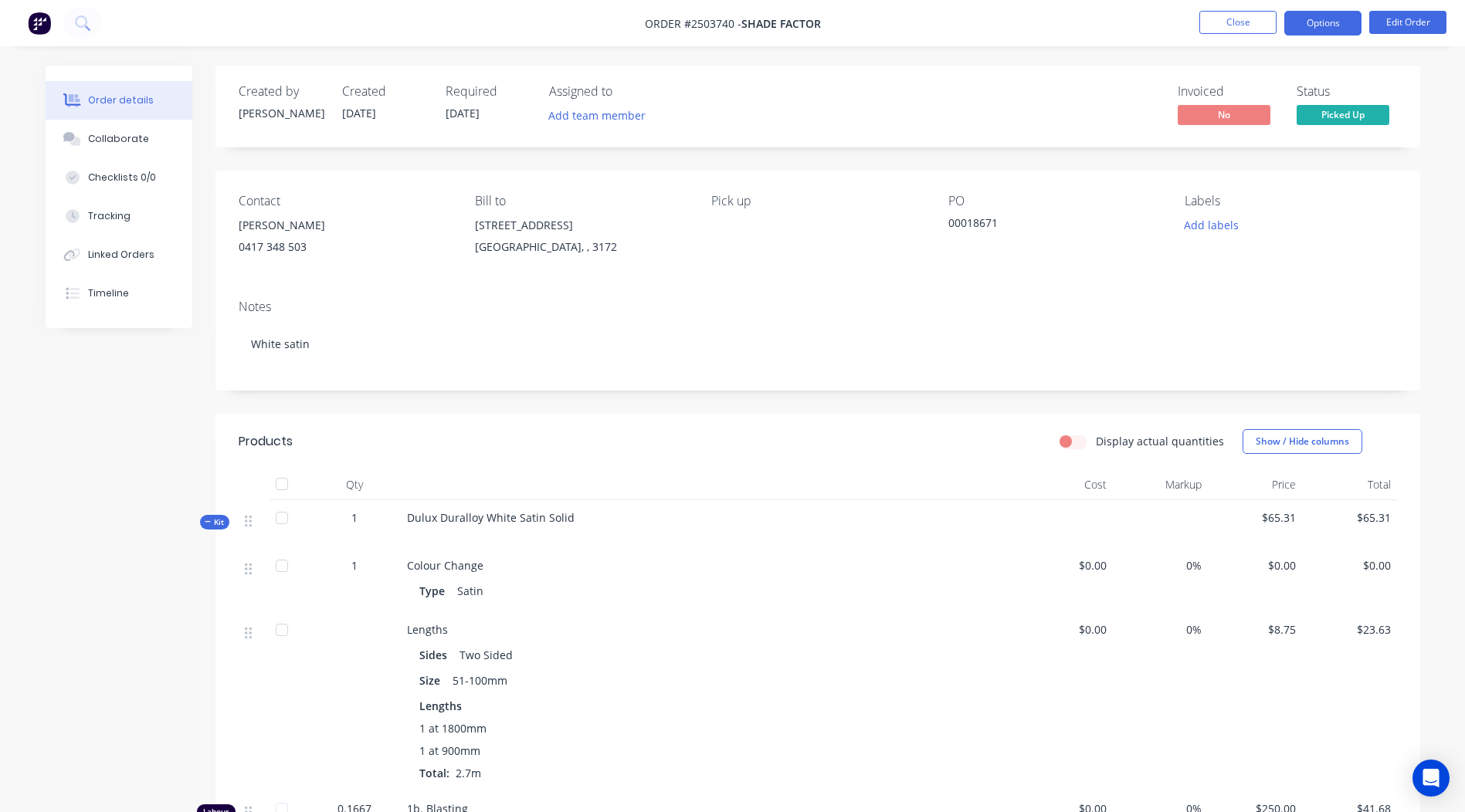
click at [1311, 16] on button "Options" at bounding box center [1323, 23] width 77 height 25
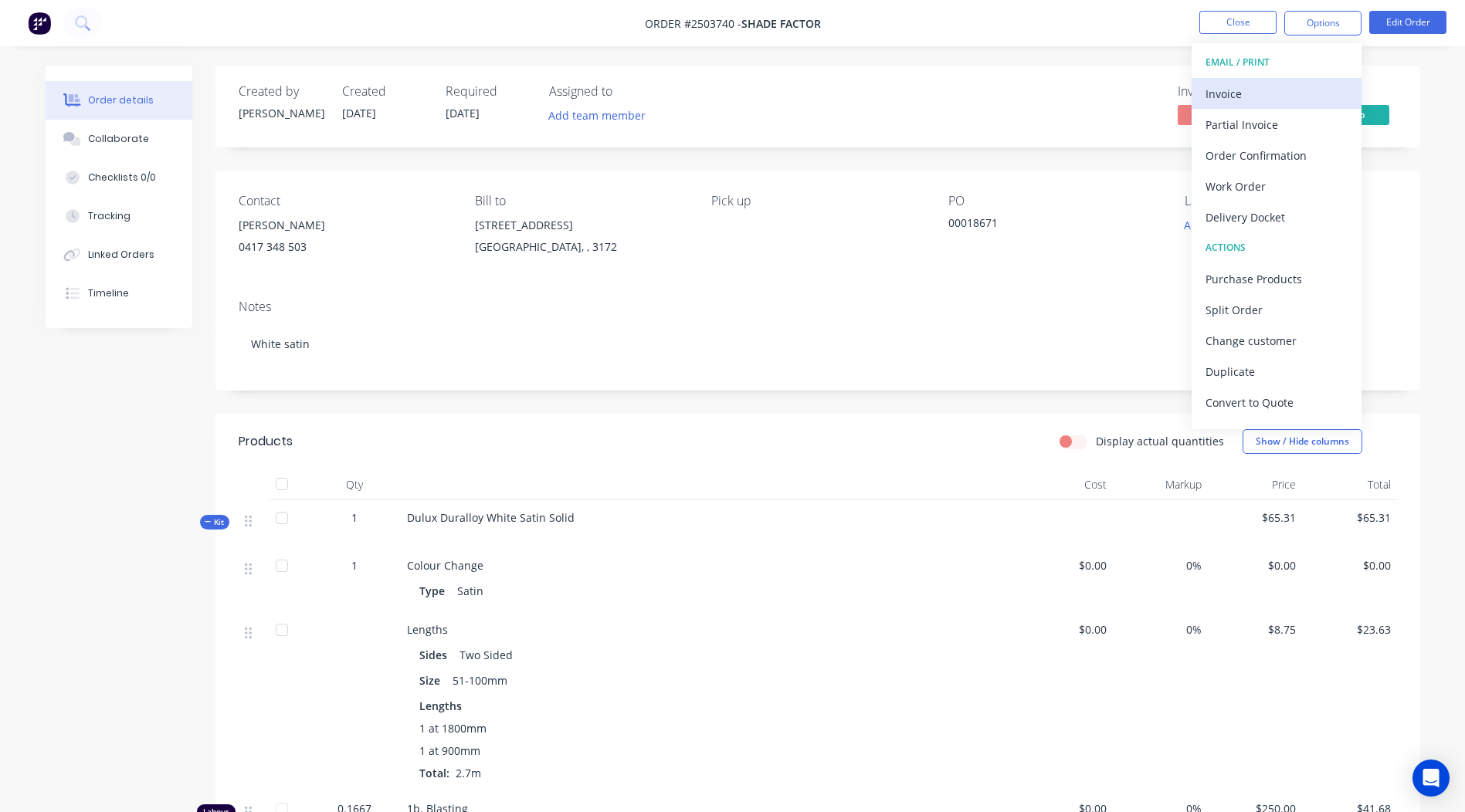
click at [1239, 86] on div "Invoice" at bounding box center [1276, 93] width 142 height 22
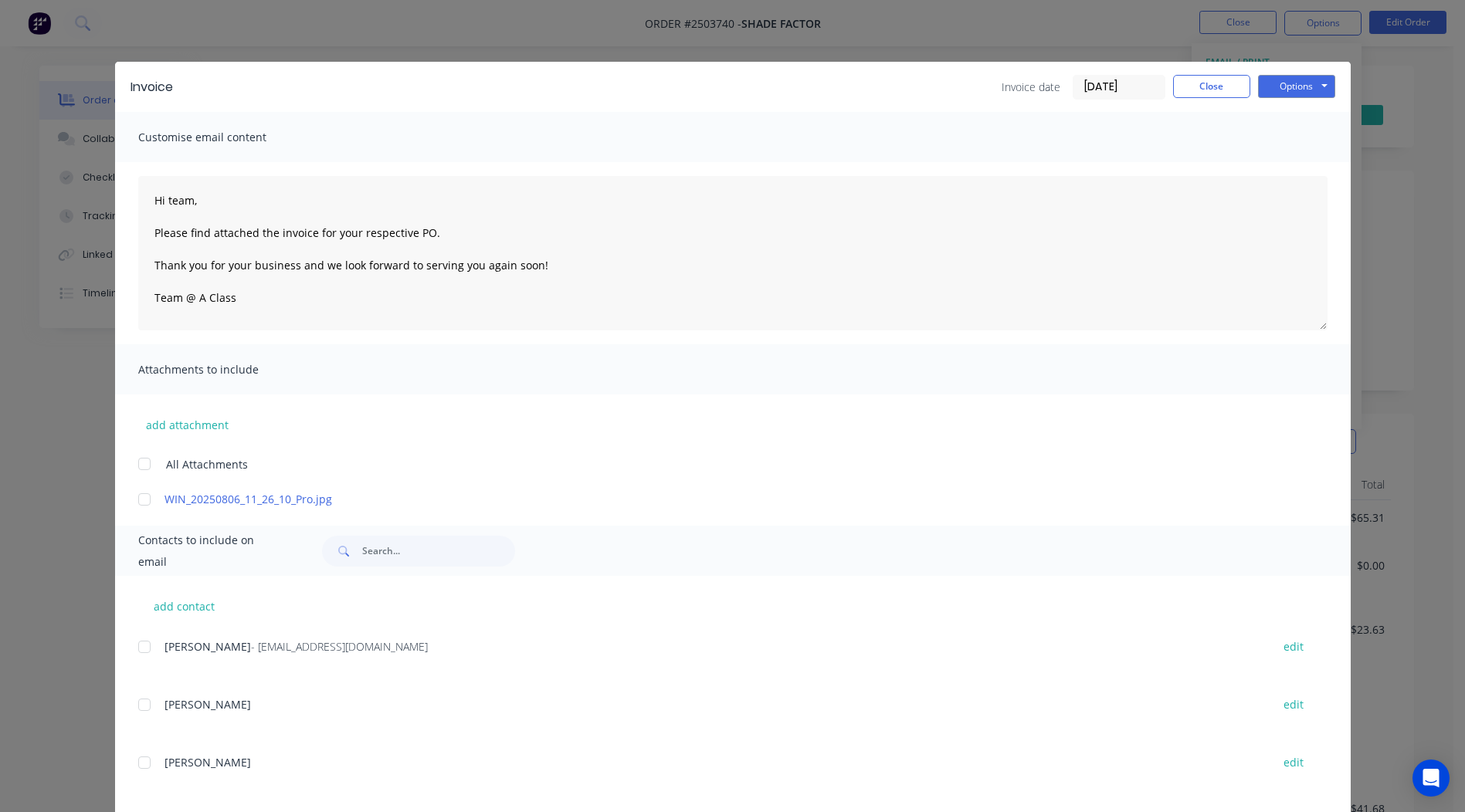
click at [136, 498] on div at bounding box center [144, 499] width 31 height 31
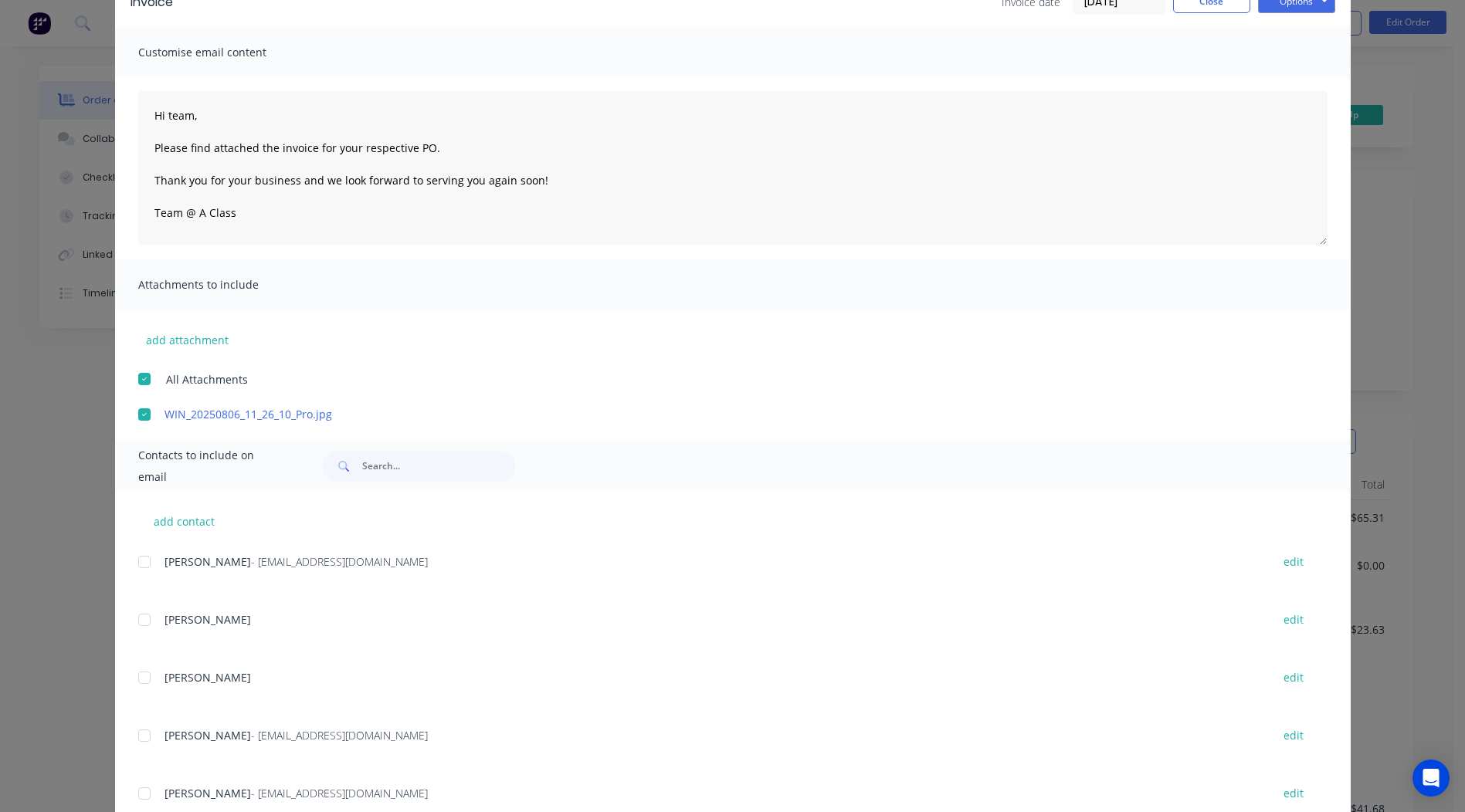
scroll to position [135, 0]
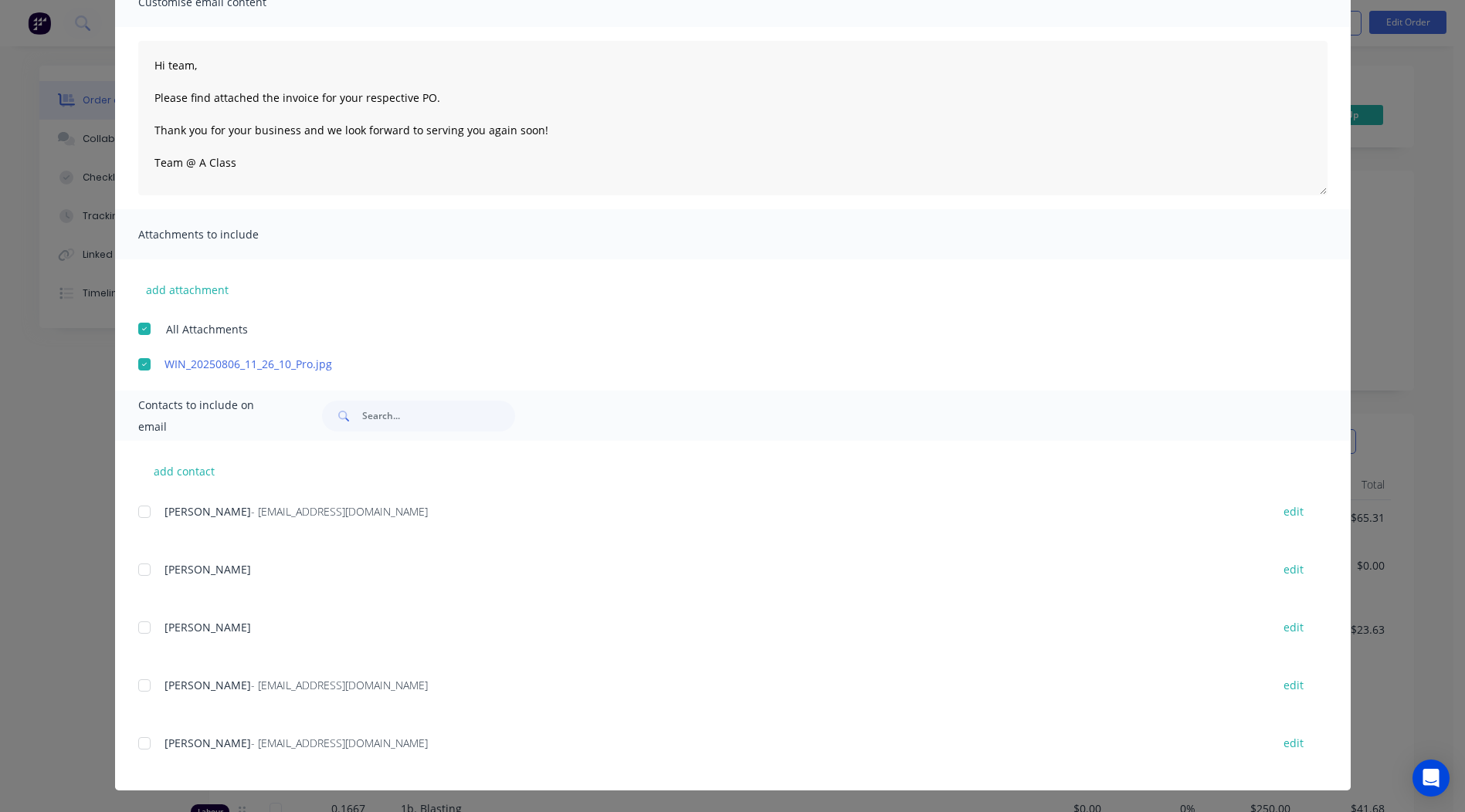
click at [135, 685] on div at bounding box center [144, 685] width 31 height 31
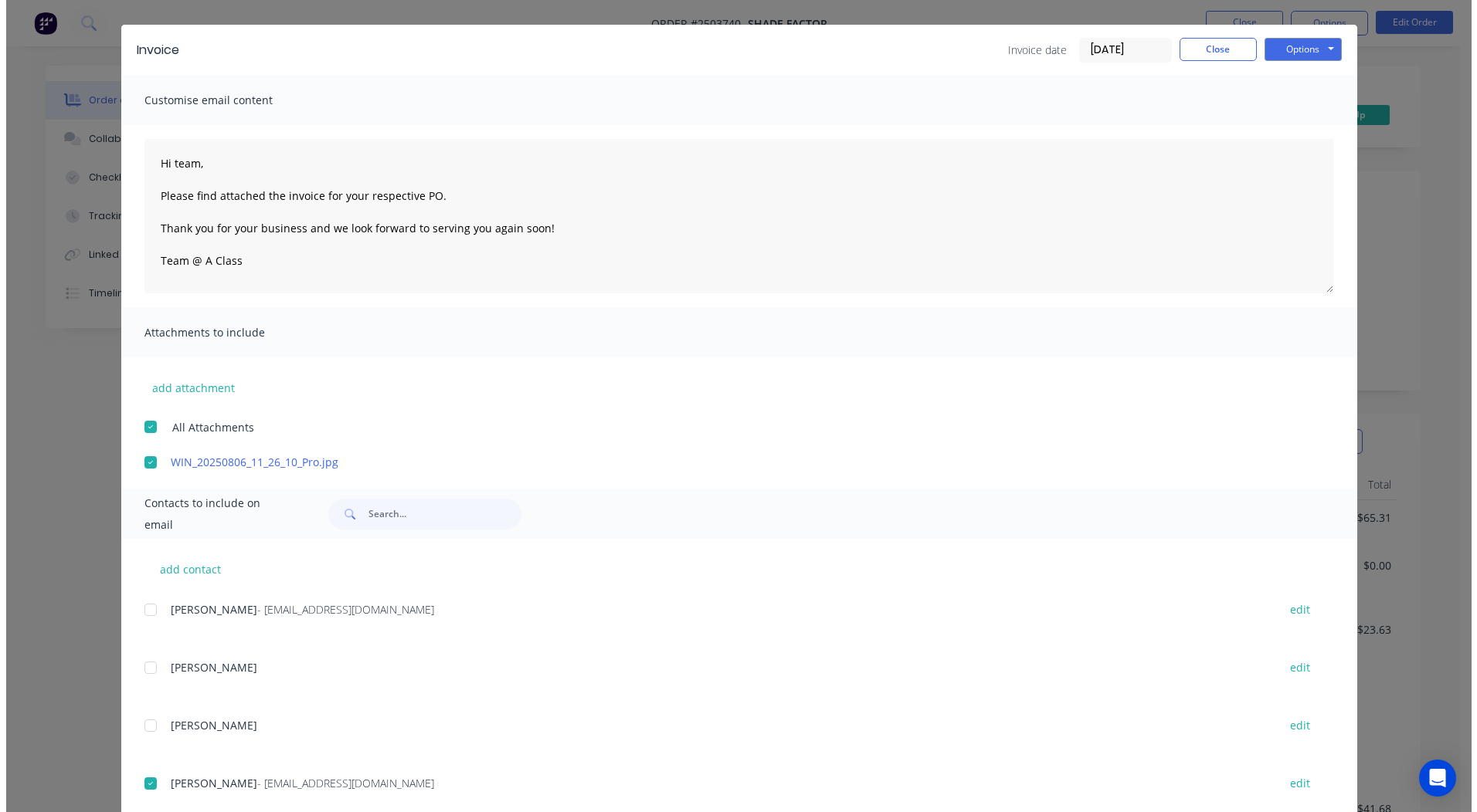
scroll to position [0, 0]
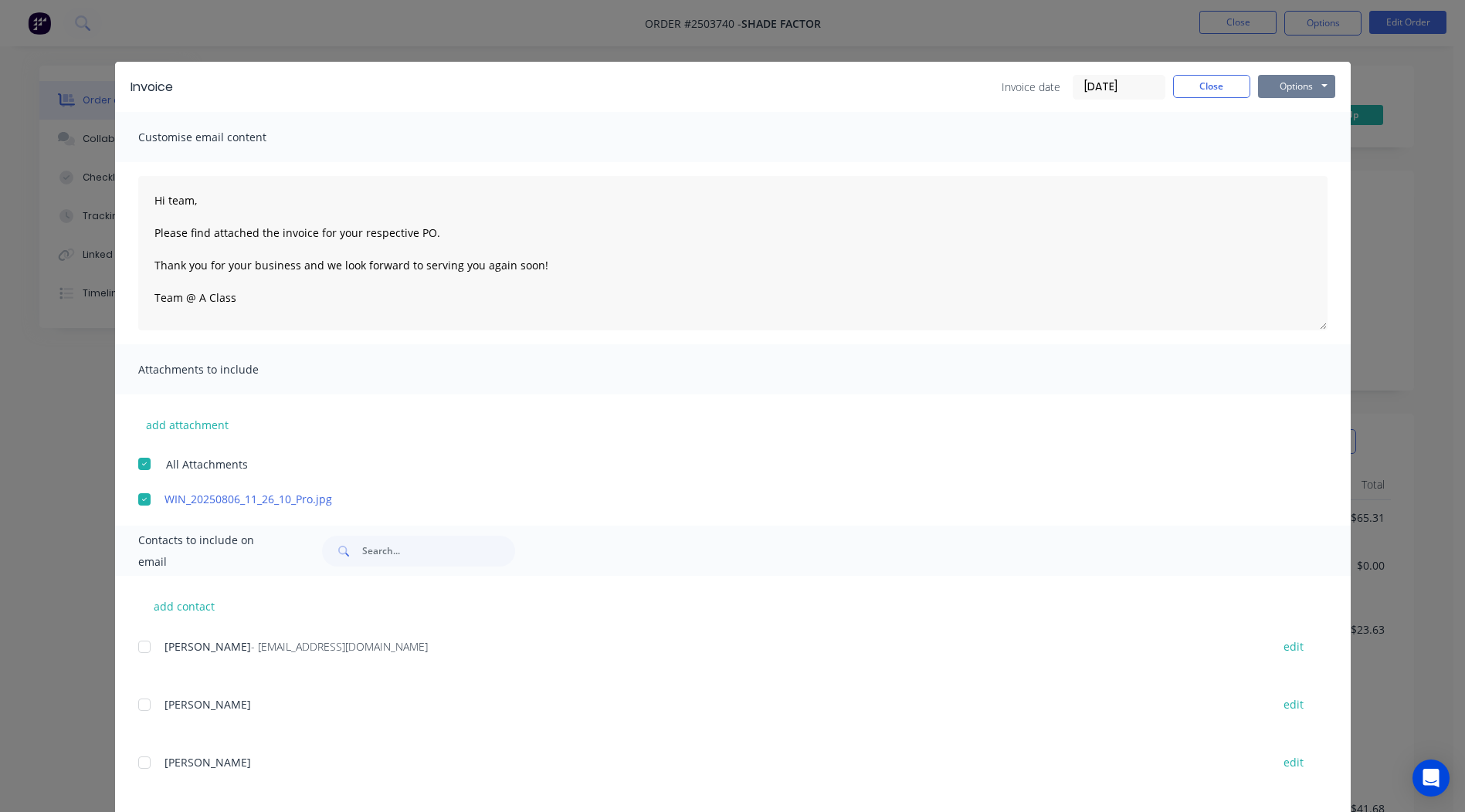
click at [1307, 81] on button "Options" at bounding box center [1296, 87] width 77 height 23
click at [1288, 158] on button "Email" at bounding box center [1307, 165] width 99 height 26
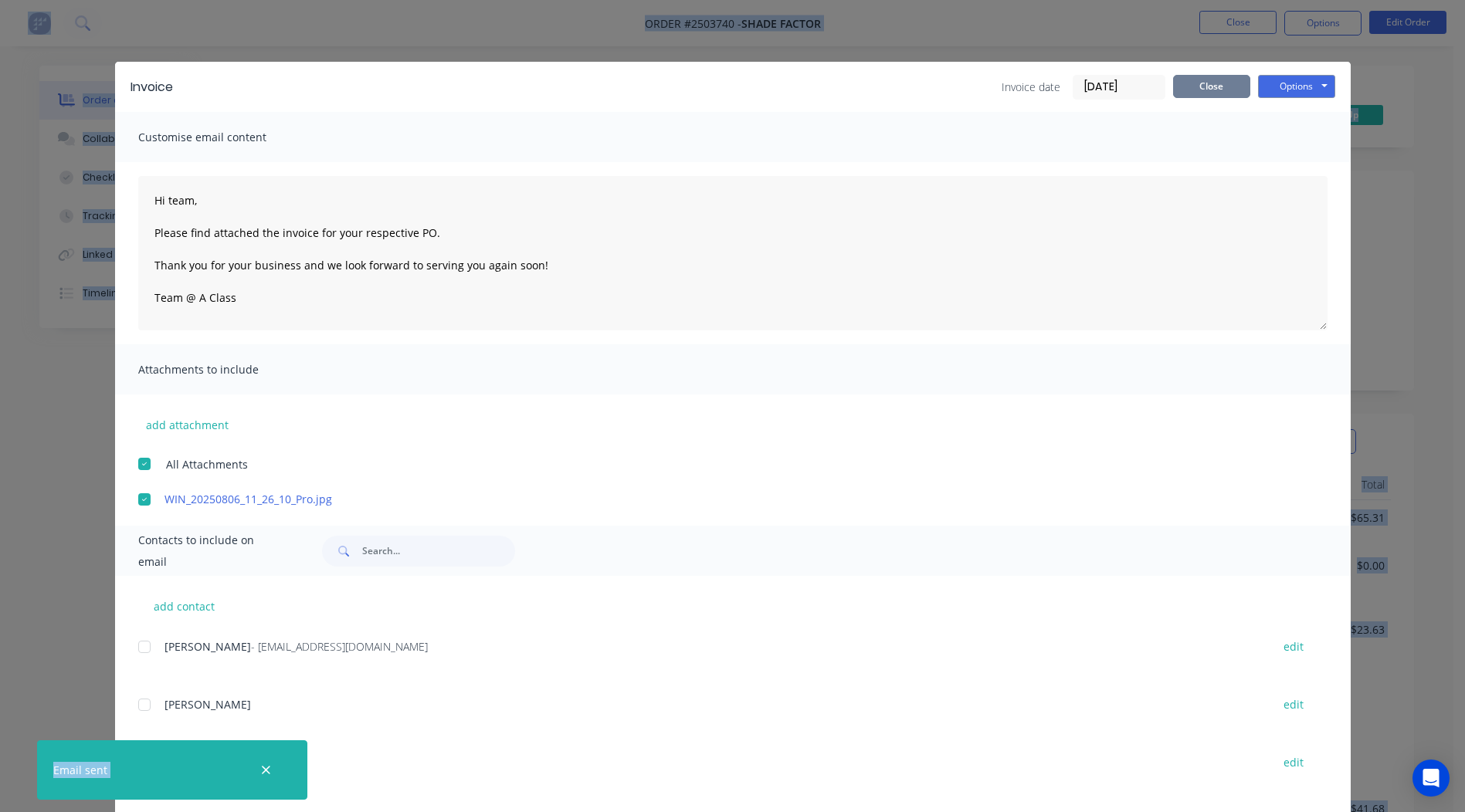
click at [1208, 90] on button "Close" at bounding box center [1211, 87] width 77 height 23
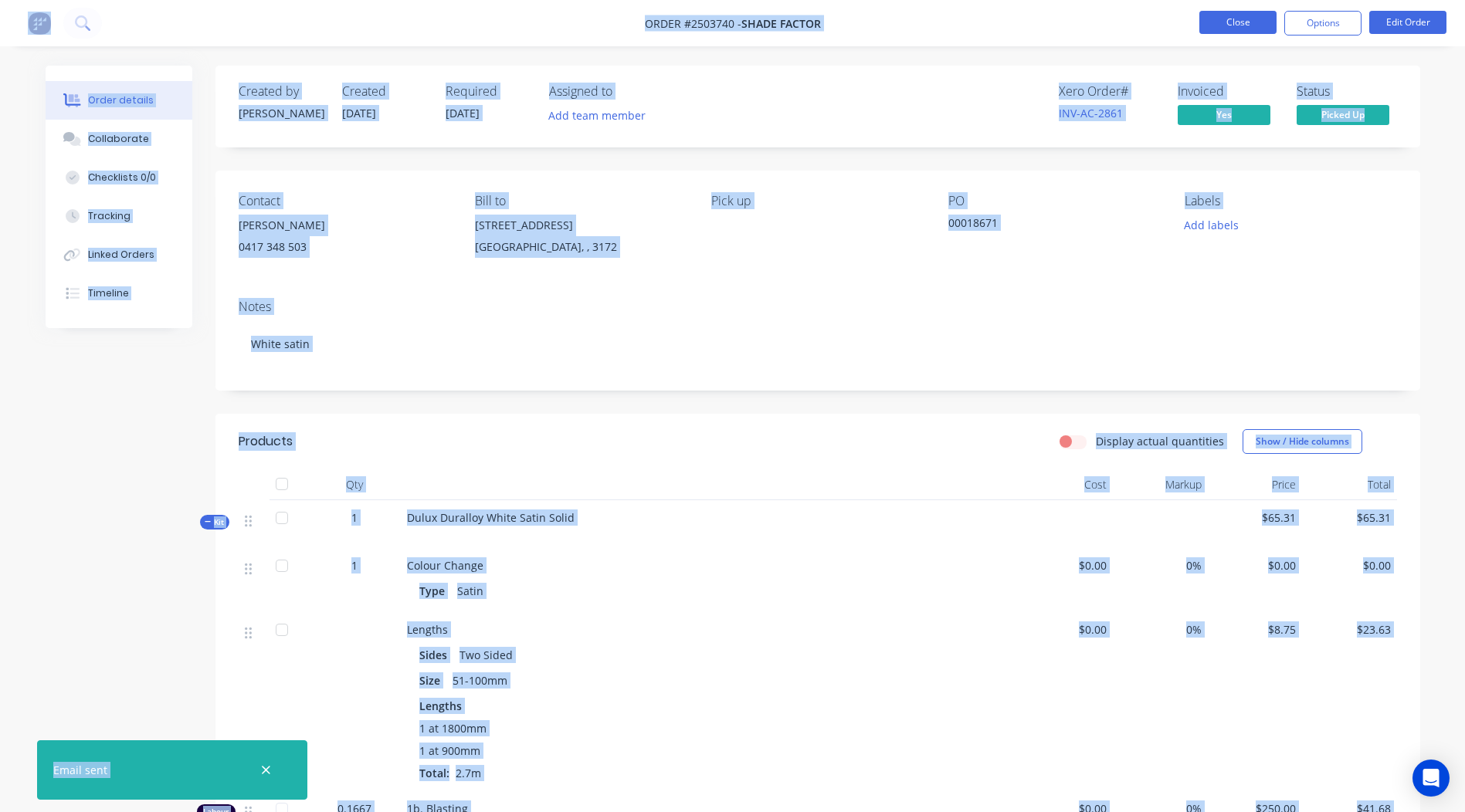
click at [1233, 29] on button "Close" at bounding box center [1238, 22] width 77 height 23
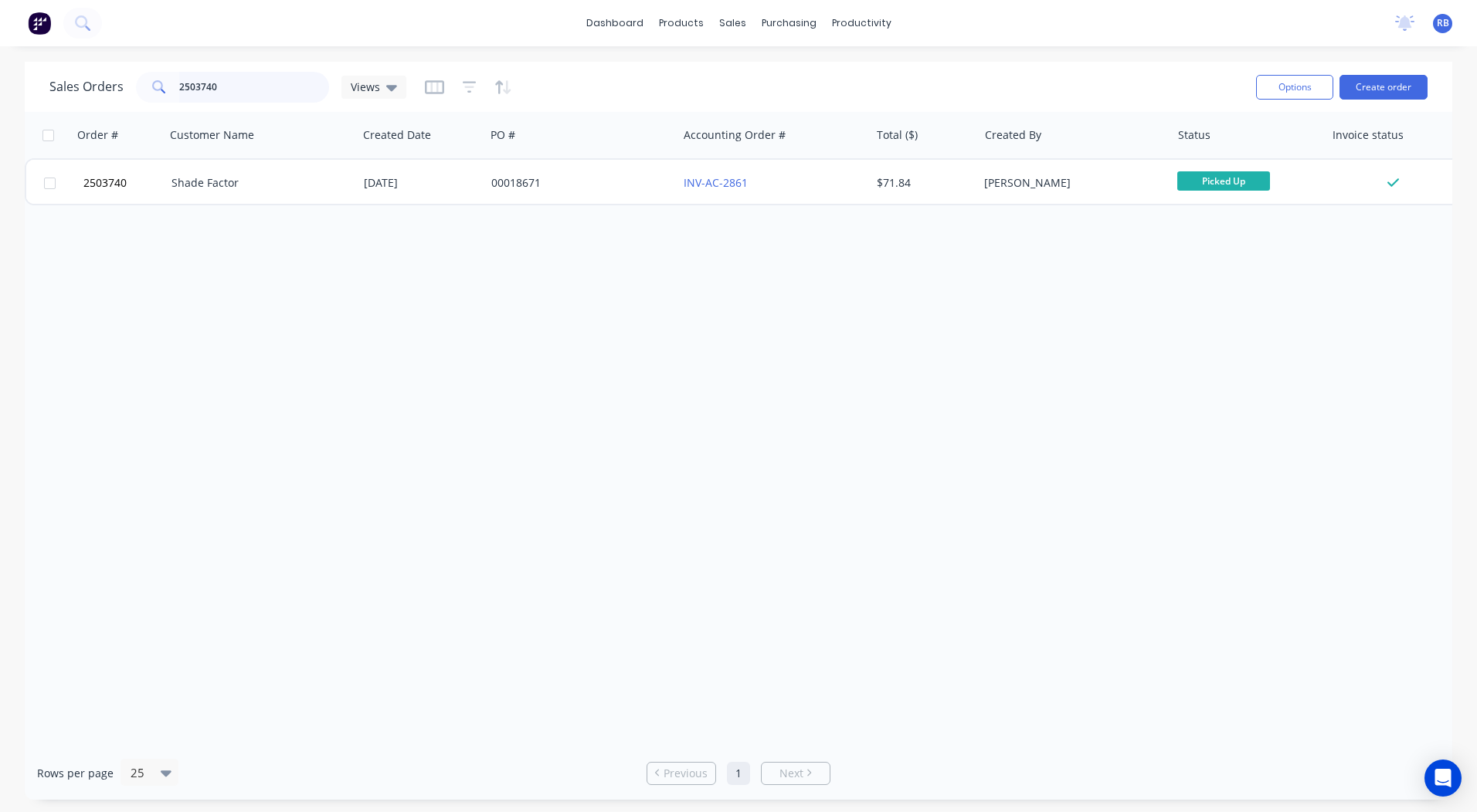
click at [254, 90] on input "2503740" at bounding box center [254, 87] width 151 height 31
click at [253, 90] on input "2503740" at bounding box center [254, 87] width 151 height 31
